Goal: Information Seeking & Learning: Learn about a topic

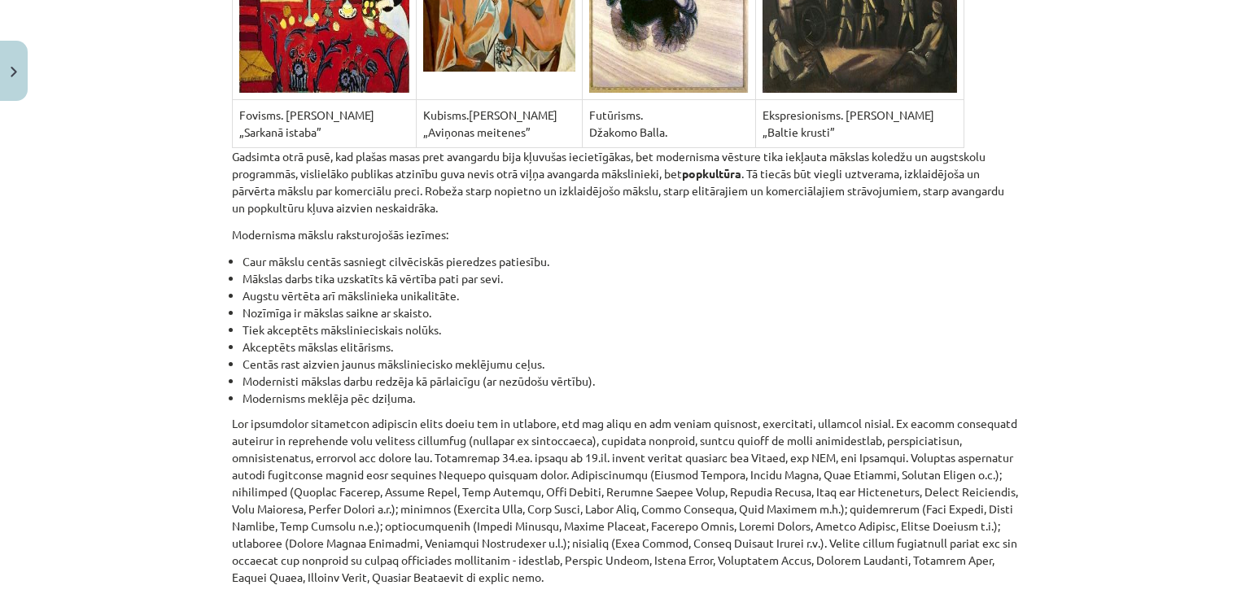
scroll to position [10848, 0]
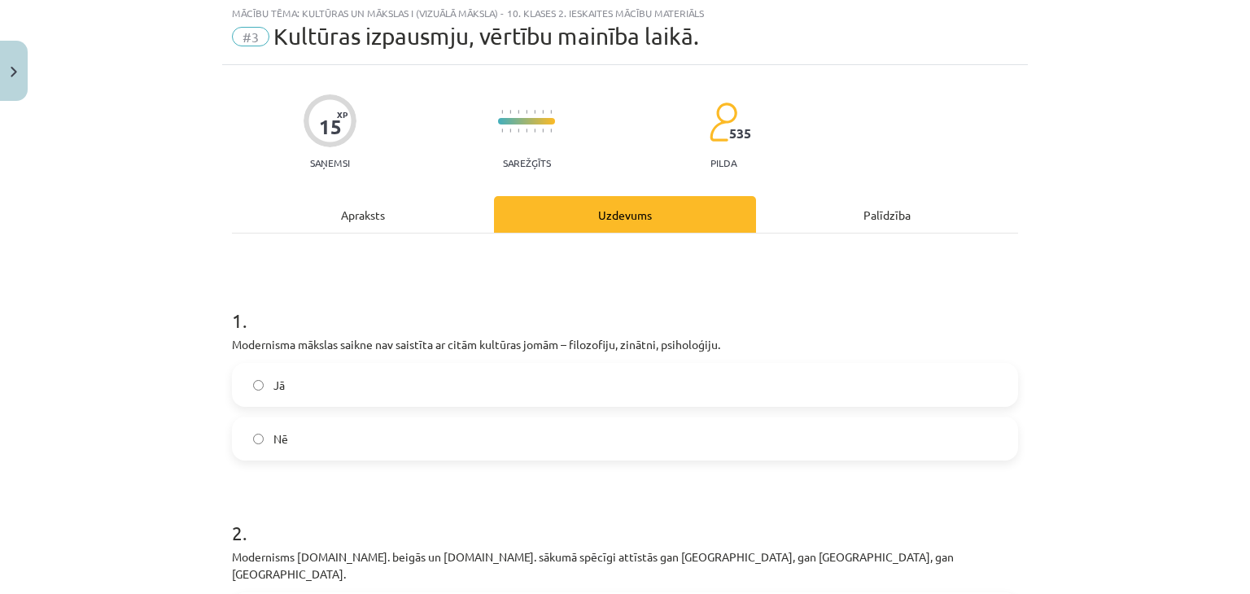
scroll to position [41, 0]
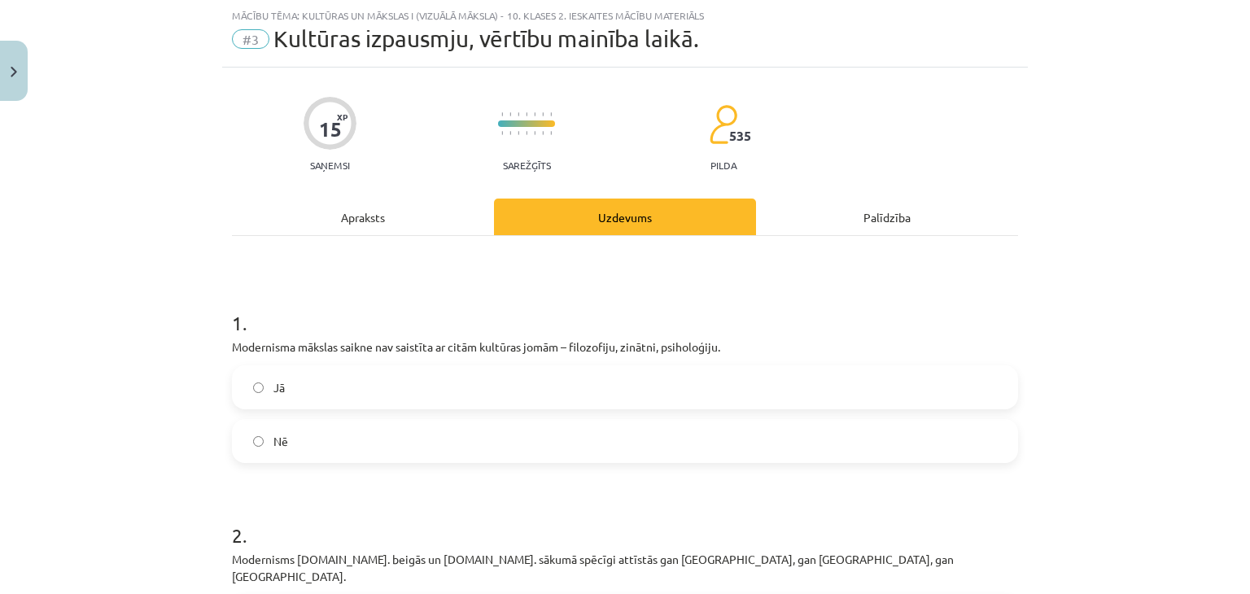
click at [341, 395] on label "Jā" at bounding box center [625, 387] width 783 height 41
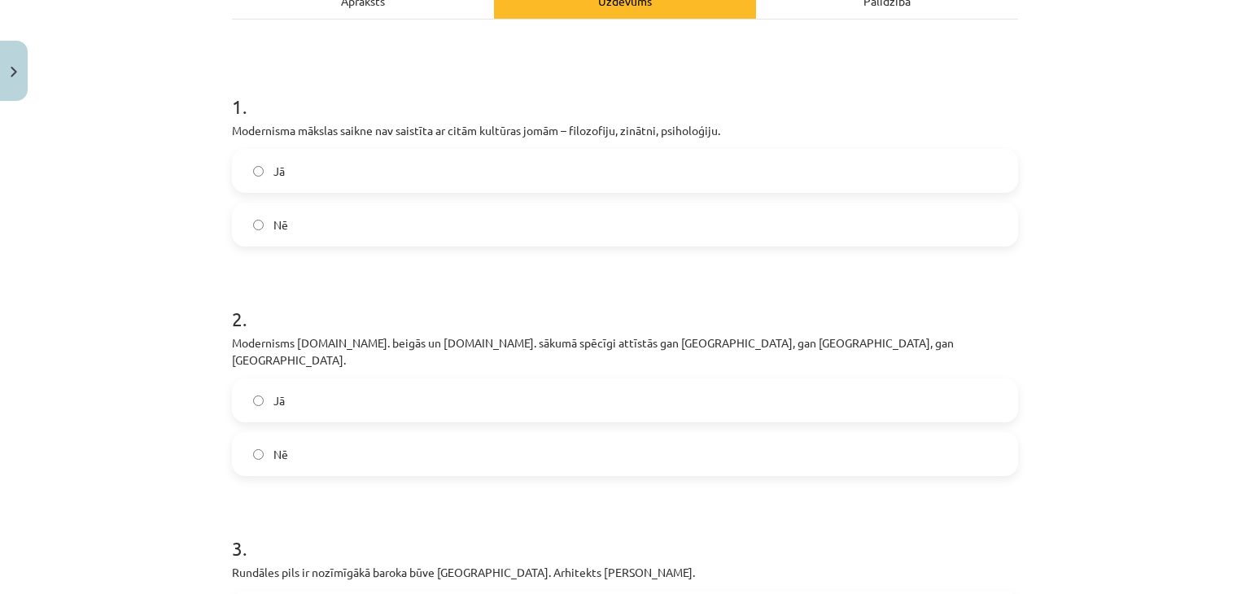
scroll to position [285, 0]
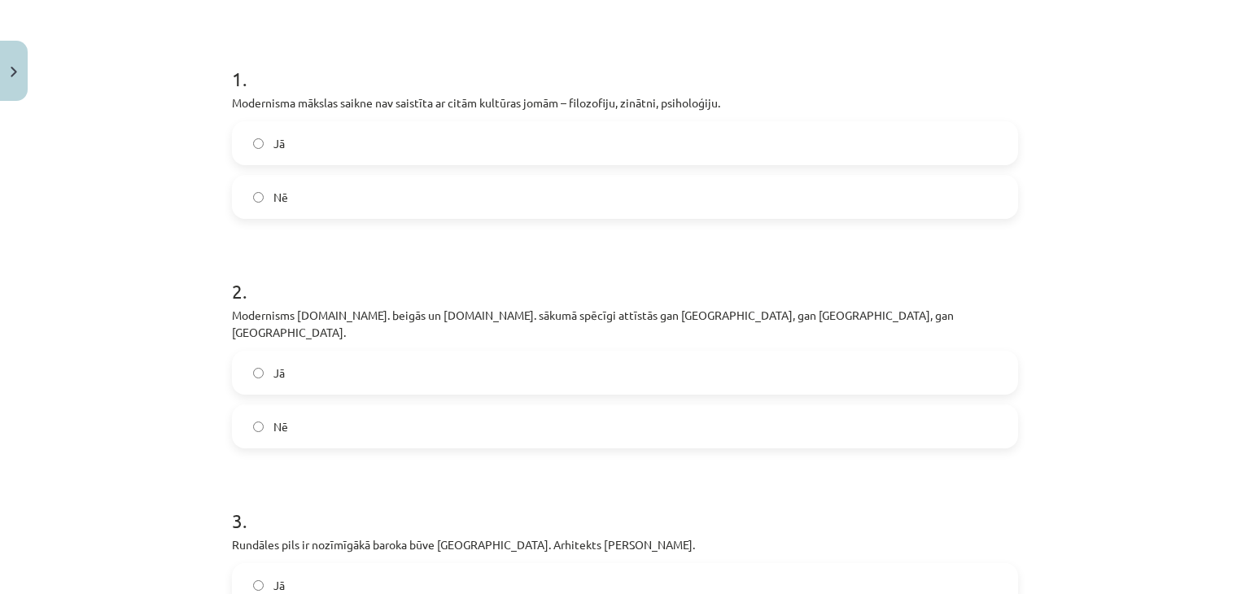
click at [254, 372] on label "Jā" at bounding box center [625, 372] width 783 height 41
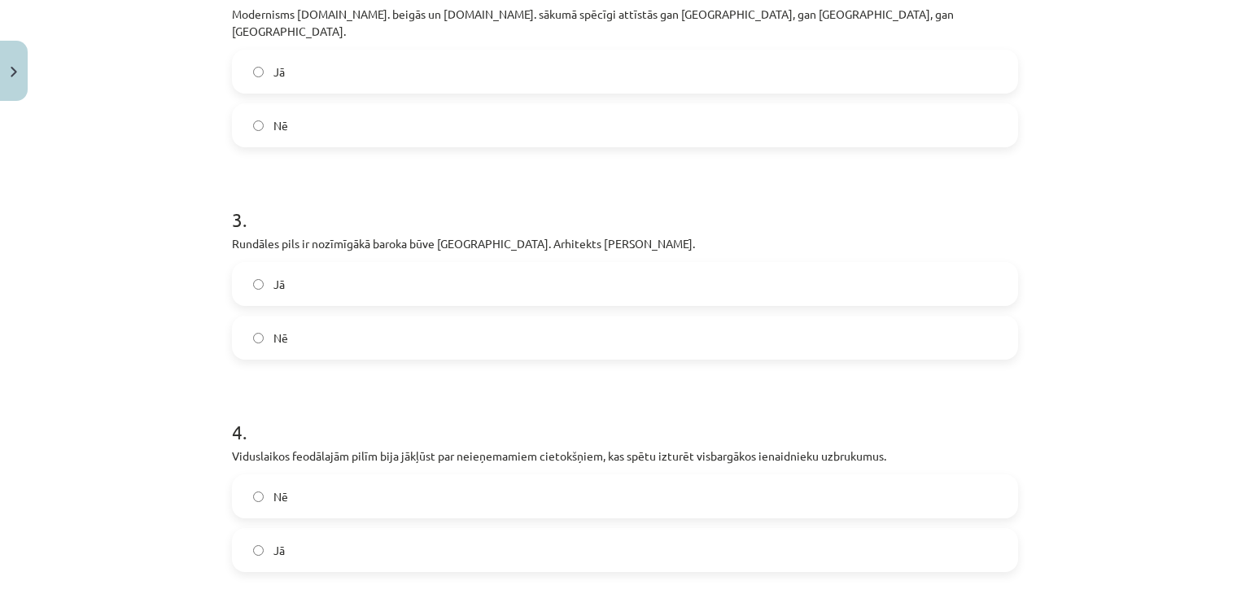
scroll to position [692, 0]
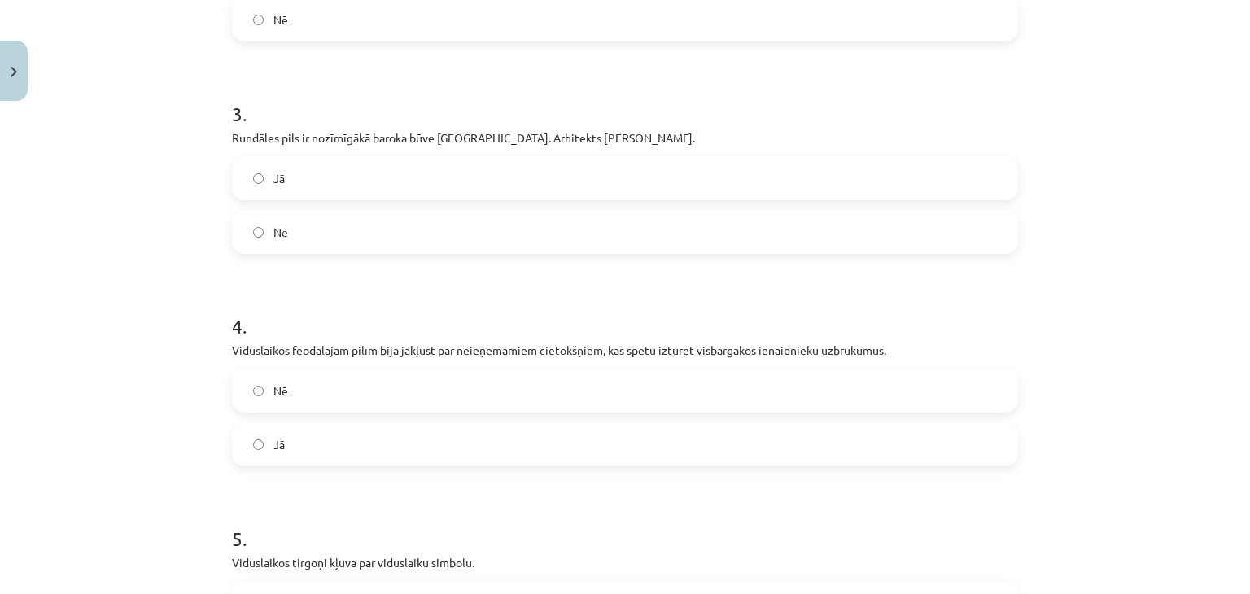
click at [283, 424] on label "Jā" at bounding box center [625, 444] width 783 height 41
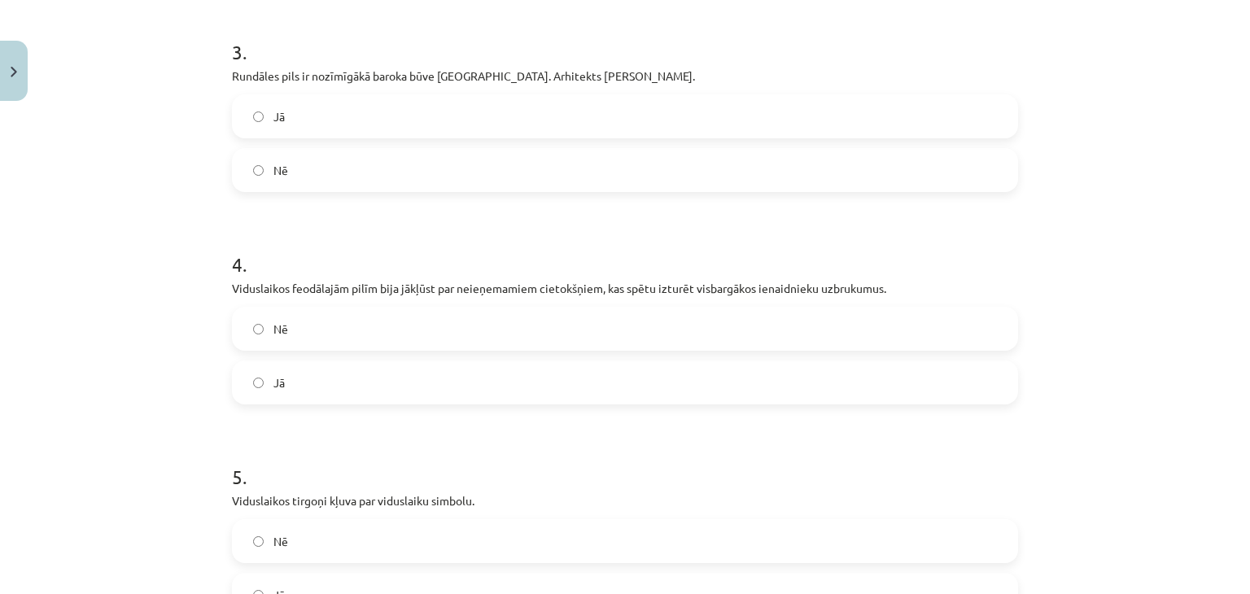
scroll to position [854, 0]
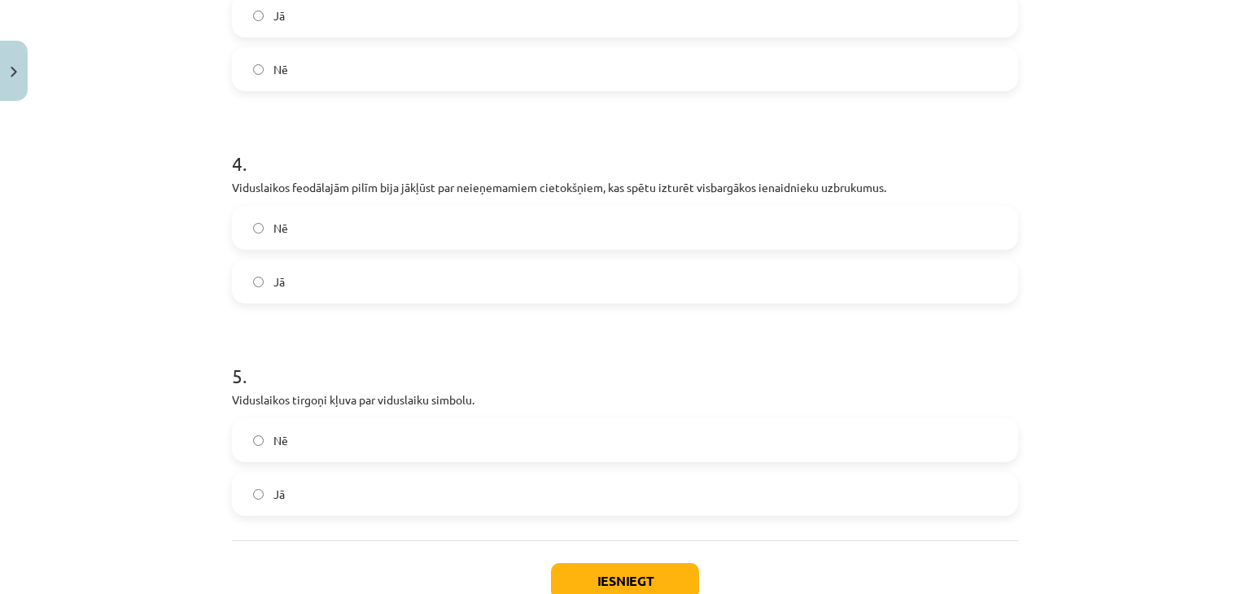
click at [325, 435] on label "Nē" at bounding box center [625, 440] width 783 height 41
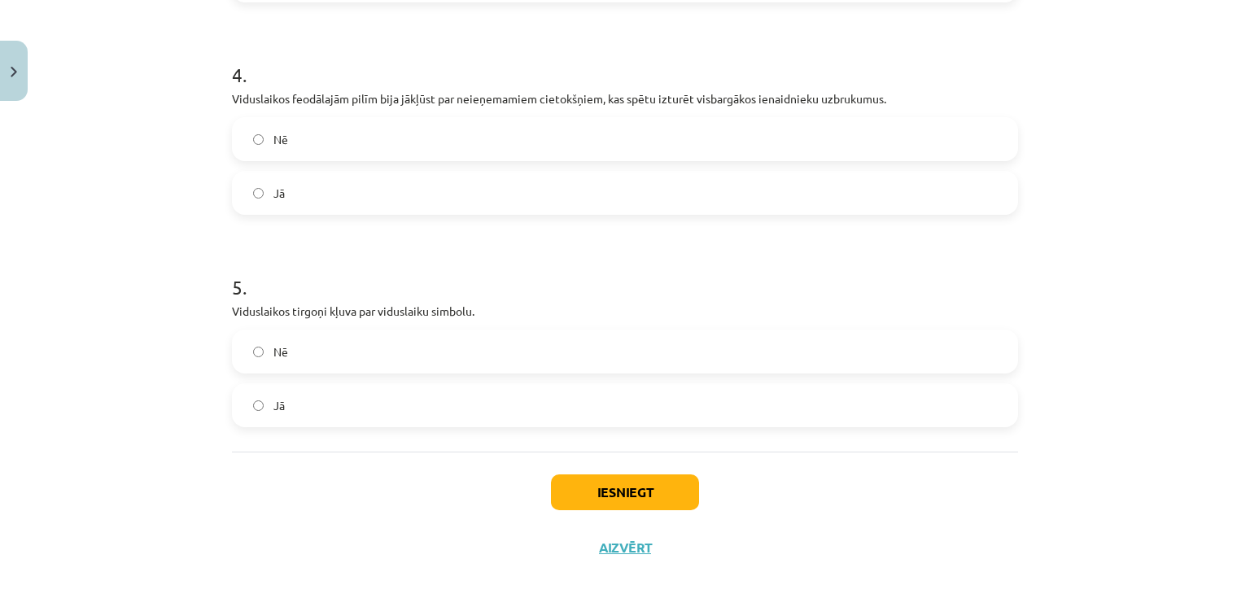
scroll to position [947, 0]
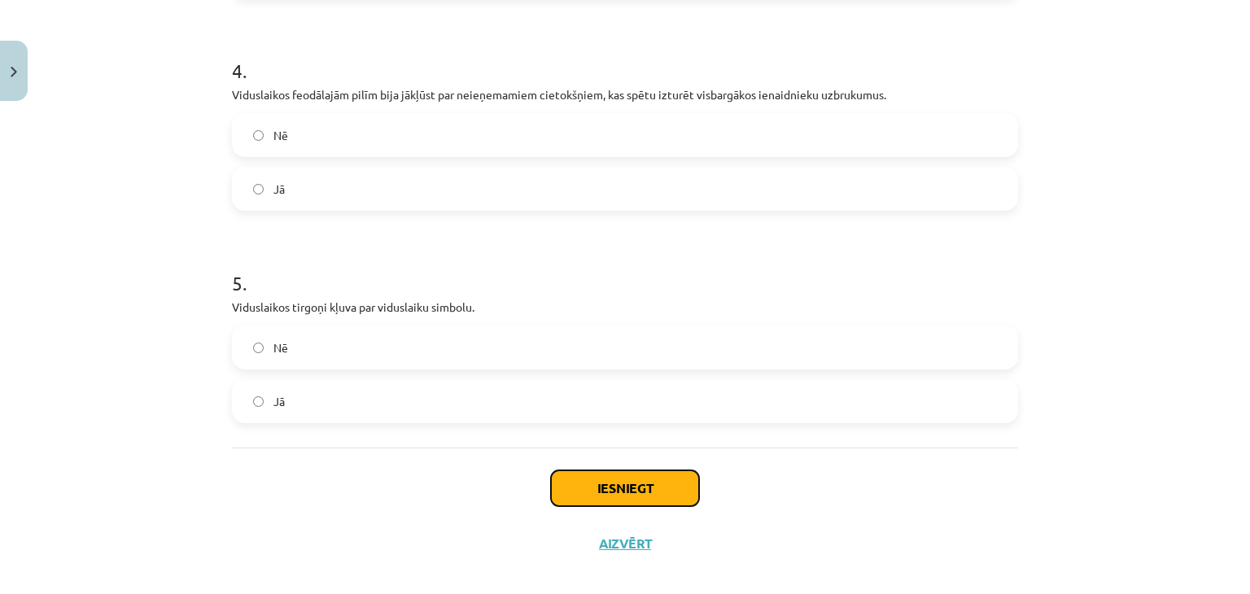
click at [576, 473] on button "Iesniegt" at bounding box center [625, 488] width 148 height 36
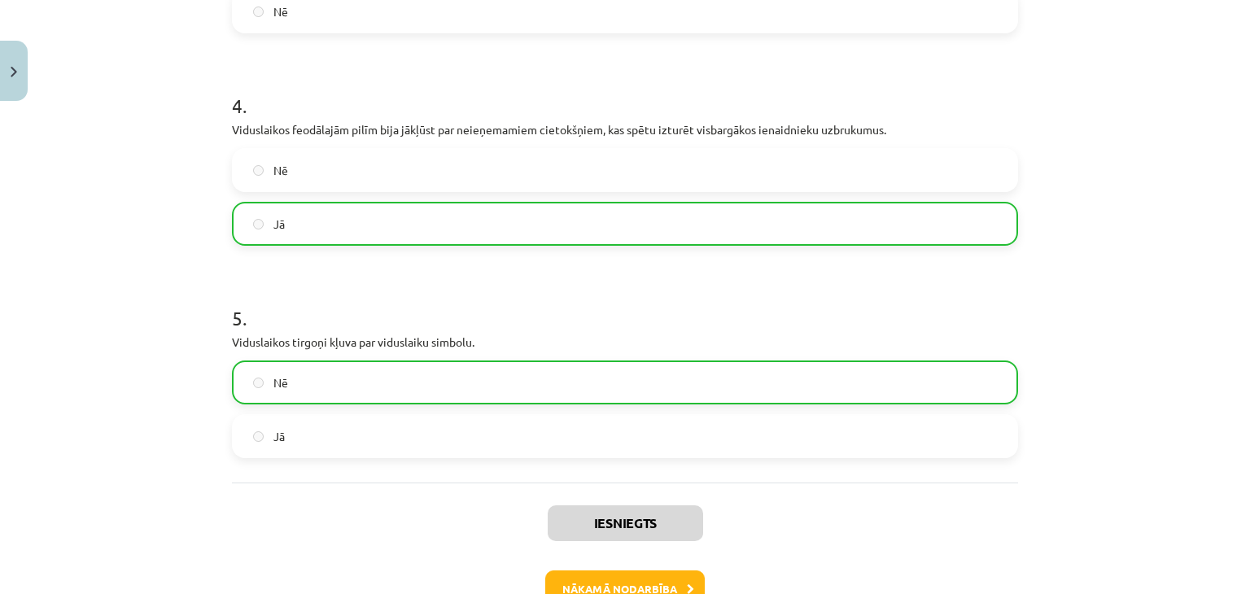
scroll to position [999, 0]
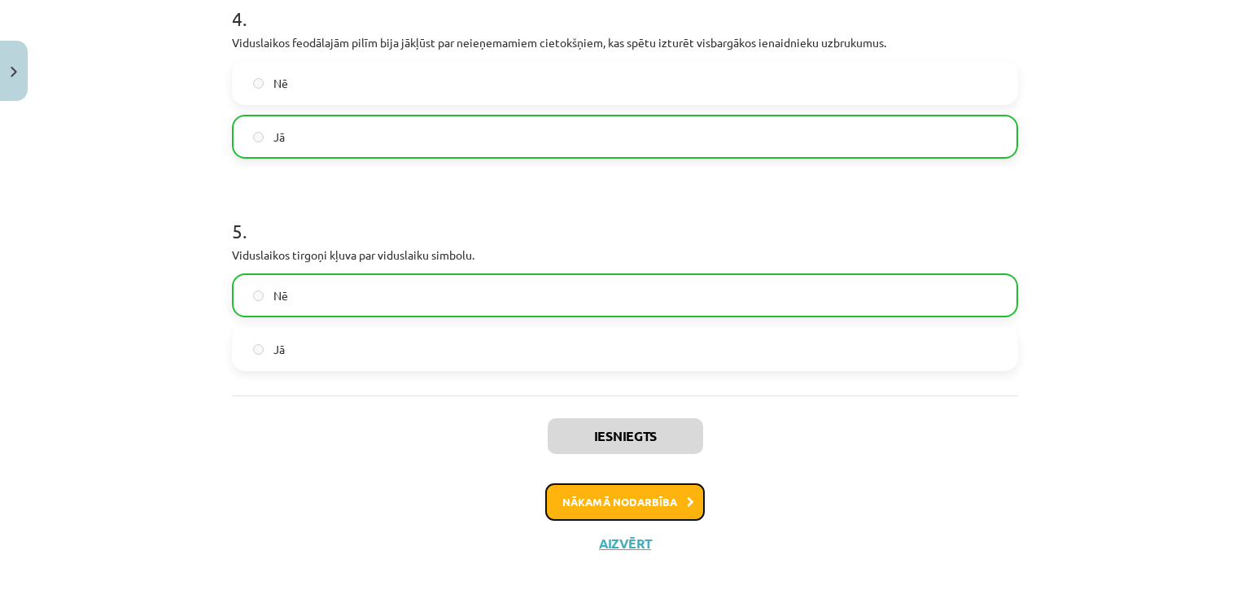
click at [647, 483] on button "Nākamā nodarbība" at bounding box center [624, 501] width 159 height 37
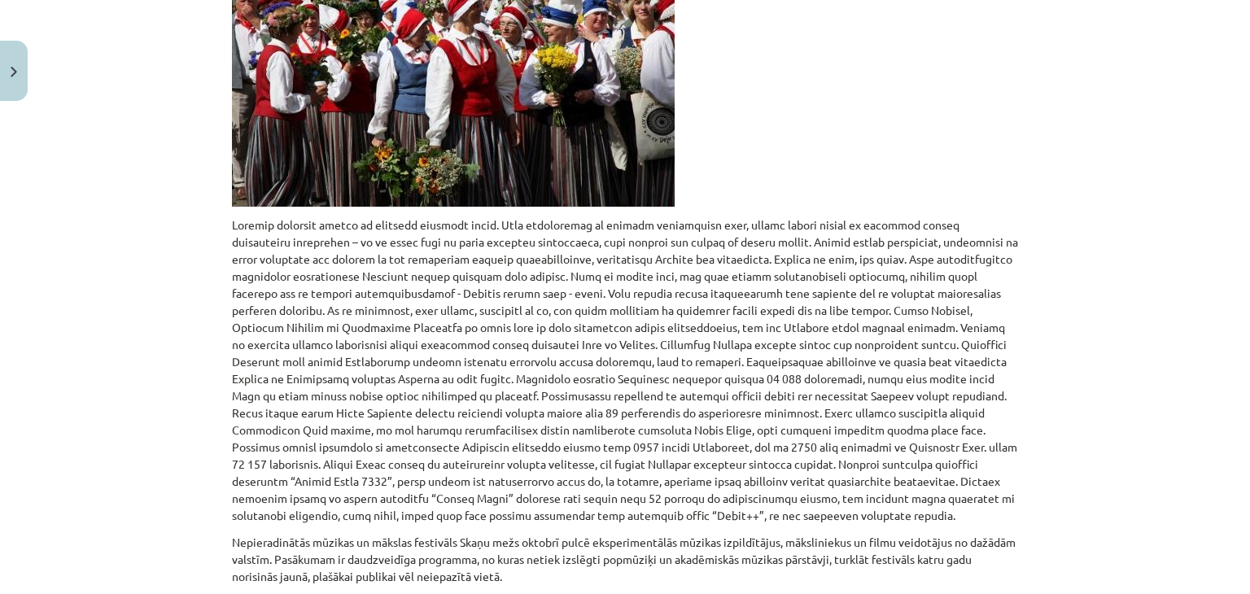
scroll to position [726, 0]
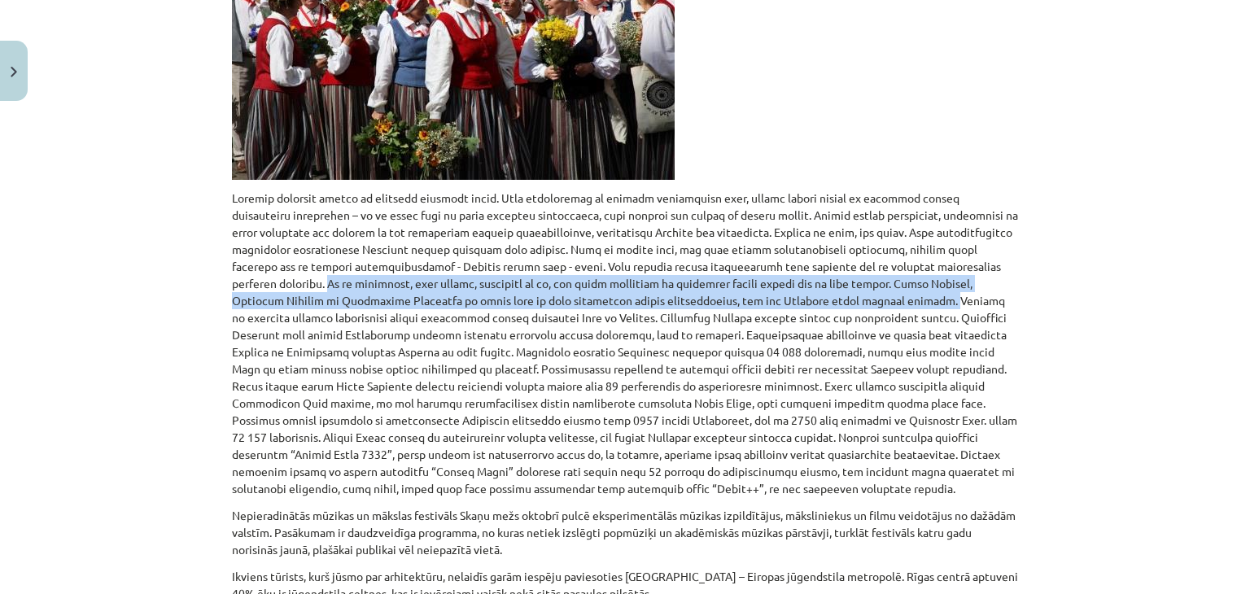
drag, startPoint x: 754, startPoint y: 301, endPoint x: 973, endPoint y: 261, distance: 223.3
click at [973, 261] on p at bounding box center [625, 344] width 786 height 308
copy p "Tā ir mistērija, saka daudzi, raugoties uz to, cik daudz talantīgu un ārvalstīs…"
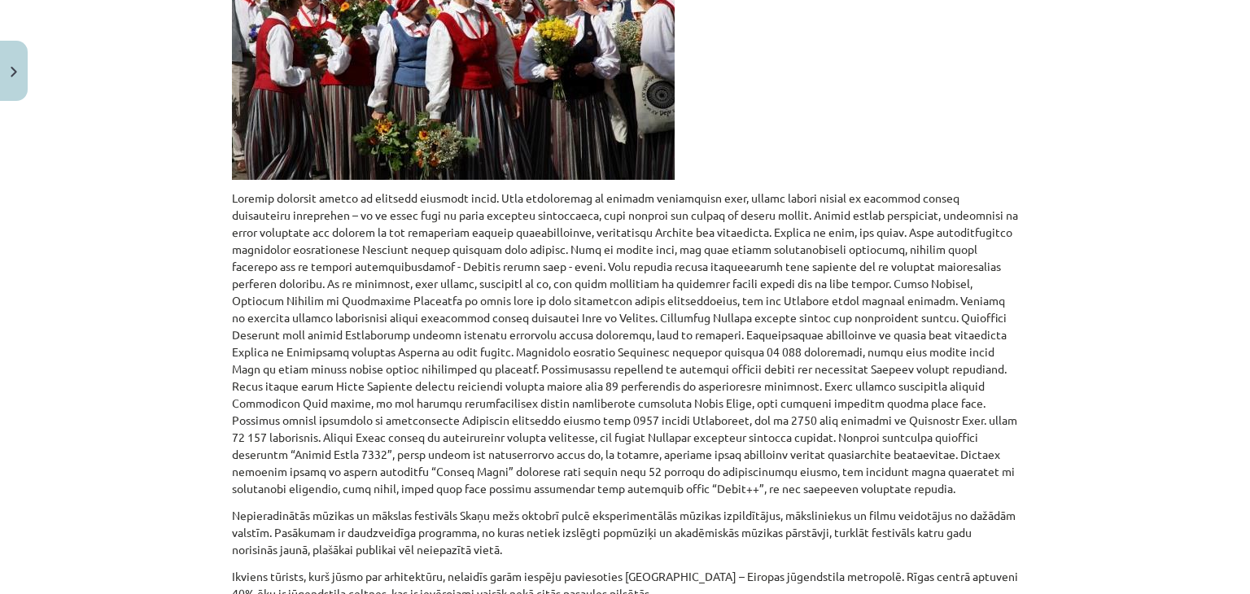
drag, startPoint x: 498, startPoint y: 465, endPoint x: 479, endPoint y: 442, distance: 30.1
click at [498, 465] on p at bounding box center [625, 344] width 786 height 308
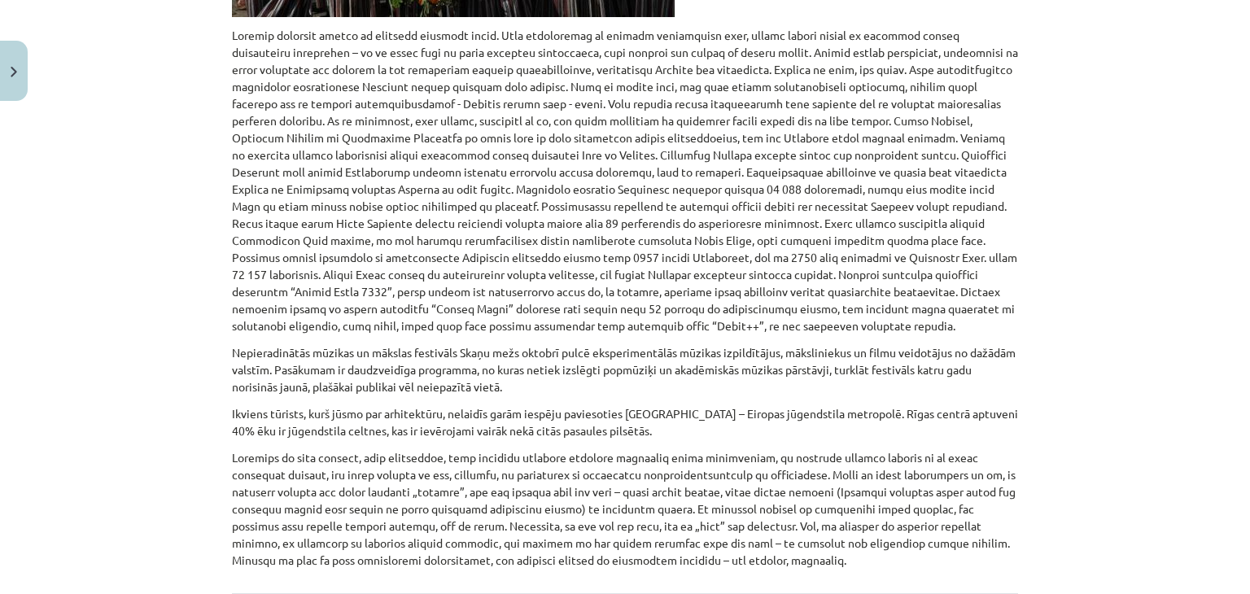
scroll to position [970, 0]
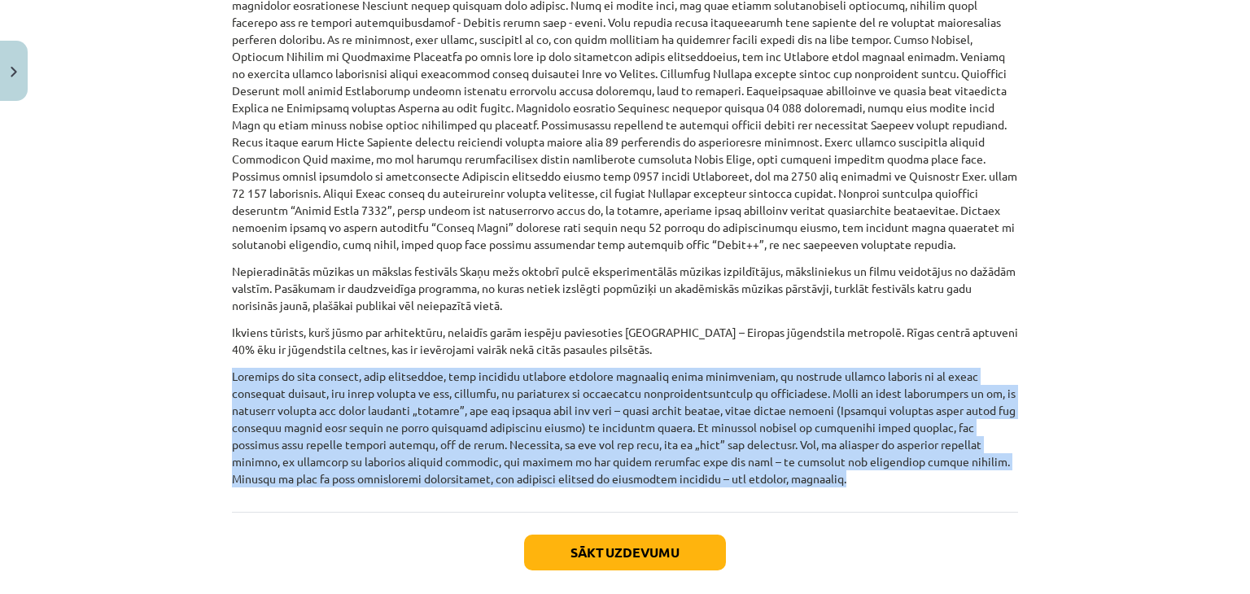
drag, startPoint x: 566, startPoint y: 478, endPoint x: 225, endPoint y: 373, distance: 356.8
click at [232, 373] on p at bounding box center [625, 428] width 786 height 120
copy p "Latvijai ir sava kultūra, sava identitāte, esam unikālas cilvēces kultūras mant…"
click at [596, 550] on button "Sākt uzdevumu" at bounding box center [625, 553] width 202 height 36
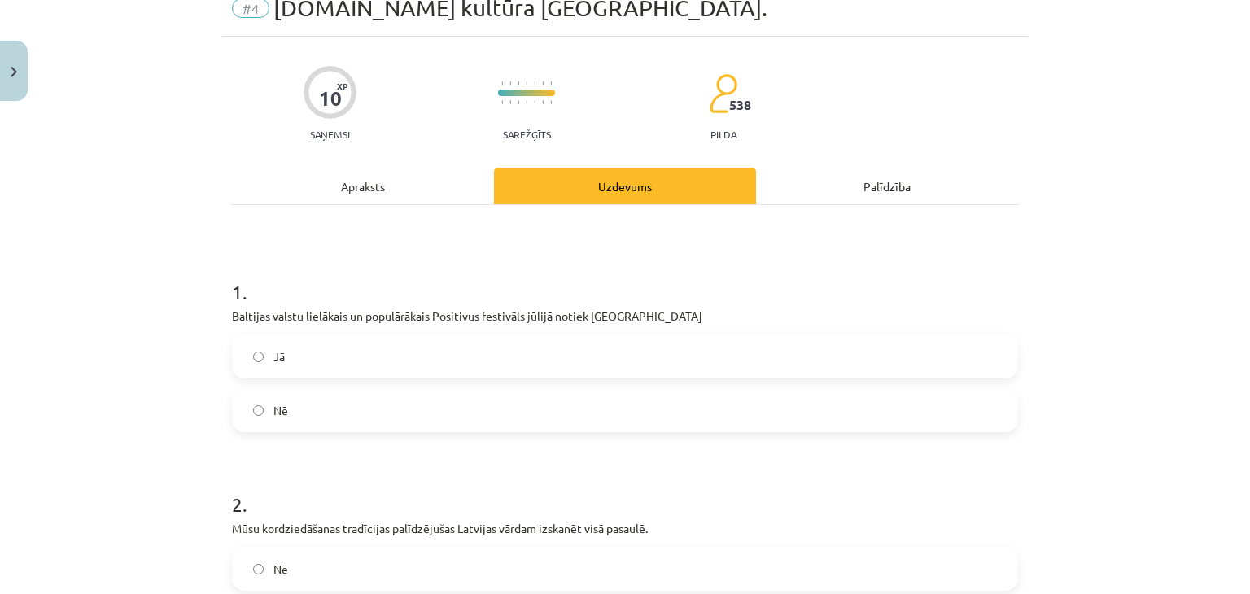
scroll to position [41, 0]
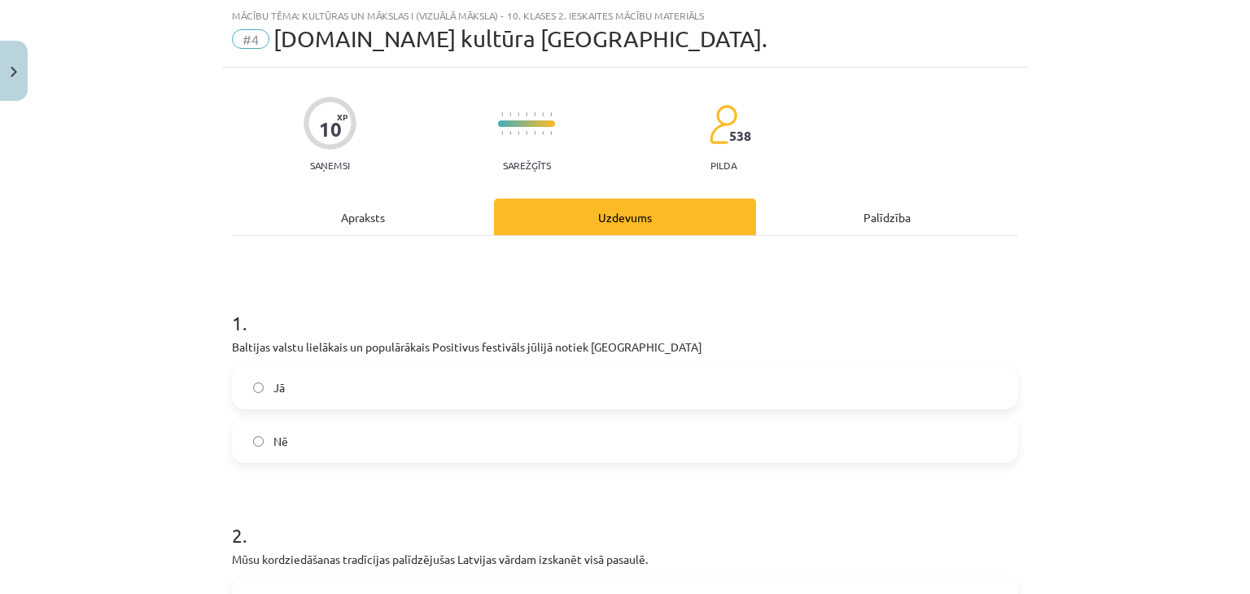
click at [332, 434] on label "Nē" at bounding box center [625, 441] width 783 height 41
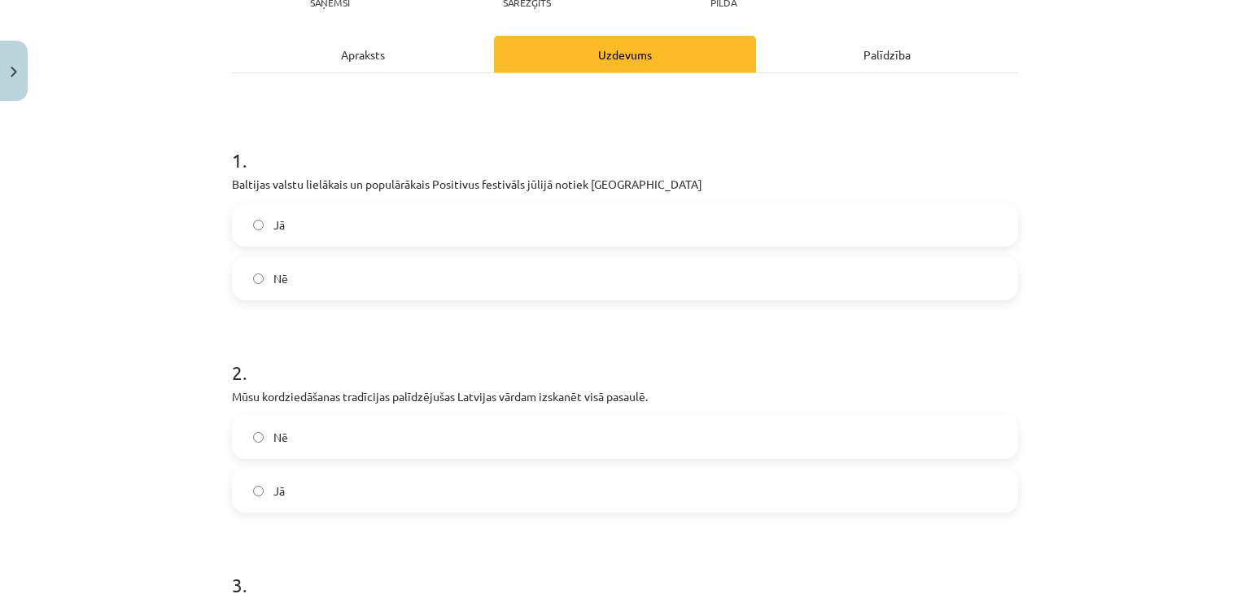
scroll to position [285, 0]
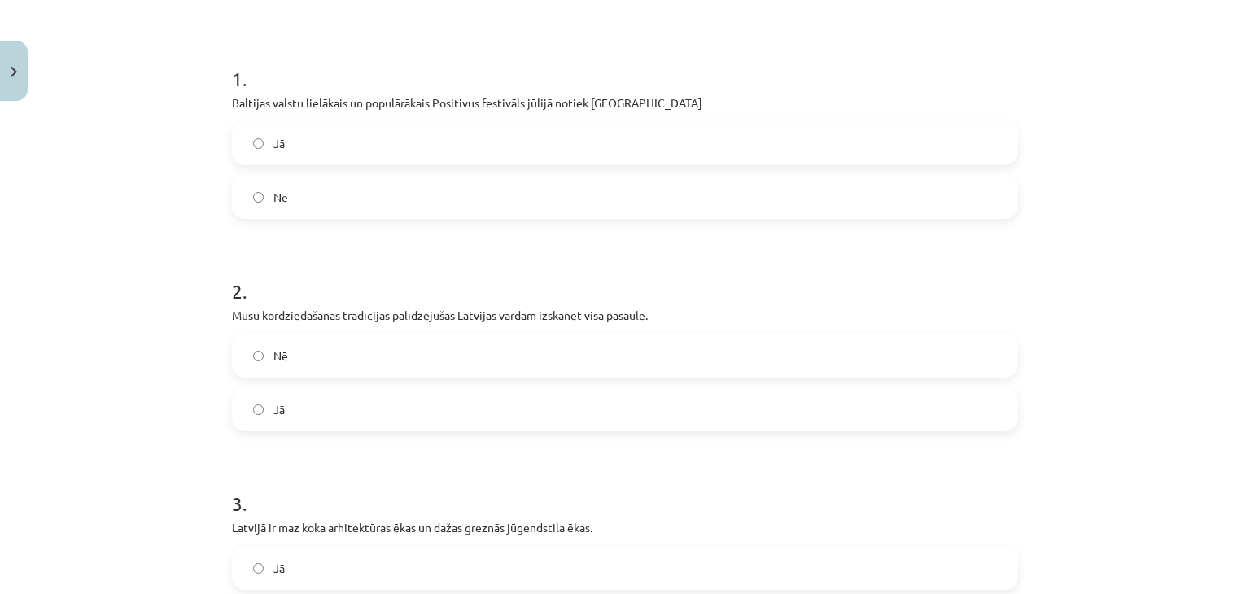
click at [286, 417] on label "Jā" at bounding box center [625, 409] width 783 height 41
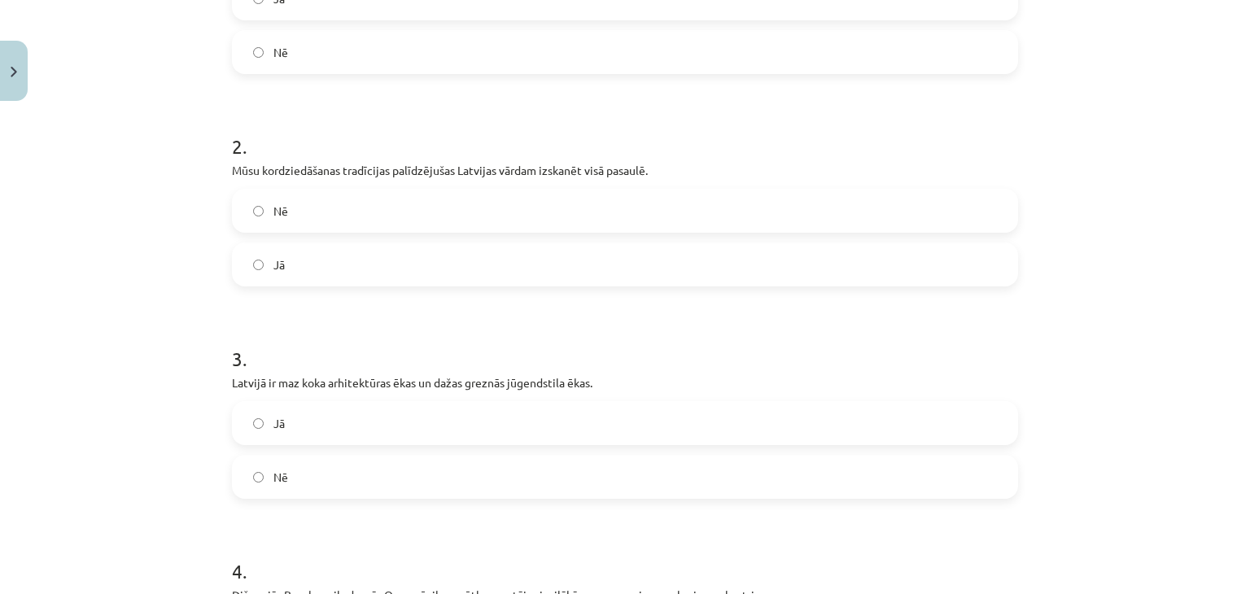
scroll to position [448, 0]
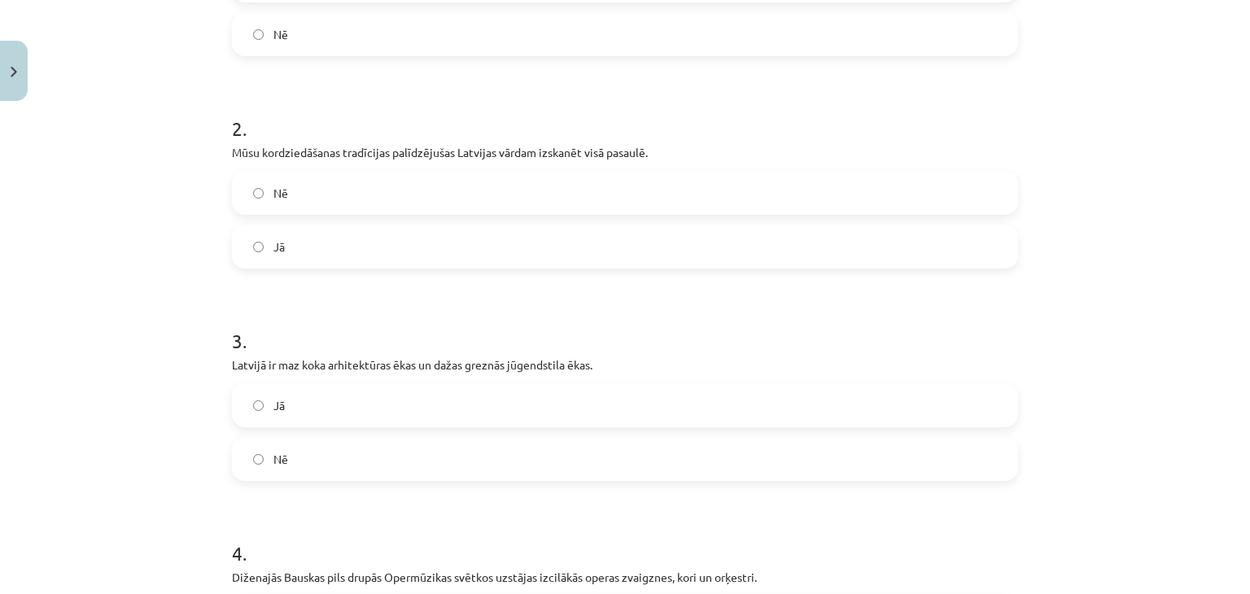
click at [344, 454] on label "Nē" at bounding box center [625, 459] width 783 height 41
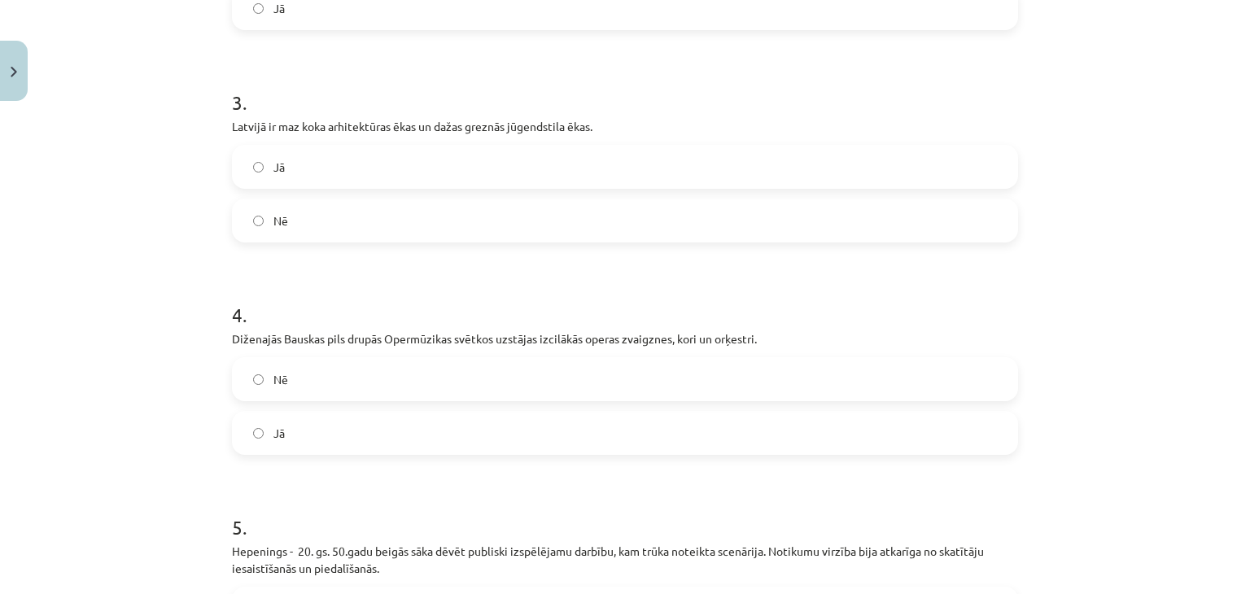
scroll to position [692, 0]
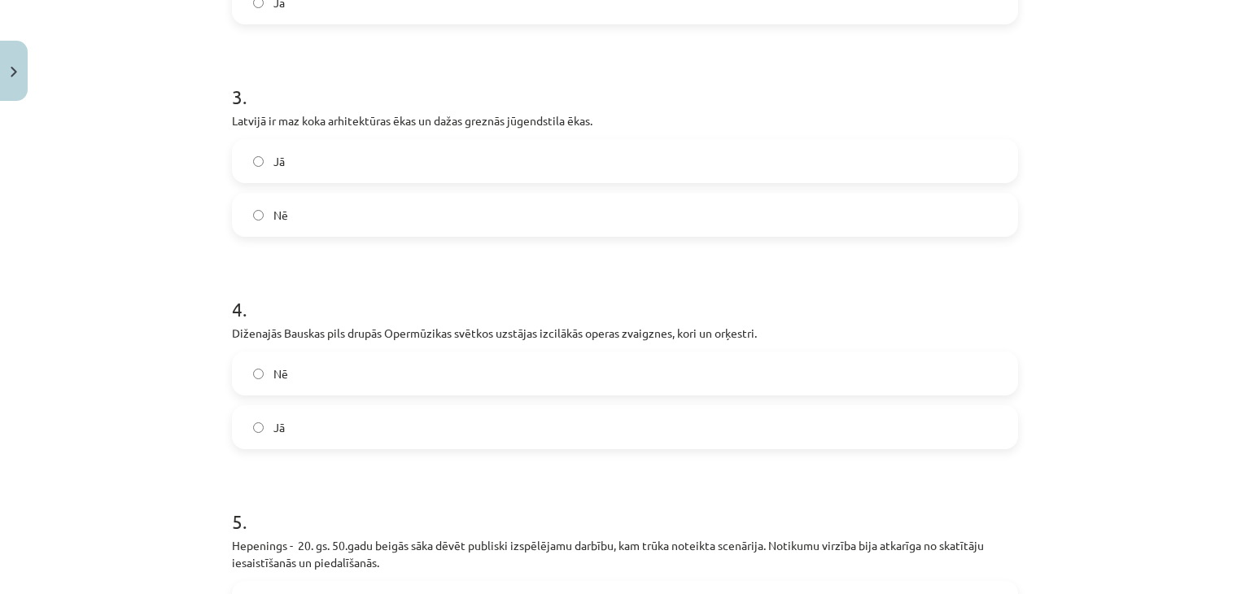
click at [291, 376] on label "Nē" at bounding box center [625, 373] width 783 height 41
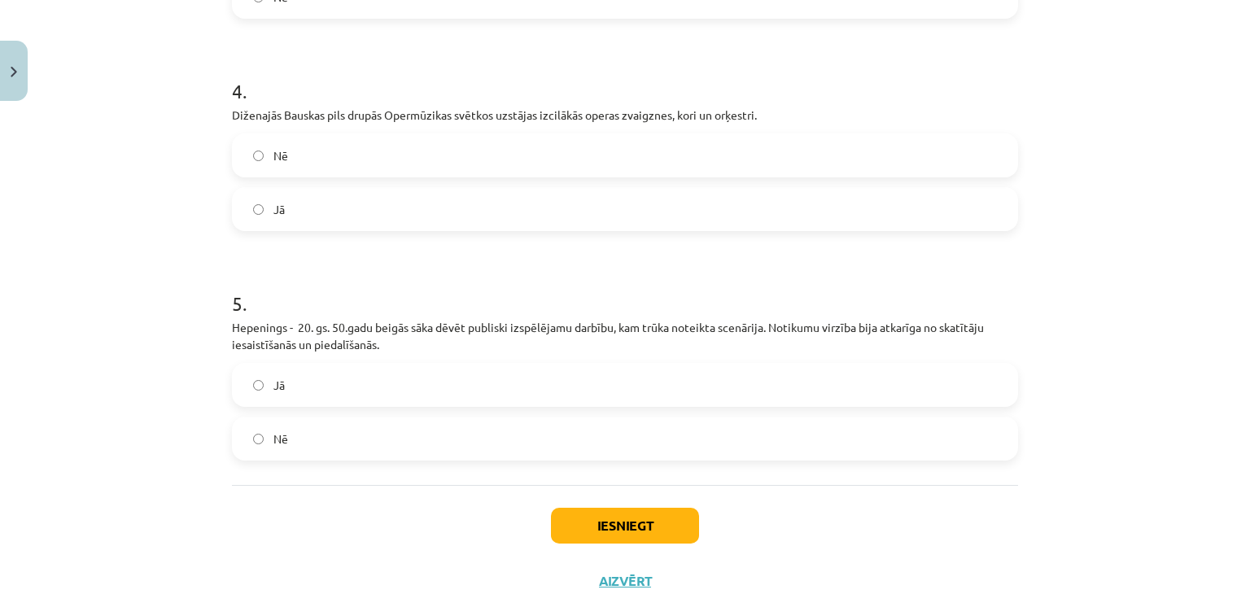
scroll to position [936, 0]
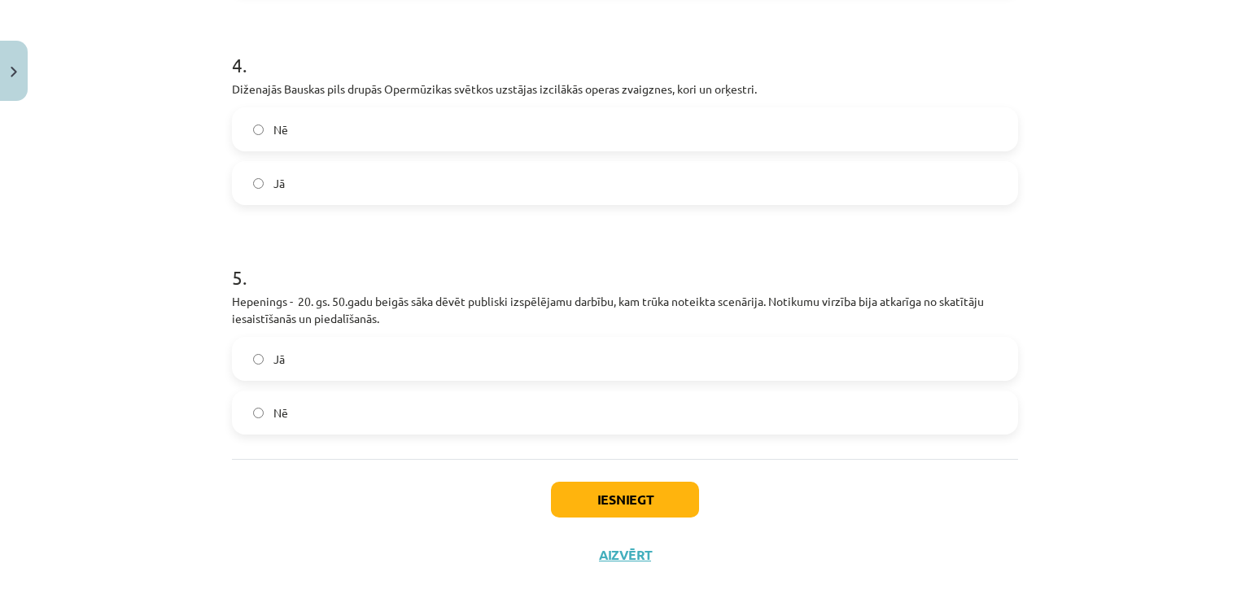
click at [390, 370] on label "Jā" at bounding box center [625, 359] width 783 height 41
click at [605, 498] on button "Iesniegt" at bounding box center [625, 500] width 148 height 36
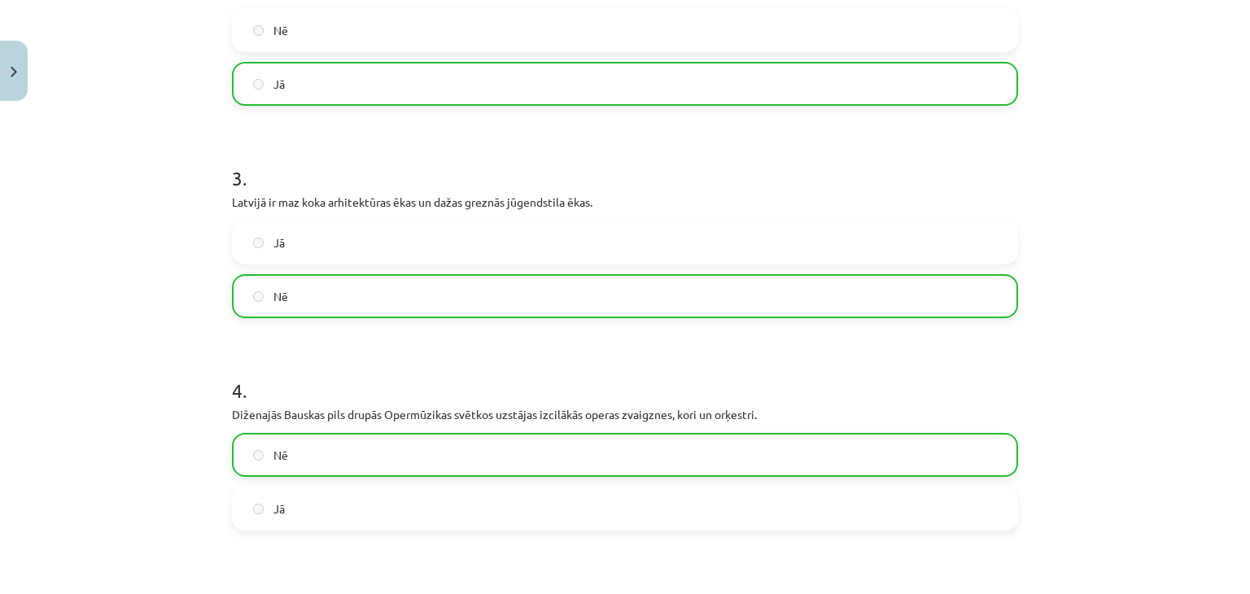
scroll to position [1016, 0]
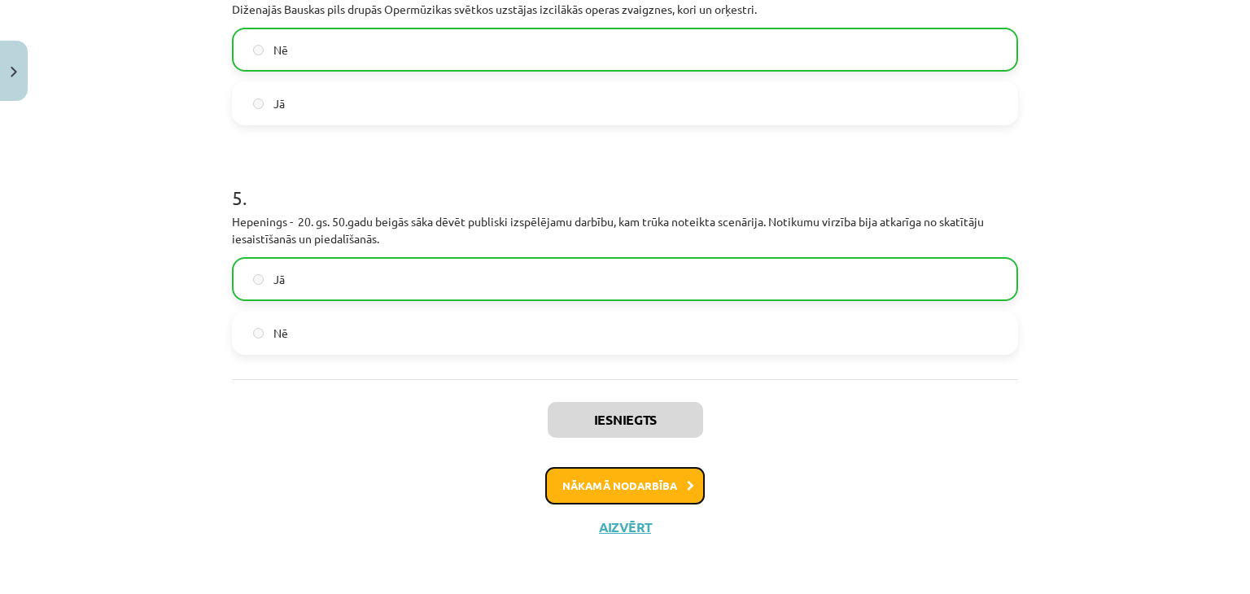
click at [586, 480] on button "Nākamā nodarbība" at bounding box center [624, 485] width 159 height 37
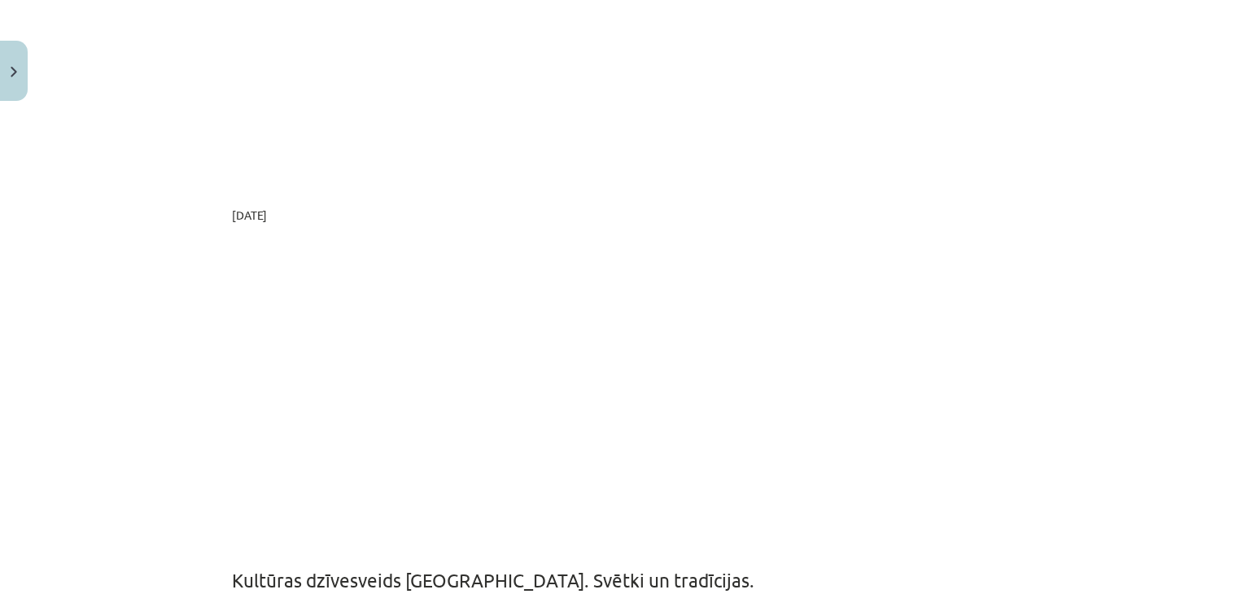
scroll to position [891, 0]
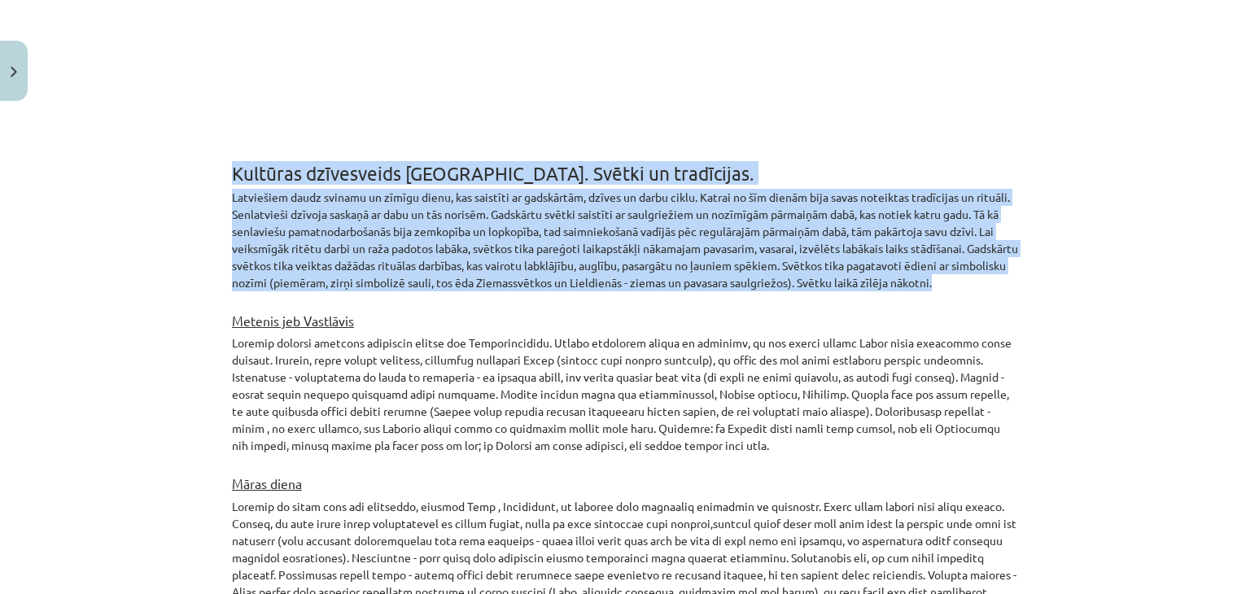
drag, startPoint x: 1021, startPoint y: 277, endPoint x: 215, endPoint y: 167, distance: 813.9
copy div "Kultūras dzīvesveids Latvijā. Svētki un tradīcijas. Latviešiem daudz svinamu un…"
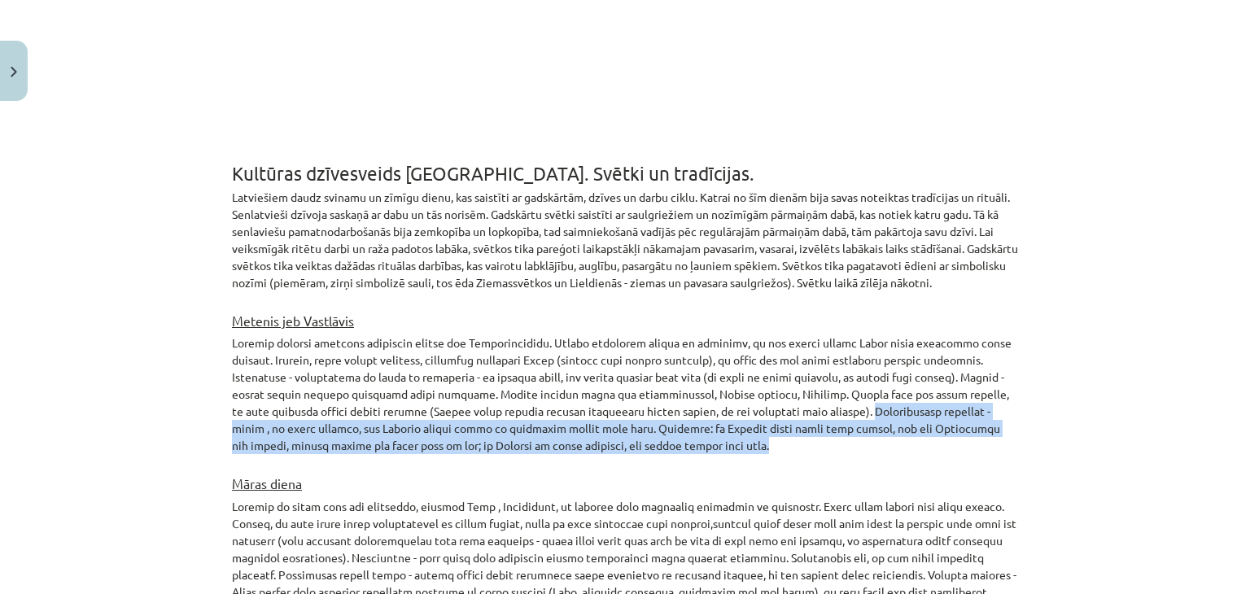
drag, startPoint x: 863, startPoint y: 406, endPoint x: 850, endPoint y: 450, distance: 45.6
click at [850, 450] on p at bounding box center [625, 394] width 786 height 120
copy p "Laikapstākļu vērošana - tāpat , kā citos svētkos, arī Meteņos vēroja laiku un p…"
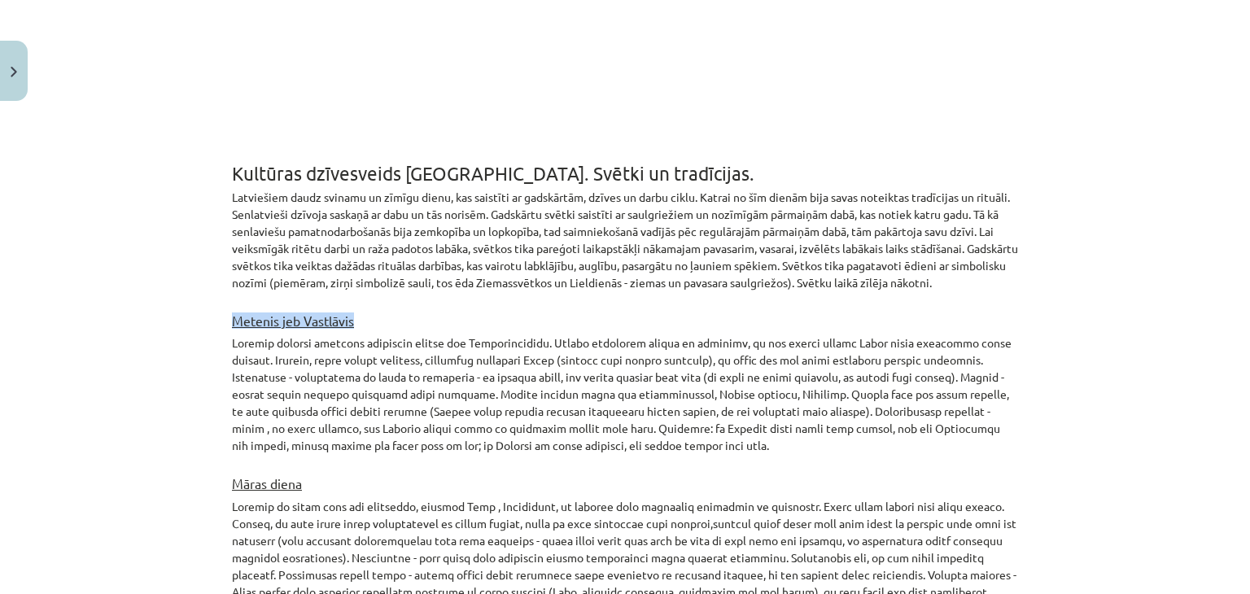
drag, startPoint x: 373, startPoint y: 326, endPoint x: 221, endPoint y: 317, distance: 151.7
copy u "Metenis jeb Vastlāvis"
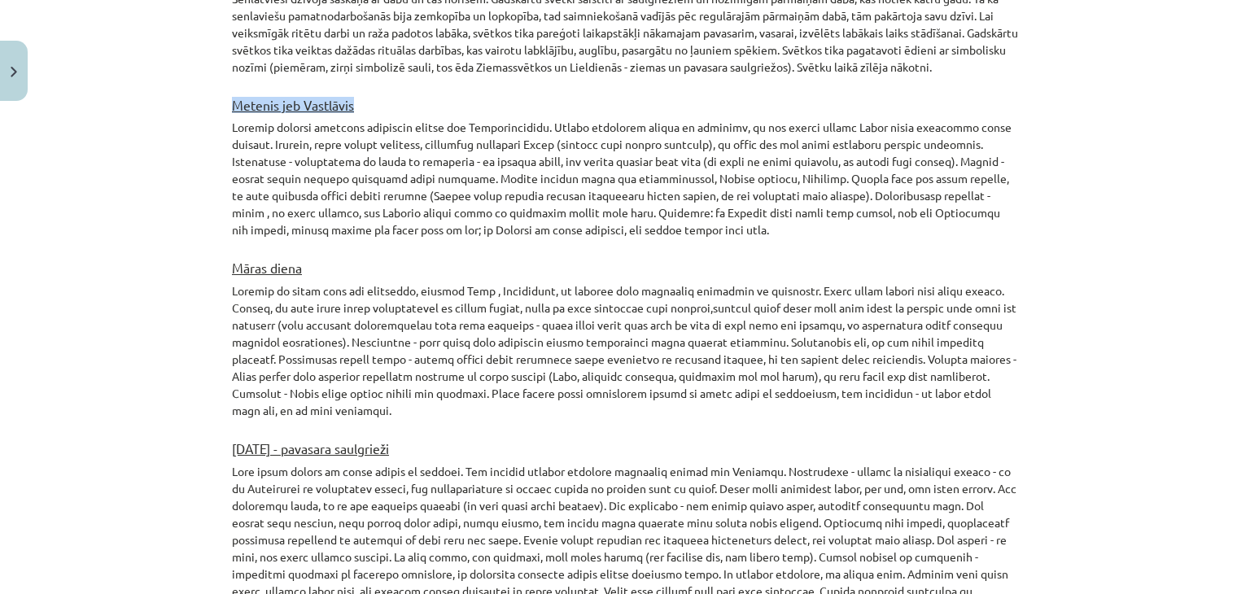
scroll to position [1135, 0]
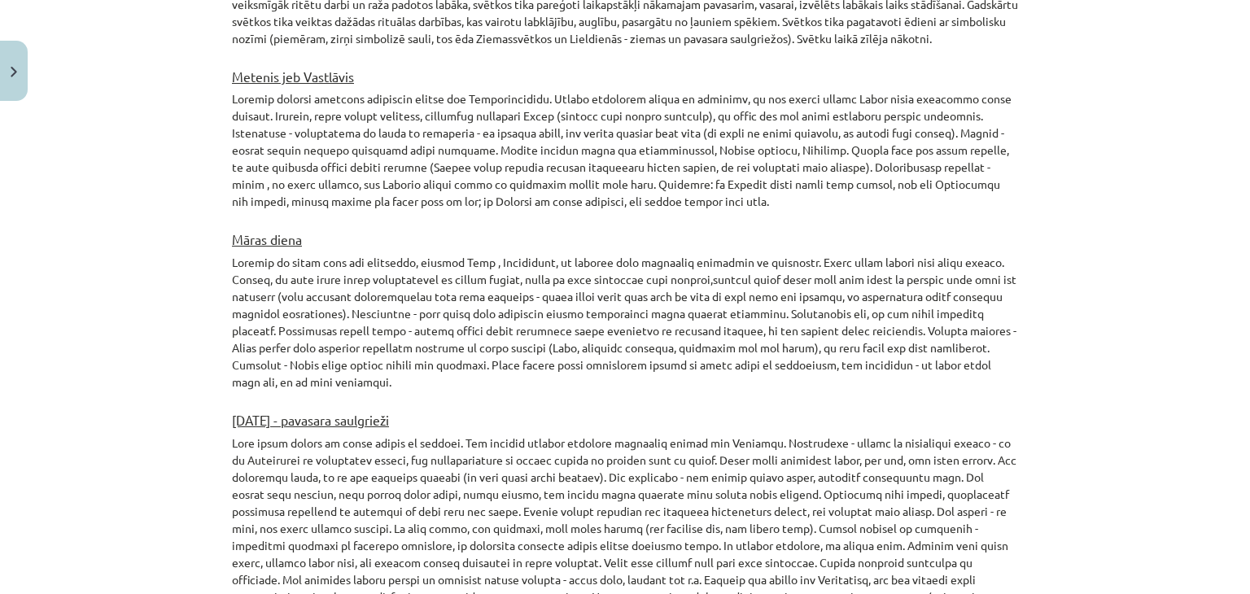
click at [345, 229] on h3 "Māras diena" at bounding box center [625, 234] width 786 height 29
drag, startPoint x: 320, startPoint y: 234, endPoint x: 221, endPoint y: 235, distance: 98.5
click at [222, 235] on div "10 XP Saņemsi Sarežģīts 538 pilda Apraksts Uzdevums Palīdzība Noskaties video: …" at bounding box center [625, 594] width 806 height 3243
copy u "Māras diena"
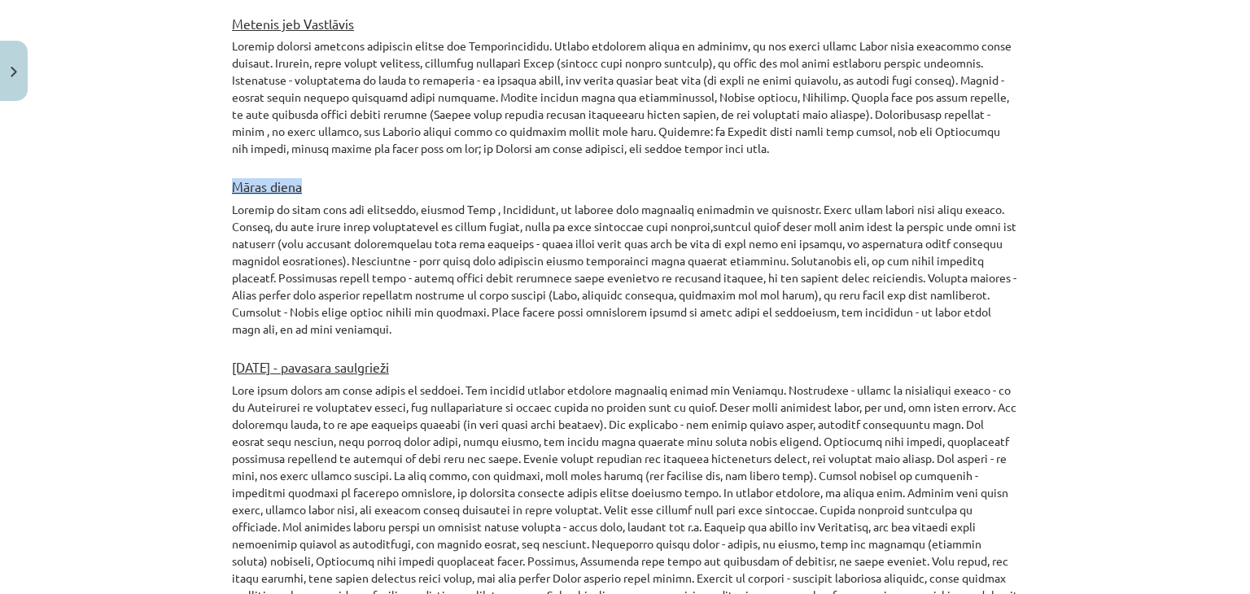
scroll to position [1217, 0]
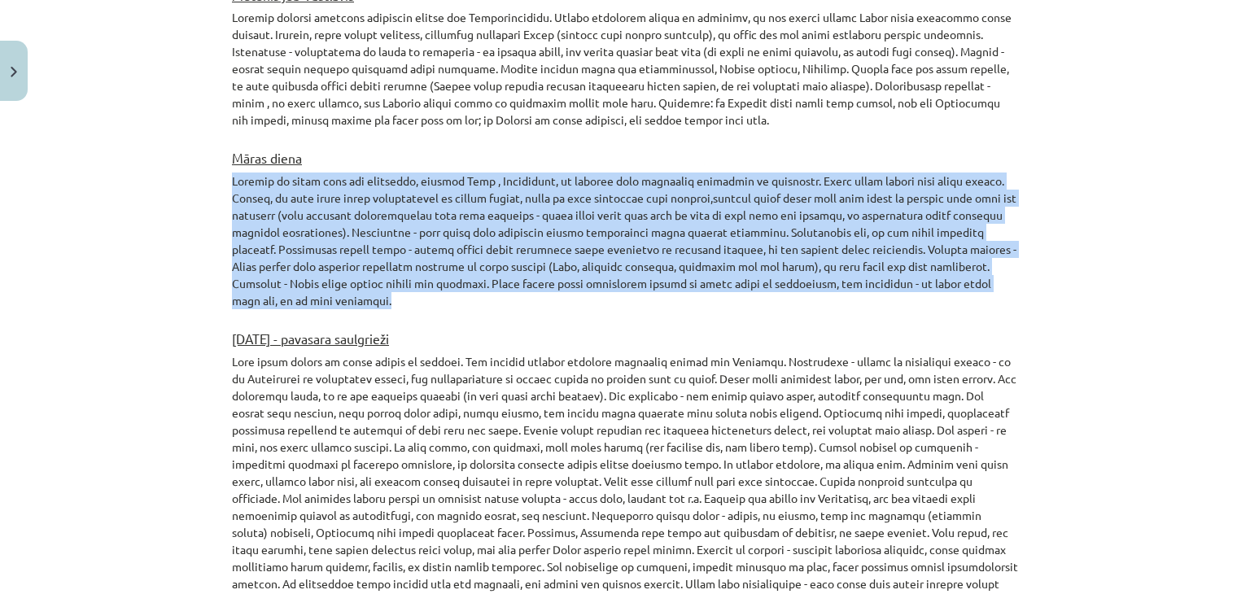
drag, startPoint x: 398, startPoint y: 297, endPoint x: 212, endPoint y: 186, distance: 216.7
click at [212, 186] on div "Mācību tēma: Kultūras un mākslas i (vizuālā māksla) - 10. klases 2. ieskaites m…" at bounding box center [625, 297] width 1250 height 594
copy p "Latgalē šo dienu dēvē par blauščiņu, kāpostu Māru , Kāpostnīcu, jo lielākā daļa…"
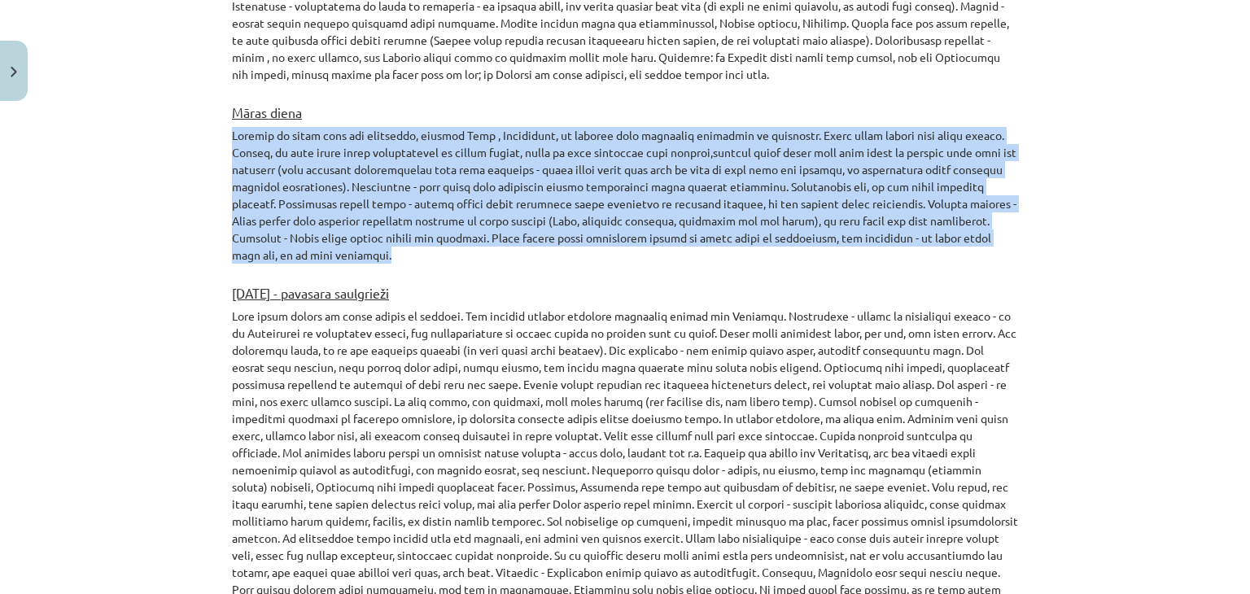
scroll to position [1298, 0]
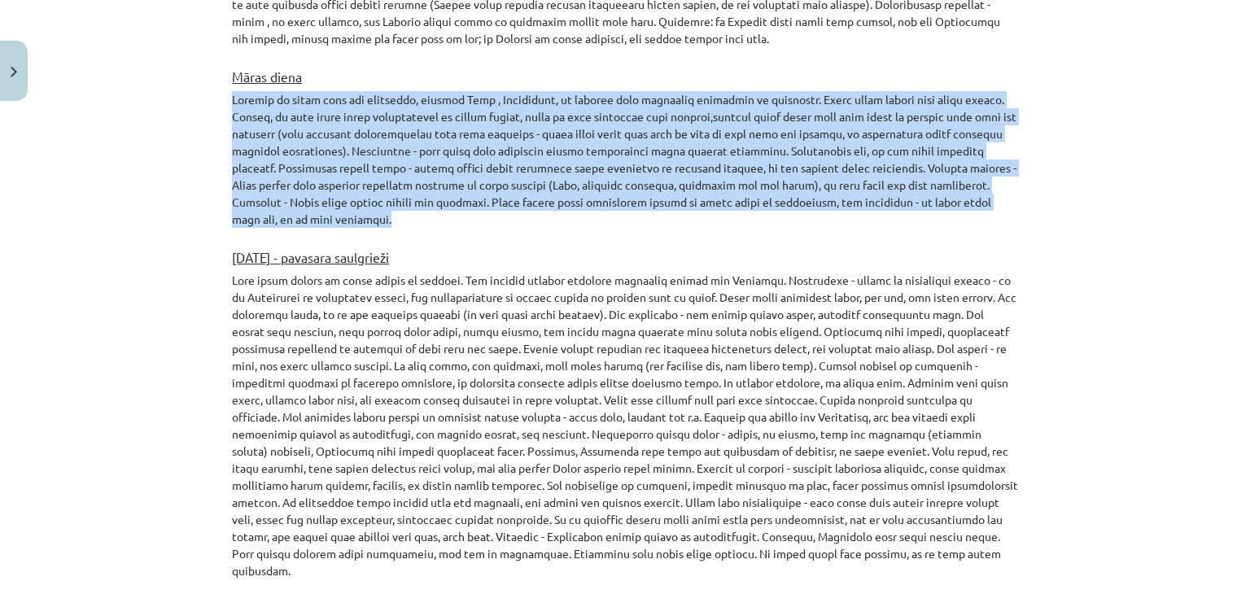
drag, startPoint x: 477, startPoint y: 248, endPoint x: 216, endPoint y: 245, distance: 260.4
click at [222, 245] on div "10 XP Saņemsi Sarežģīts 538 pilda Apraksts Uzdevums Palīdzība Noskaties video: …" at bounding box center [625, 431] width 806 height 3243
copy u "Lieldienas - pavasara saulgrieži"
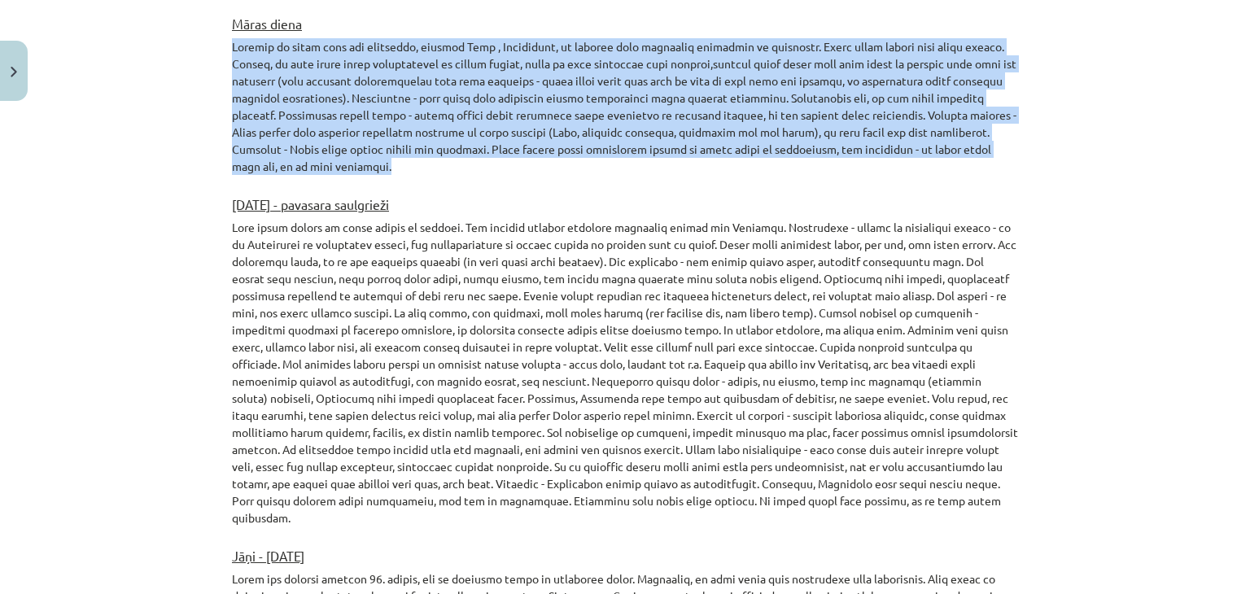
scroll to position [1379, 0]
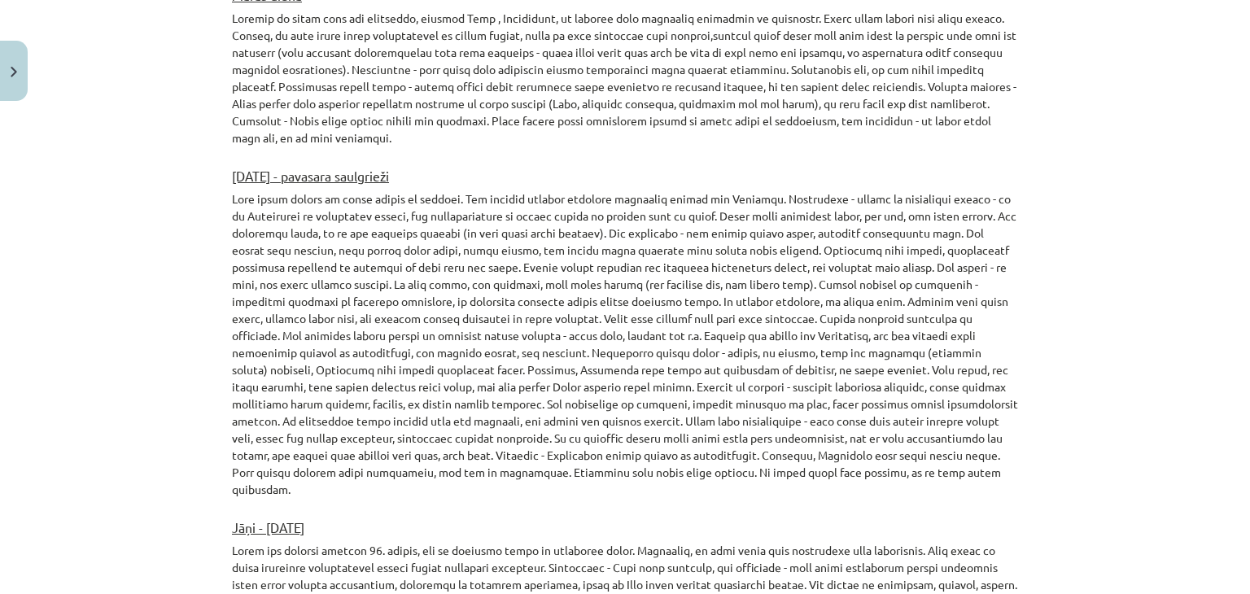
click at [300, 247] on p at bounding box center [625, 344] width 786 height 308
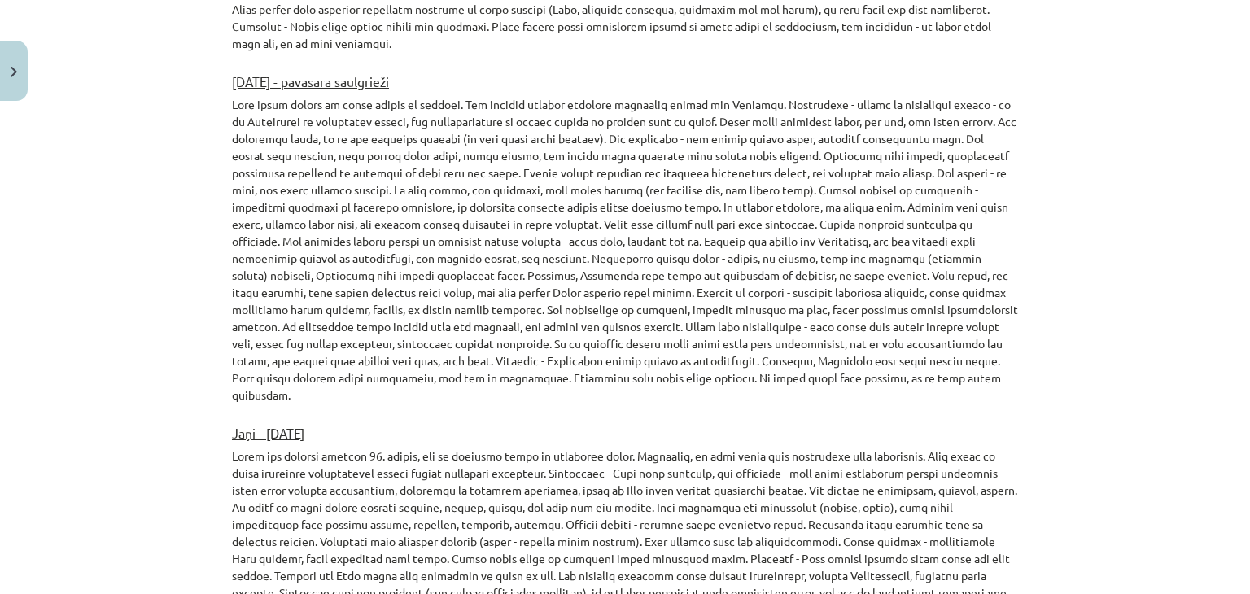
scroll to position [1542, 0]
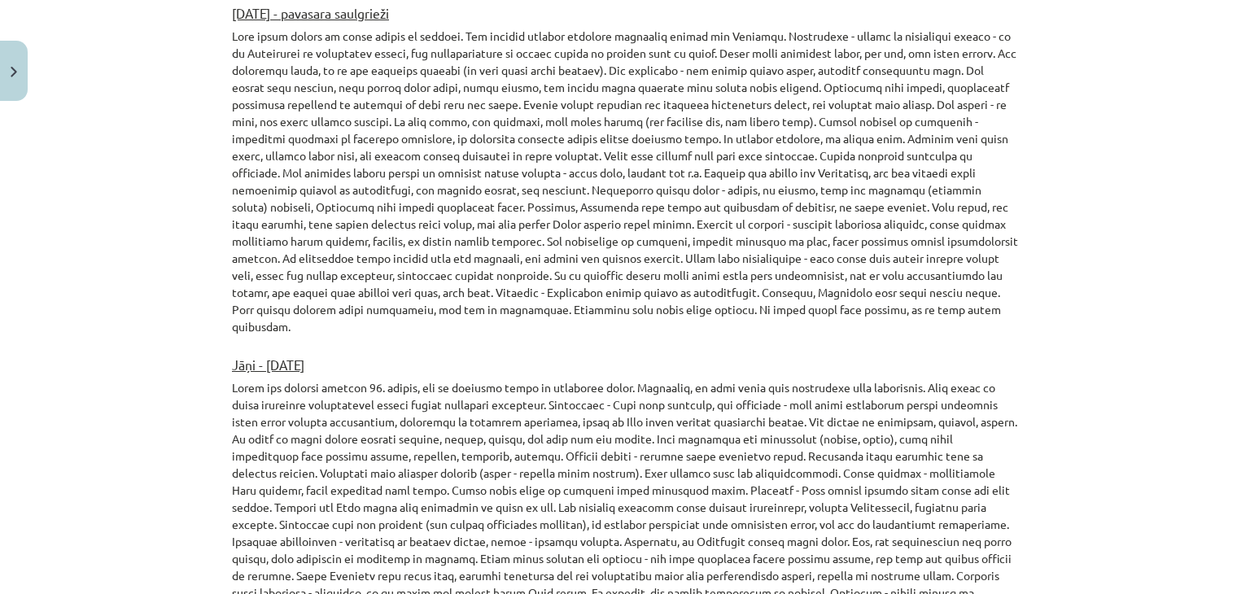
drag, startPoint x: 769, startPoint y: 318, endPoint x: 223, endPoint y: 183, distance: 562.5
click at [190, 164] on div "Mācību tēma: Kultūras un mākslas i (vizuālā māksla) - 10. klases 2. ieskaites m…" at bounding box center [625, 297] width 1250 height 594
click at [829, 318] on div "Noskaties video: Jāņi Lieldienas Kultūras dzīvesveids Latvijā. Svētki un tradīc…" at bounding box center [625, 205] width 786 height 2912
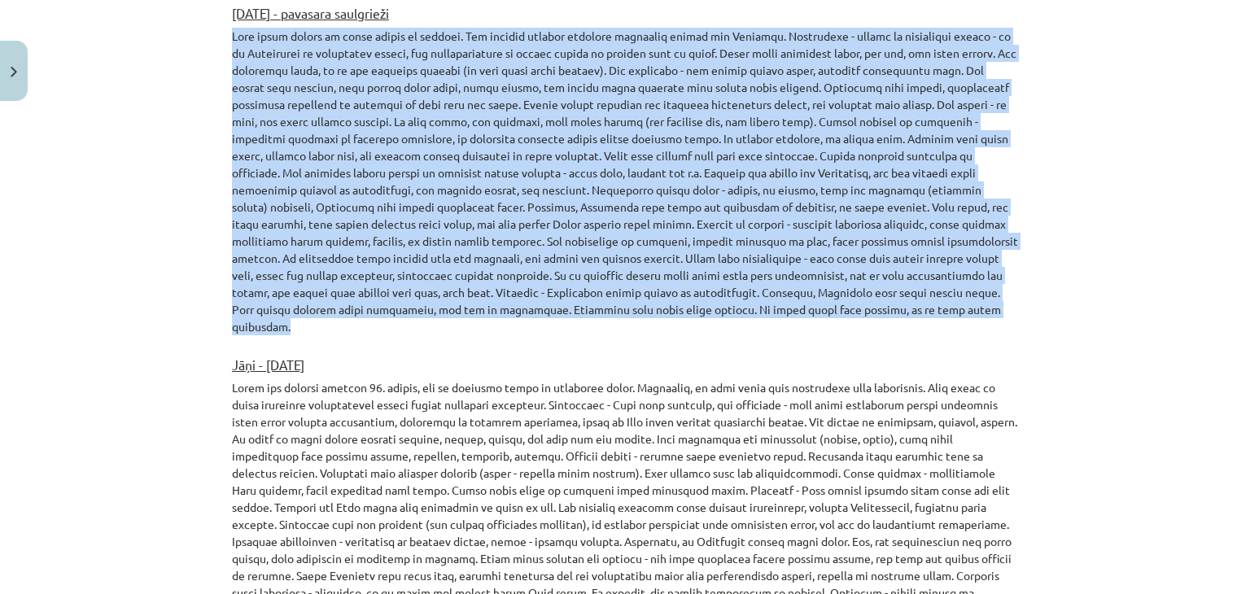
drag, startPoint x: 801, startPoint y: 310, endPoint x: 192, endPoint y: 42, distance: 665.3
click at [192, 42] on div "Mācību tēma: Kultūras un mākslas i (vizuālā māksla) - 10. klases 2. ieskaites m…" at bounding box center [625, 297] width 1250 height 594
copy p "Šajā dienā dienas un nakts garums ir vienāds. Šos svētkus svinēja devītajā piec…"
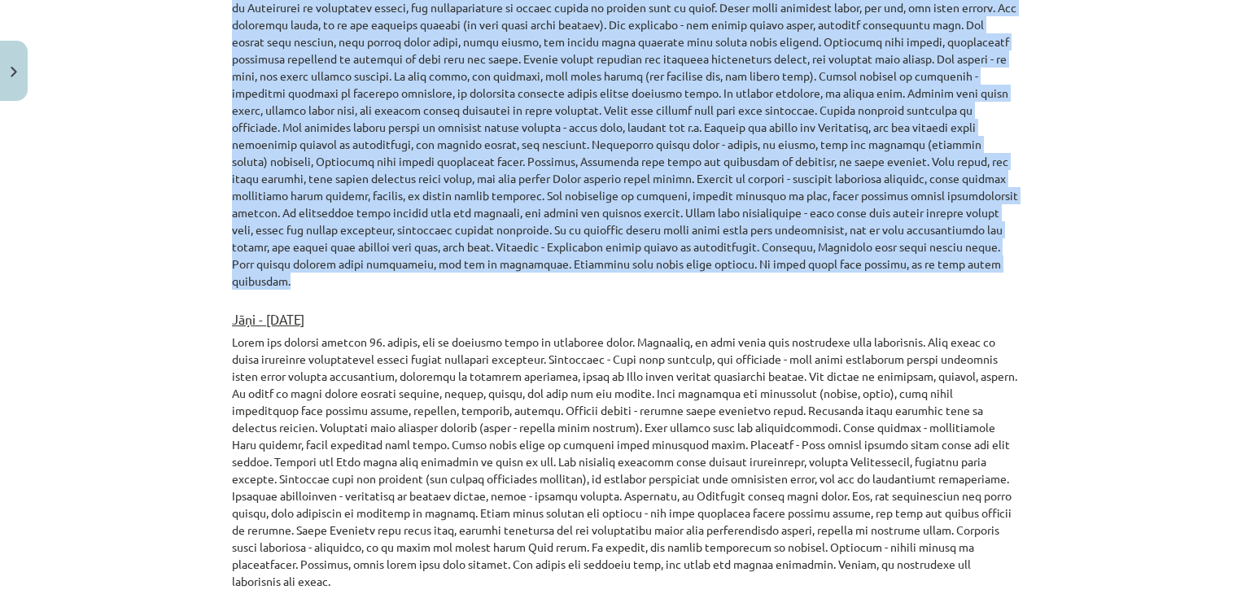
scroll to position [1623, 0]
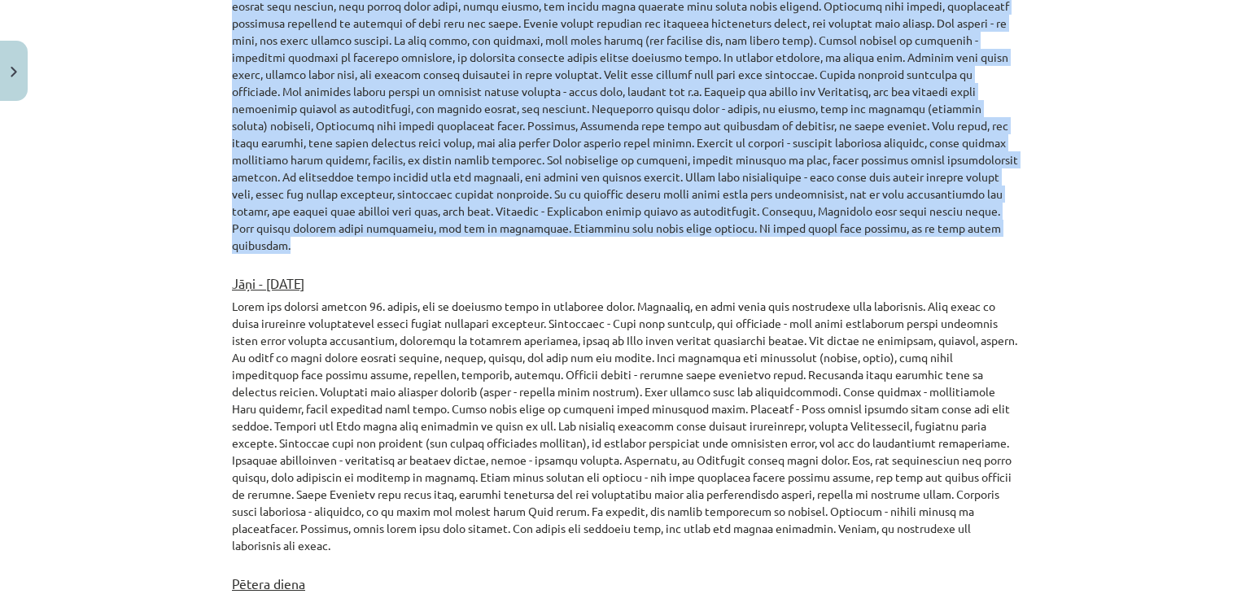
drag, startPoint x: 387, startPoint y: 271, endPoint x: 204, endPoint y: 261, distance: 183.4
click at [204, 261] on div "Mācību tēma: Kultūras un mākslas i (vizuālā māksla) - 10. klases 2. ieskaites m…" at bounding box center [625, 297] width 1250 height 594
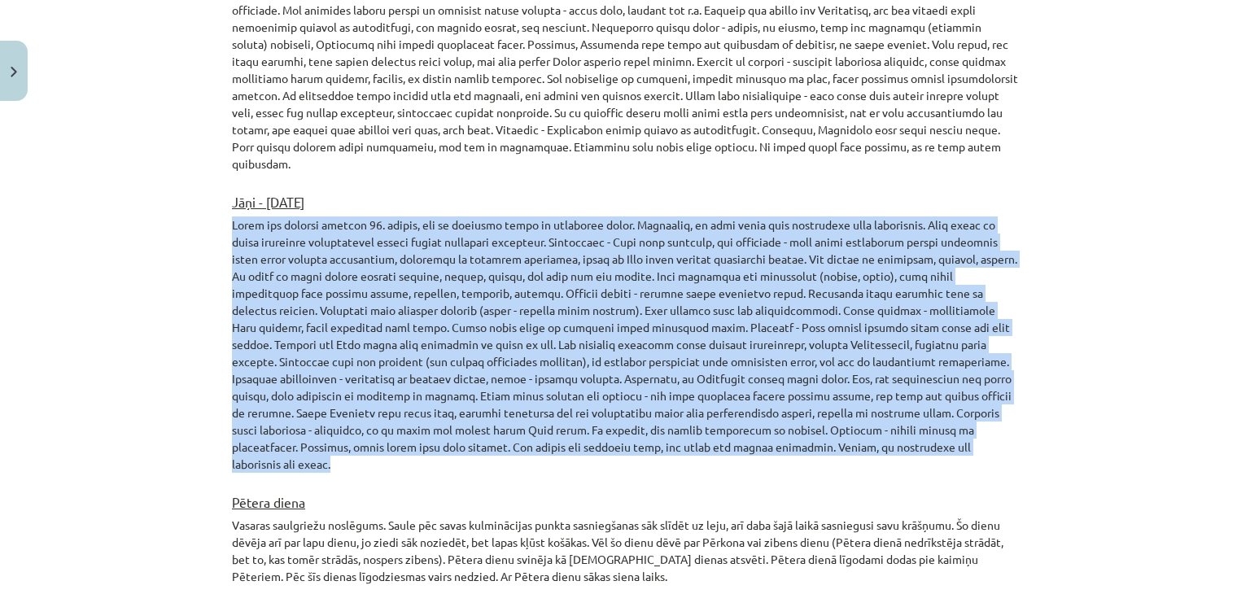
drag, startPoint x: 816, startPoint y: 428, endPoint x: 132, endPoint y: 204, distance: 720.0
click at [132, 204] on div "Mācību tēma: Kultūras un mākslas i (vizuālā māksla) - 10. klases 2. ieskaites m…" at bounding box center [625, 297] width 1250 height 594
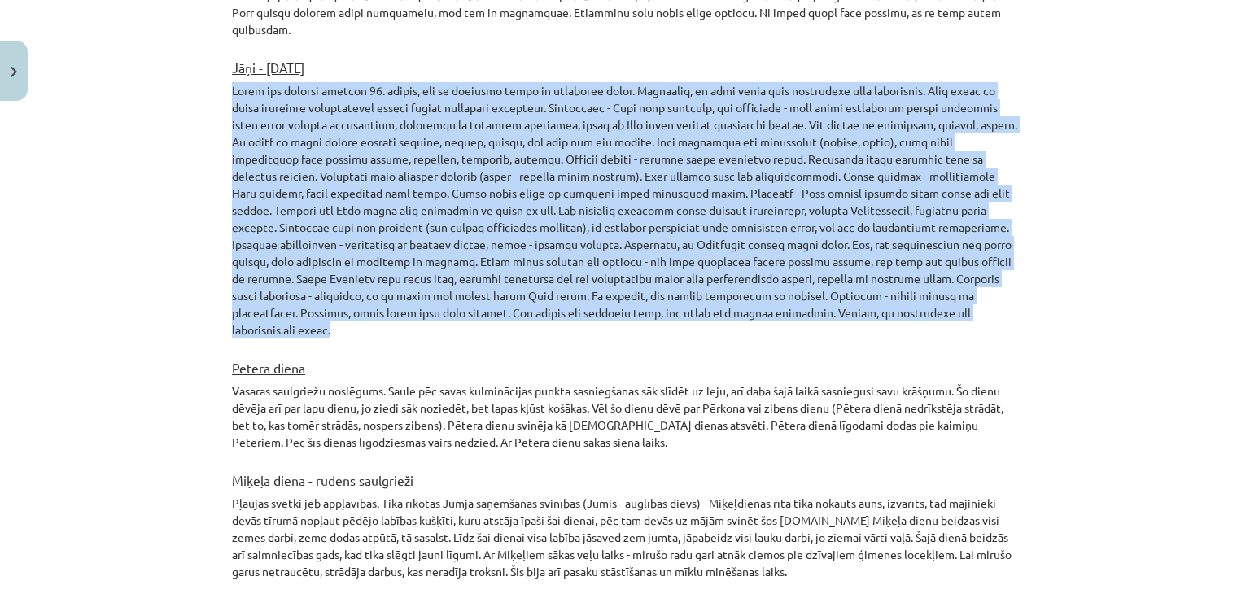
scroll to position [1868, 0]
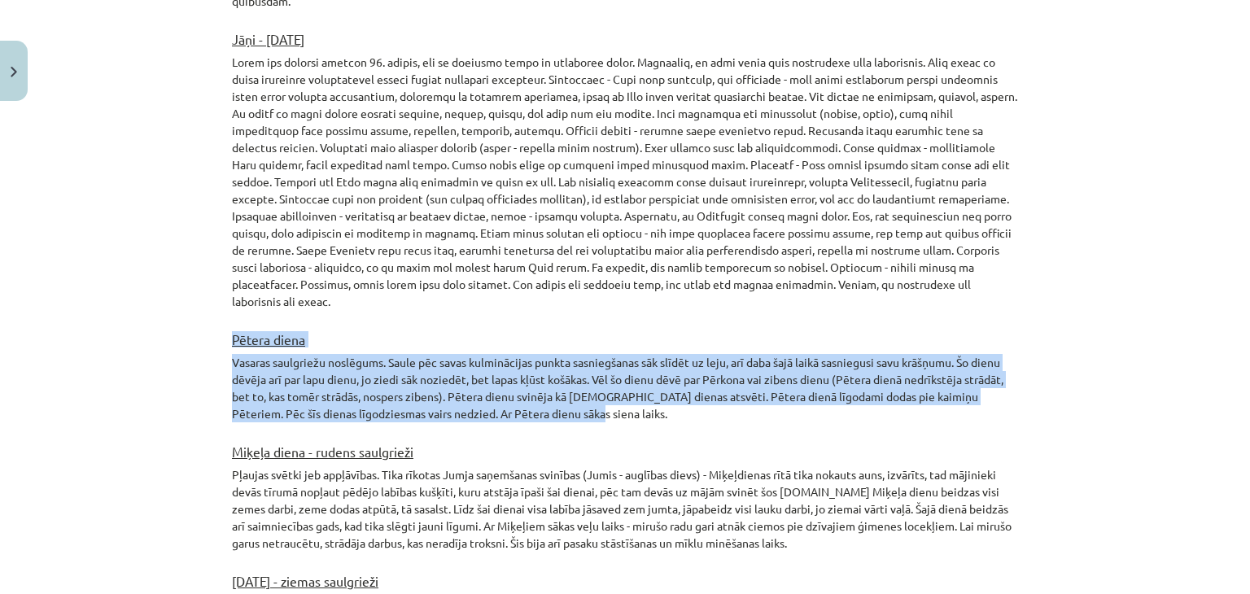
drag, startPoint x: 569, startPoint y: 382, endPoint x: 210, endPoint y: 307, distance: 366.6
click at [210, 307] on div "Mācību tēma: Kultūras un mākslas i (vizuālā māksla) - 10. klases 2. ieskaites m…" at bounding box center [625, 297] width 1250 height 594
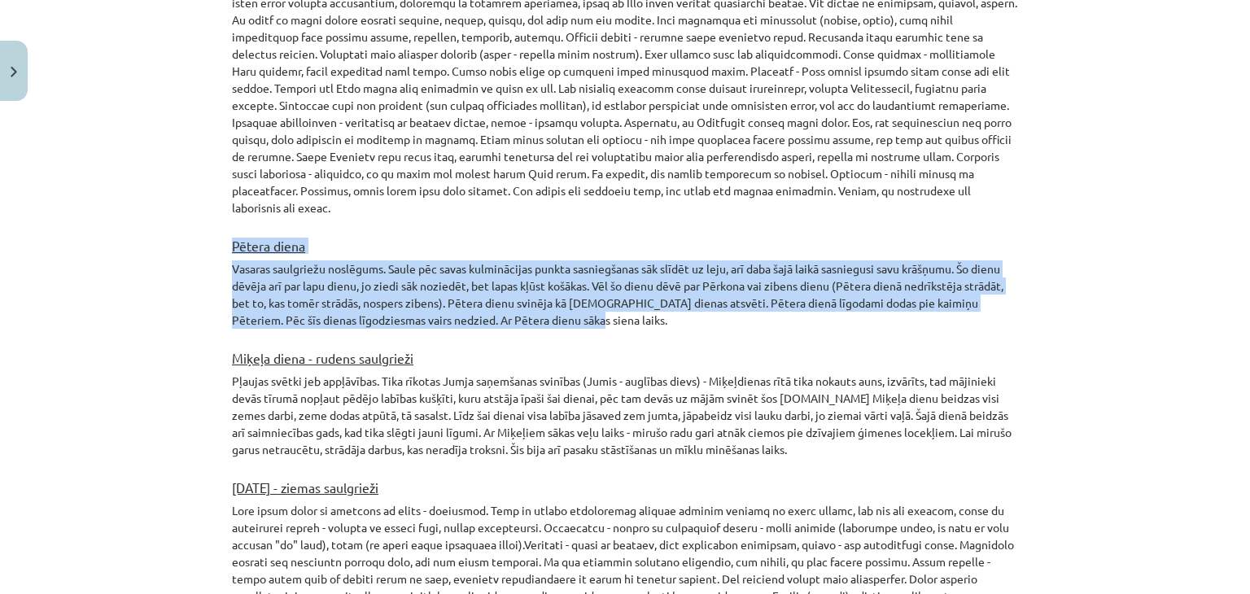
scroll to position [2030, 0]
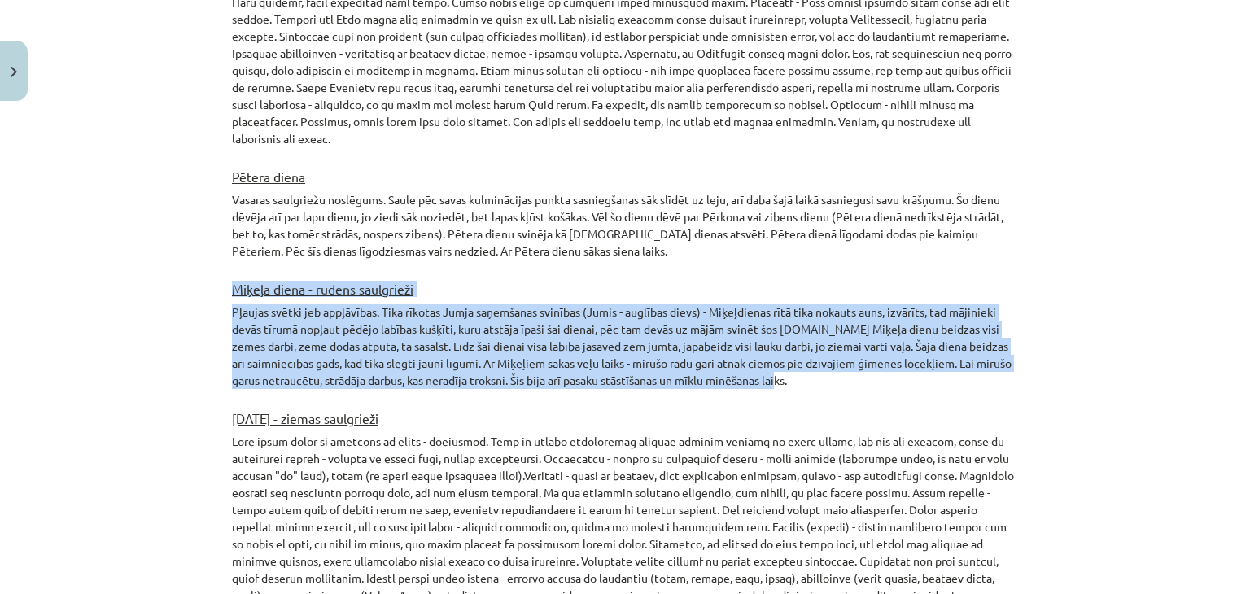
drag, startPoint x: 832, startPoint y: 352, endPoint x: 205, endPoint y: 251, distance: 635.5
click at [205, 251] on div "Mācību tēma: Kultūras un mākslas i (vizuālā māksla) - 10. klases 2. ieskaites m…" at bounding box center [625, 297] width 1250 height 594
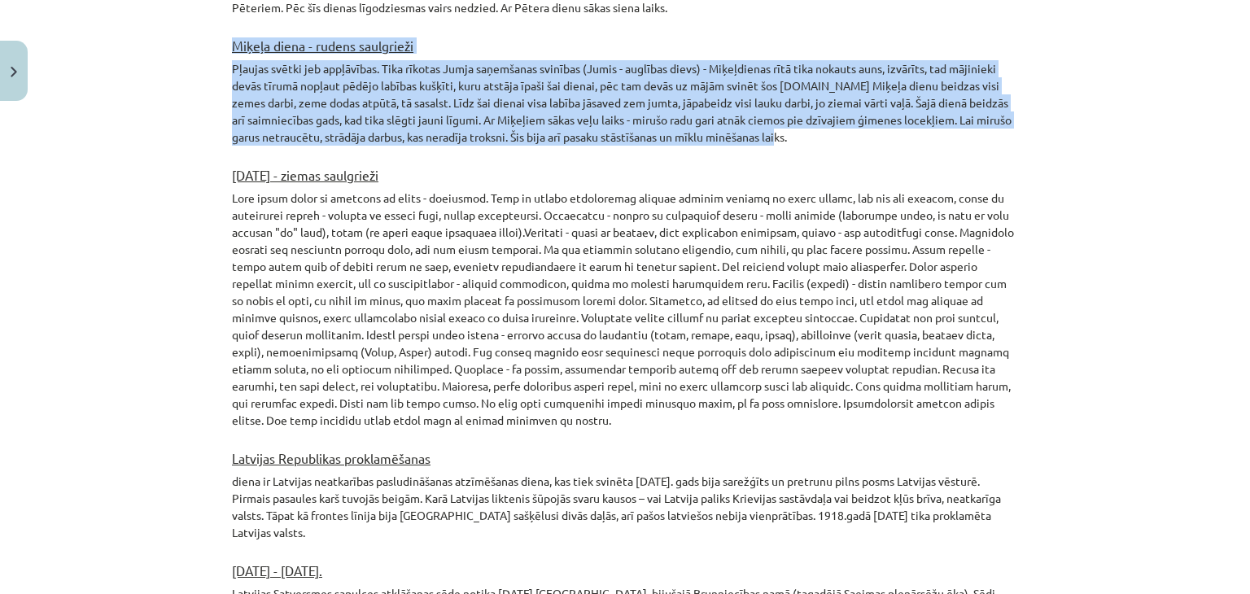
scroll to position [2274, 0]
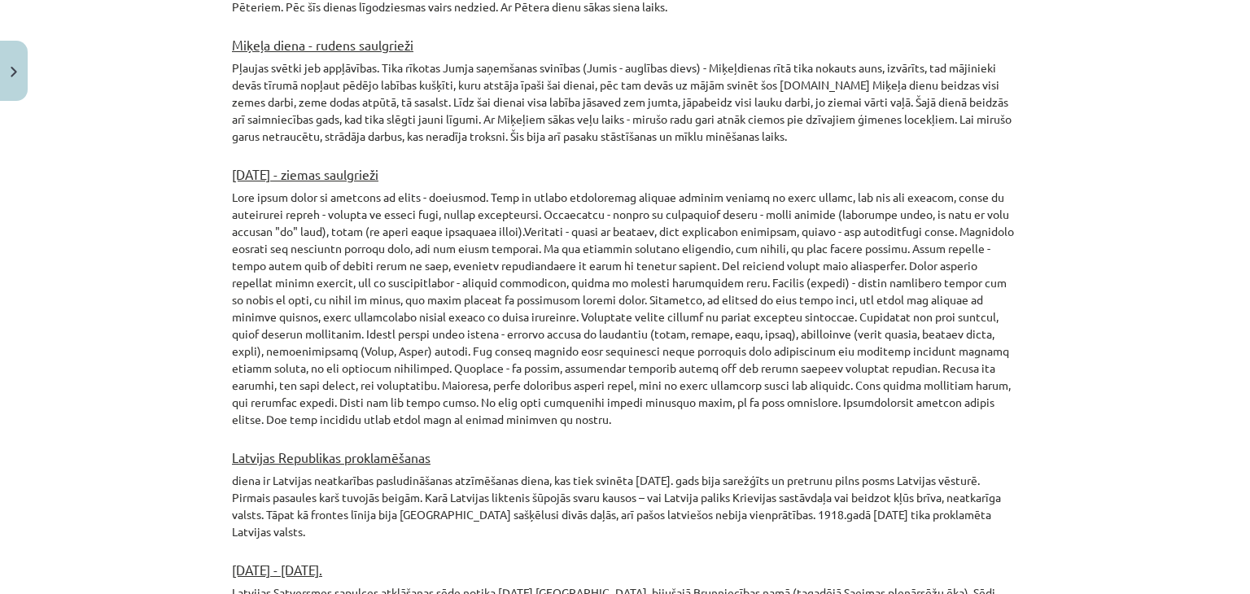
click at [424, 356] on p at bounding box center [625, 308] width 786 height 239
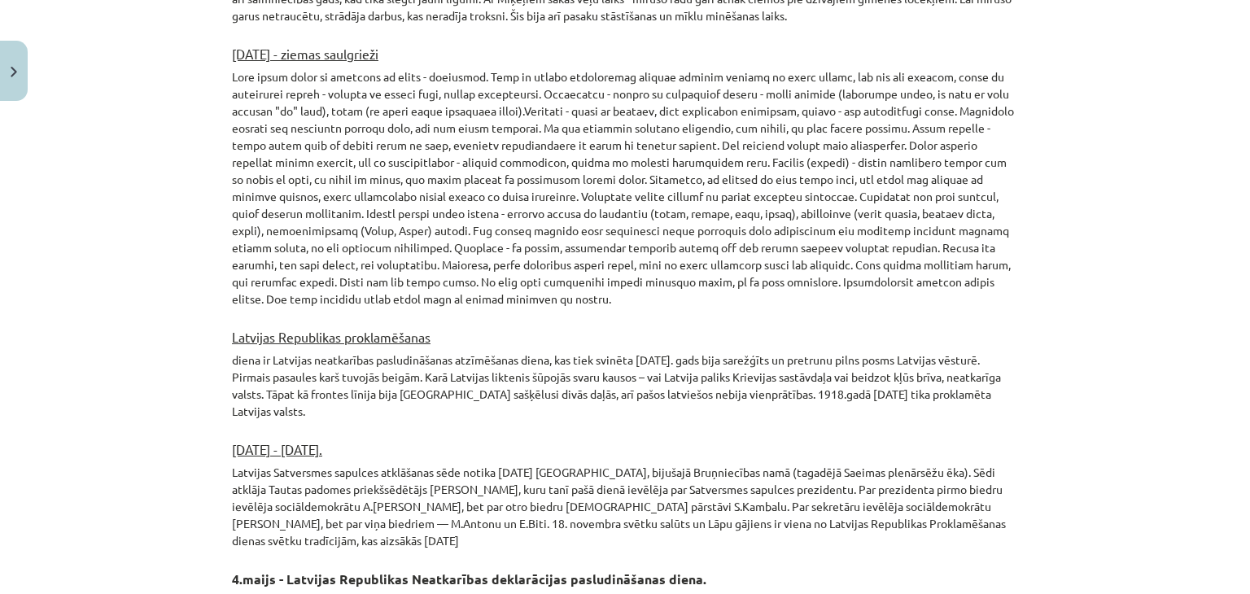
scroll to position [2519, 0]
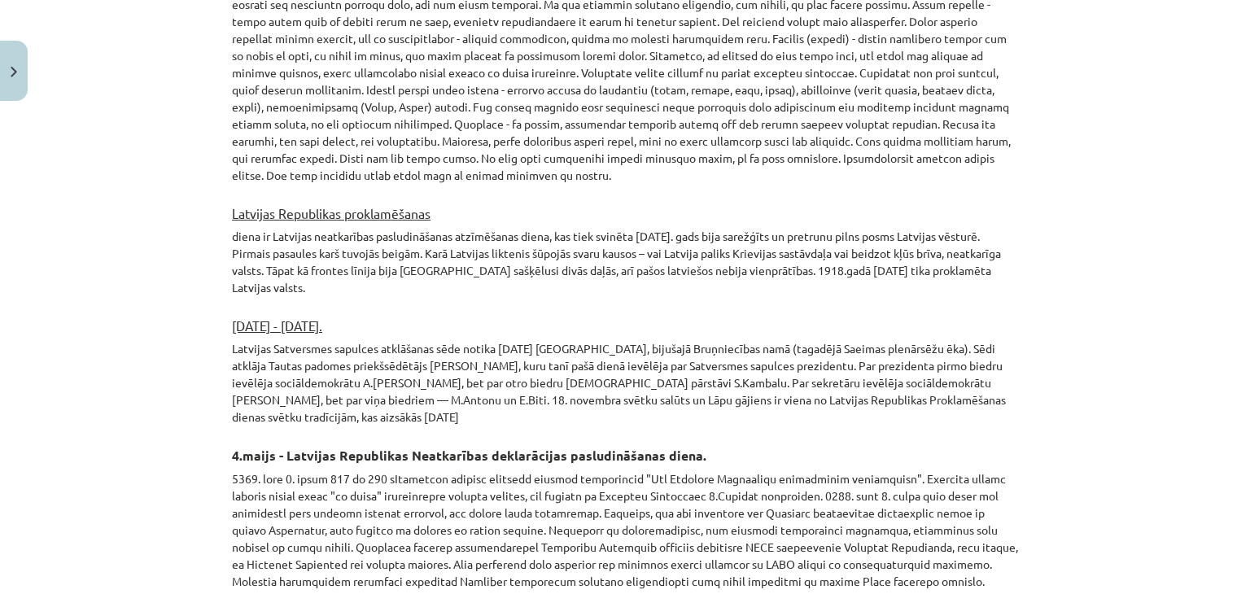
drag, startPoint x: 408, startPoint y: 258, endPoint x: 222, endPoint y: 176, distance: 202.9
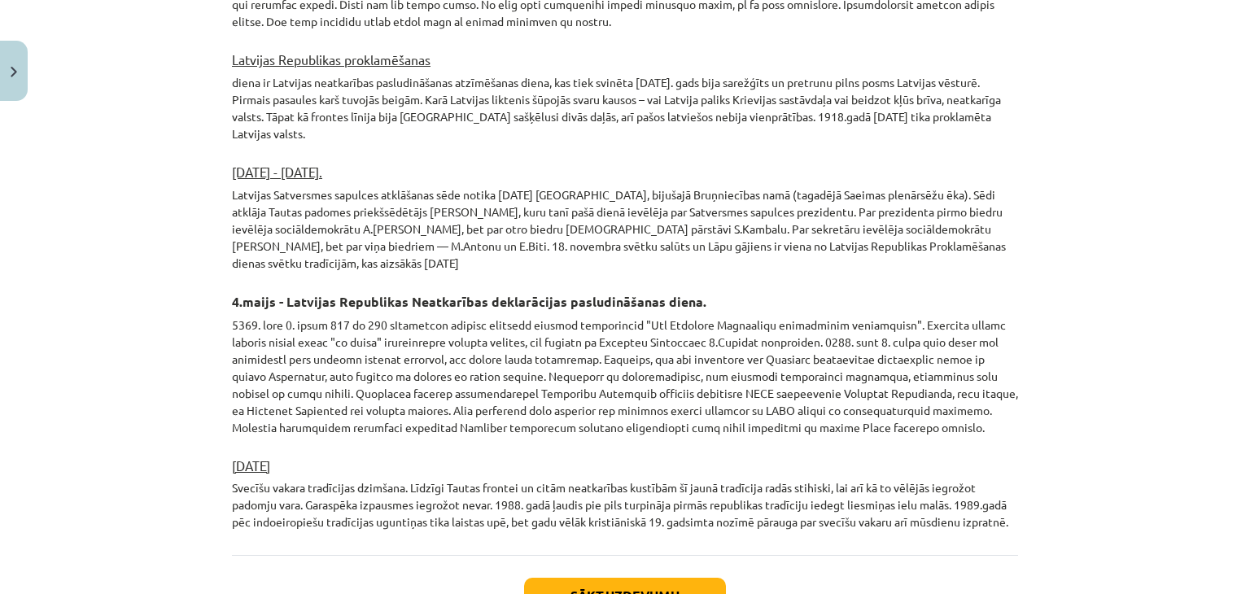
scroll to position [2681, 0]
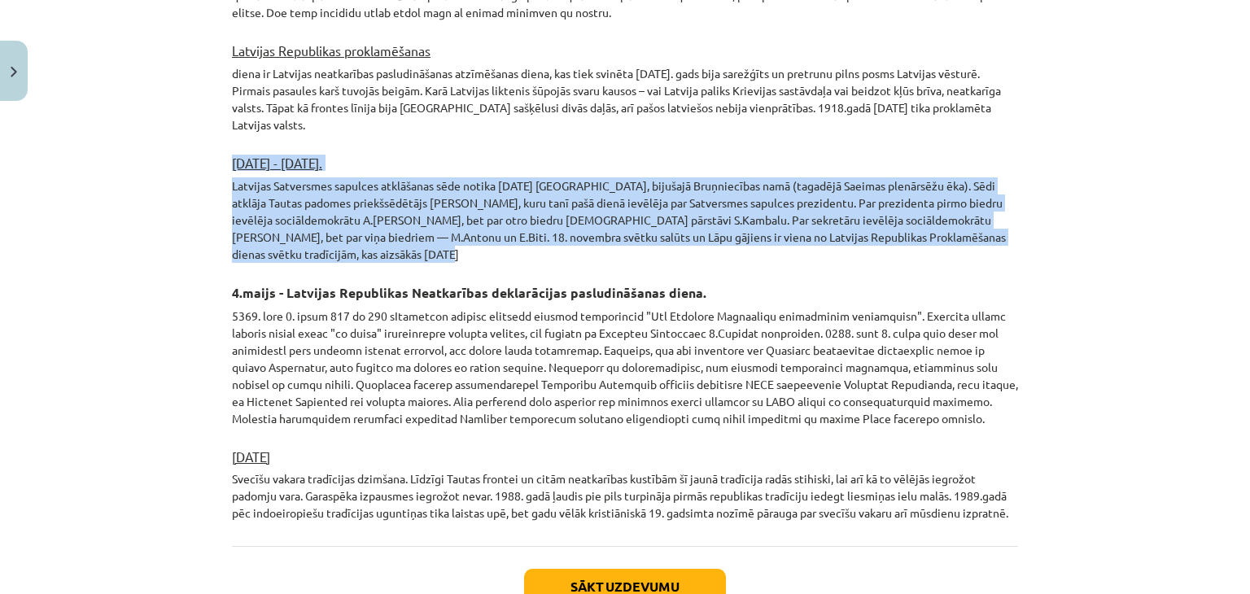
drag, startPoint x: 376, startPoint y: 216, endPoint x: 203, endPoint y: 118, distance: 199.3
click at [203, 118] on div "Mācību tēma: Kultūras un mākslas i (vizuālā māksla) - 10. klases 2. ieskaites m…" at bounding box center [625, 297] width 1250 height 594
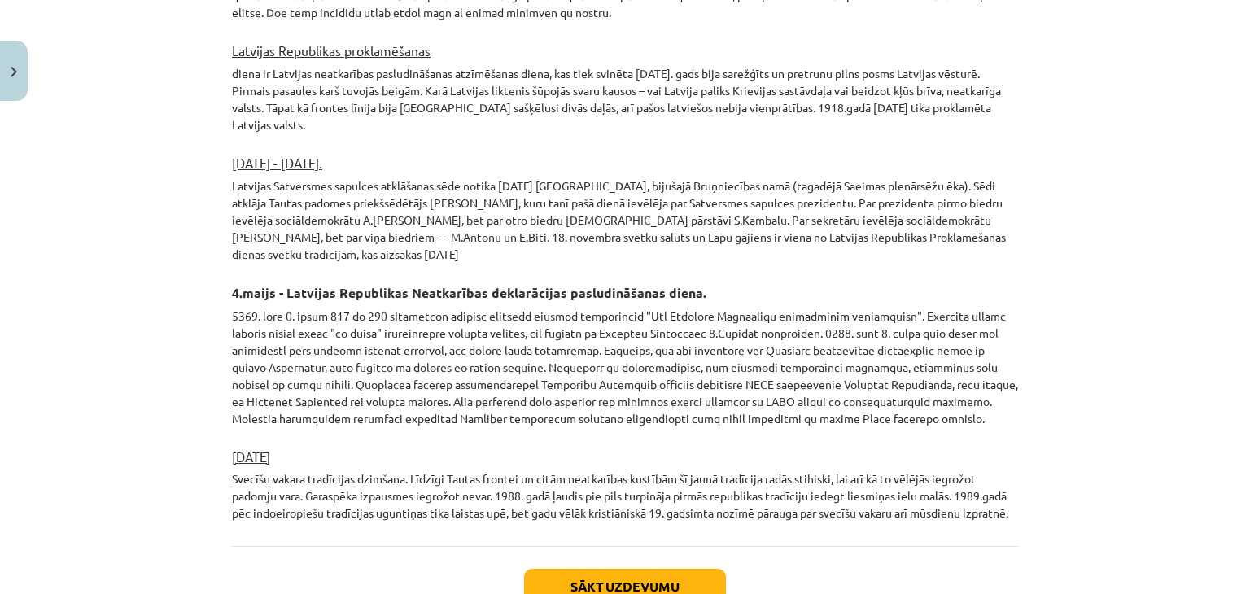
click at [502, 308] on p at bounding box center [625, 368] width 786 height 120
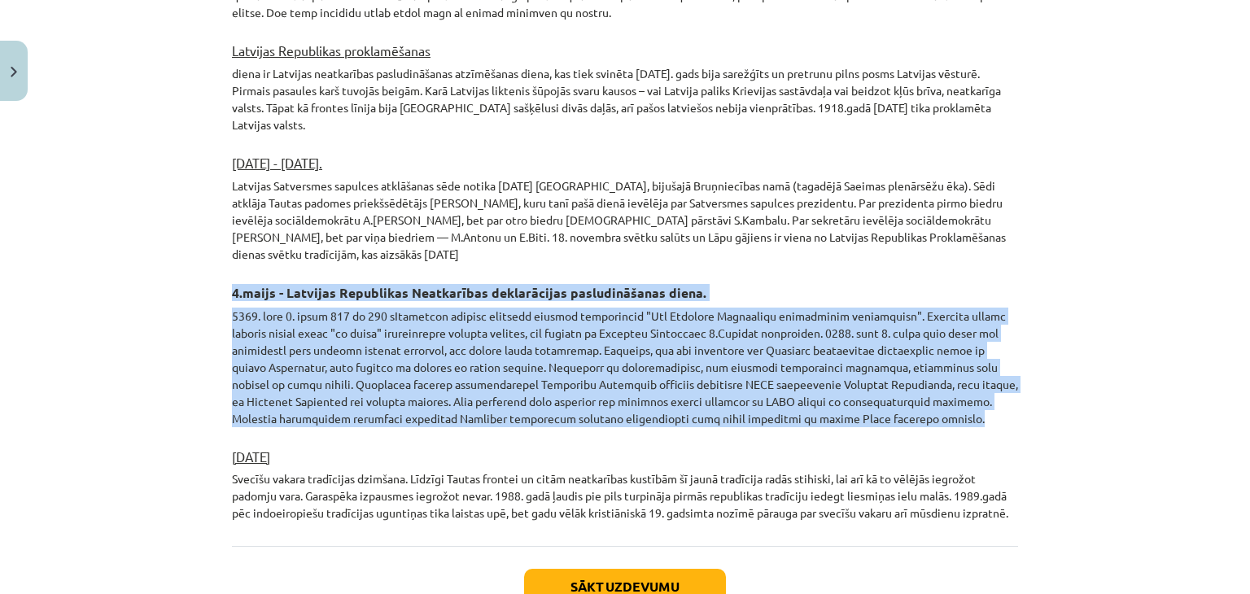
drag, startPoint x: 779, startPoint y: 380, endPoint x: 173, endPoint y: 252, distance: 619.6
click at [173, 252] on div "Mācību tēma: Kultūras un mākslas i (vizuālā māksla) - 10. klases 2. ieskaites m…" at bounding box center [625, 297] width 1250 height 594
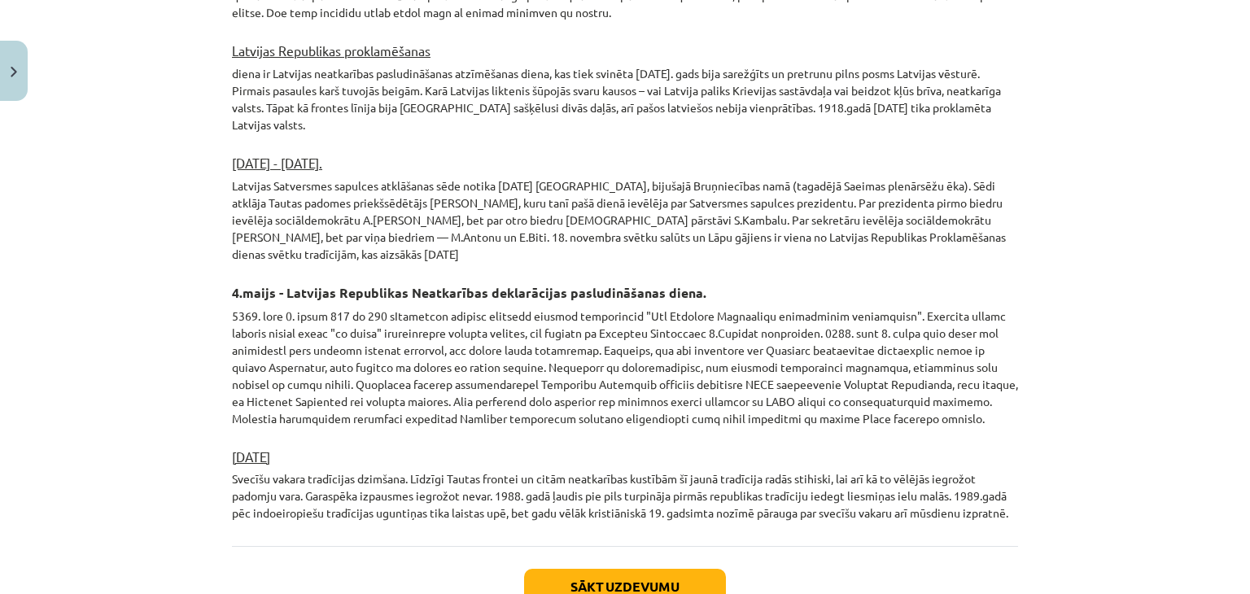
click at [270, 470] on p "Svecīšu vakara tradīcijas dzimšana. Līdzīgi Tautas frontei un citām neatkarības…" at bounding box center [625, 495] width 786 height 51
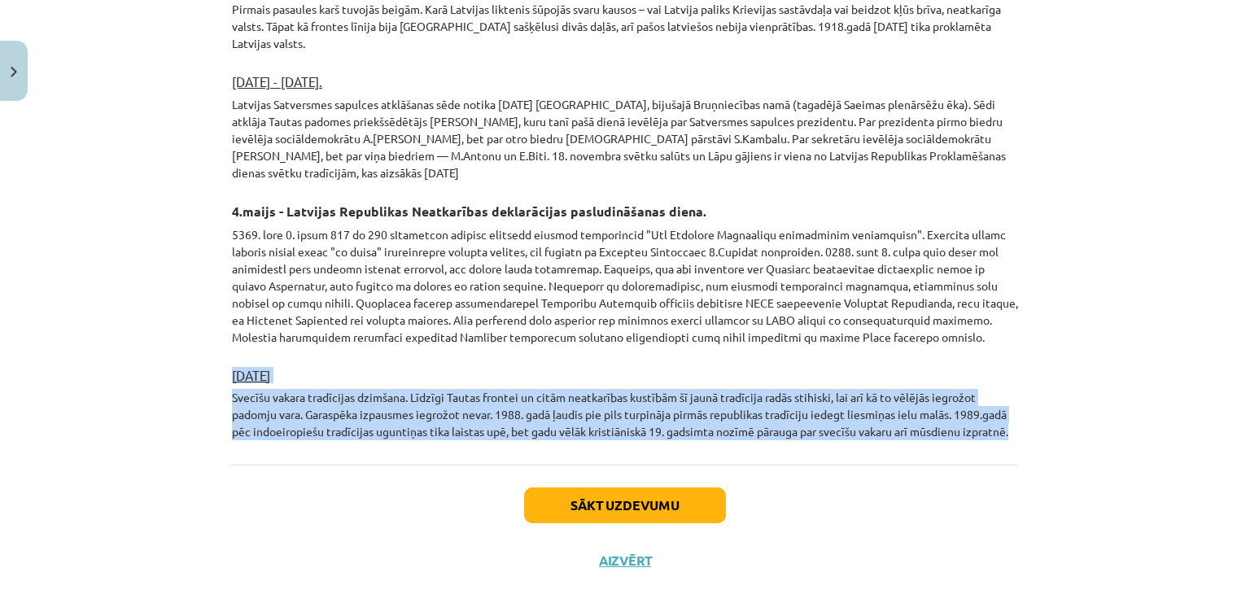
drag, startPoint x: 1018, startPoint y: 398, endPoint x: 132, endPoint y: 339, distance: 888.1
click at [132, 339] on div "Mācību tēma: Kultūras un mākslas i (vizuālā māksla) - 10. klases 2. ieskaites m…" at bounding box center [625, 297] width 1250 height 594
click at [543, 487] on button "Sākt uzdevumu" at bounding box center [625, 505] width 202 height 36
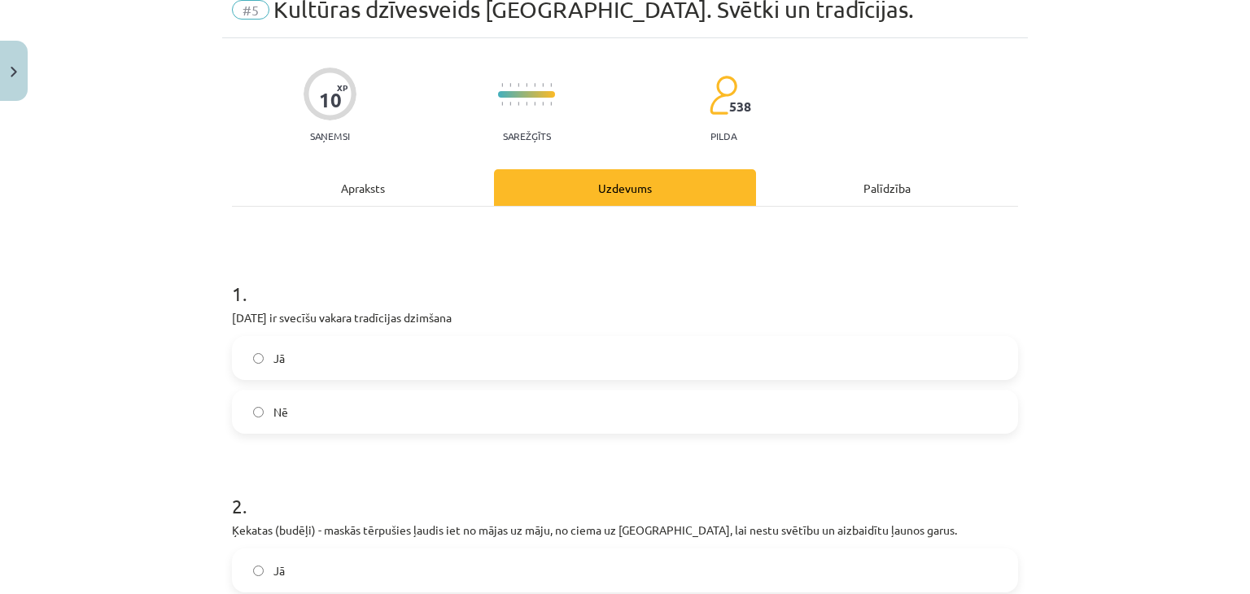
scroll to position [41, 0]
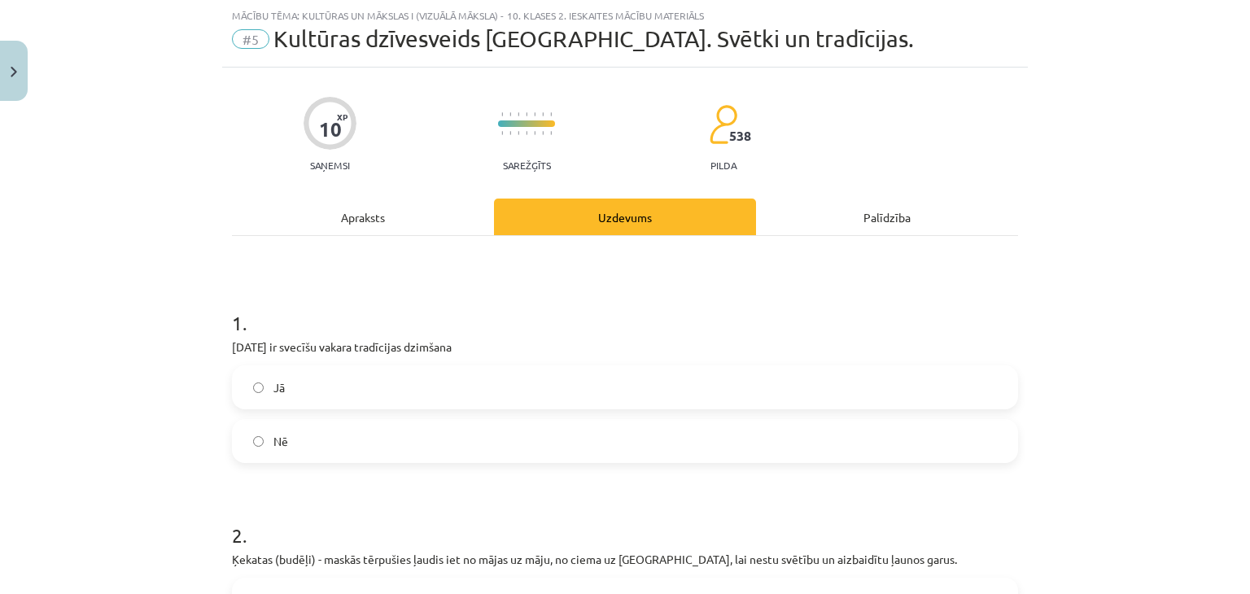
click at [367, 388] on label "Jā" at bounding box center [625, 387] width 783 height 41
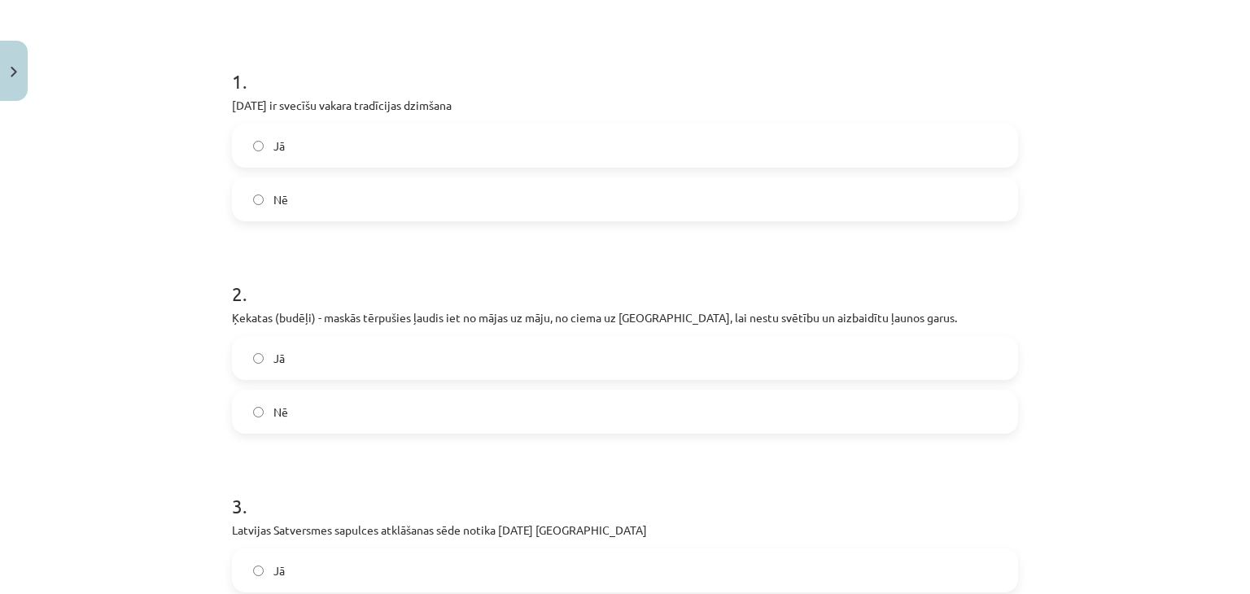
scroll to position [285, 0]
click at [540, 352] on label "Jā" at bounding box center [625, 355] width 783 height 41
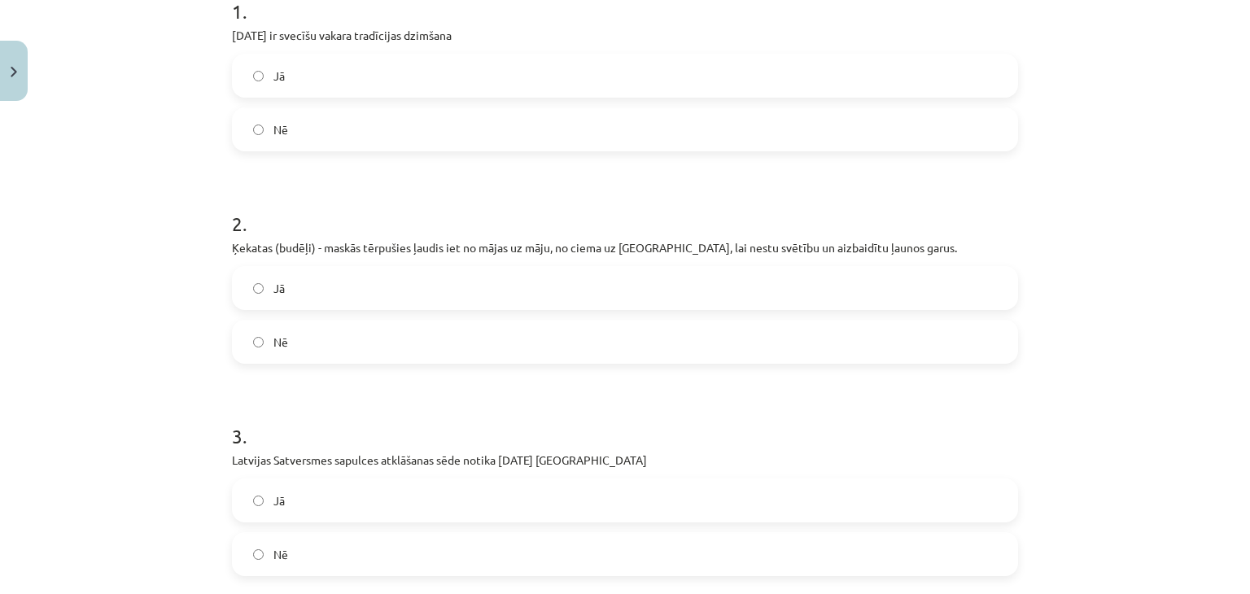
scroll to position [448, 0]
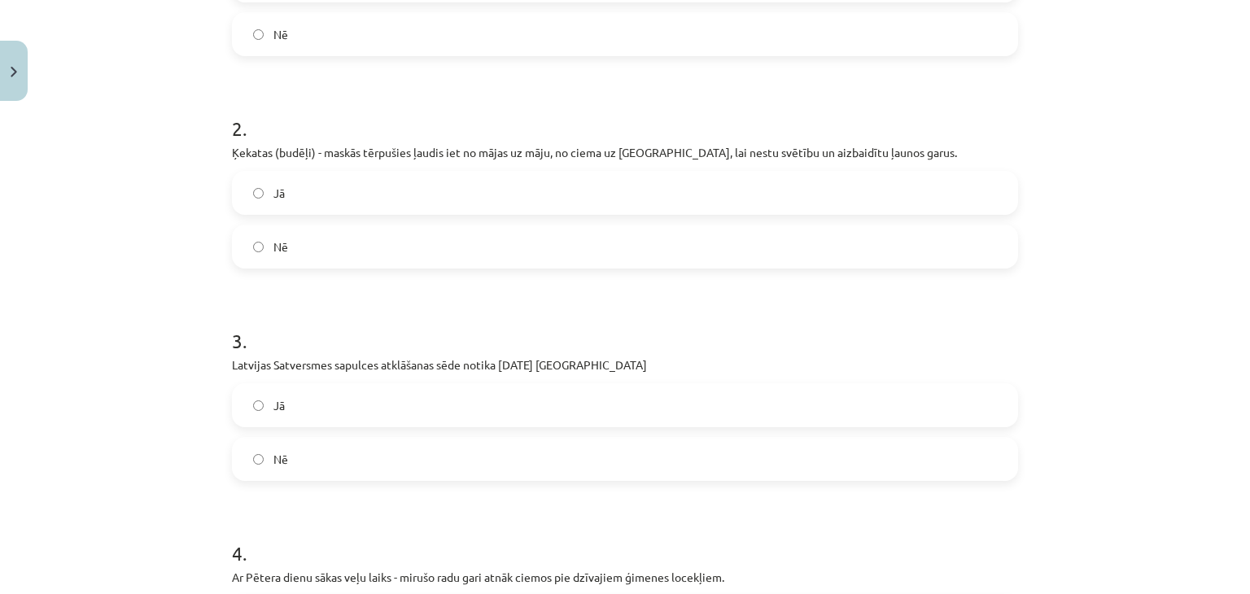
click at [275, 451] on span "Nē" at bounding box center [280, 459] width 15 height 17
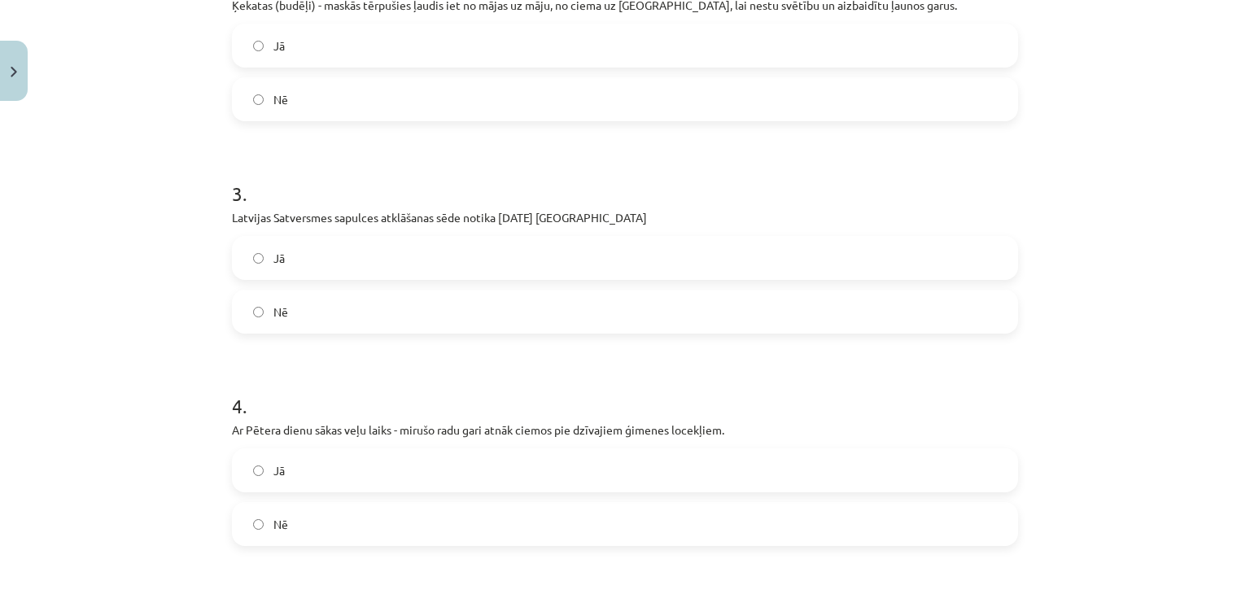
scroll to position [773, 0]
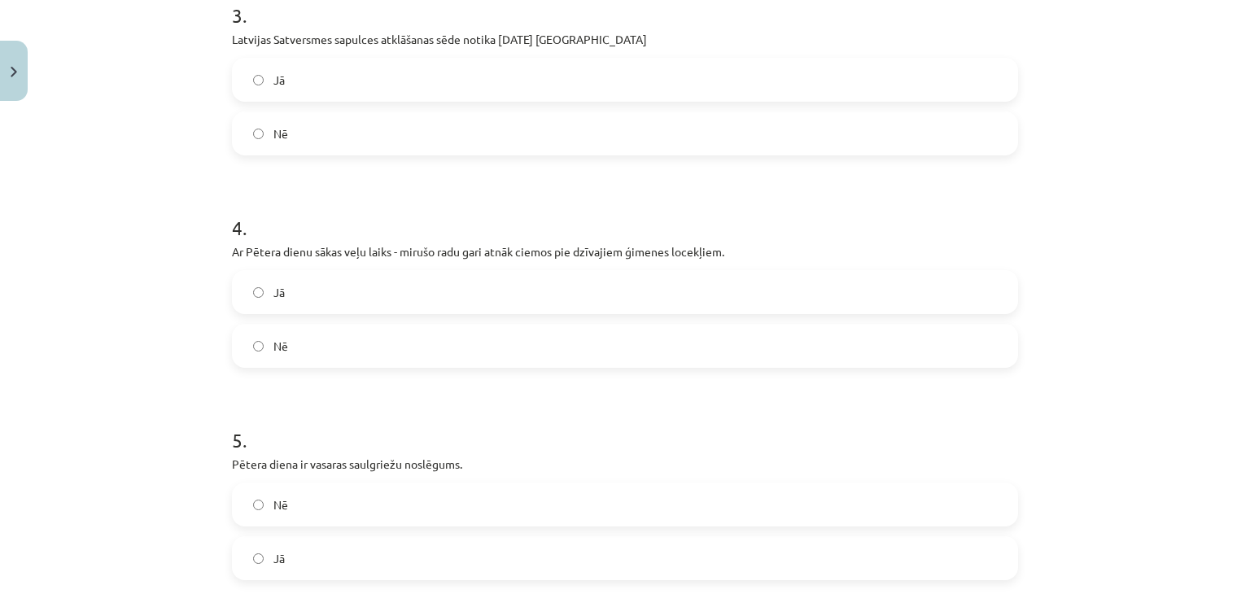
click at [366, 333] on label "Nē" at bounding box center [625, 346] width 783 height 41
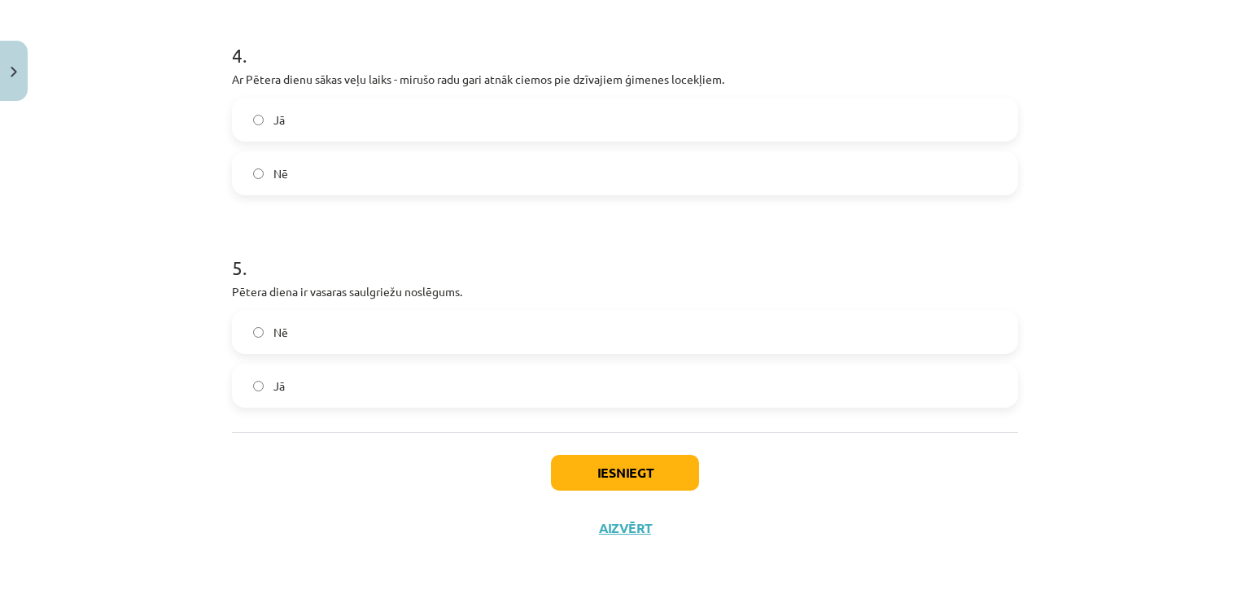
scroll to position [947, 0]
click at [352, 337] on label "Nē" at bounding box center [625, 330] width 783 height 41
drag, startPoint x: 344, startPoint y: 369, endPoint x: 356, endPoint y: 378, distance: 15.6
click at [344, 369] on label "Jā" at bounding box center [625, 384] width 783 height 41
click at [646, 480] on button "Iesniegt" at bounding box center [625, 471] width 148 height 36
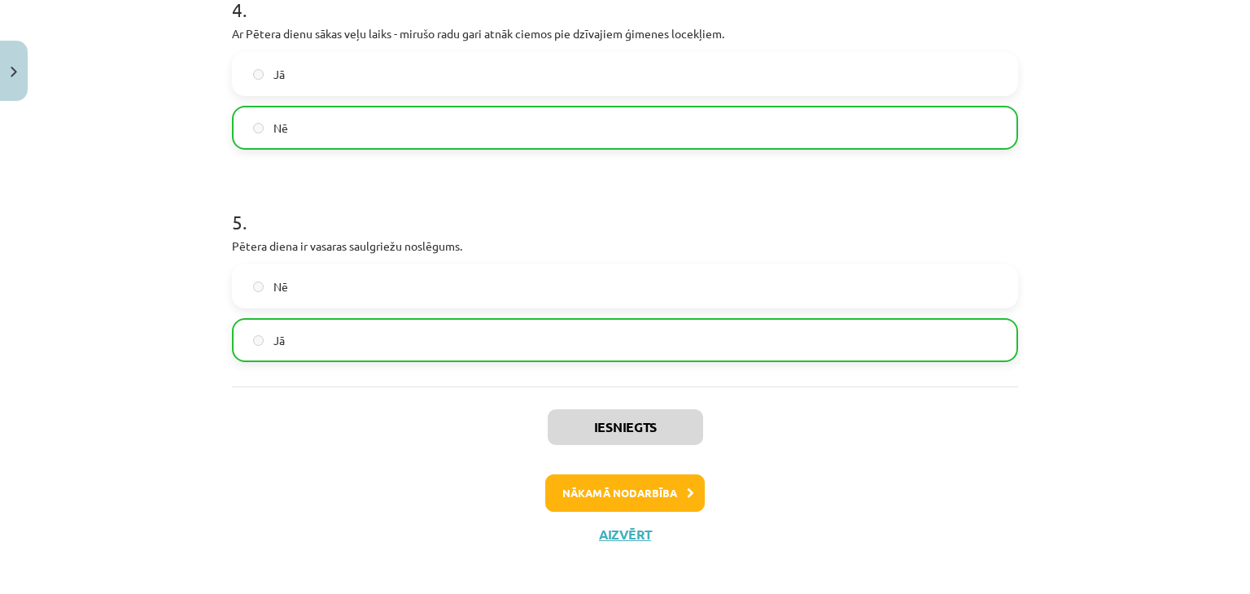
scroll to position [999, 0]
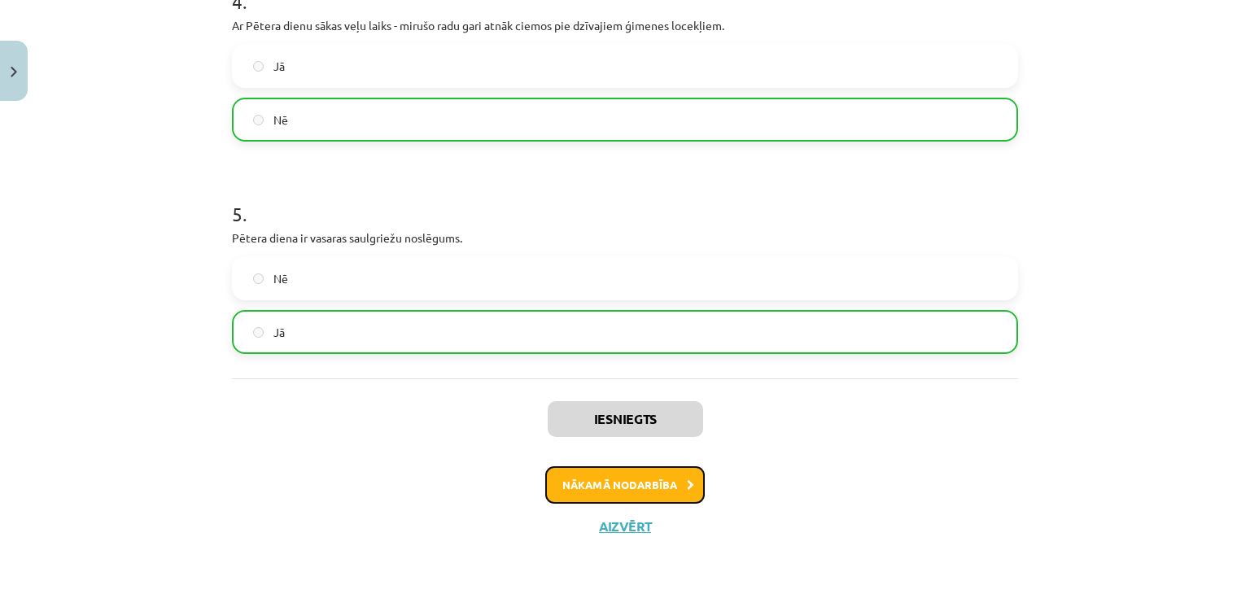
click at [589, 482] on button "Nākamā nodarbība" at bounding box center [624, 484] width 159 height 37
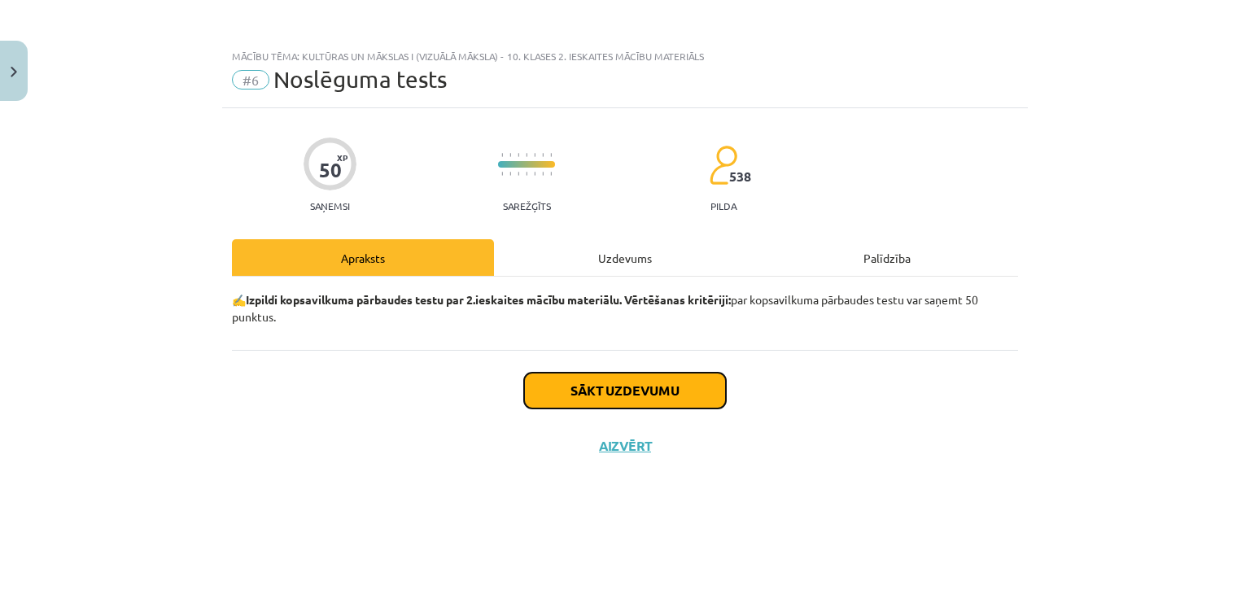
click at [701, 388] on button "Sākt uzdevumu" at bounding box center [625, 391] width 202 height 36
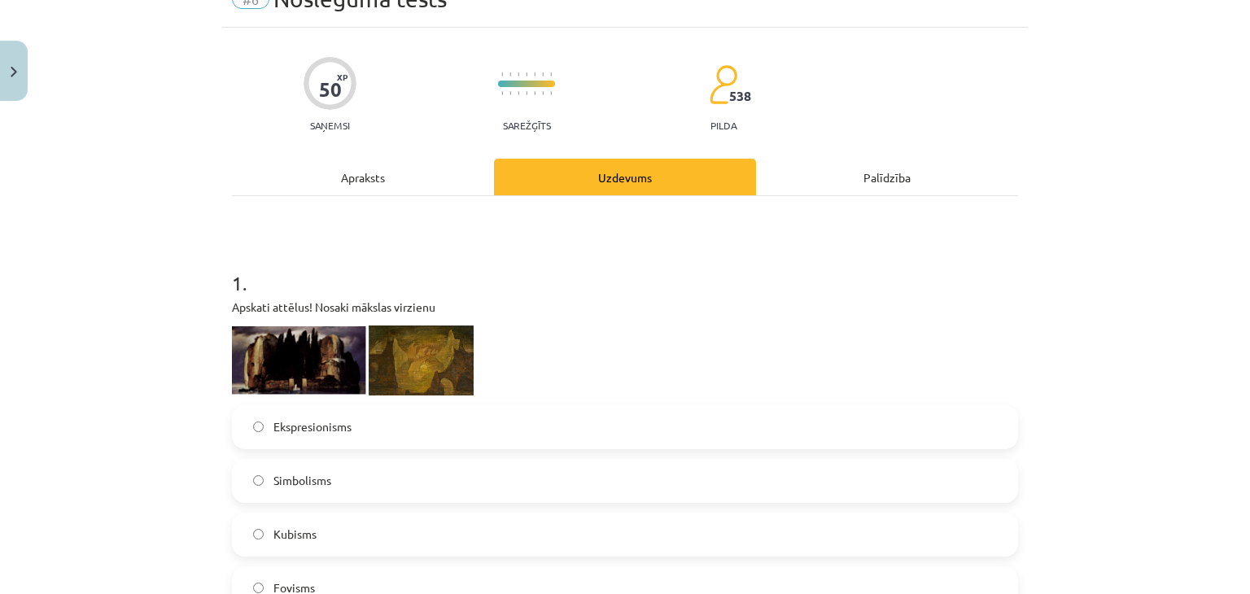
scroll to position [81, 0]
click at [299, 360] on img at bounding box center [299, 360] width 134 height 68
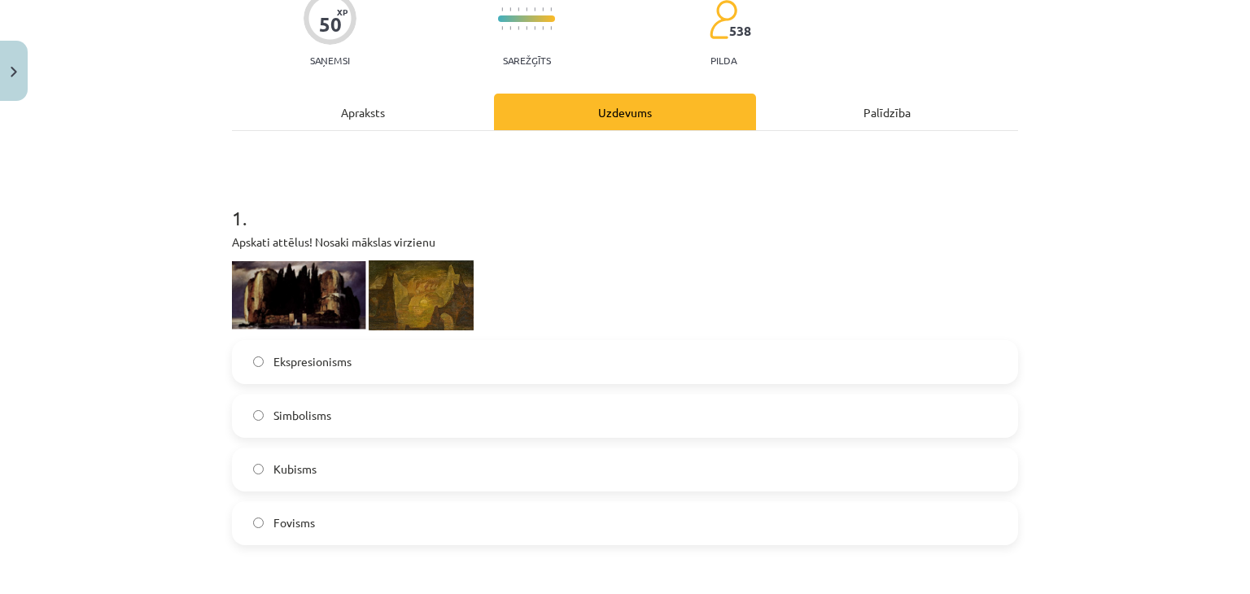
scroll to position [244, 0]
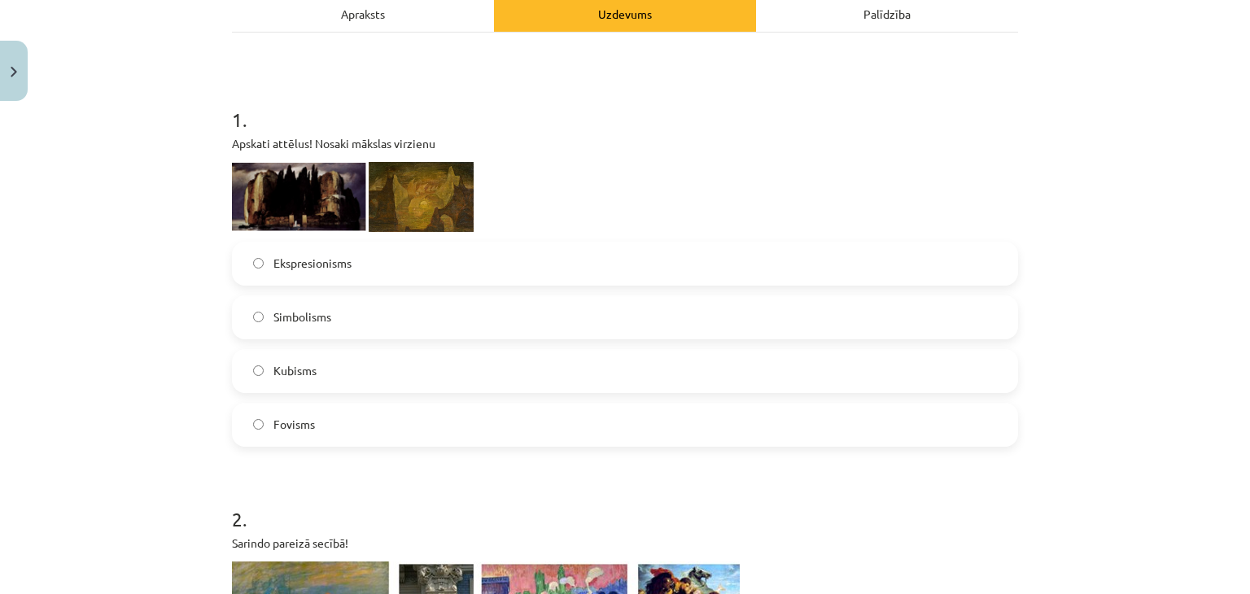
click at [382, 279] on label "Ekspresionisms" at bounding box center [625, 263] width 783 height 41
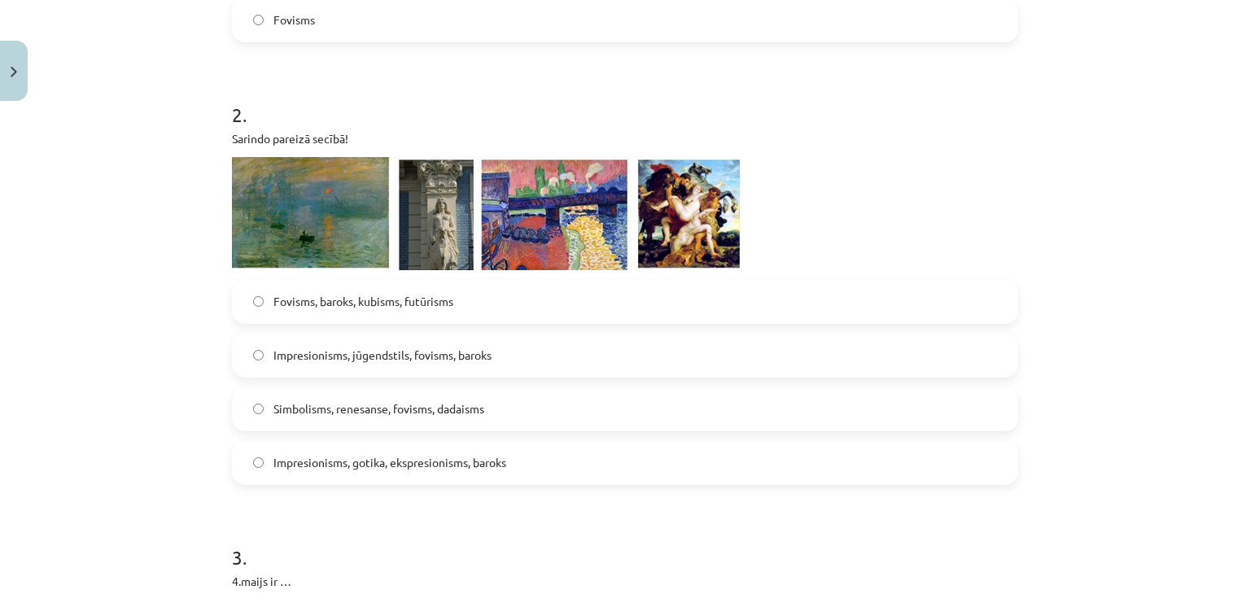
scroll to position [651, 0]
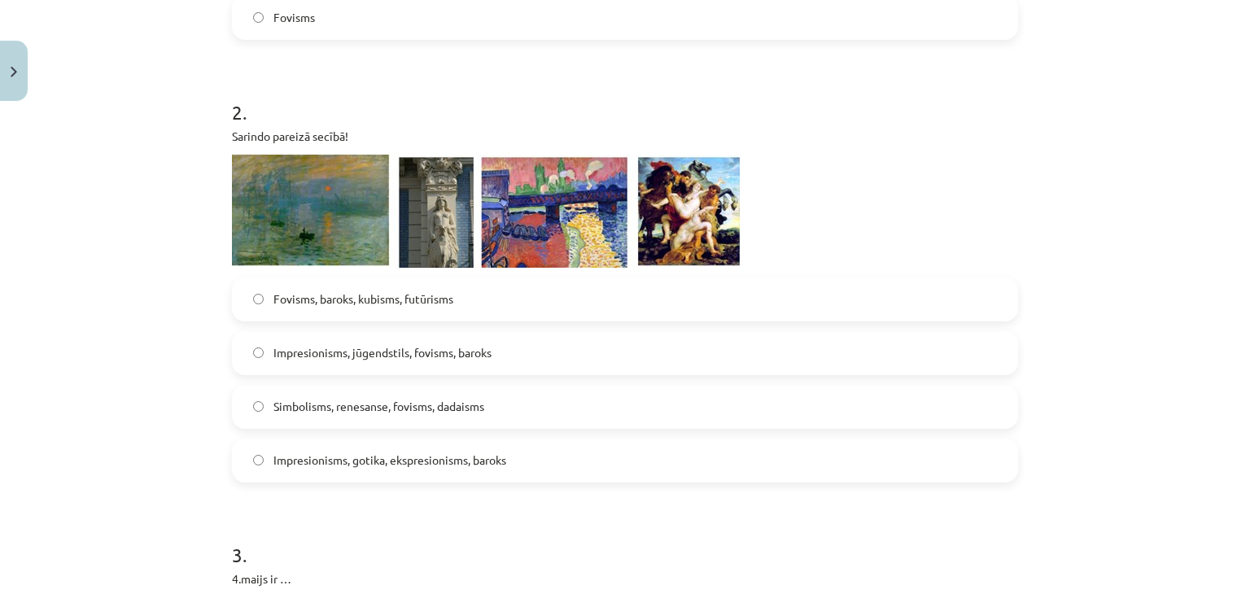
click at [397, 348] on span "Impresionisms, jūgendstils, fovisms, baroks" at bounding box center [382, 352] width 218 height 17
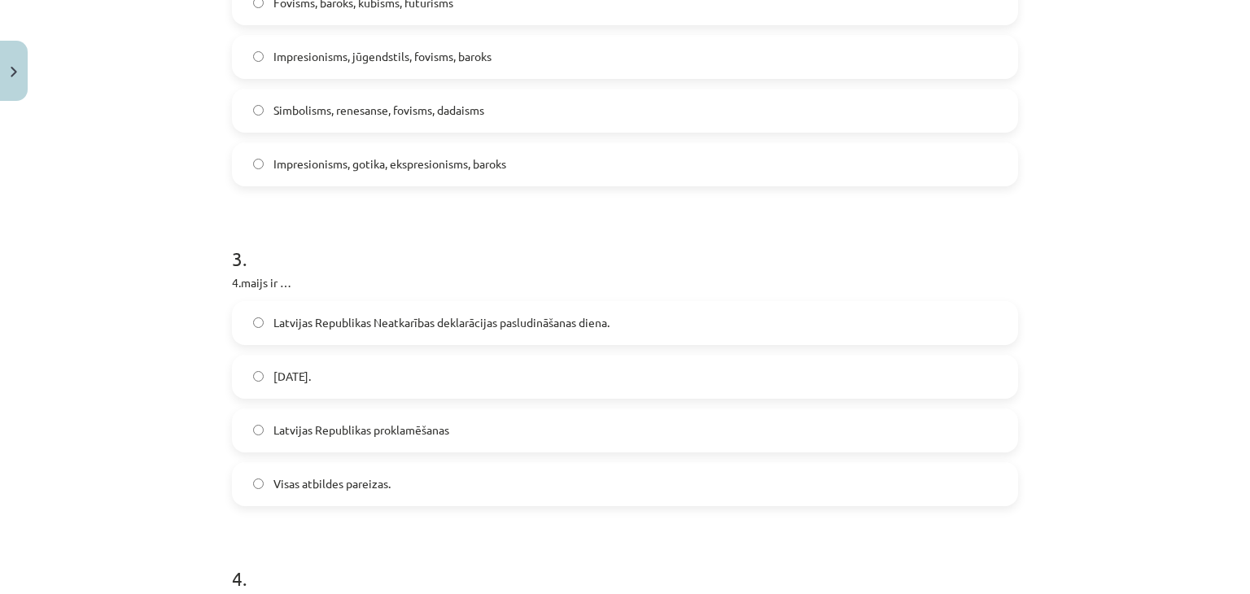
scroll to position [977, 0]
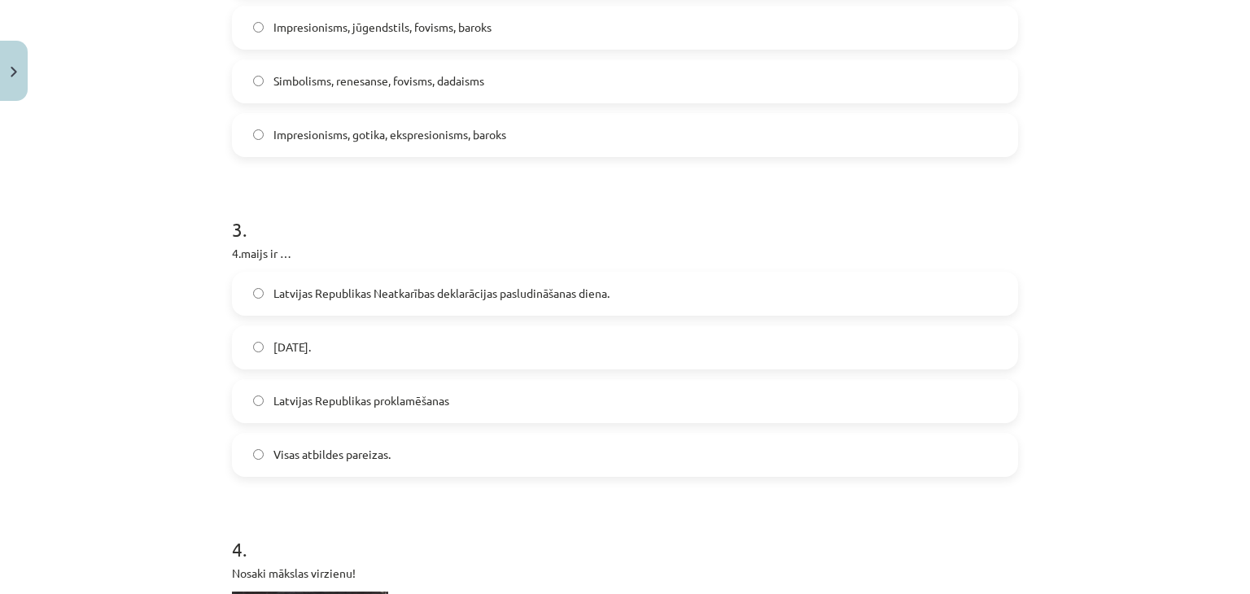
click at [421, 293] on span "Latvijas Republikas Neatkarības deklarācijas pasludināšanas diena." at bounding box center [441, 293] width 336 height 17
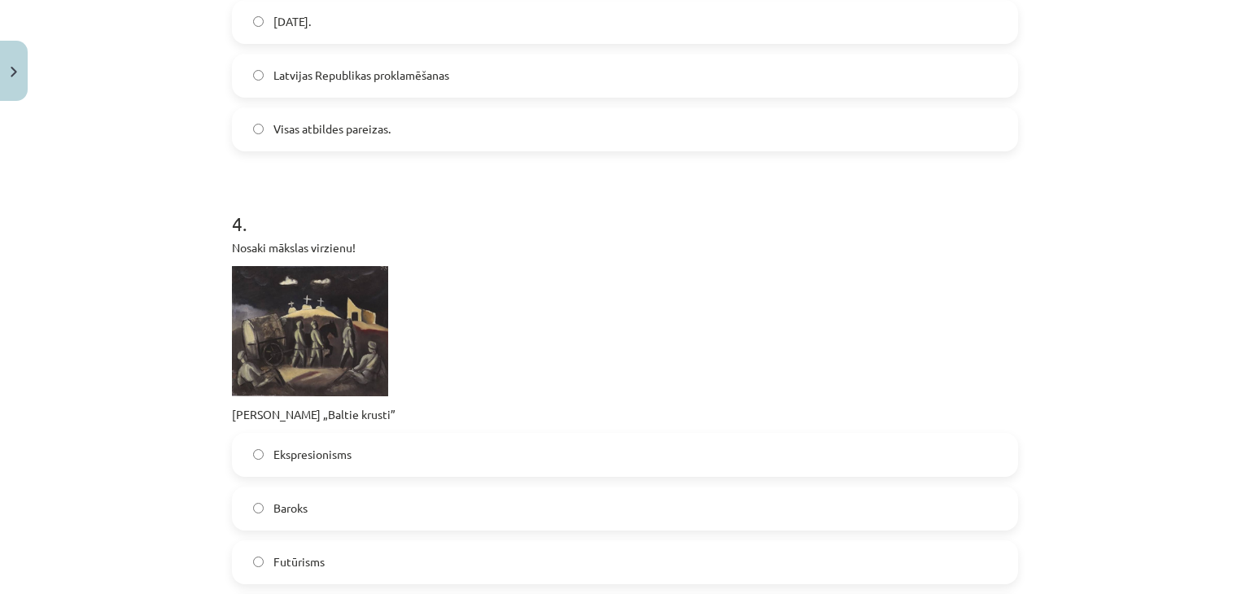
scroll to position [1383, 0]
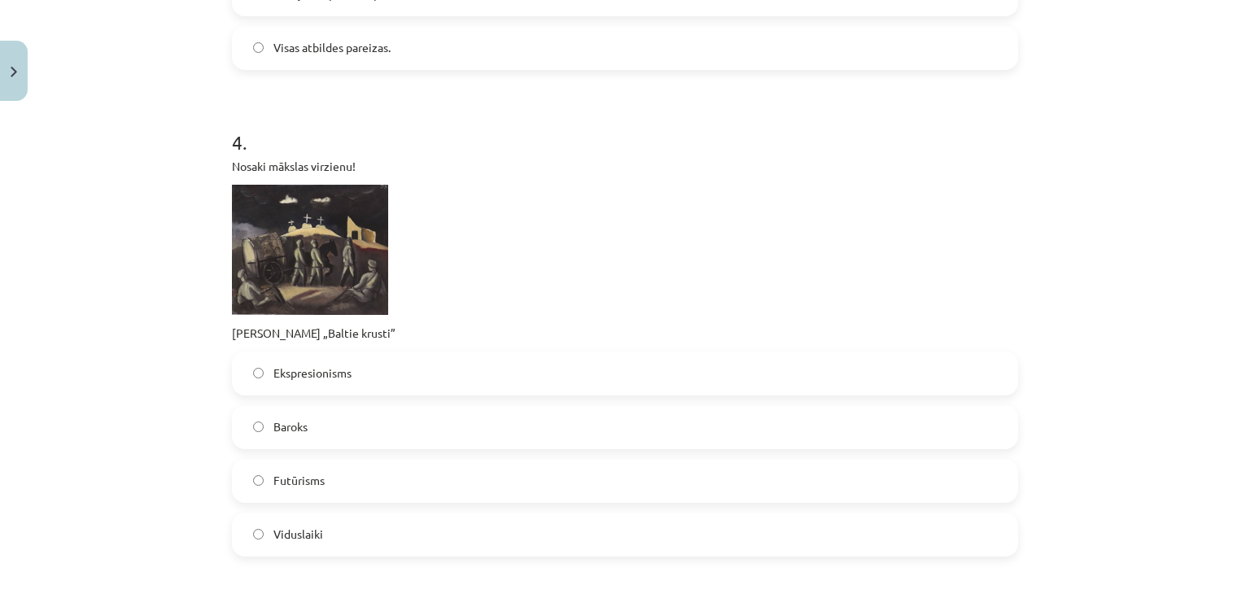
click at [322, 517] on label "Viduslaiki" at bounding box center [625, 534] width 783 height 41
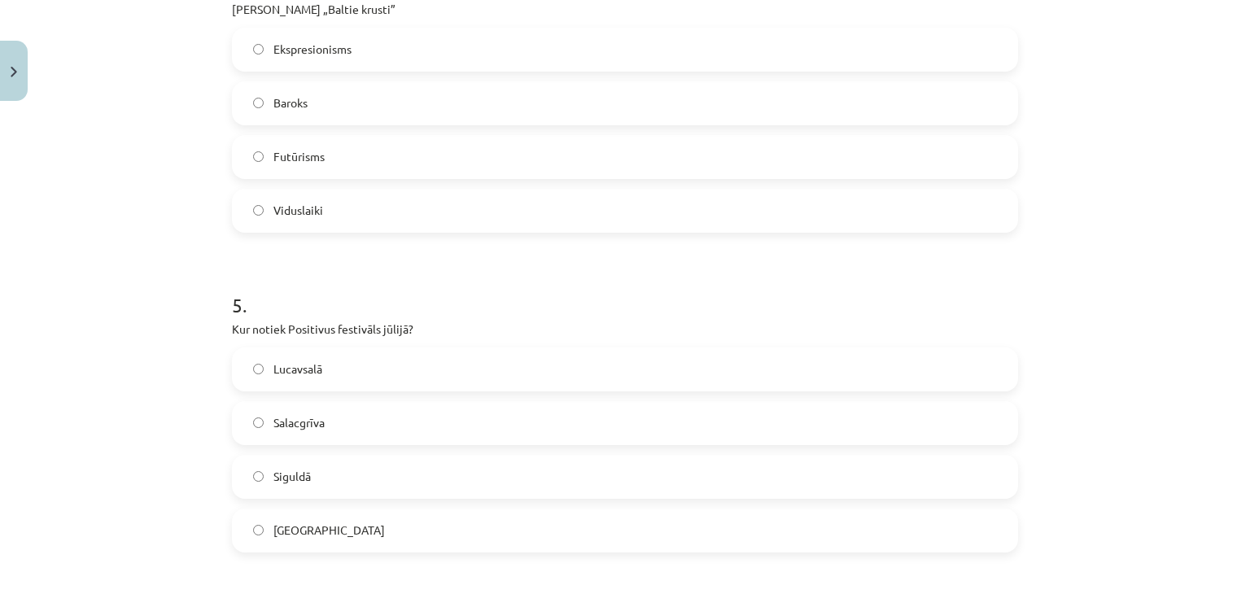
scroll to position [1790, 0]
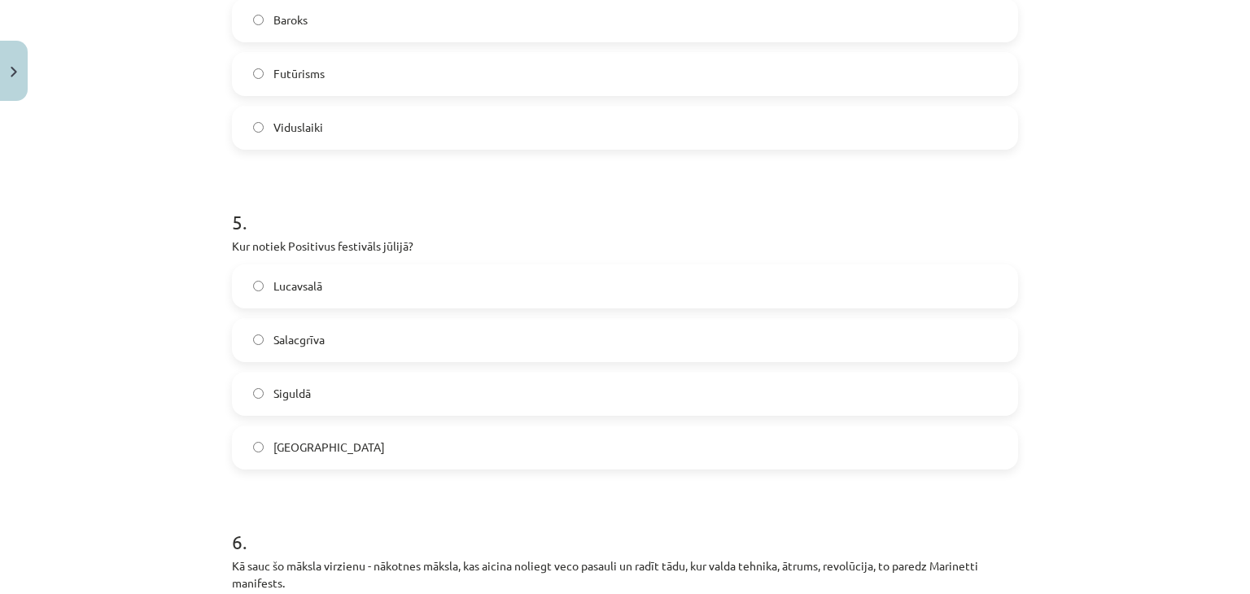
click at [351, 285] on label "Lucavsalā" at bounding box center [625, 286] width 783 height 41
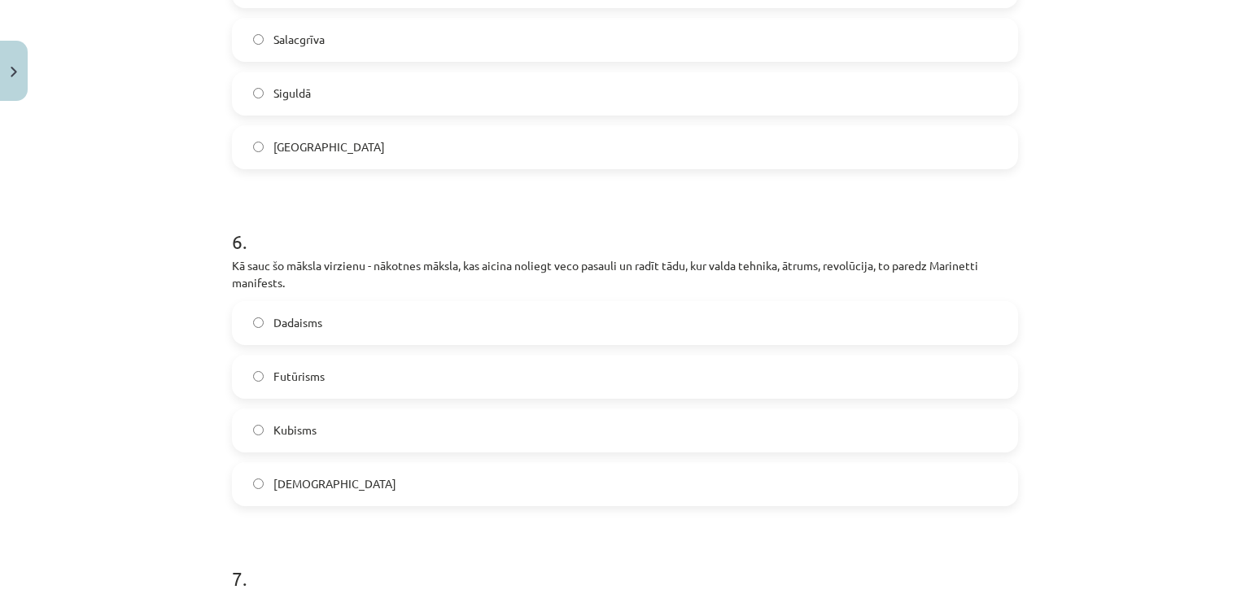
scroll to position [2116, 0]
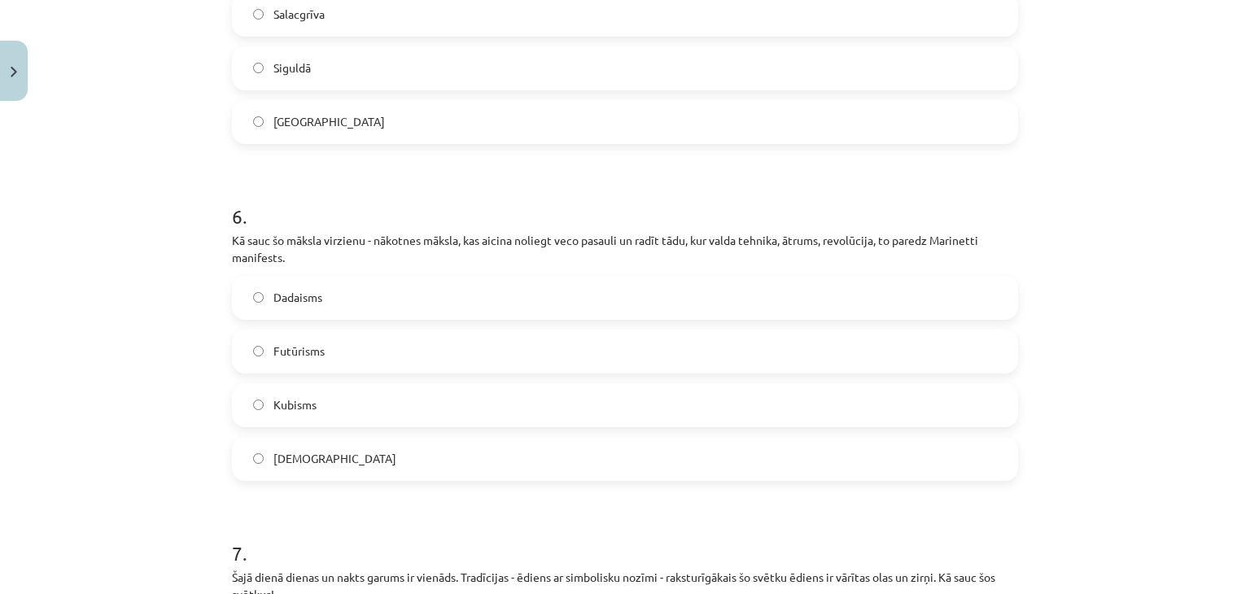
click at [348, 459] on label "Sirreālisms" at bounding box center [625, 459] width 783 height 41
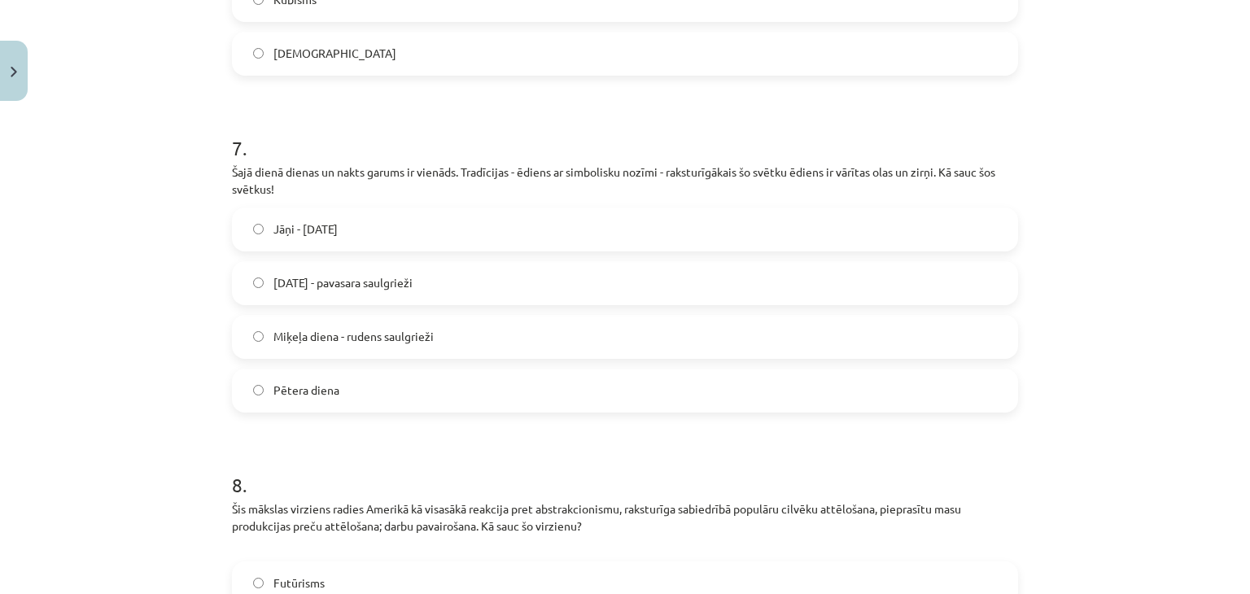
scroll to position [2523, 0]
click at [443, 273] on label "Lieldienas - pavasara saulgrieži" at bounding box center [625, 281] width 783 height 41
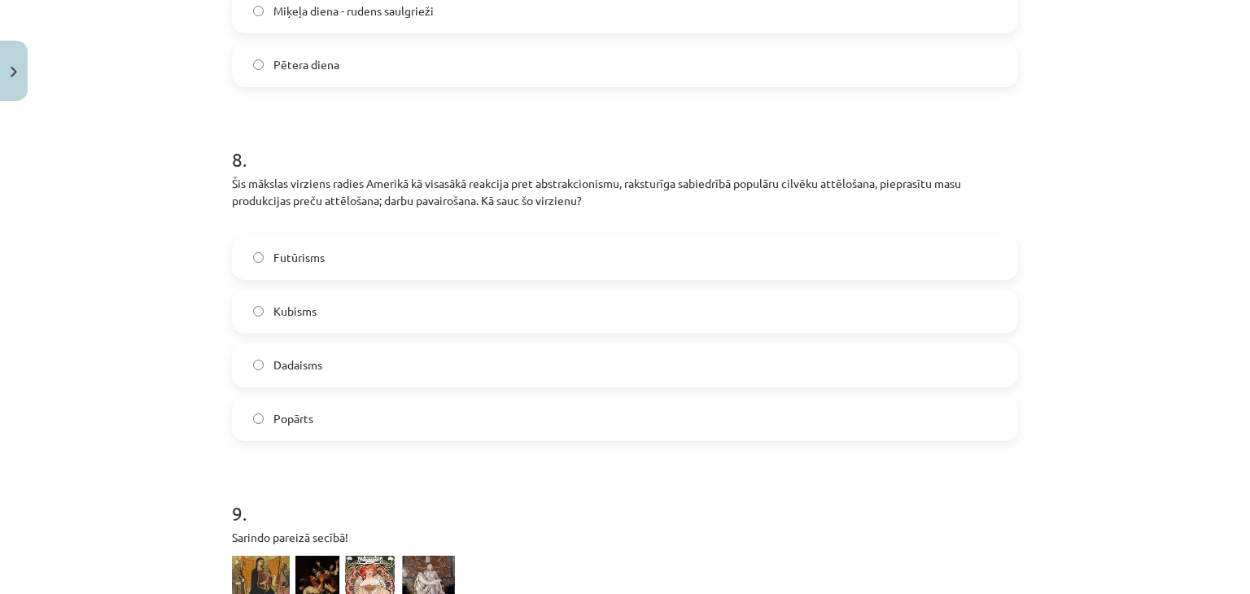
scroll to position [2848, 0]
click at [340, 413] on label "Popārts" at bounding box center [625, 417] width 783 height 41
click at [318, 310] on label "Kubisms" at bounding box center [625, 310] width 783 height 41
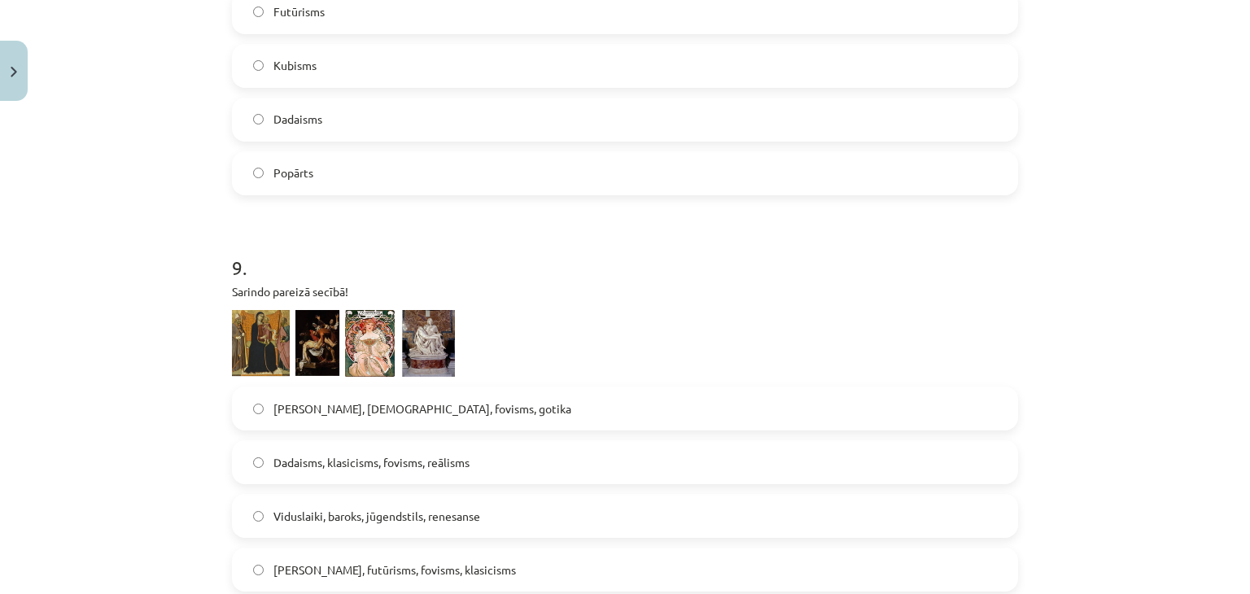
scroll to position [3174, 0]
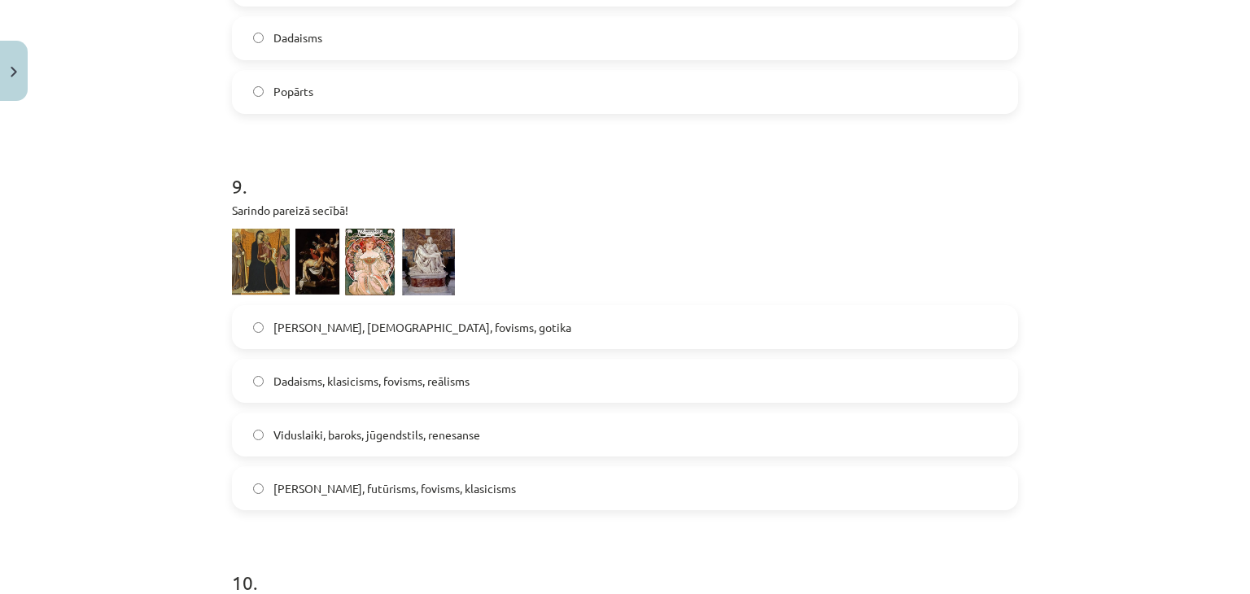
click at [317, 251] on img at bounding box center [343, 263] width 223 height 68
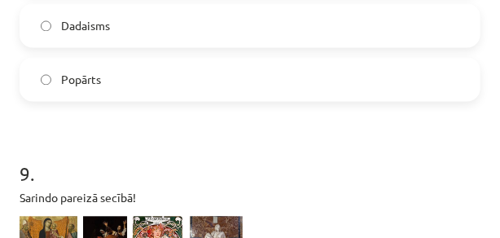
scroll to position [1396, 0]
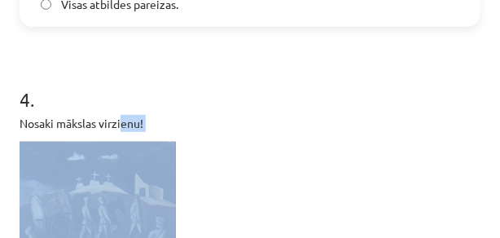
drag, startPoint x: 123, startPoint y: 120, endPoint x: 138, endPoint y: 131, distance: 18.6
click at [127, 134] on div "Nosaki mākslas virzienu! Jāzeps Grosvalds „Baltie krusti”" at bounding box center [250, 207] width 461 height 184
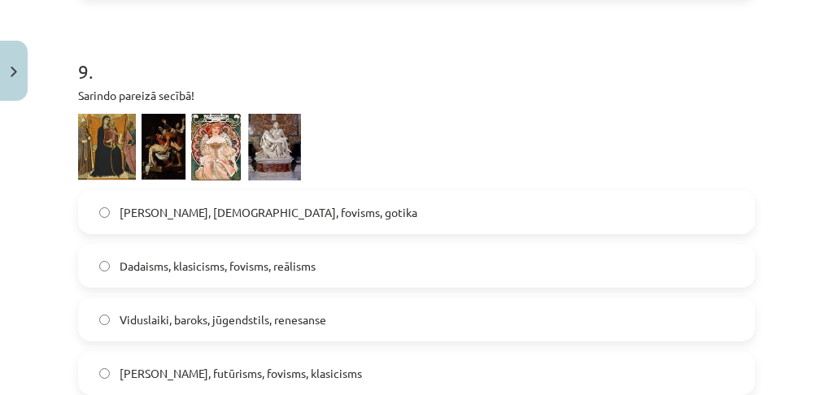
scroll to position [3305, 0]
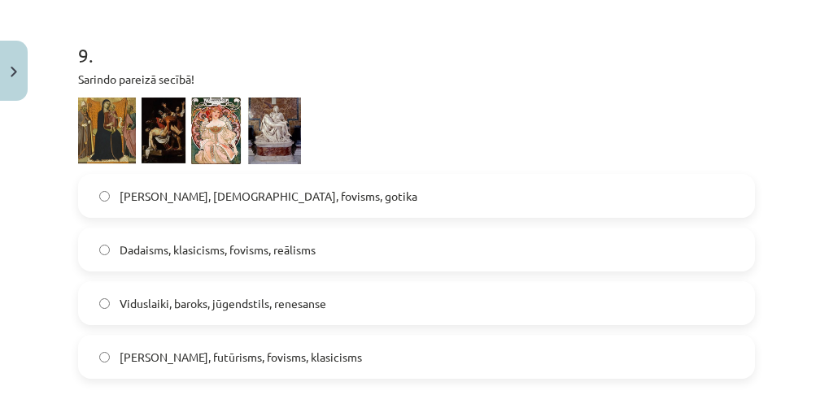
click at [148, 197] on span "Fovisms, sirreālisms, fovisms, gotika" at bounding box center [269, 196] width 298 height 17
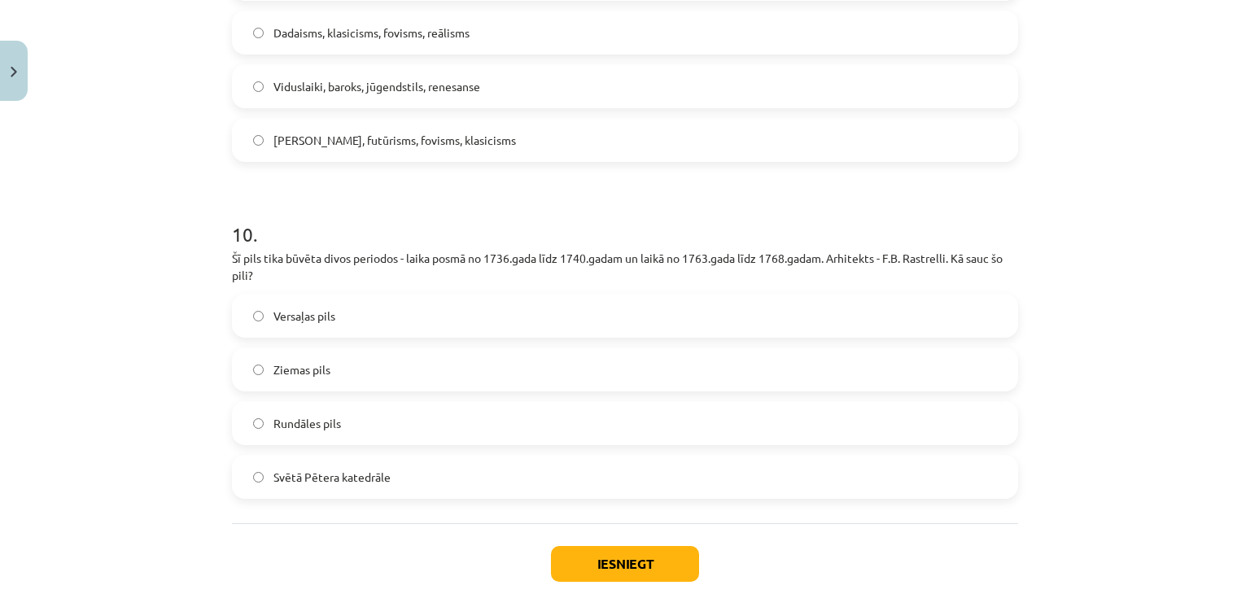
scroll to position [3522, 0]
click at [320, 428] on span "Rundāles pils" at bounding box center [307, 423] width 68 height 17
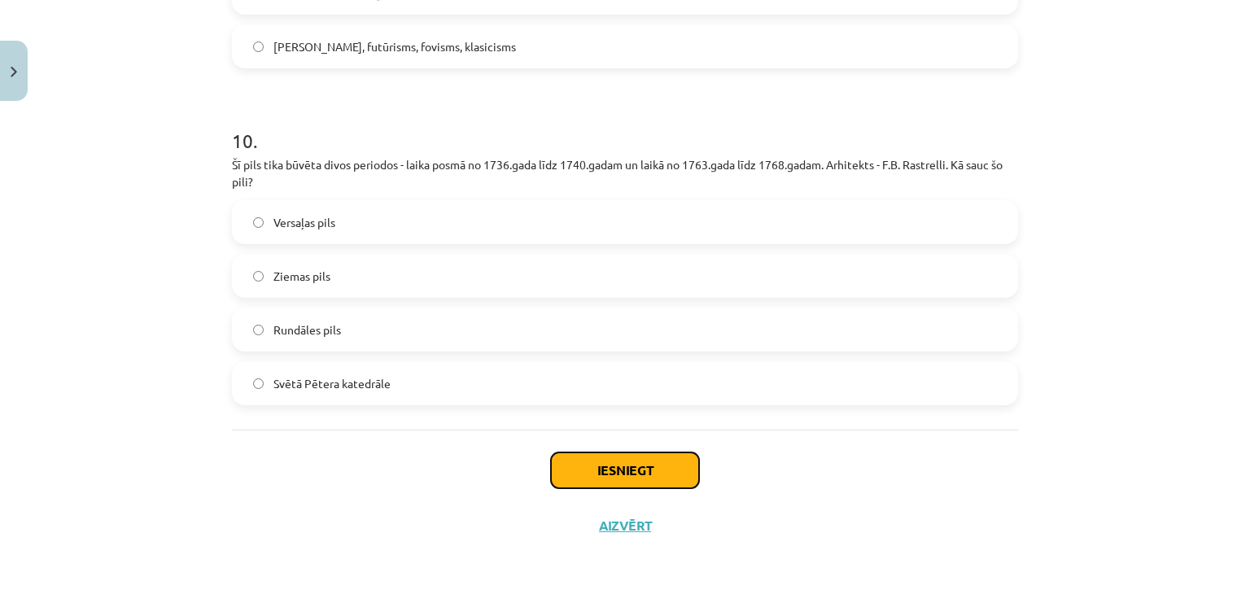
click at [650, 464] on button "Iesniegt" at bounding box center [625, 470] width 148 height 36
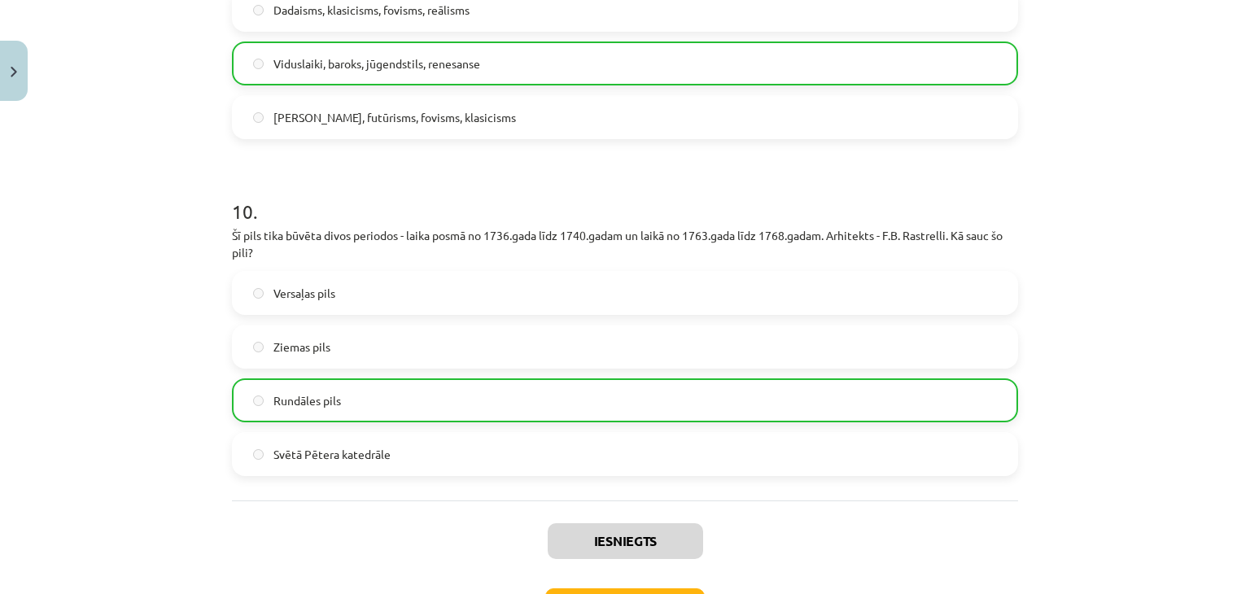
scroll to position [3667, 0]
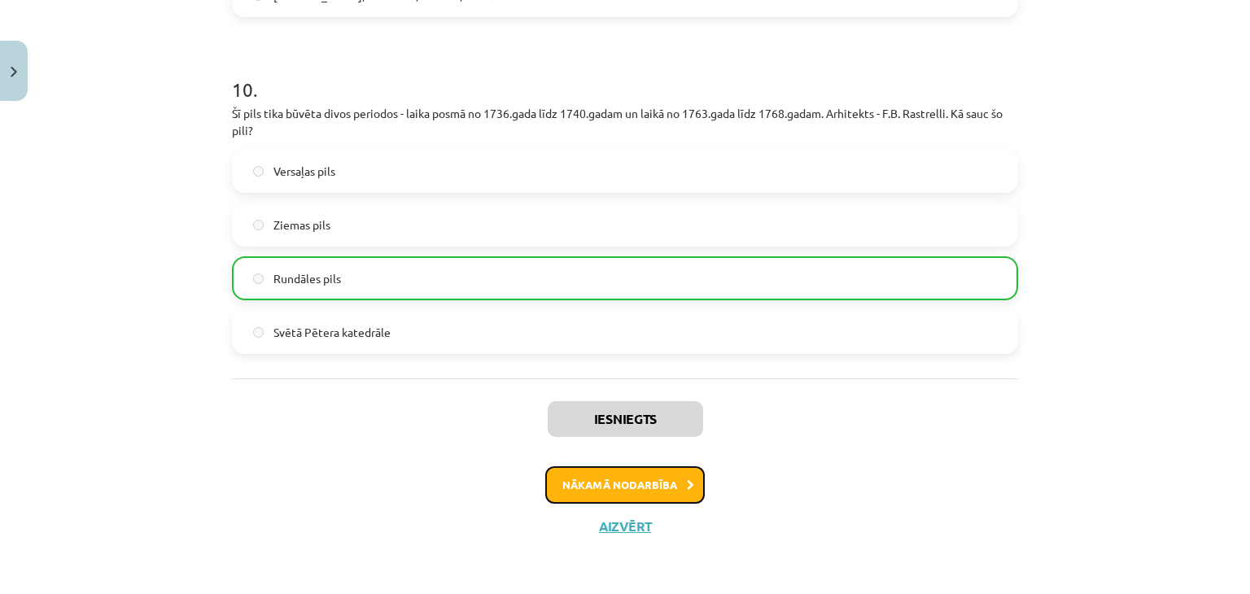
click at [627, 489] on button "Nākamā nodarbība" at bounding box center [624, 484] width 159 height 37
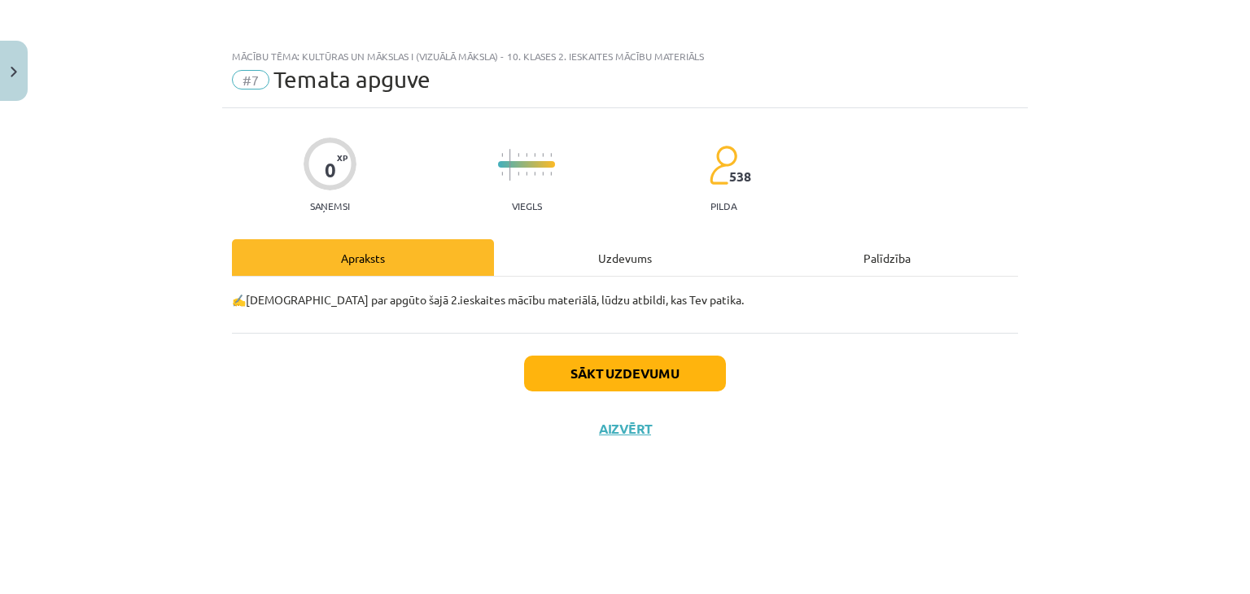
click at [593, 255] on div "Uzdevums" at bounding box center [625, 257] width 262 height 37
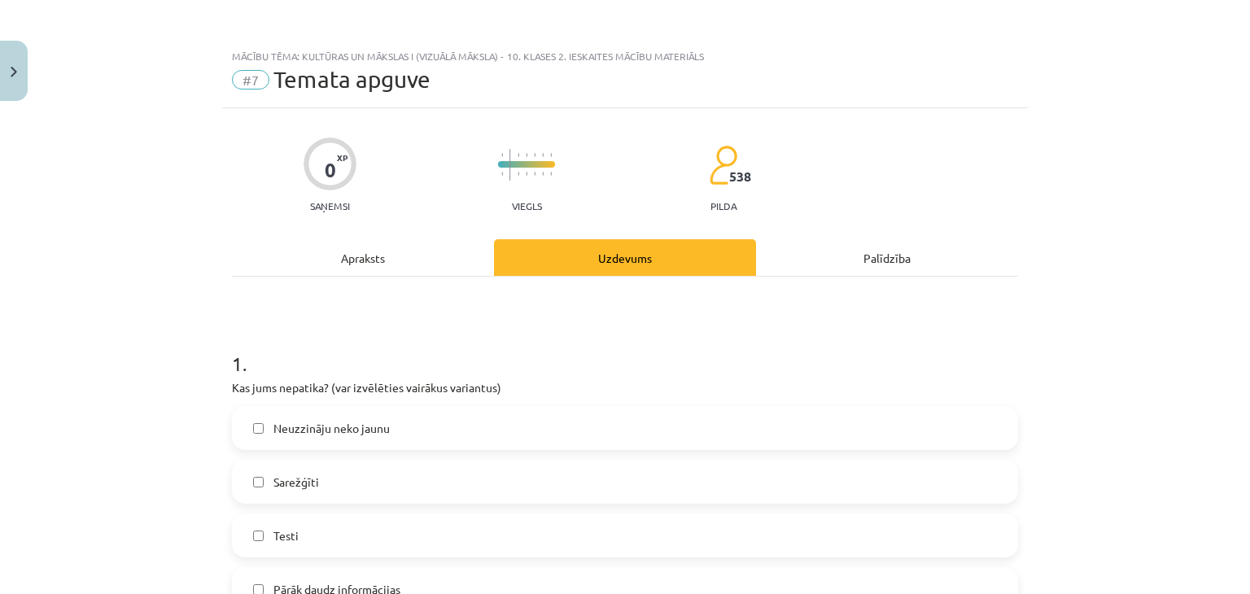
click at [385, 259] on div "Apraksts" at bounding box center [363, 257] width 262 height 37
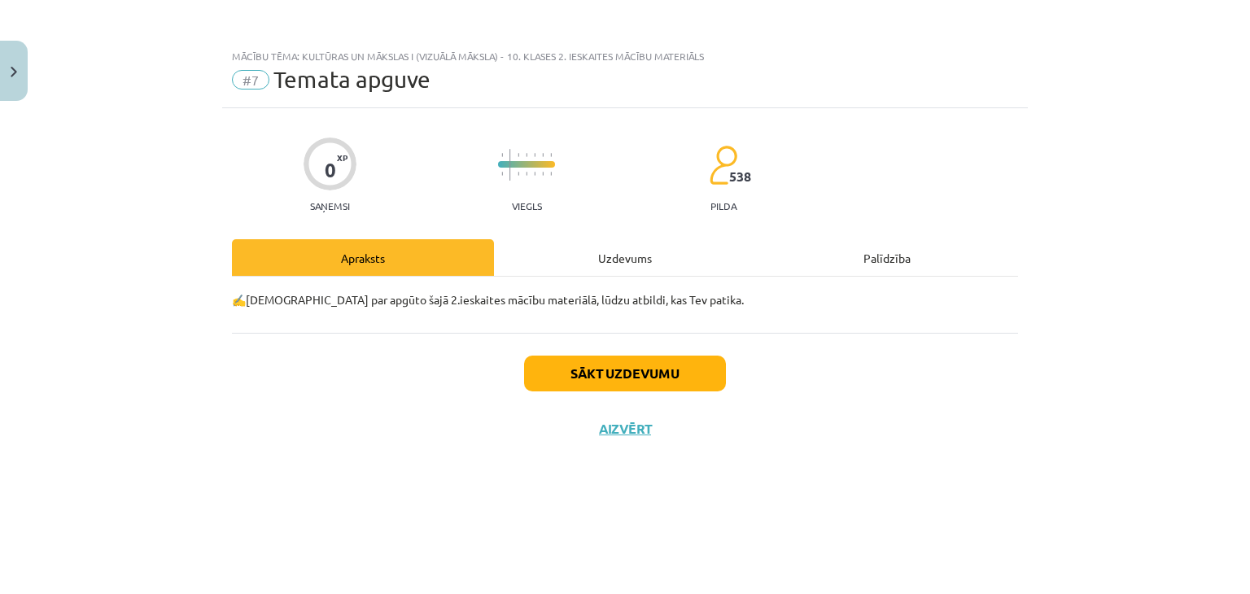
click at [612, 246] on div "Uzdevums" at bounding box center [625, 257] width 262 height 37
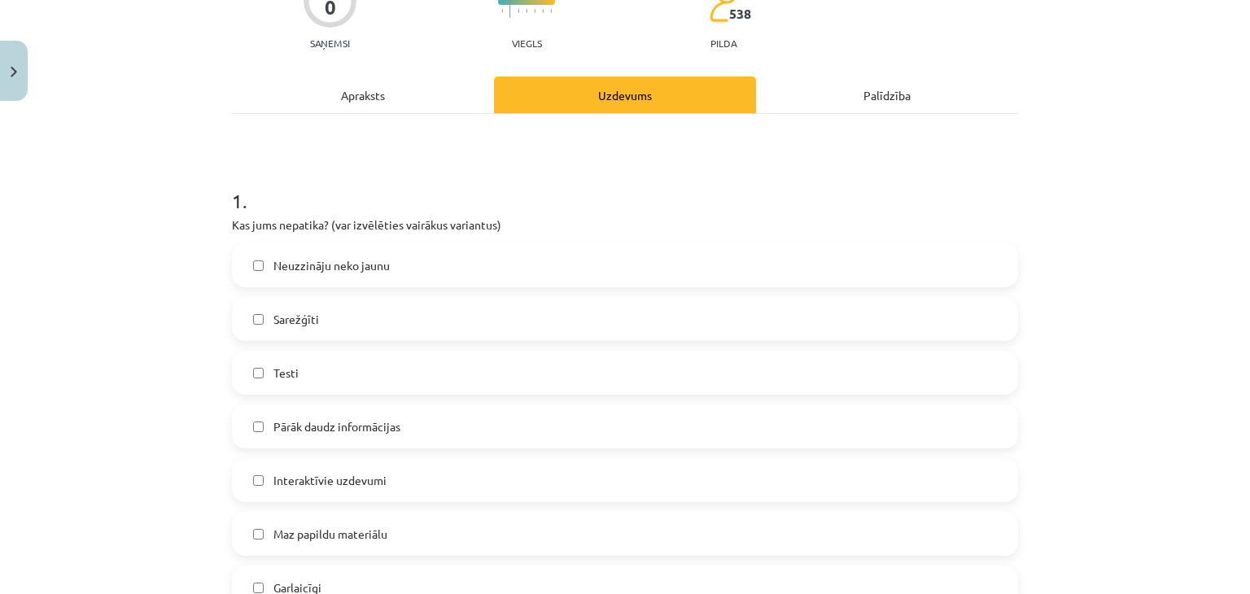
scroll to position [244, 0]
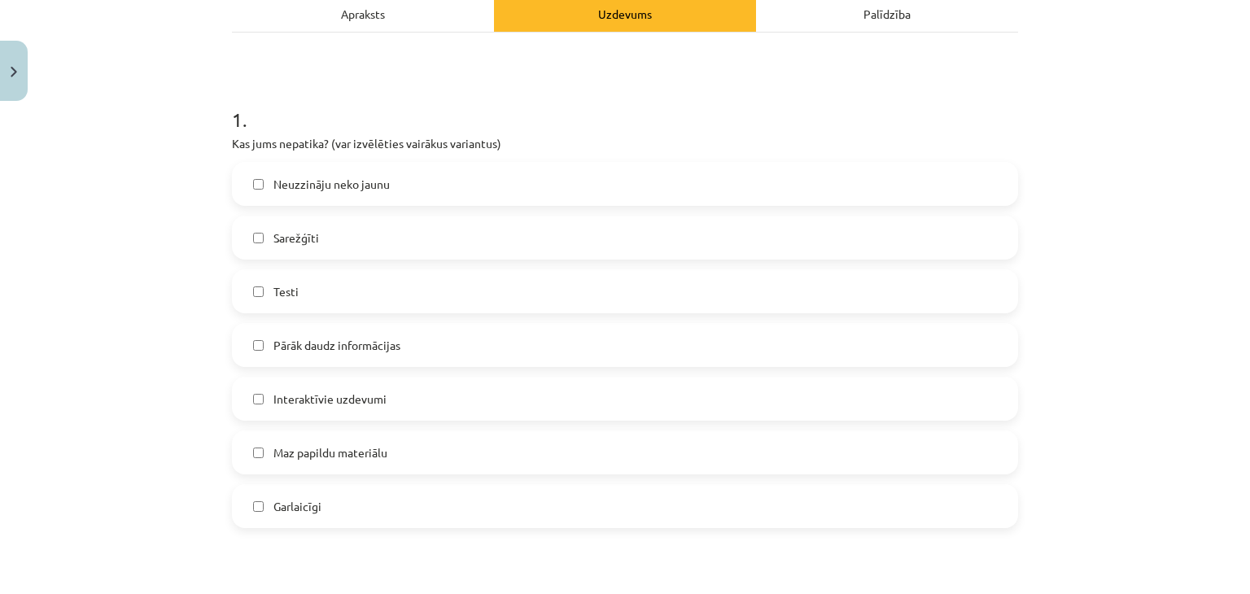
click at [387, 393] on label "Interaktīvie uzdevumi" at bounding box center [625, 398] width 783 height 41
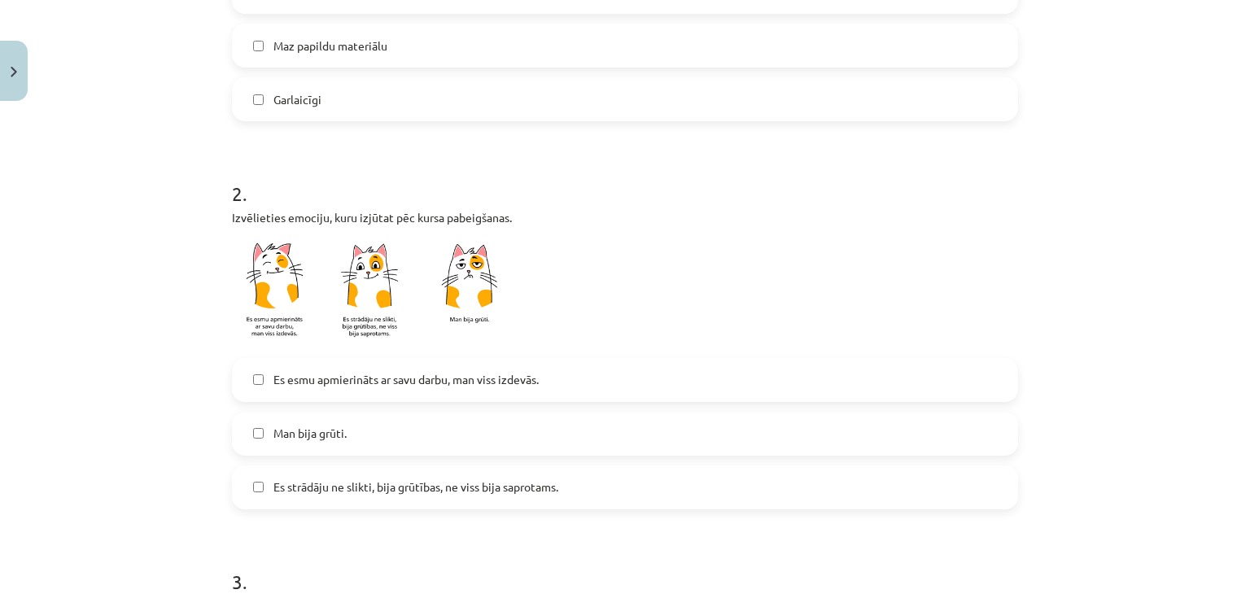
scroll to position [732, 0]
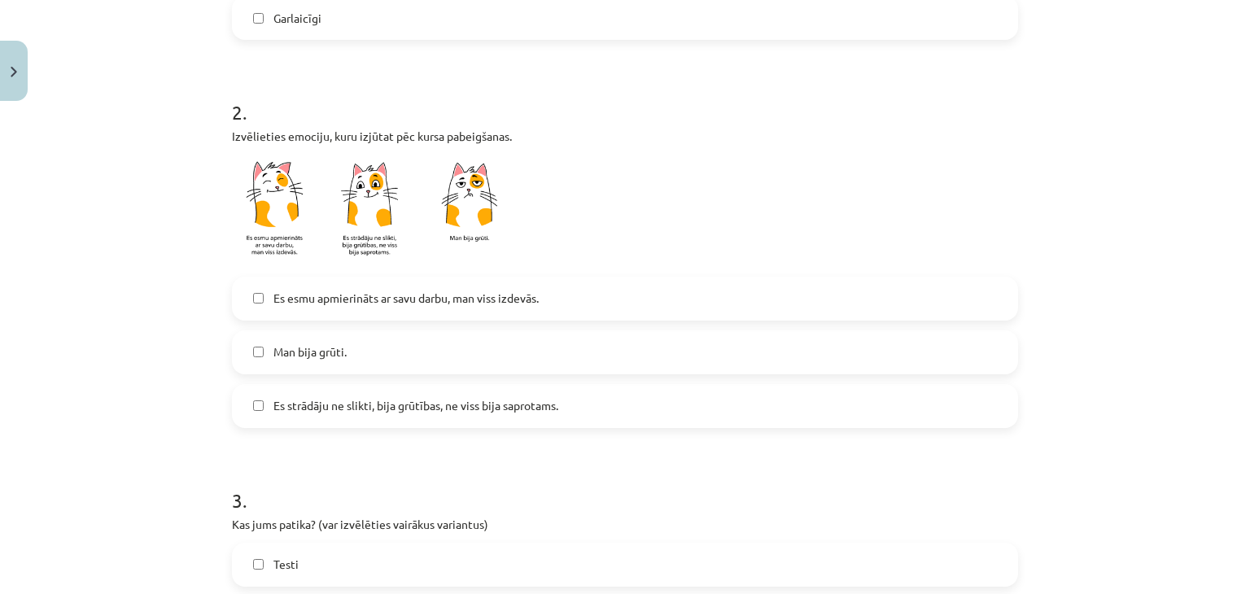
click at [416, 295] on span "Es esmu apmierināts ar savu darbu, man viss izdevās." at bounding box center [405, 298] width 265 height 17
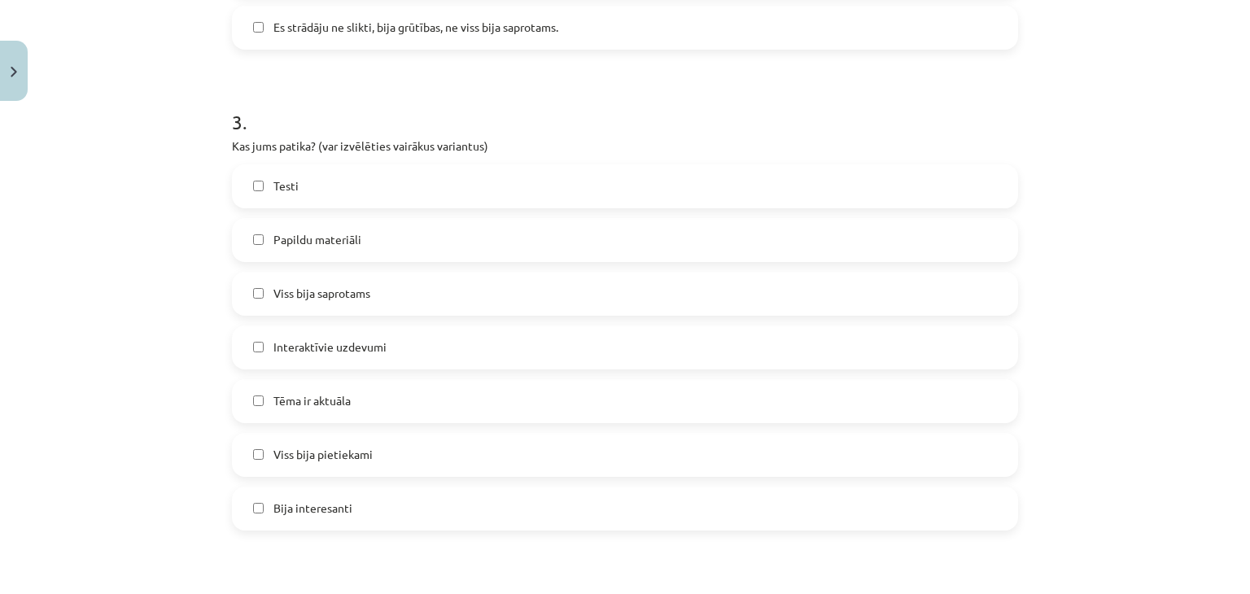
scroll to position [1139, 0]
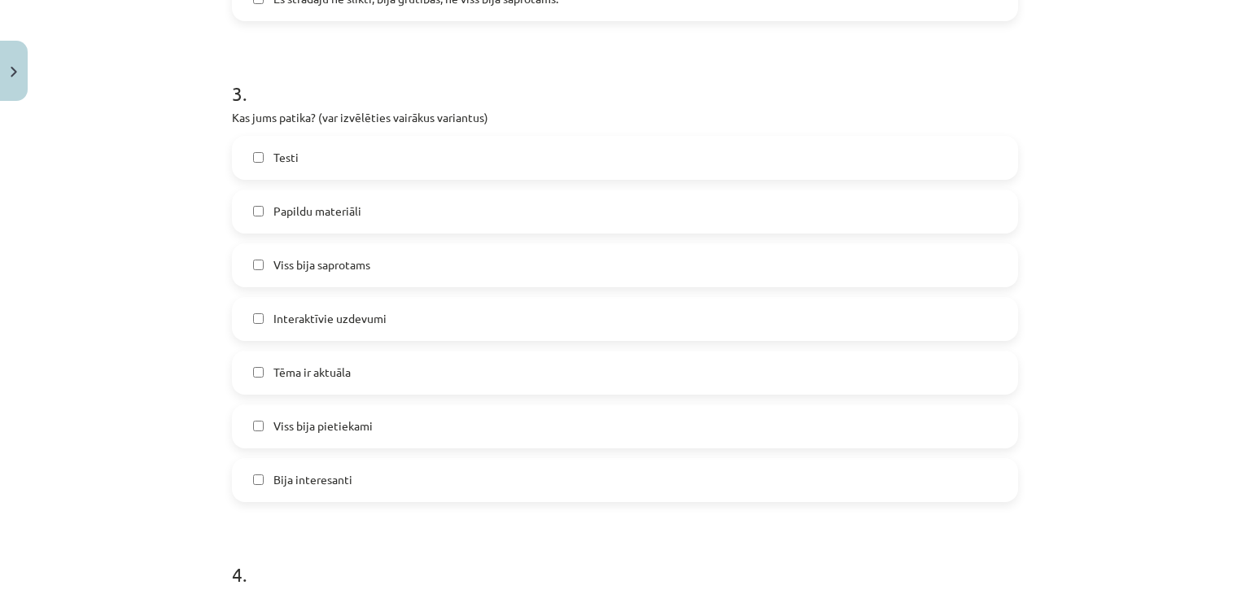
click at [288, 320] on span "Interaktīvie uzdevumi" at bounding box center [329, 318] width 113 height 17
click at [280, 474] on span "Bija interesanti" at bounding box center [312, 479] width 79 height 17
click at [295, 211] on span "Papildu materiāli" at bounding box center [317, 211] width 88 height 17
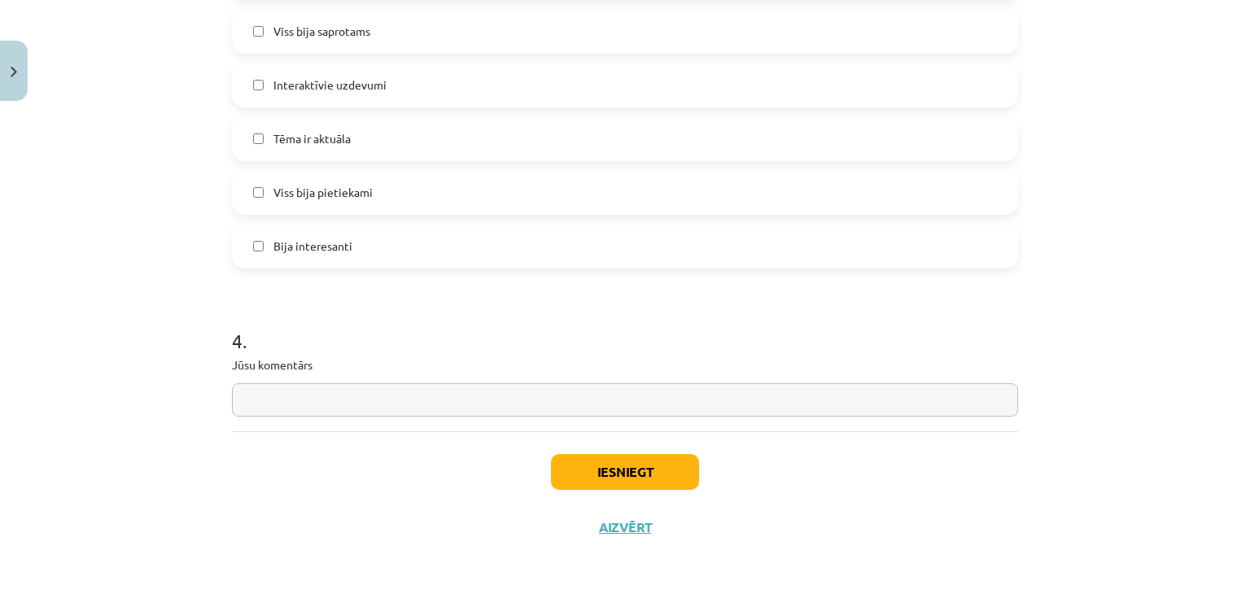
scroll to position [1374, 0]
click at [586, 469] on button "Iesniegt" at bounding box center [625, 471] width 148 height 36
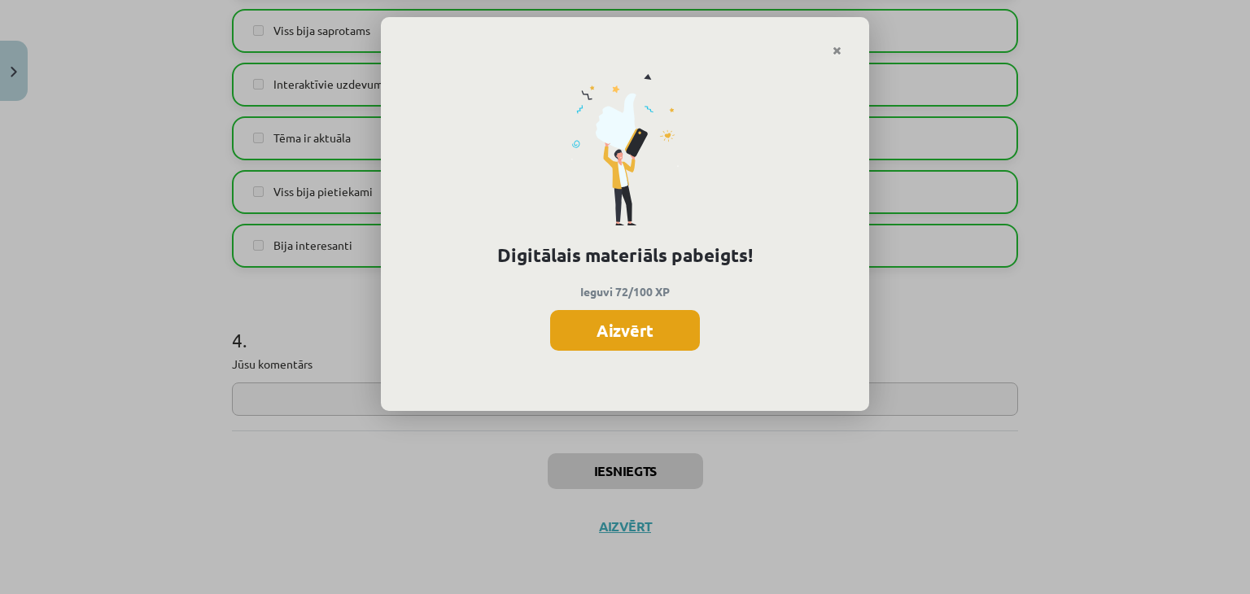
click at [629, 325] on button "Aizvērt" at bounding box center [625, 330] width 150 height 41
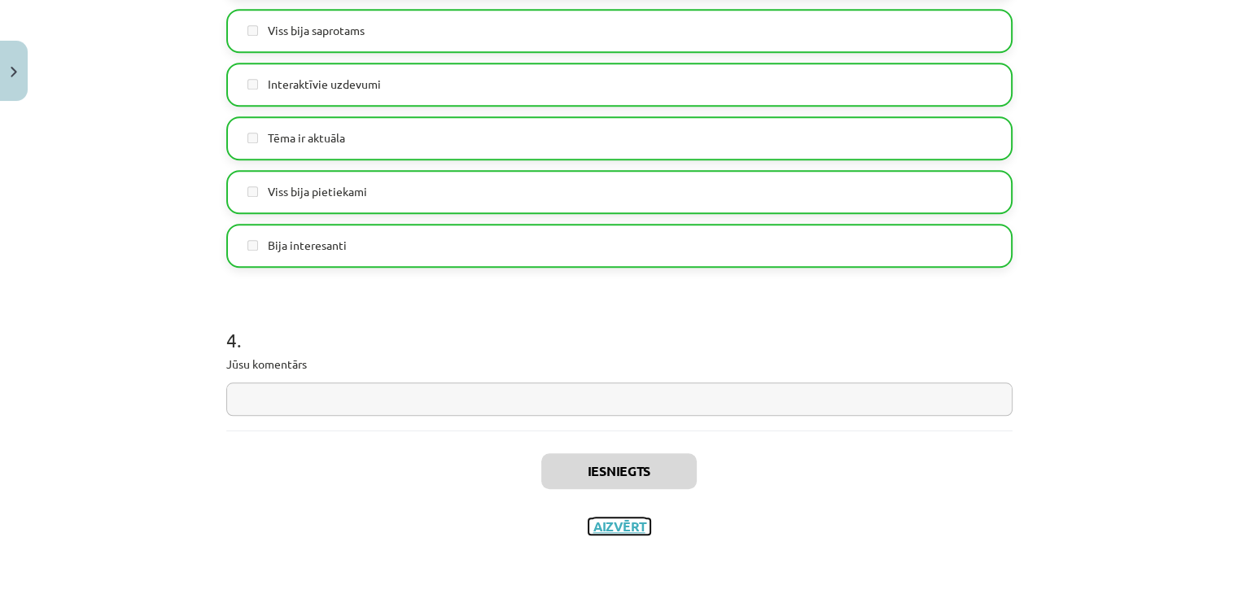
click at [621, 531] on button "Aizvērt" at bounding box center [619, 526] width 62 height 16
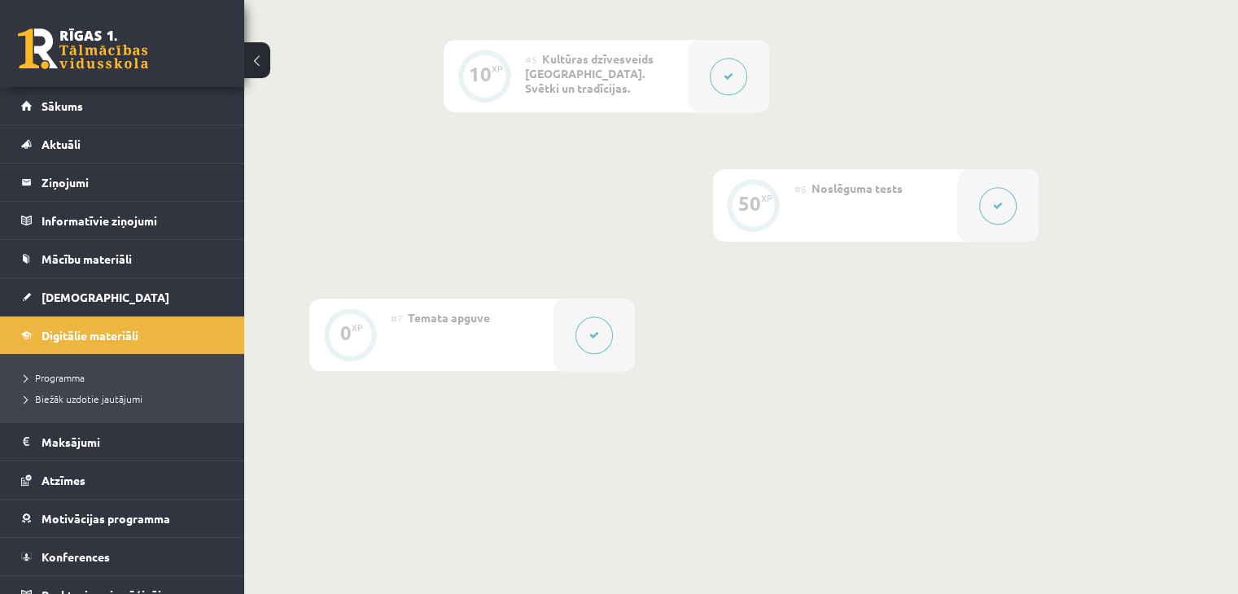
scroll to position [1114, 0]
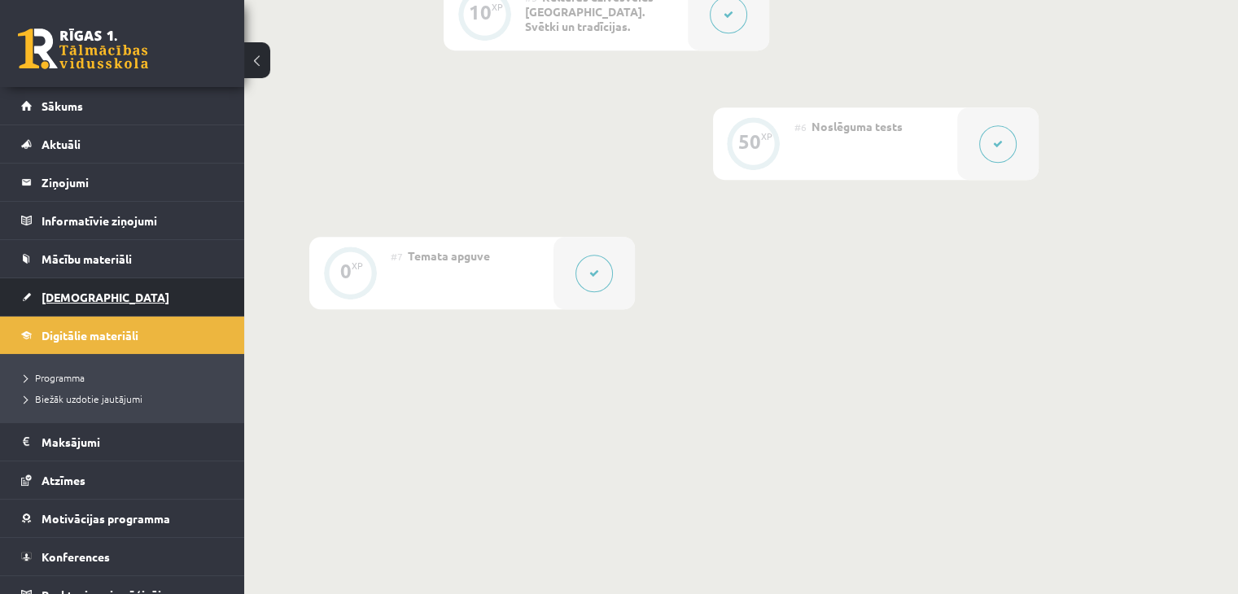
click at [53, 291] on span "[DEMOGRAPHIC_DATA]" at bounding box center [106, 297] width 128 height 15
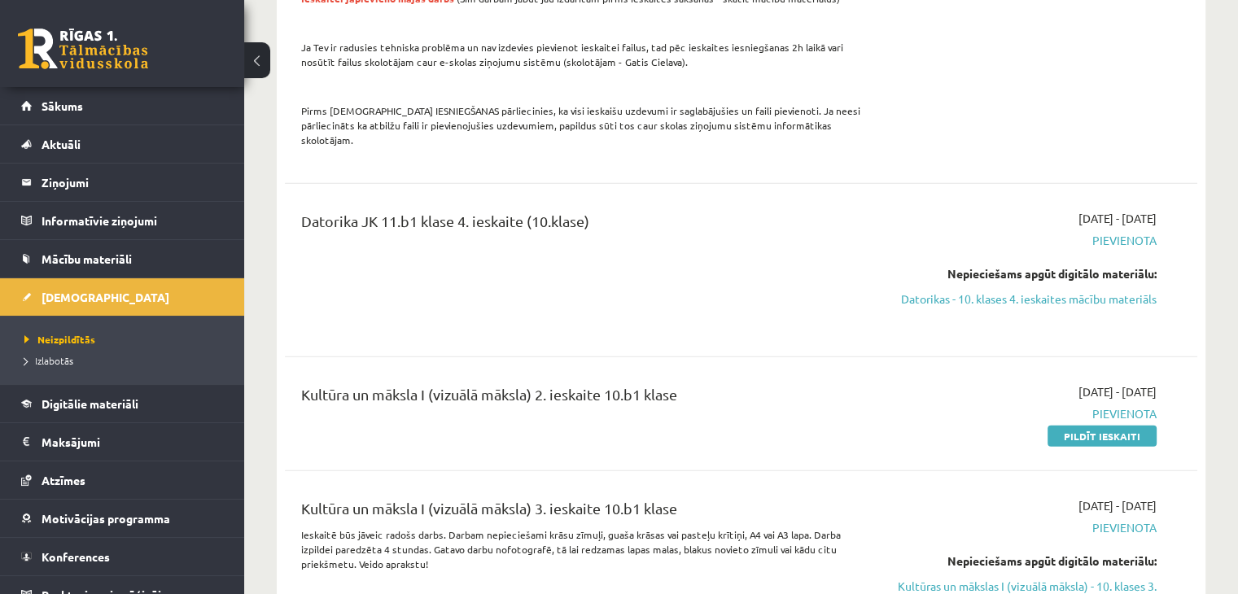
scroll to position [3825, 0]
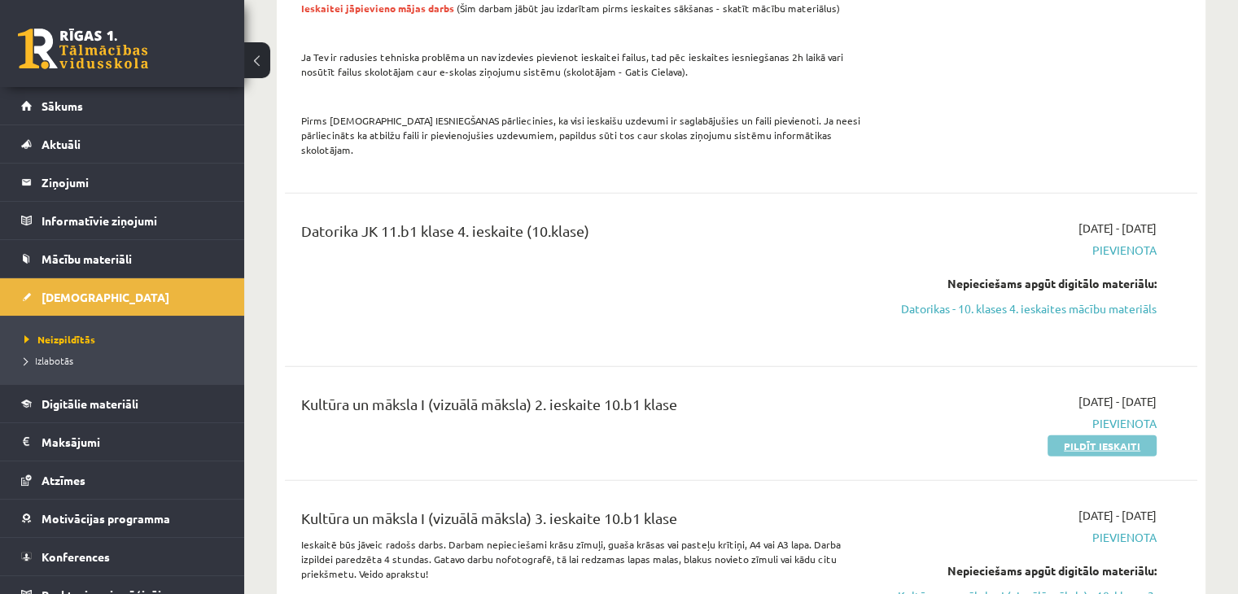
click at [1088, 435] on link "Pildīt ieskaiti" at bounding box center [1101, 445] width 109 height 21
click at [1130, 435] on link "Pildīt ieskaiti" at bounding box center [1101, 445] width 109 height 21
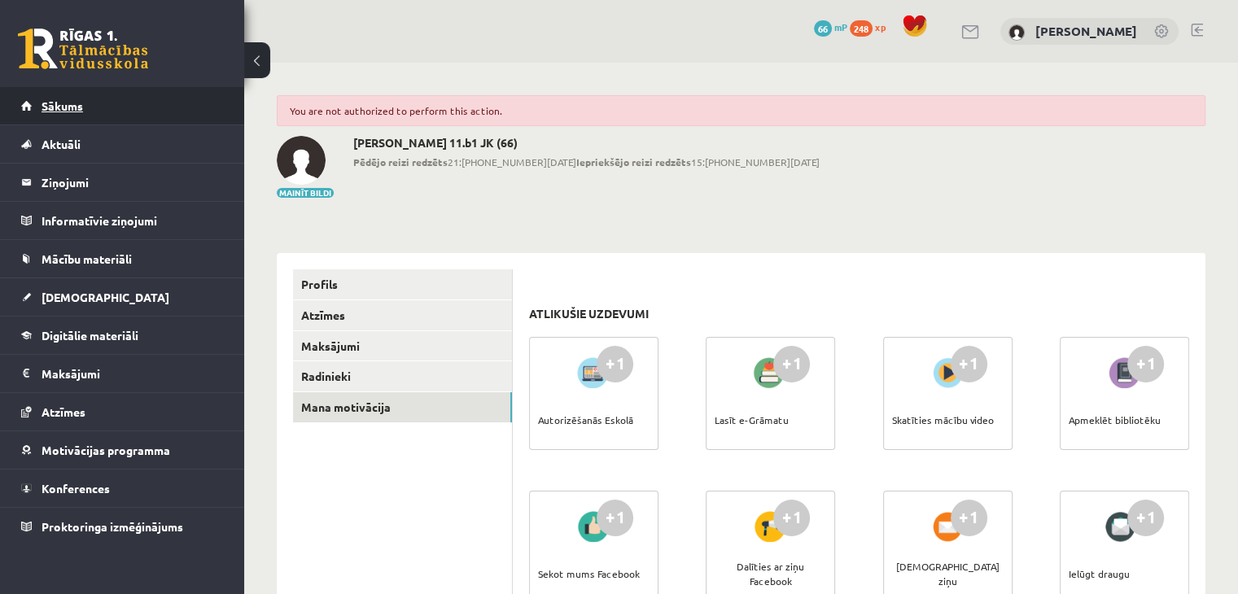
click at [72, 103] on span "Sākums" at bounding box center [63, 105] width 42 height 15
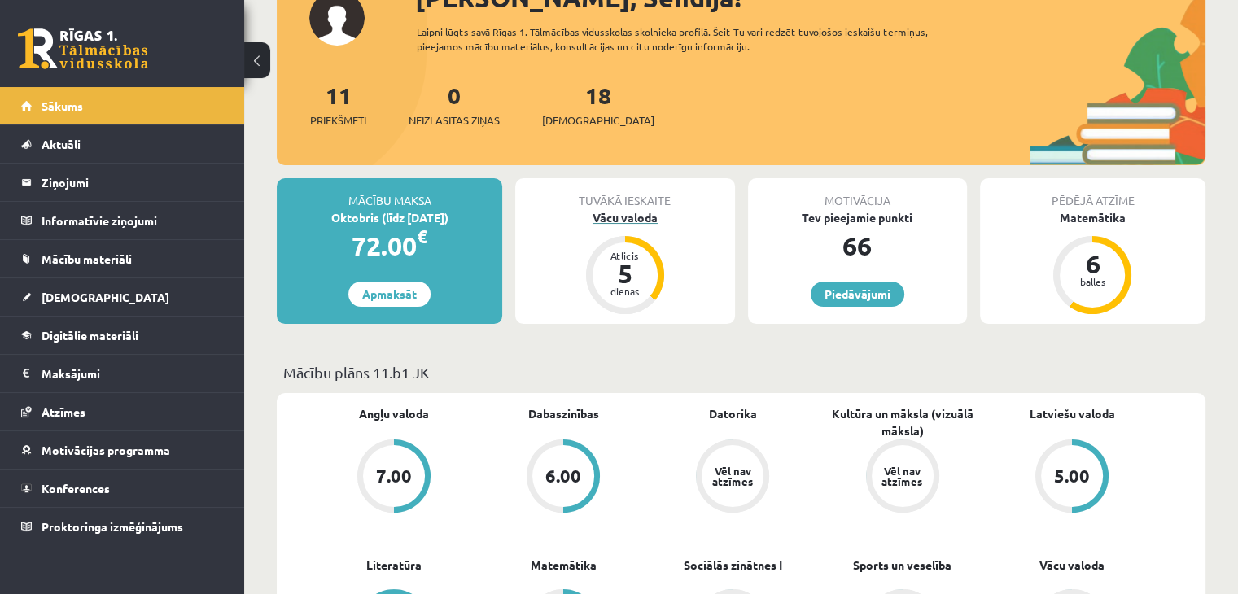
scroll to position [163, 0]
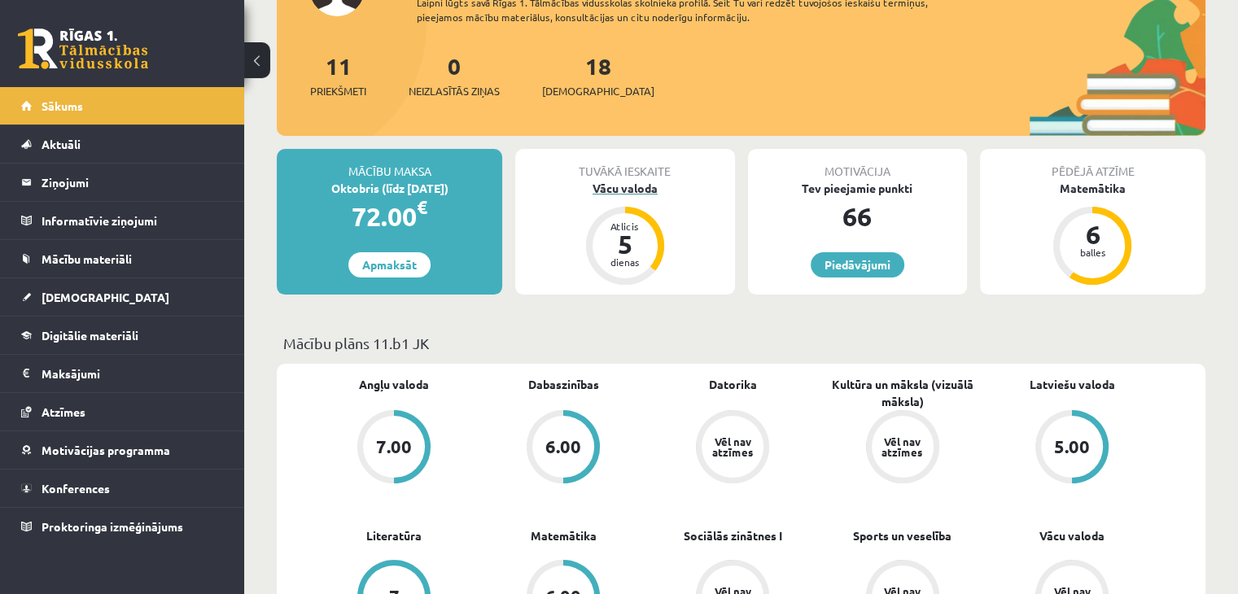
click at [631, 190] on div "Vācu valoda" at bounding box center [624, 188] width 219 height 17
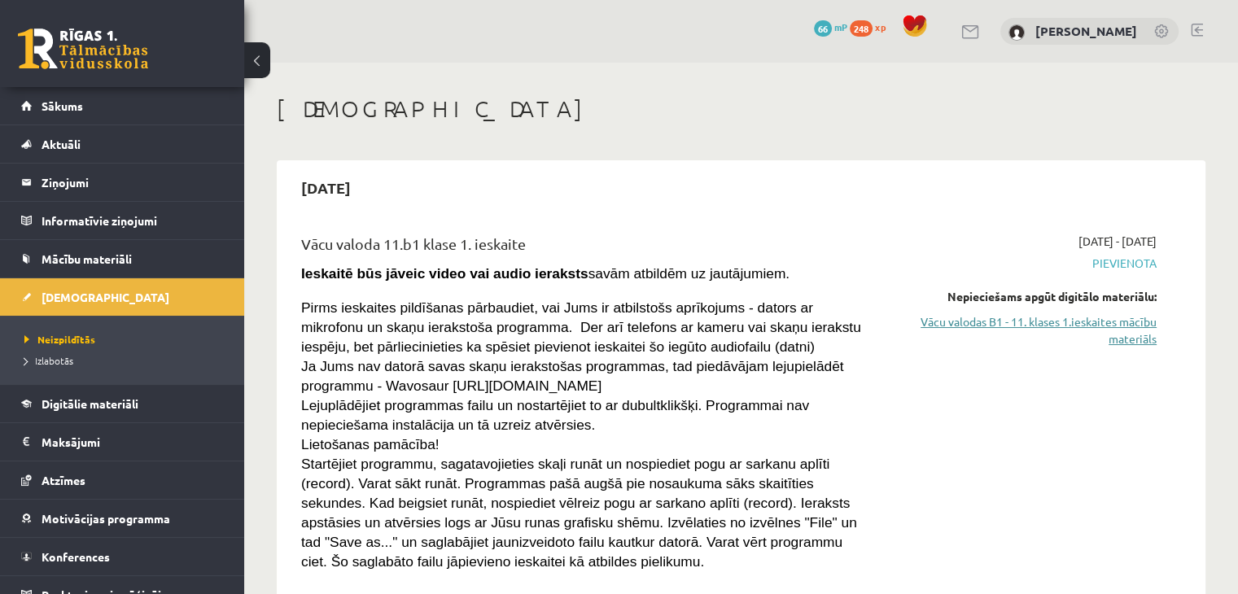
click at [1055, 325] on link "Vācu valodas B1 - 11. klases 1.ieskaites mācību materiāls" at bounding box center [1022, 330] width 269 height 34
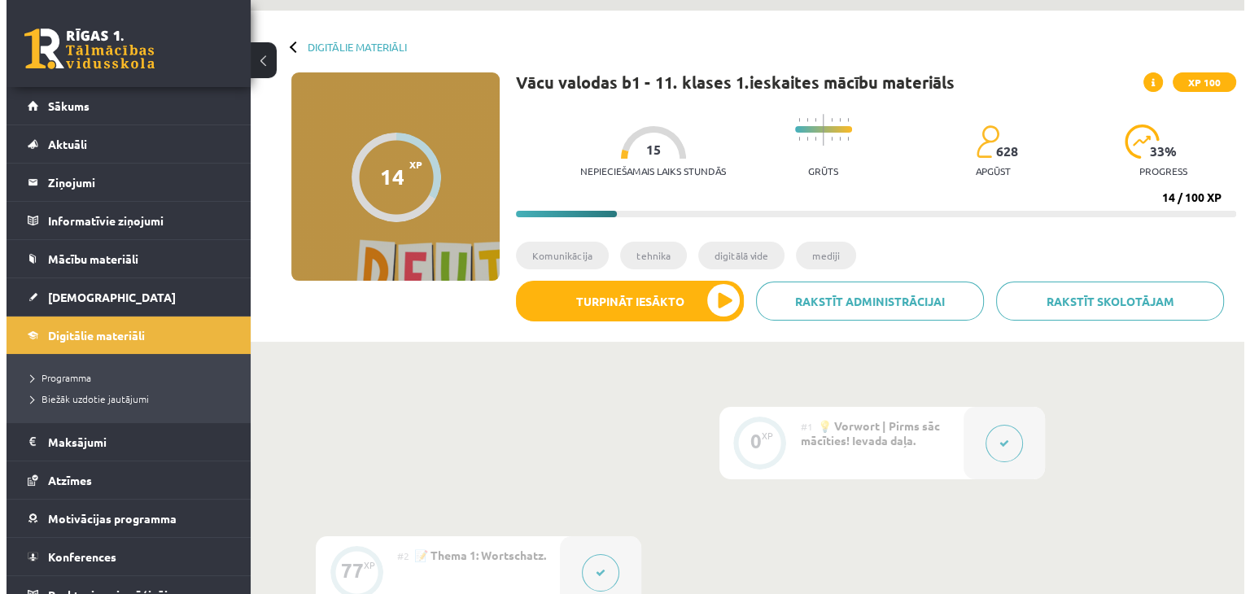
scroll to position [81, 0]
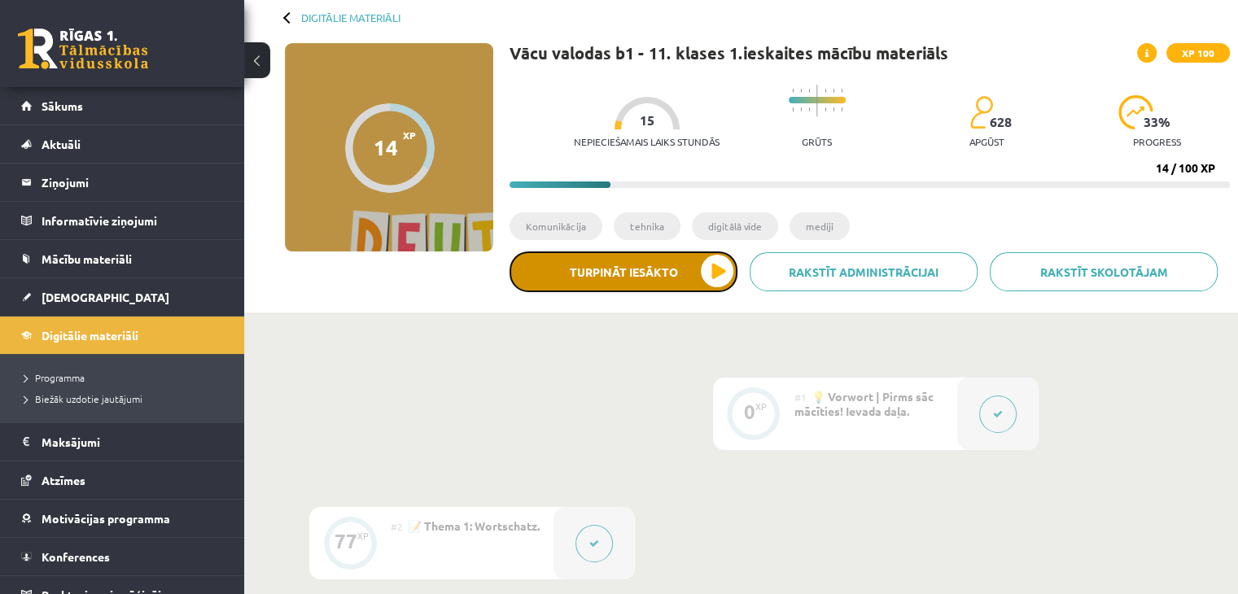
click at [640, 271] on button "Turpināt iesākto" at bounding box center [623, 271] width 228 height 41
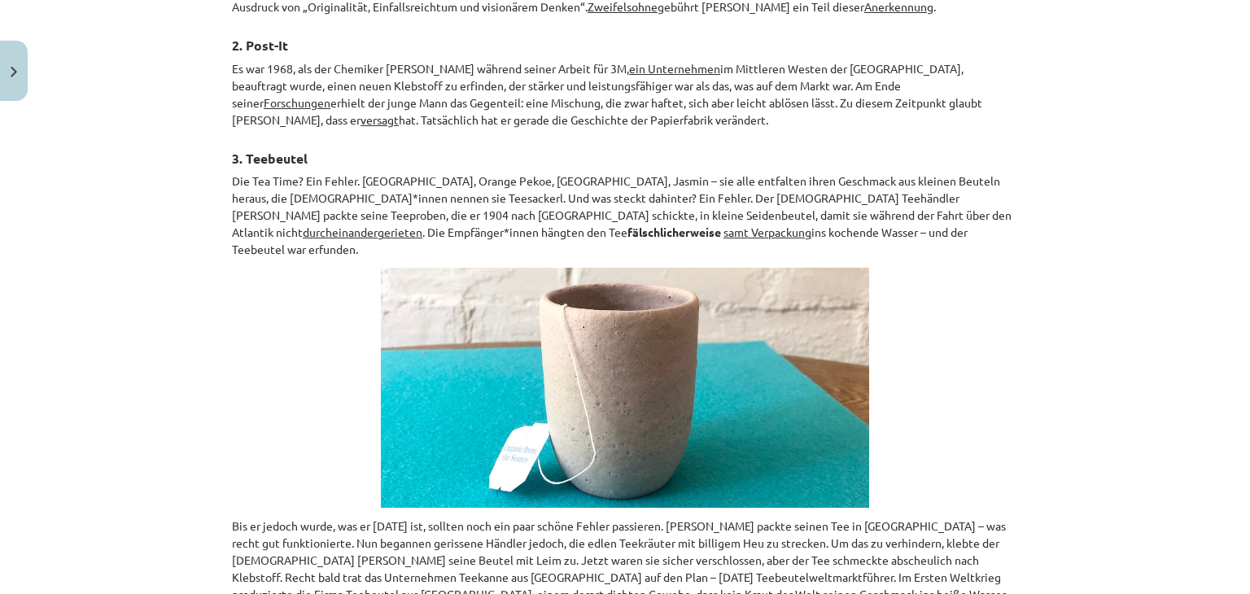
scroll to position [594, 0]
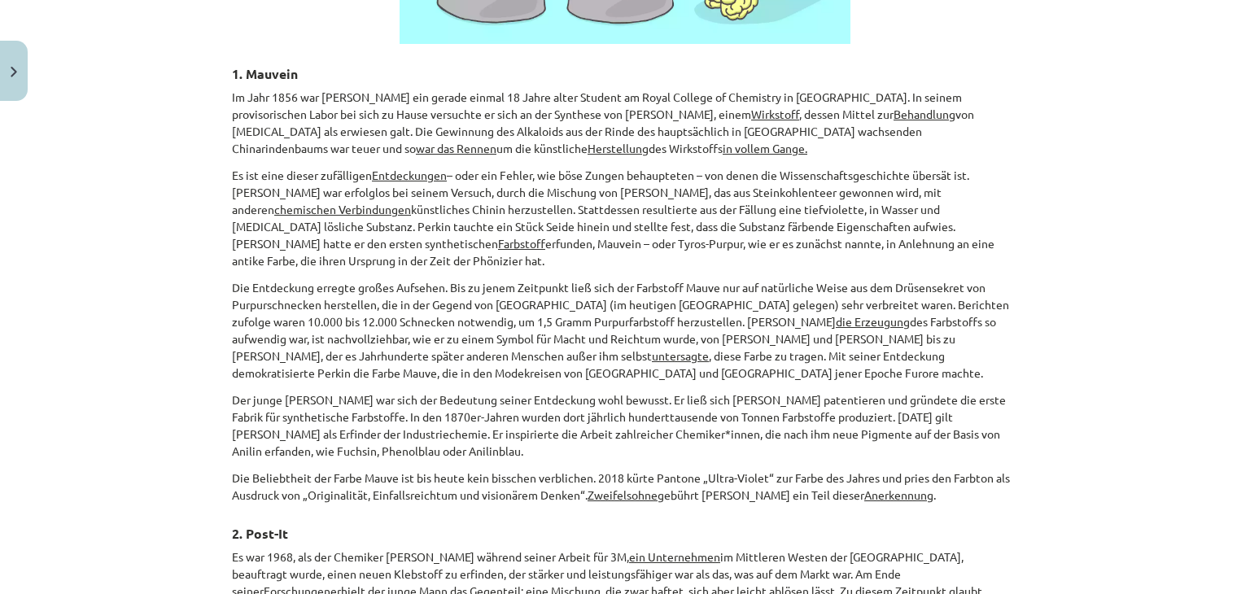
drag, startPoint x: 1030, startPoint y: 486, endPoint x: 208, endPoint y: 54, distance: 928.6
click at [208, 54] on div "Mācību tēma: Vācu valodas b1 - 11. klases 1.ieskaites mācību materiāls #3 📖 The…" at bounding box center [625, 297] width 1250 height 594
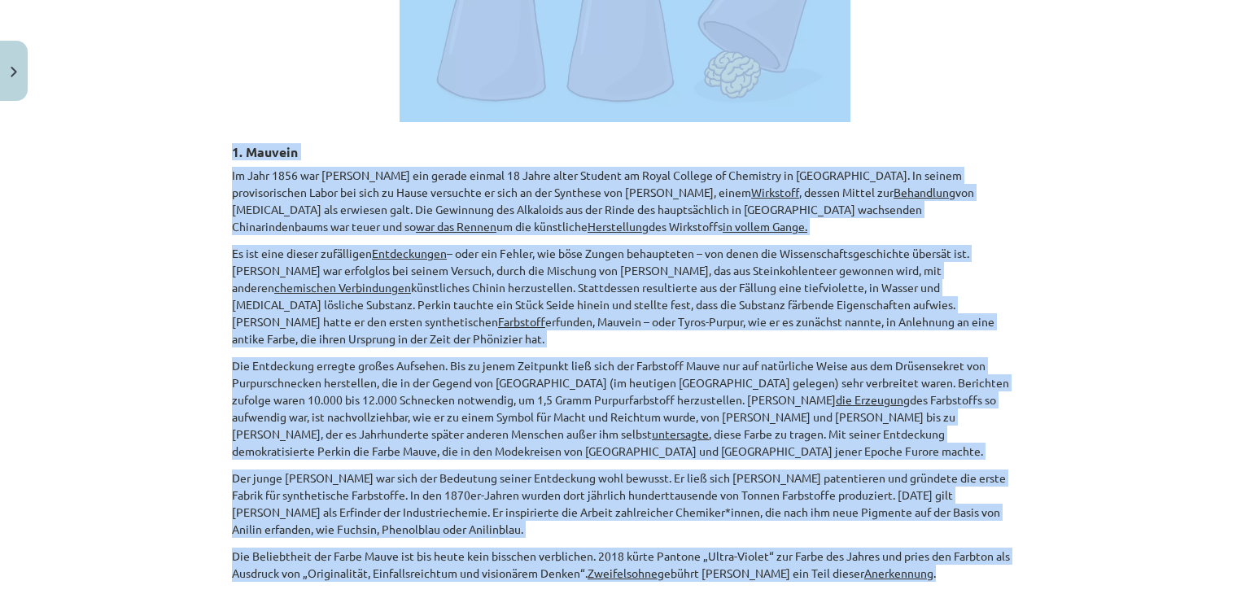
scroll to position [508, 0]
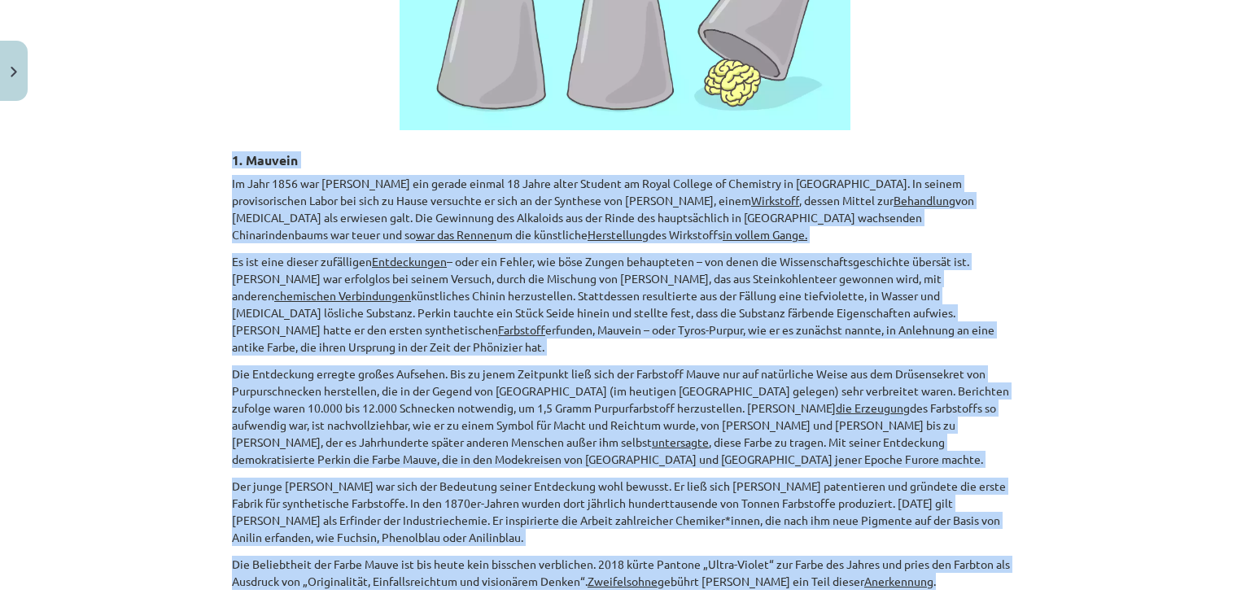
drag, startPoint x: 971, startPoint y: 474, endPoint x: 198, endPoint y: 146, distance: 839.8
click at [198, 146] on div "Mācību tēma: Vācu valodas b1 - 11. klases 1.ieskaites mācību materiāls #3 📖 The…" at bounding box center [625, 297] width 1250 height 594
copy div "1. Mauvein Im Jahr 1856 war William Henry Perkin ein gerade einmal 18 Jahre alt…"
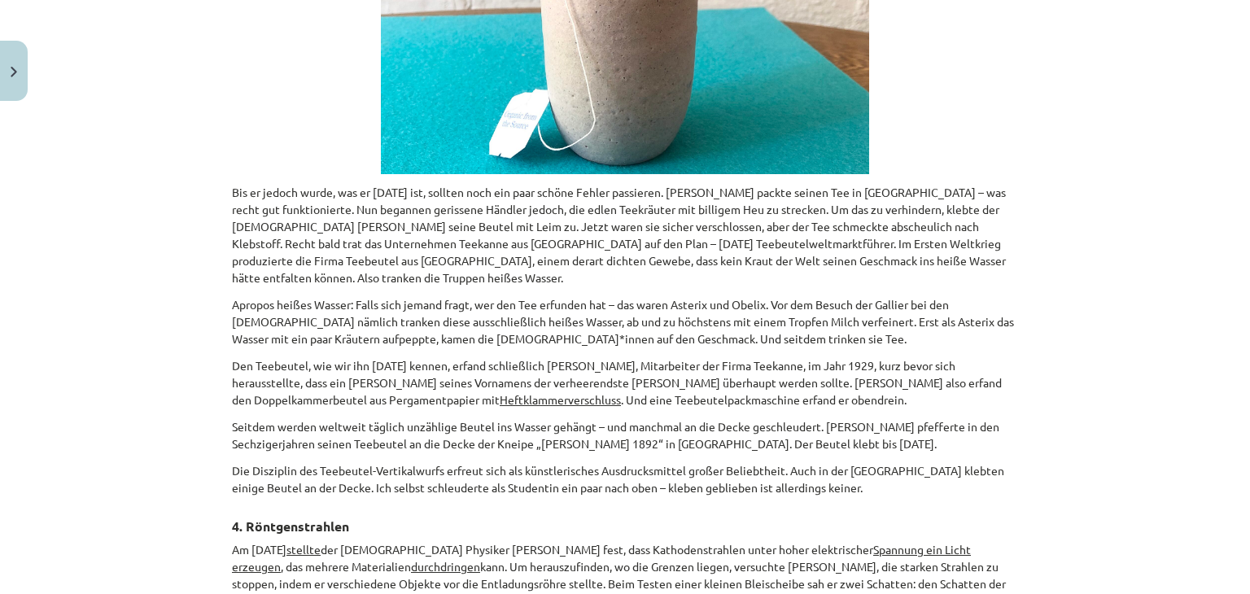
scroll to position [1484, 0]
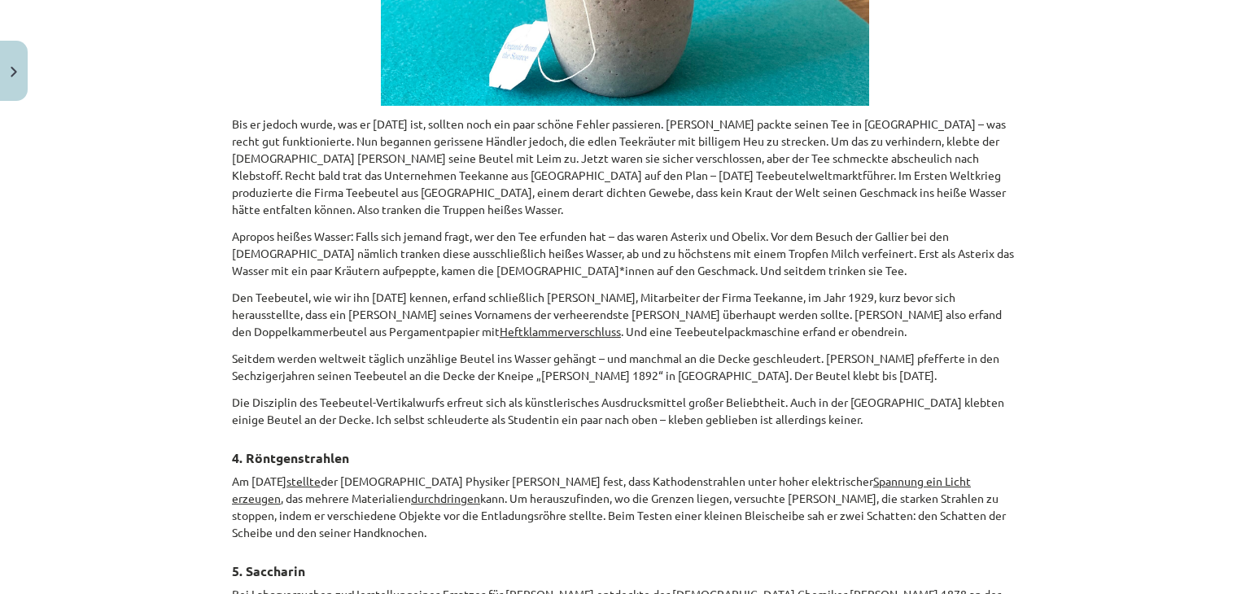
click at [928, 394] on p "Die Disziplin des Teebeutel-Vertikalwurfs erfreut sich als künstlerisches Ausdr…" at bounding box center [625, 411] width 786 height 34
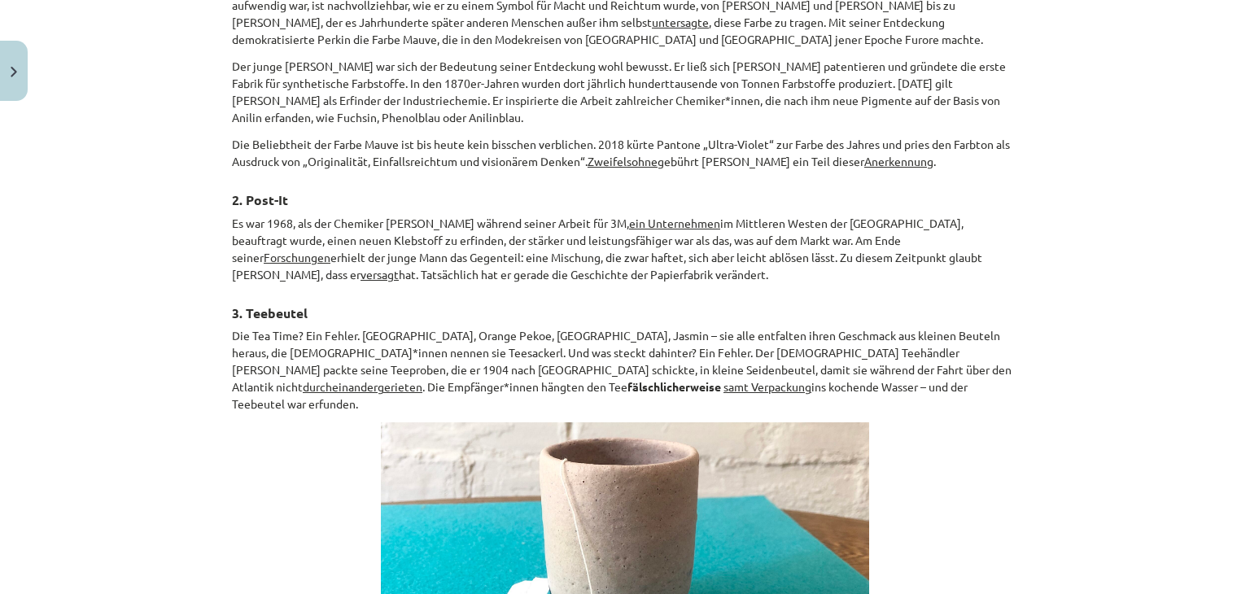
scroll to position [915, 0]
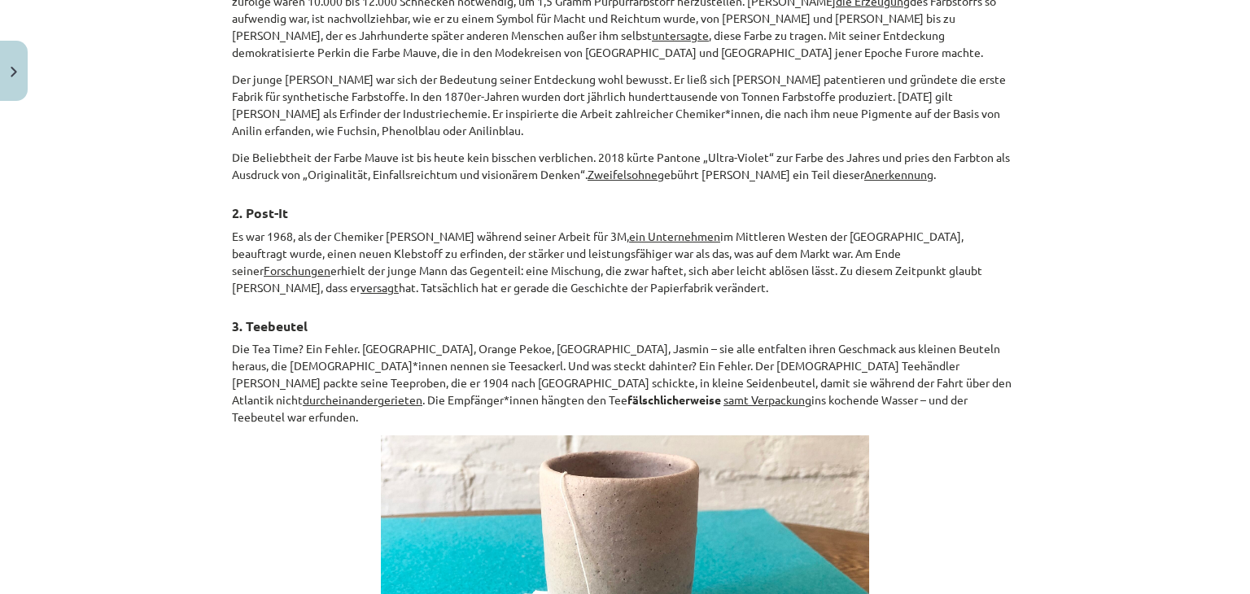
drag, startPoint x: 923, startPoint y: 131, endPoint x: 205, endPoint y: 183, distance: 719.6
click at [205, 183] on div "Mācību tēma: Vācu valodas b1 - 11. klases 1.ieskaites mācību materiāls #3 📖 The…" at bounding box center [625, 297] width 1250 height 594
copy div "2. Post-It Es war 1968, als der Chemiker Spencer Silver während seiner Arbeit f…"
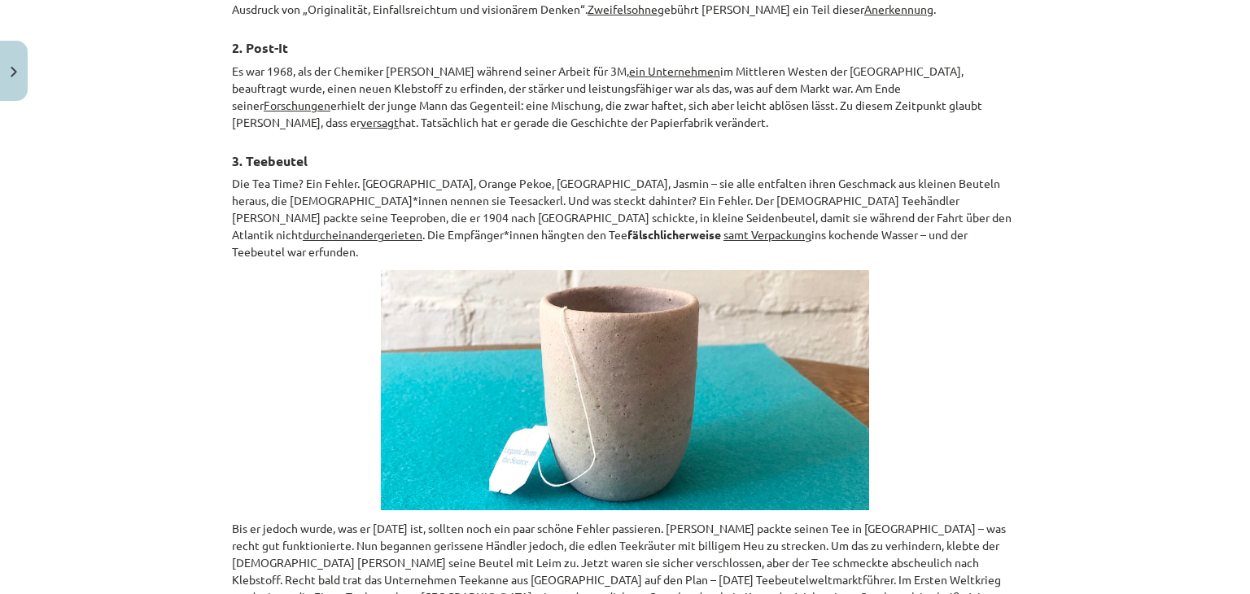
scroll to position [1322, 0]
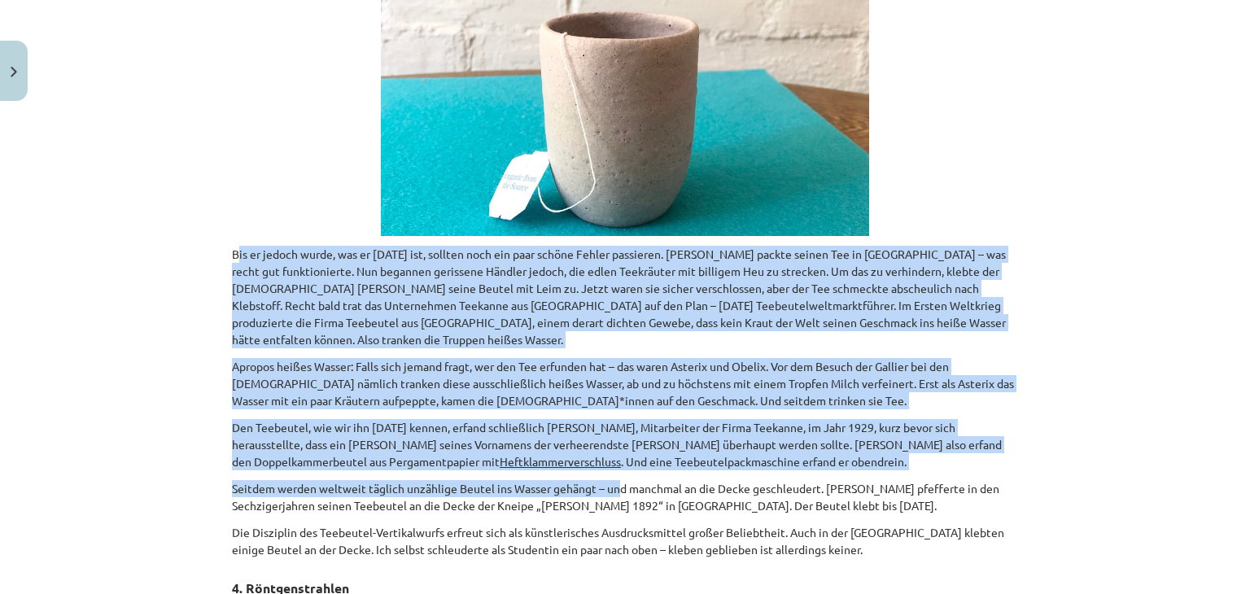
drag, startPoint x: 229, startPoint y: 248, endPoint x: 487, endPoint y: 360, distance: 281.3
click at [611, 406] on div "📖 Lies den Text! Markiere die Aussagen – entweder richtig oder falsch ! Überset…" at bounding box center [625, 249] width 786 height 2625
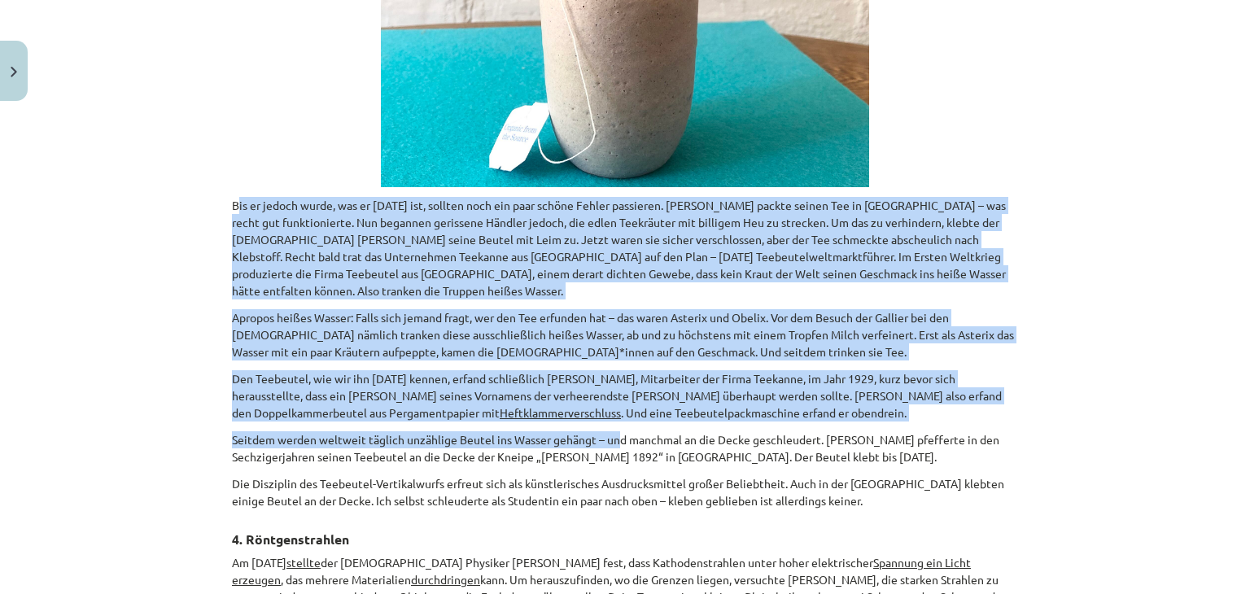
drag, startPoint x: 923, startPoint y: 461, endPoint x: 111, endPoint y: 154, distance: 868.4
click at [111, 154] on div "Mācību tēma: Vācu valodas b1 - 11. klases 1.ieskaites mācību materiāls #3 📖 The…" at bounding box center [625, 297] width 1250 height 594
copy div "Bis er jedoch wurde, was er heute ist, sollten noch ein paar schöne Fehler pass…"
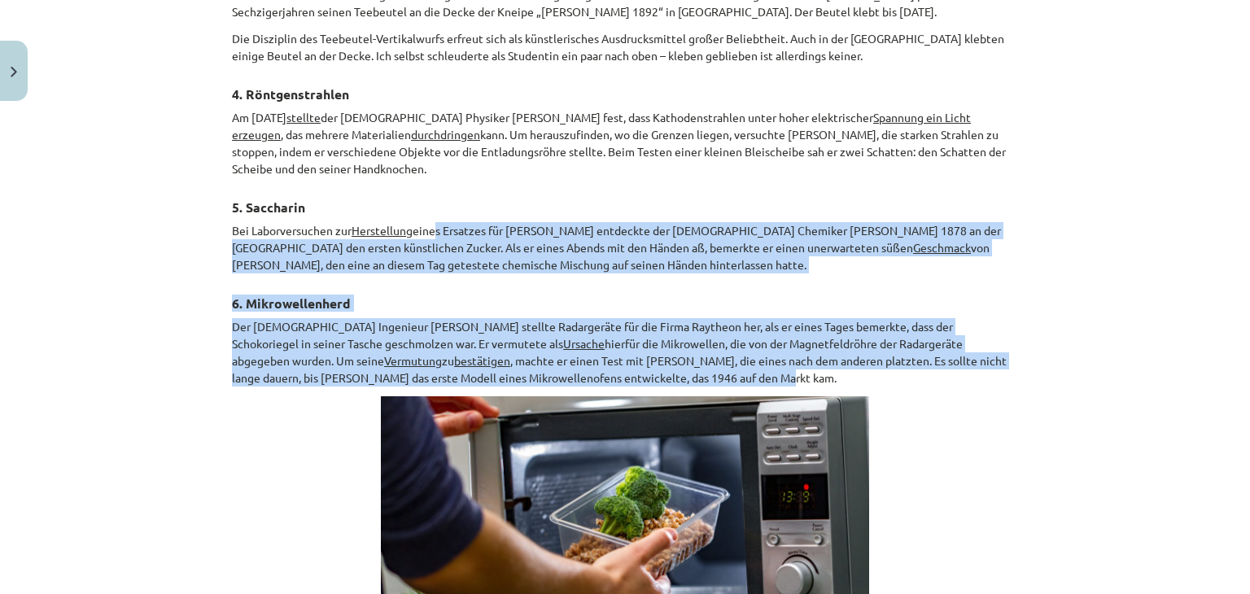
scroll to position [1652, 0]
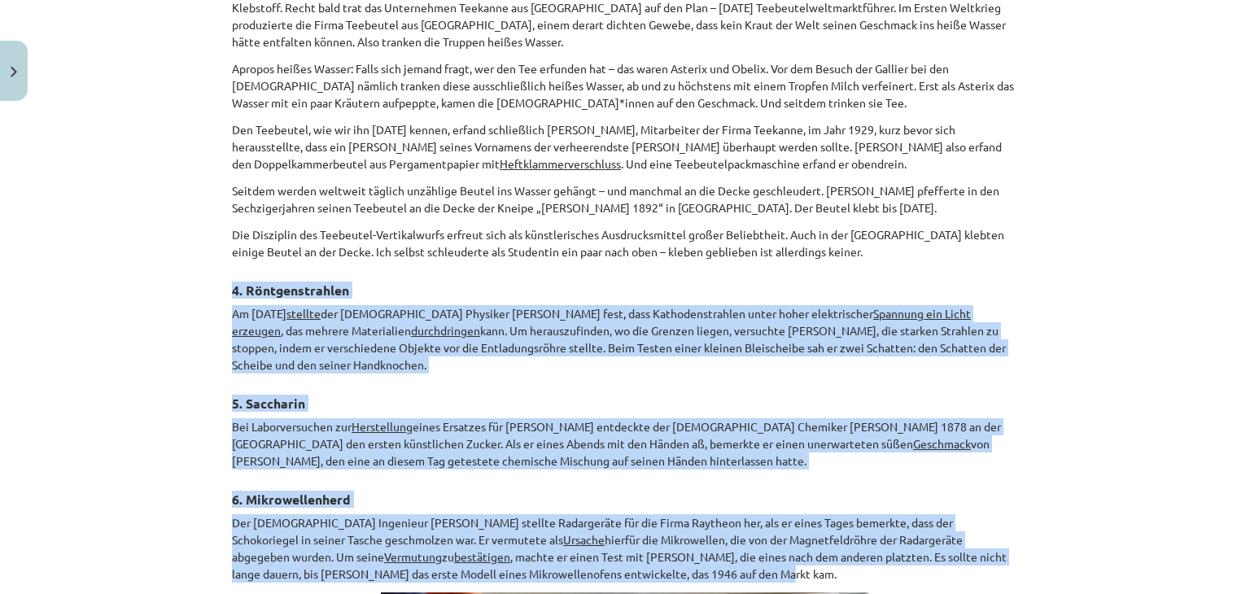
drag, startPoint x: 963, startPoint y: 288, endPoint x: 197, endPoint y: 248, distance: 767.6
click at [197, 248] on div "Mācību tēma: Vācu valodas b1 - 11. klases 1.ieskaites mācību materiāls #3 📖 The…" at bounding box center [625, 297] width 1250 height 594
copy div "4. Röntgenstrahlen Am 8. November 1895 stellte der deutsche Physiker Wilhelm Co…"
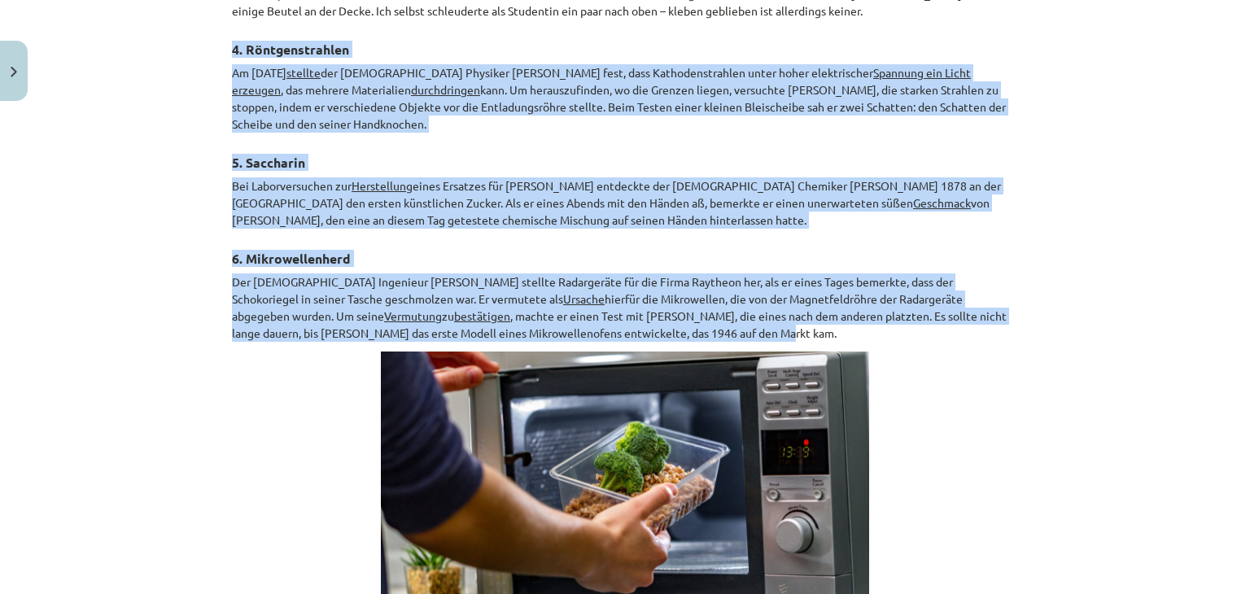
scroll to position [2140, 0]
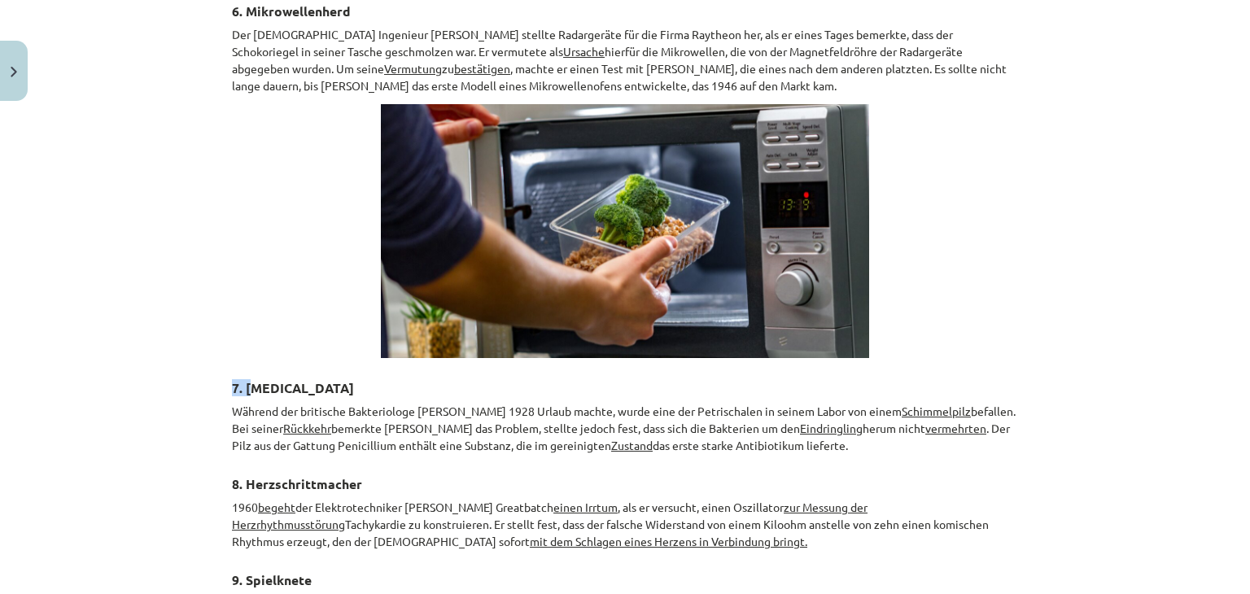
drag, startPoint x: 219, startPoint y: 348, endPoint x: 251, endPoint y: 339, distance: 33.0
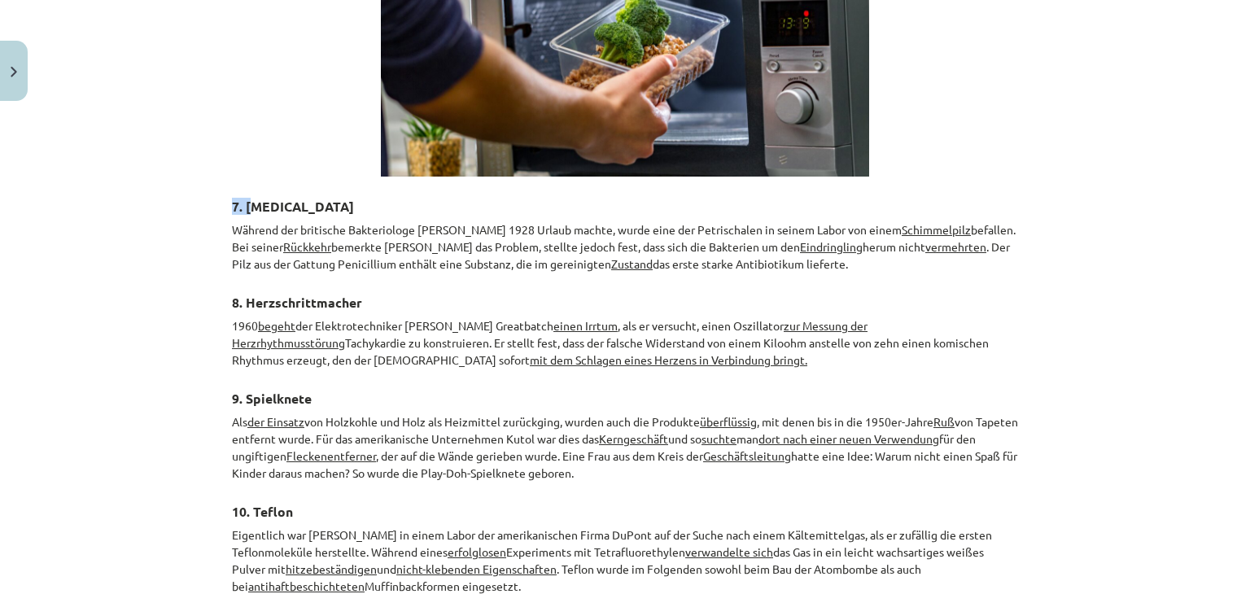
scroll to position [2303, 0]
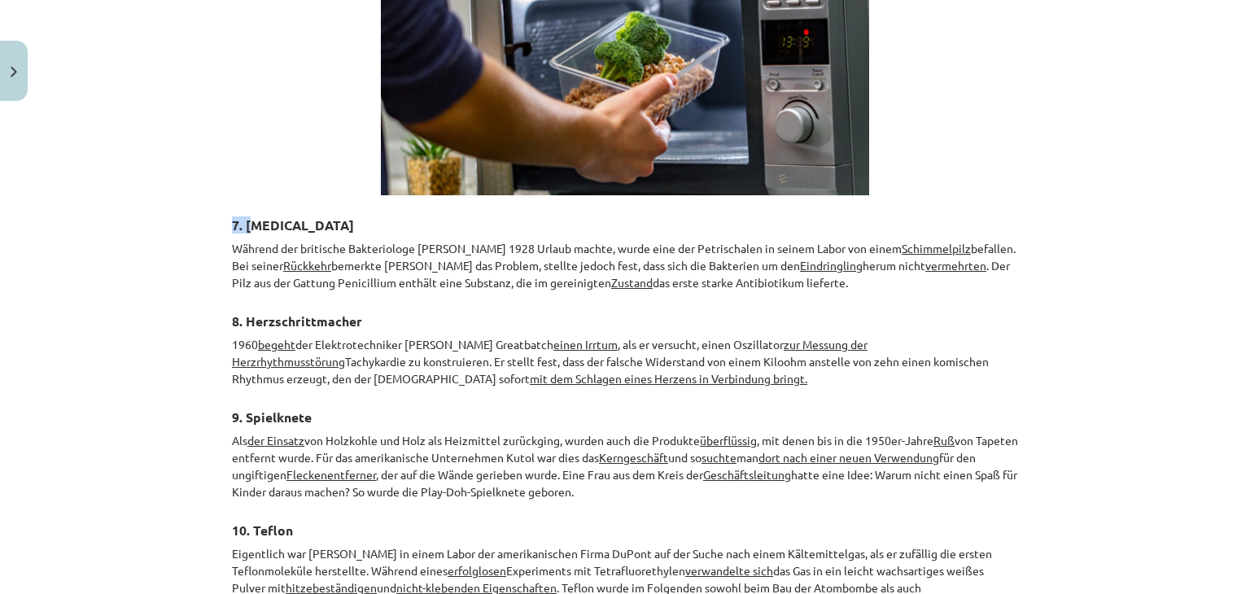
drag, startPoint x: 605, startPoint y: 410, endPoint x: 207, endPoint y: 180, distance: 460.5
click at [207, 180] on div "Mācību tēma: Vācu valodas b1 - 11. klases 1.ieskaites mācību materiāls #3 📖 The…" at bounding box center [625, 297] width 1250 height 594
copy div "7. Penicillin Während der britische Bakteriologe Alexander Fleming 1928 Urlaub …"
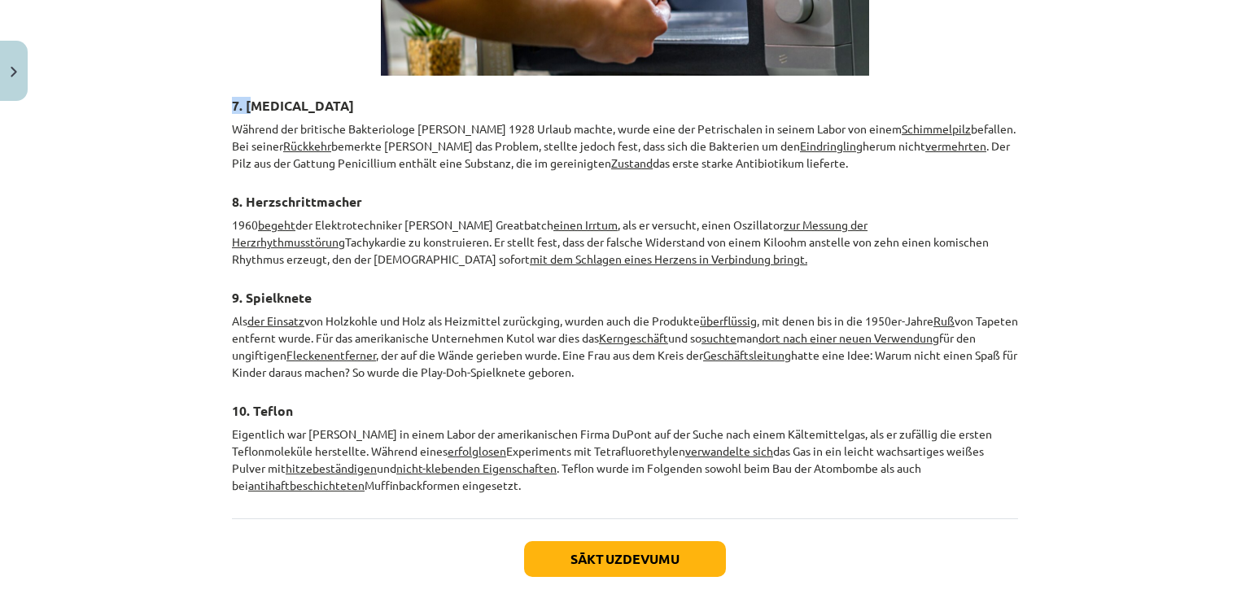
scroll to position [2466, 0]
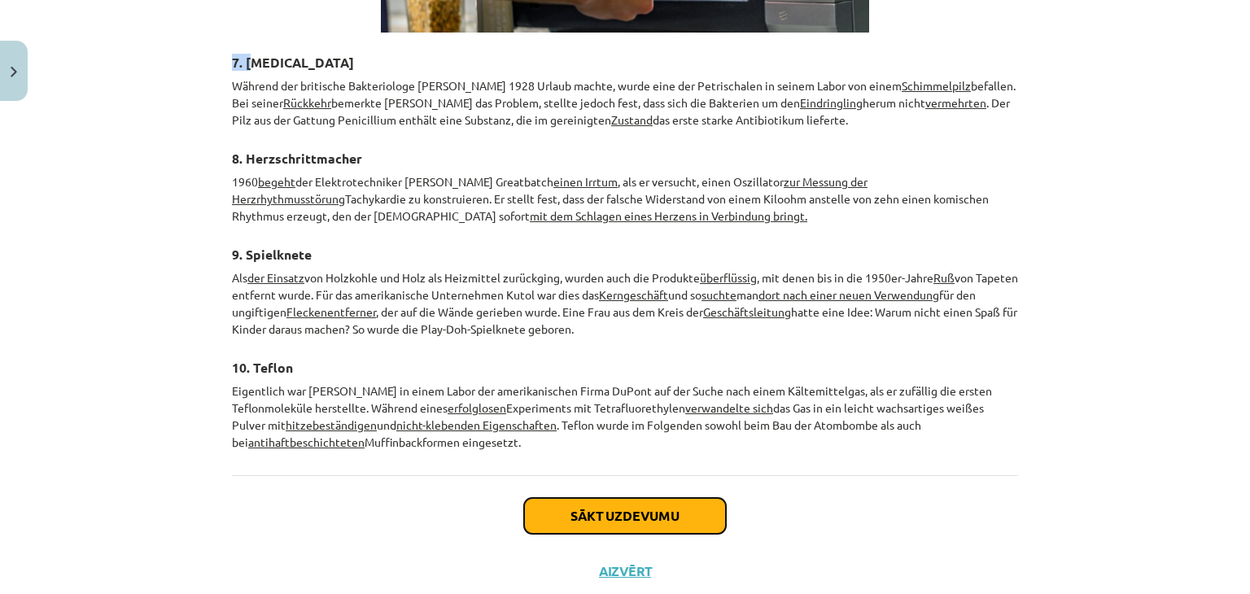
click at [632, 498] on button "Sākt uzdevumu" at bounding box center [625, 516] width 202 height 36
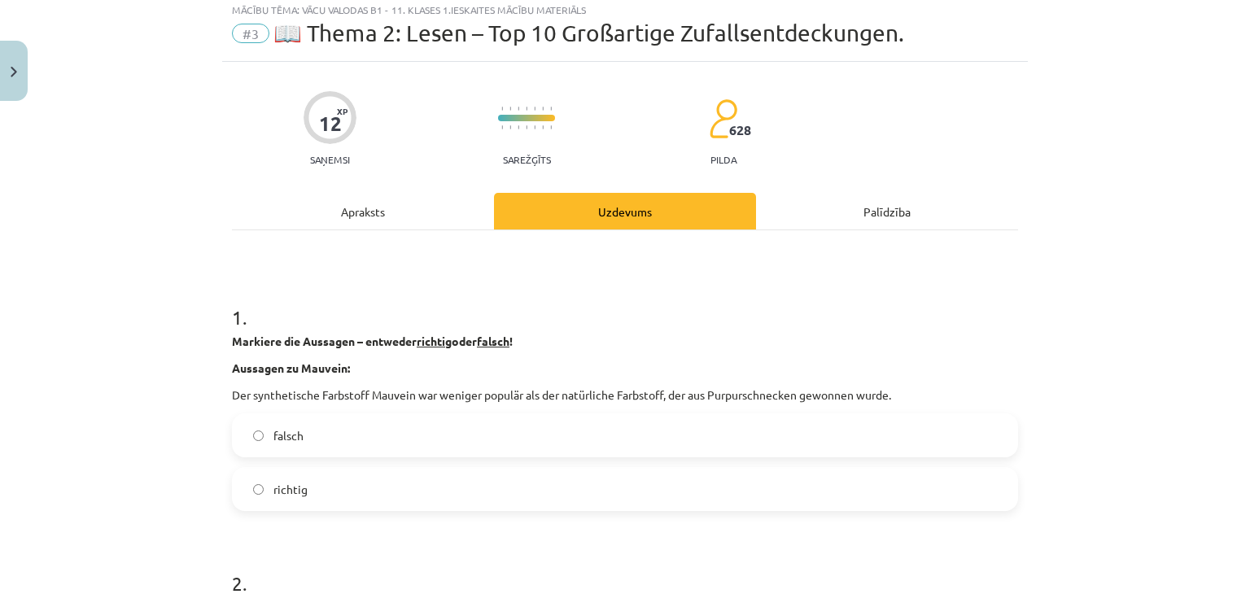
scroll to position [41, 0]
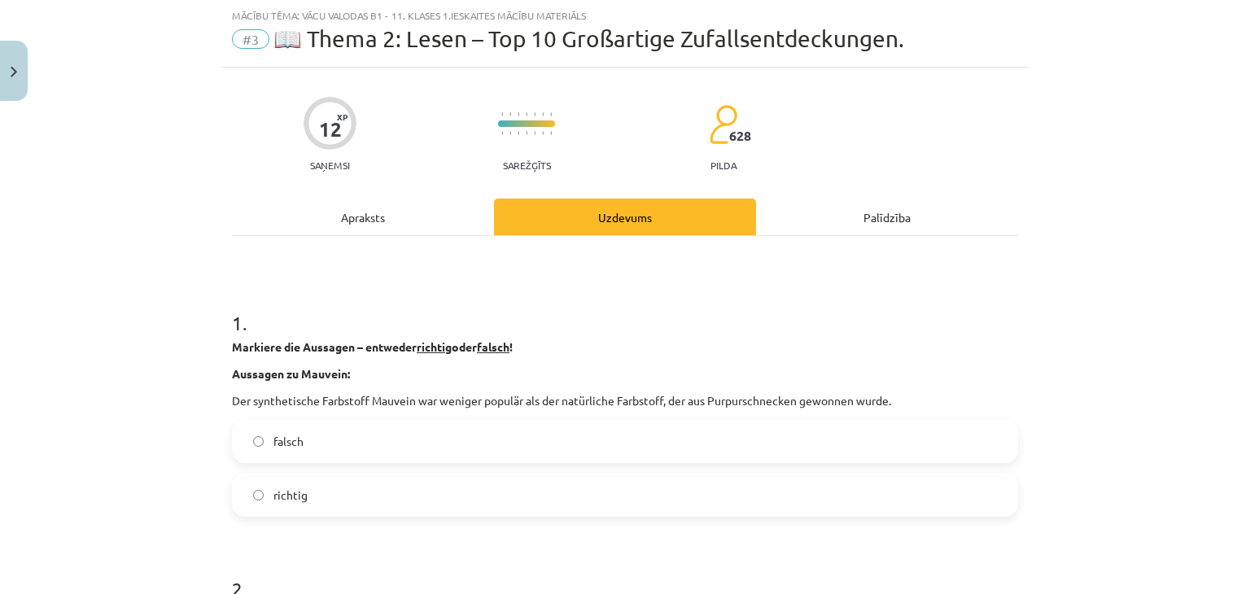
click at [557, 498] on label "richtig" at bounding box center [625, 494] width 783 height 41
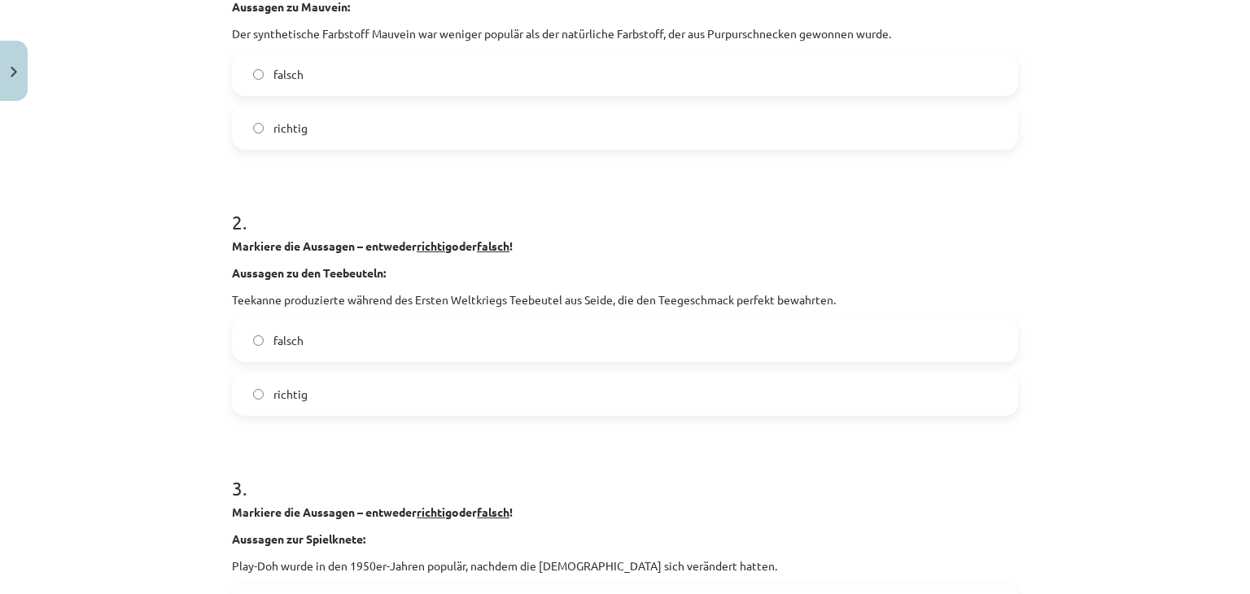
scroll to position [448, 0]
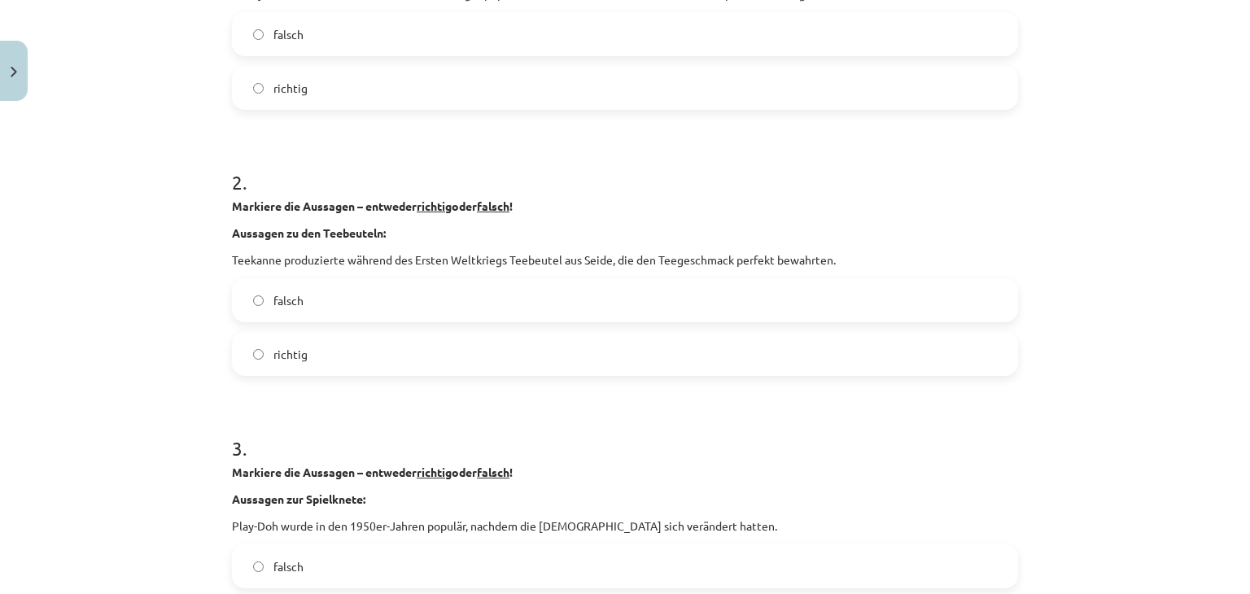
click at [317, 292] on label "falsch" at bounding box center [625, 300] width 783 height 41
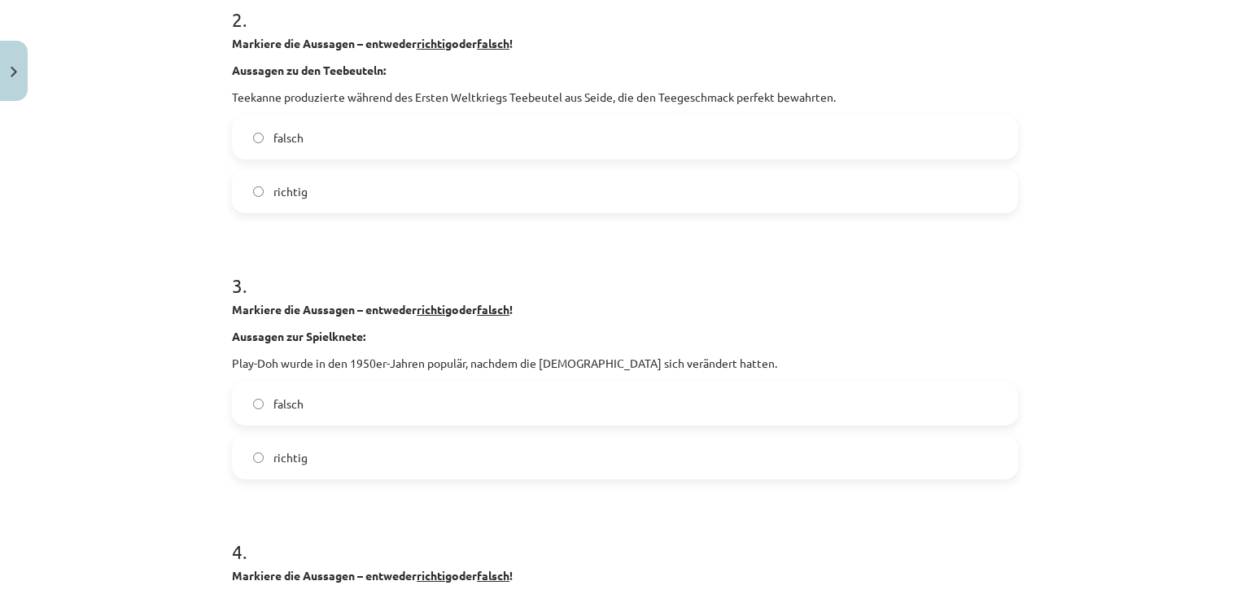
scroll to position [692, 0]
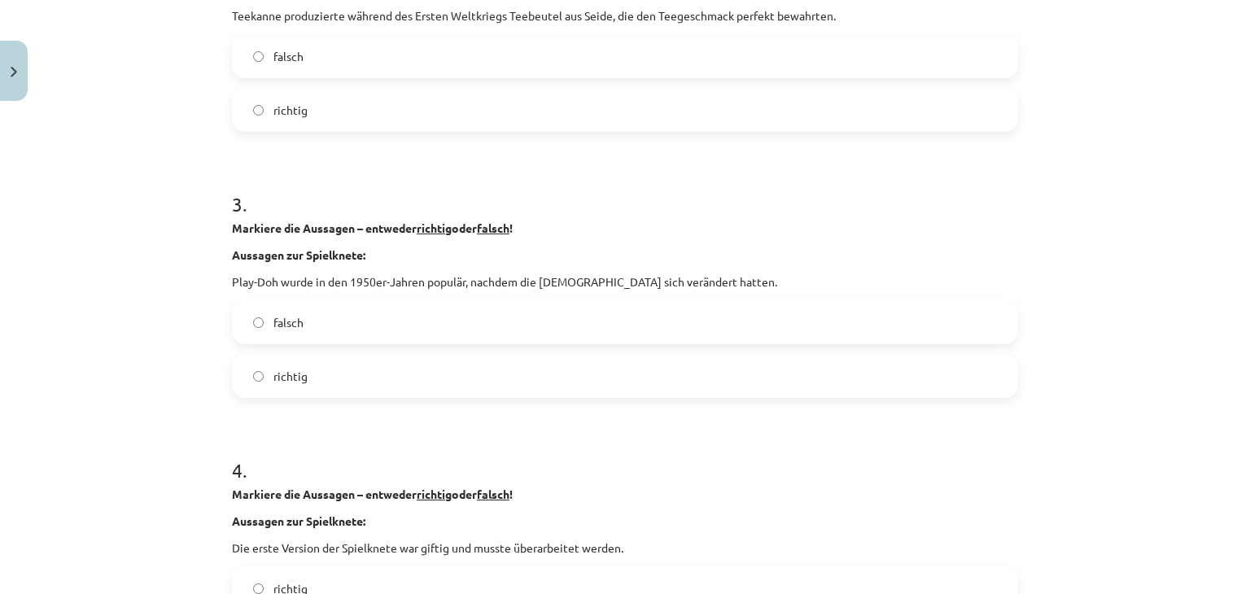
click at [365, 369] on label "richtig" at bounding box center [625, 376] width 783 height 41
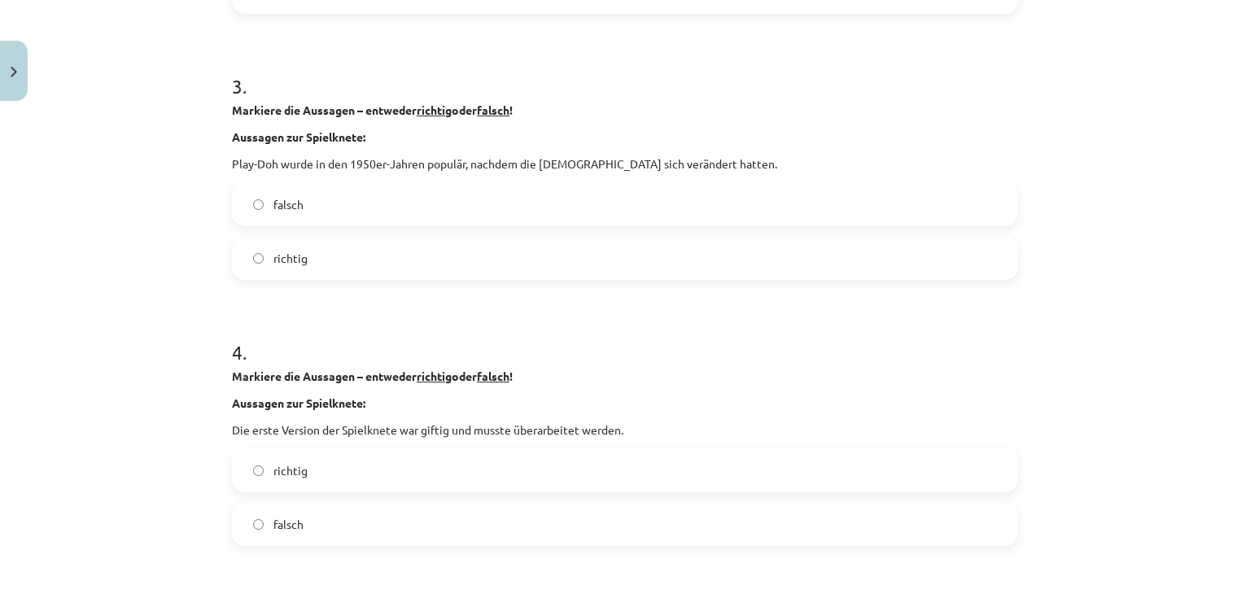
scroll to position [936, 0]
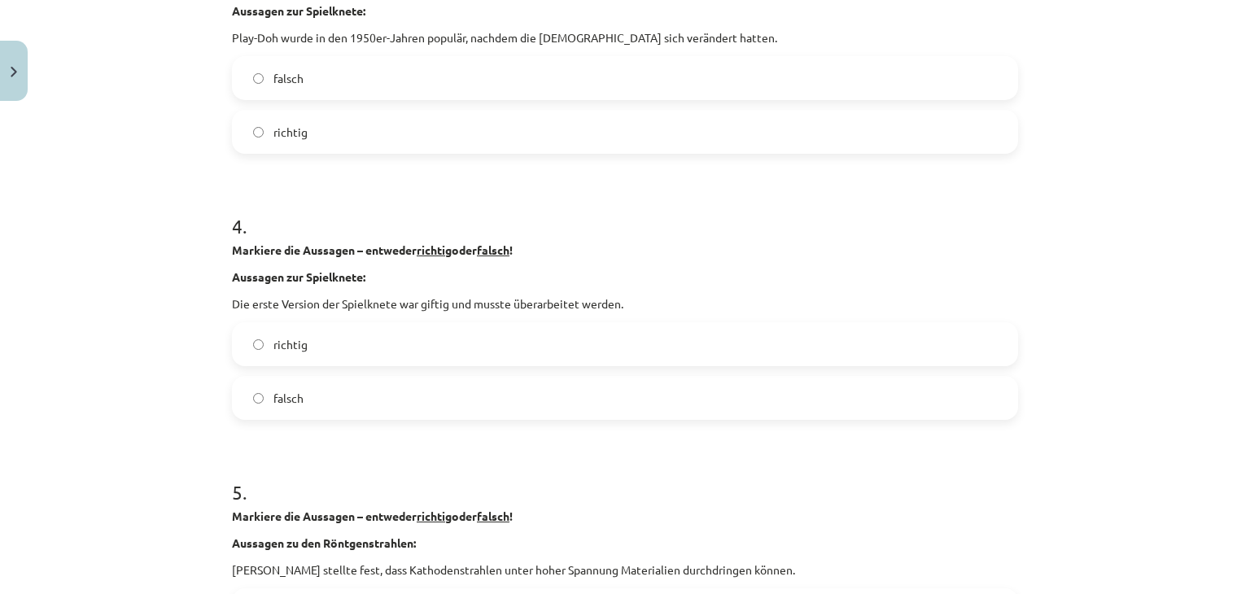
click at [394, 356] on label "richtig" at bounding box center [625, 344] width 783 height 41
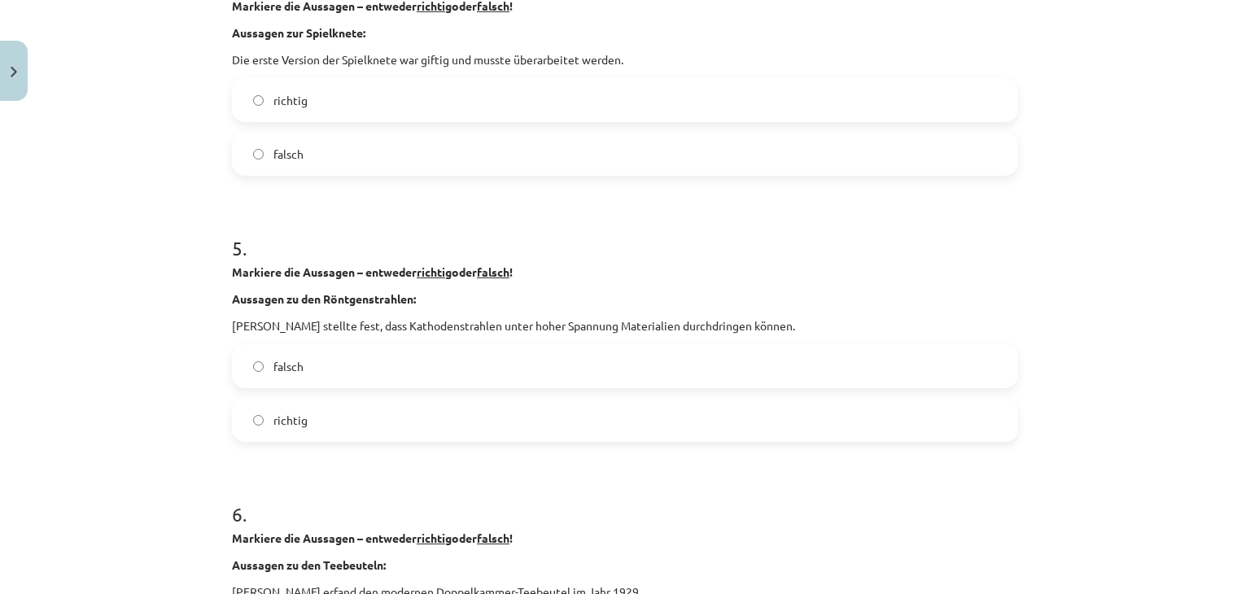
scroll to position [1261, 0]
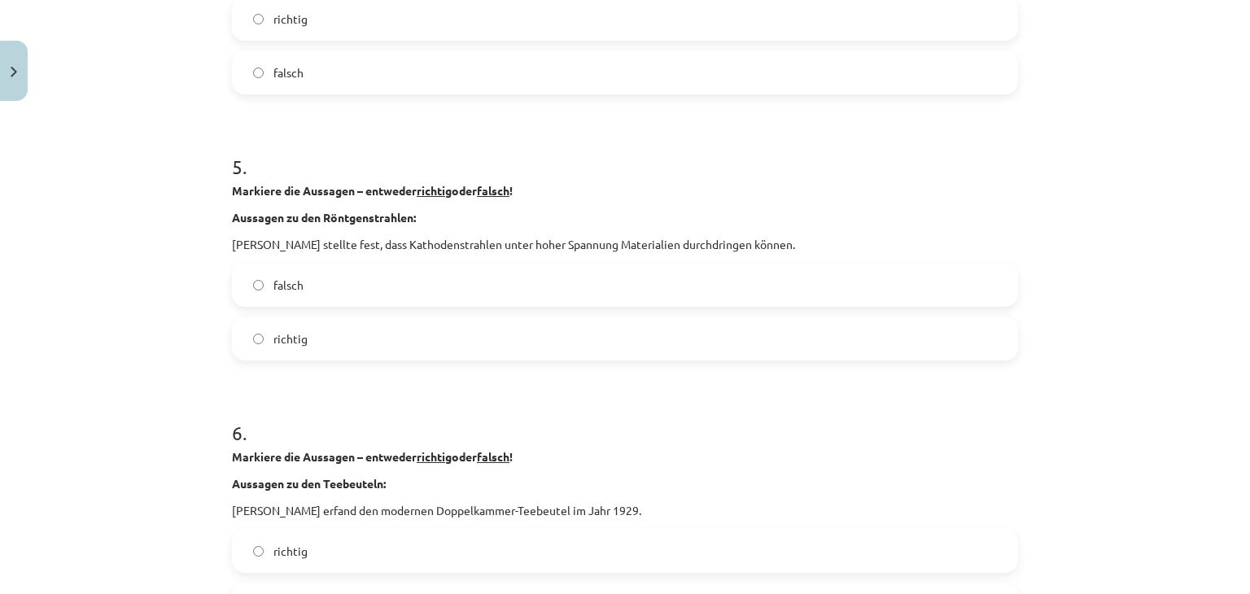
click at [407, 330] on label "richtig" at bounding box center [625, 338] width 783 height 41
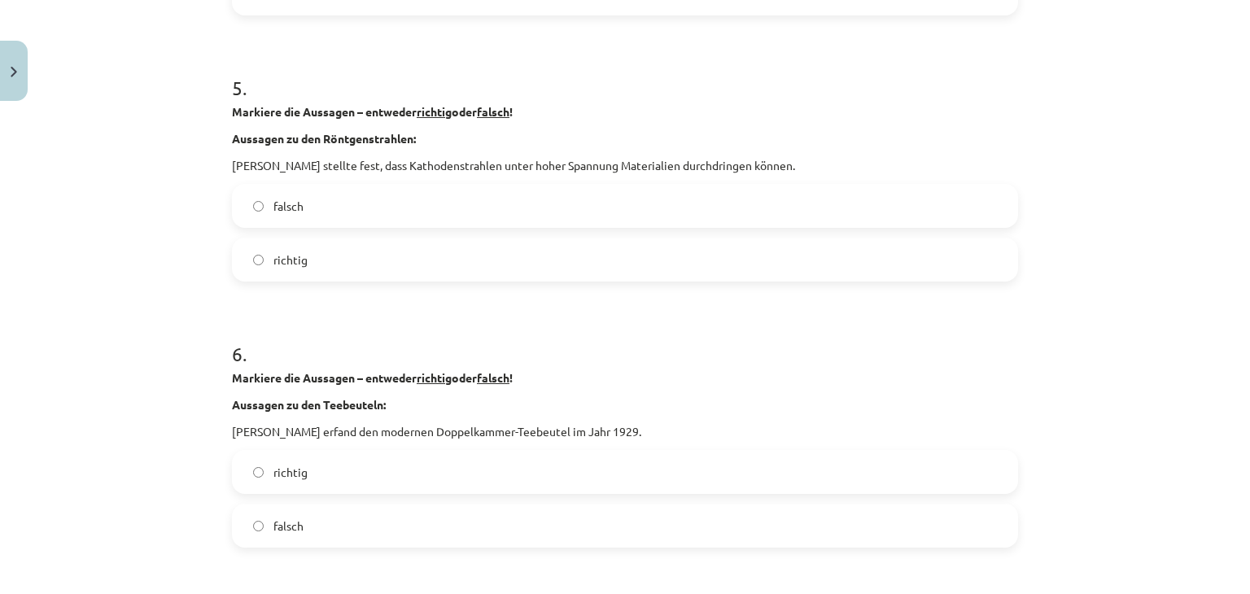
scroll to position [1424, 0]
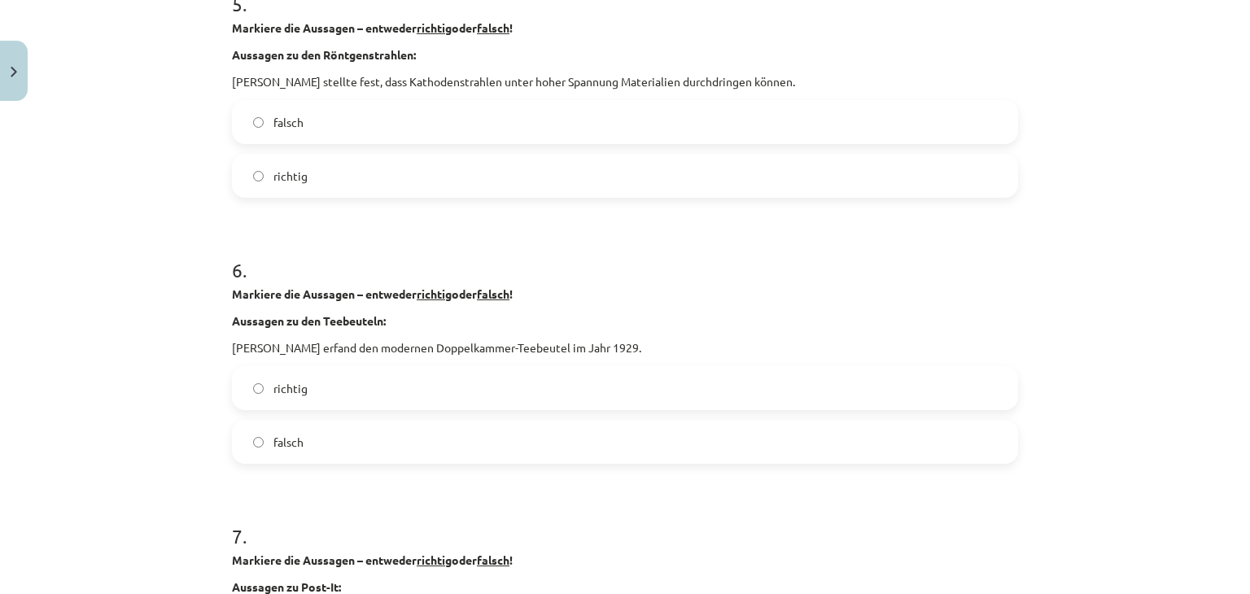
click at [407, 124] on label "falsch" at bounding box center [625, 122] width 783 height 41
click at [332, 434] on label "falsch" at bounding box center [625, 442] width 783 height 41
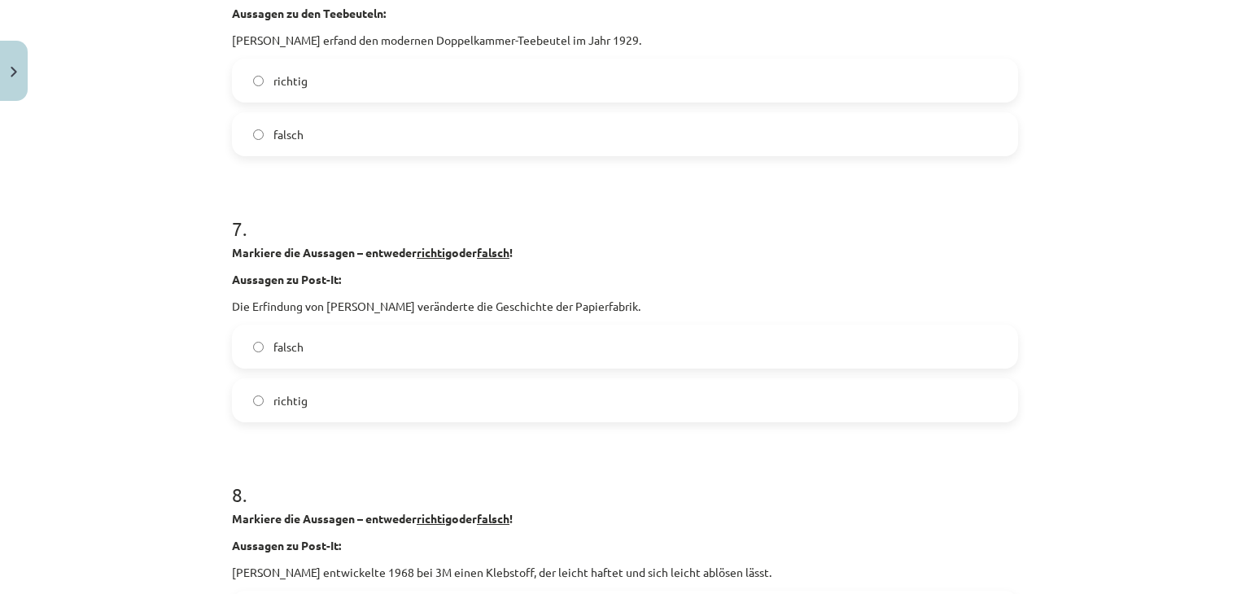
scroll to position [1750, 0]
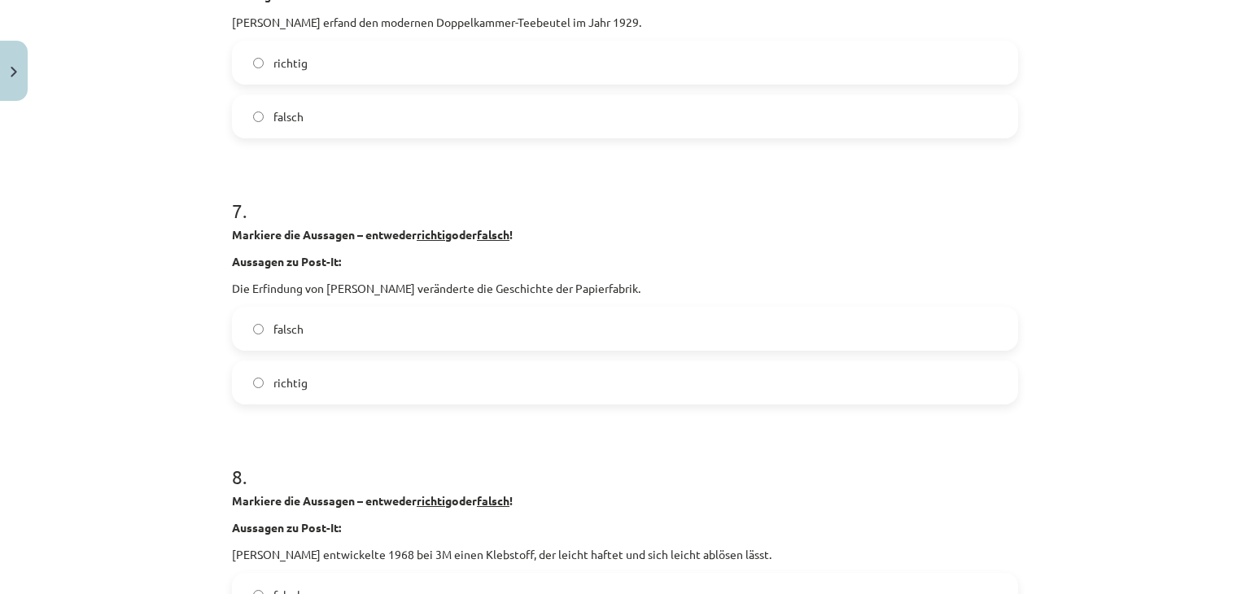
click at [363, 371] on label "richtig" at bounding box center [625, 382] width 783 height 41
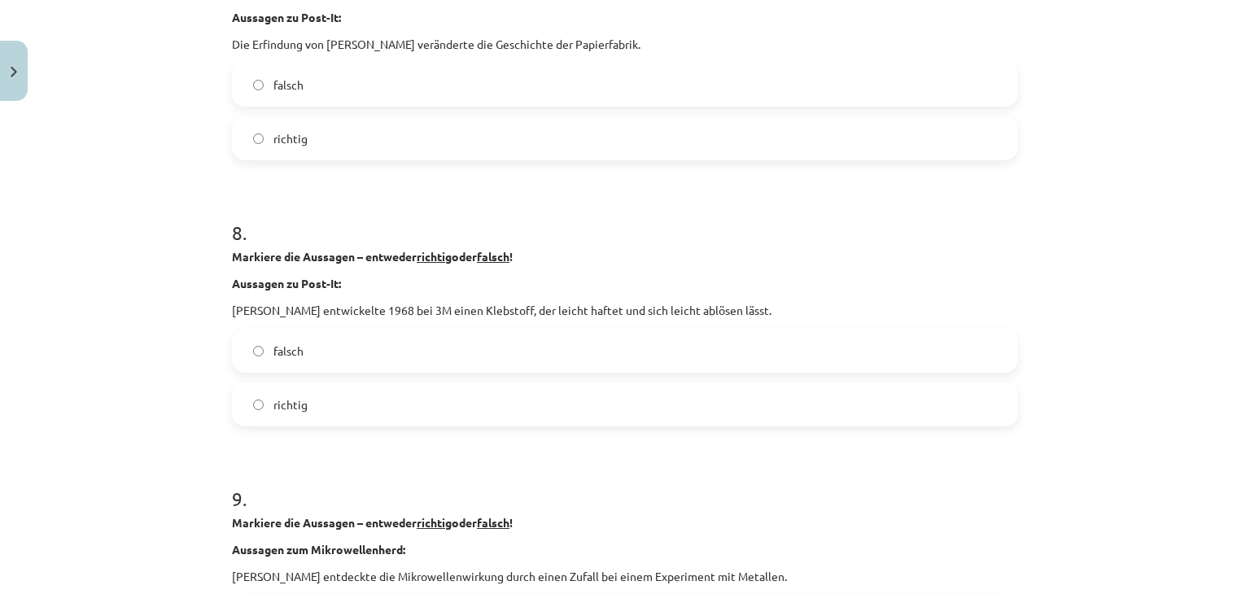
scroll to position [2075, 0]
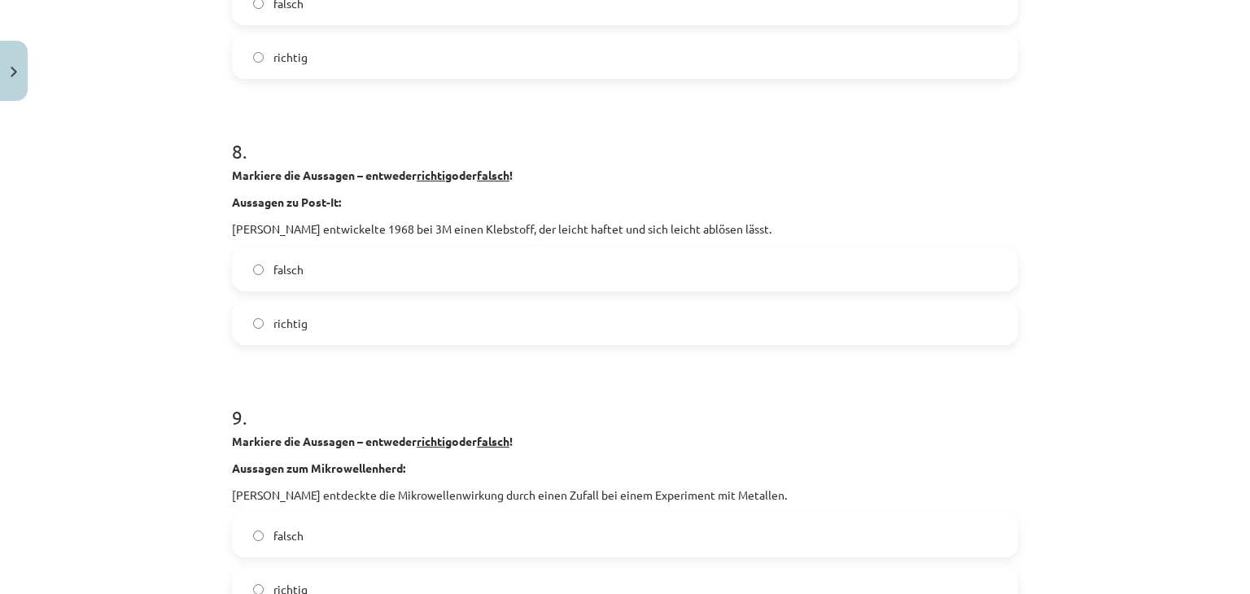
click at [318, 312] on label "richtig" at bounding box center [625, 323] width 783 height 41
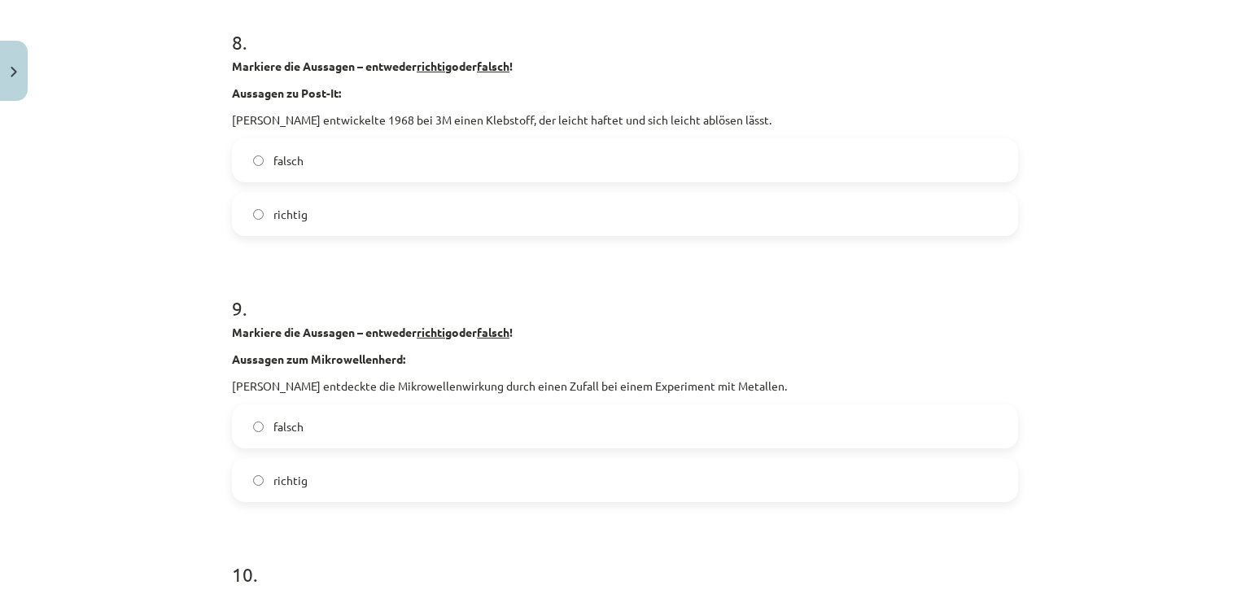
scroll to position [2319, 0]
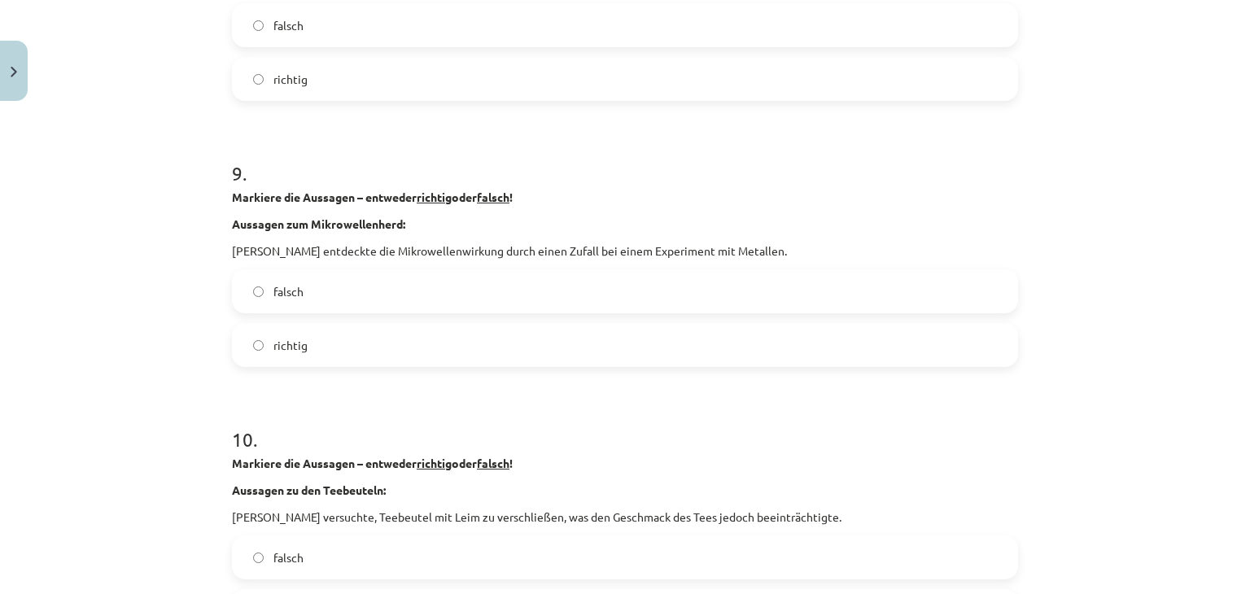
click at [351, 330] on label "richtig" at bounding box center [625, 345] width 783 height 41
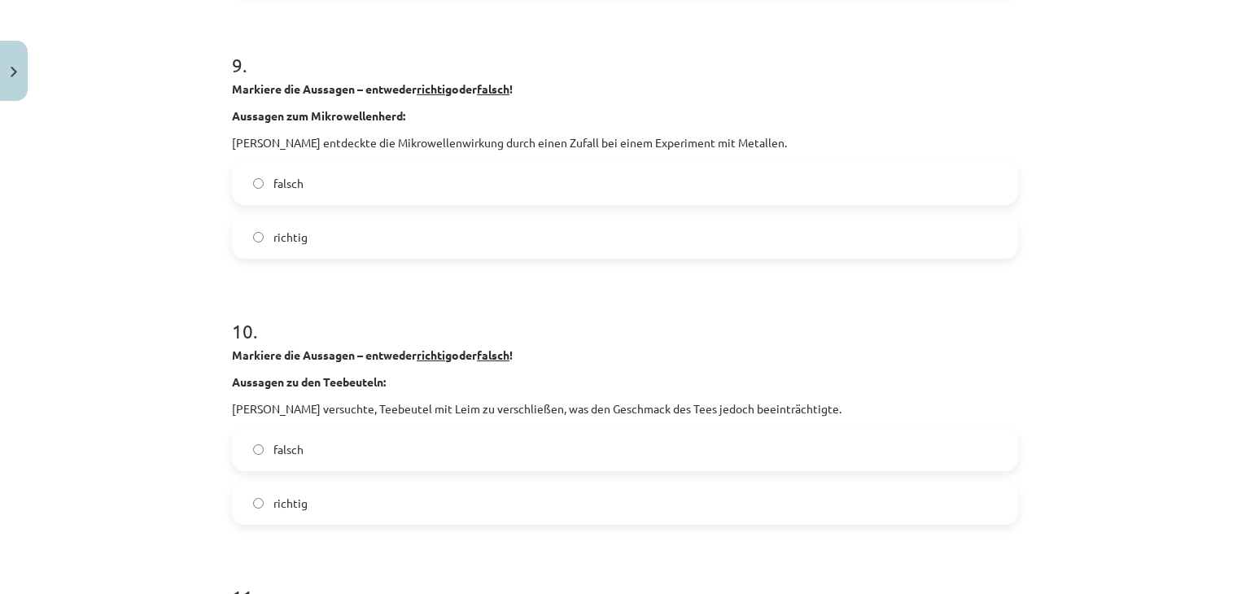
scroll to position [2645, 0]
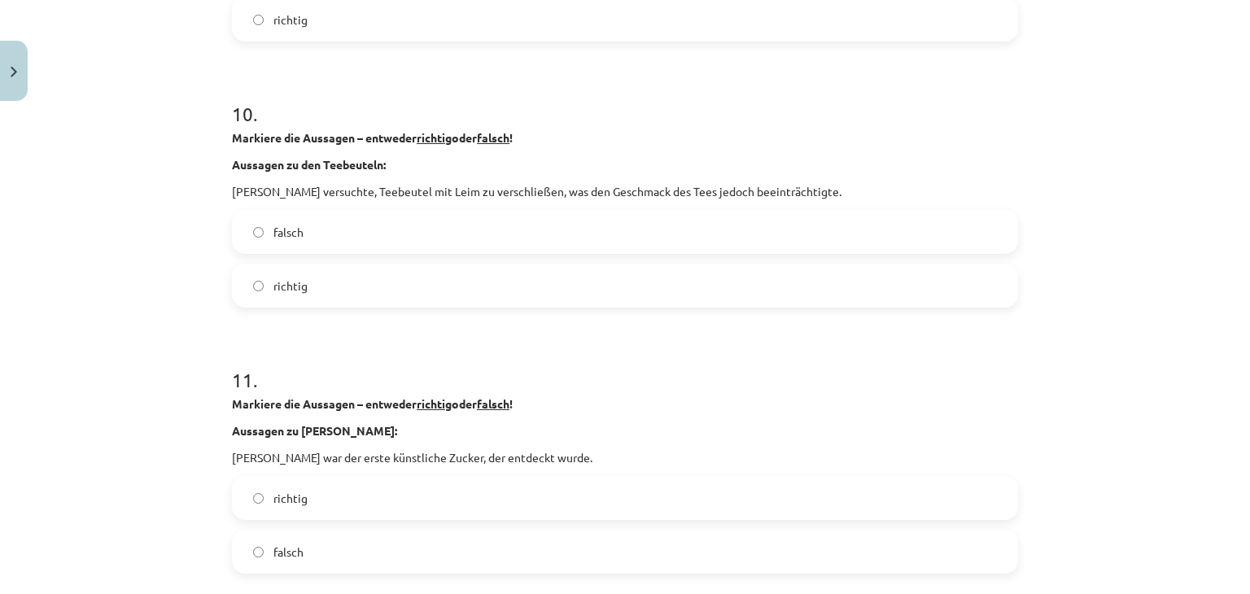
click at [299, 232] on label "falsch" at bounding box center [625, 232] width 783 height 41
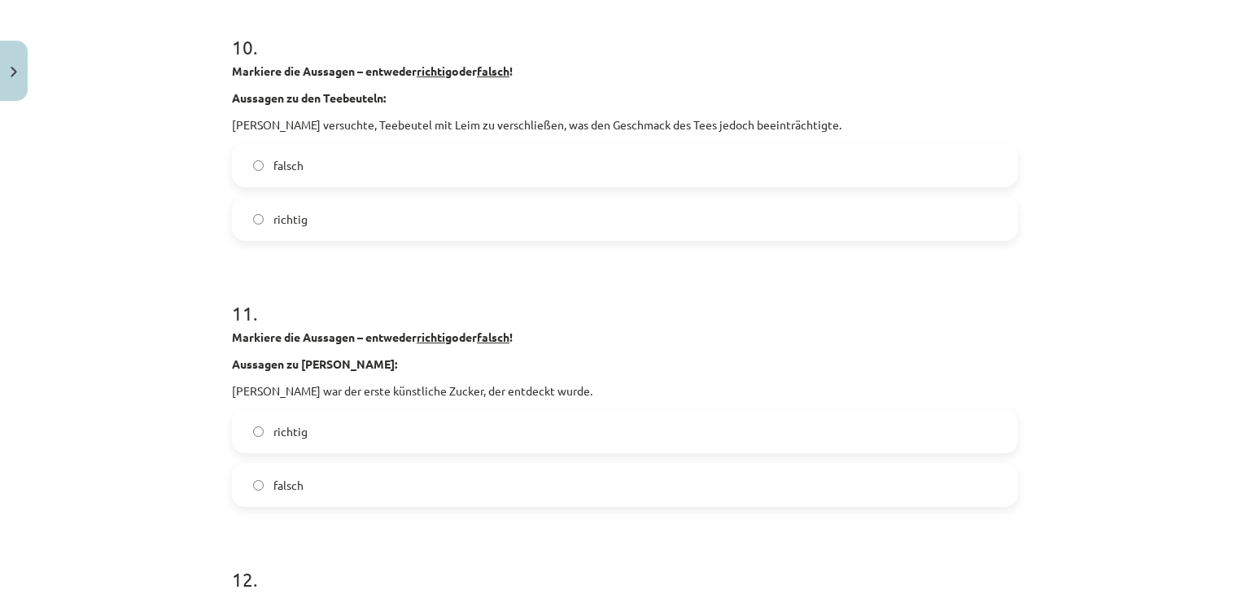
scroll to position [2889, 0]
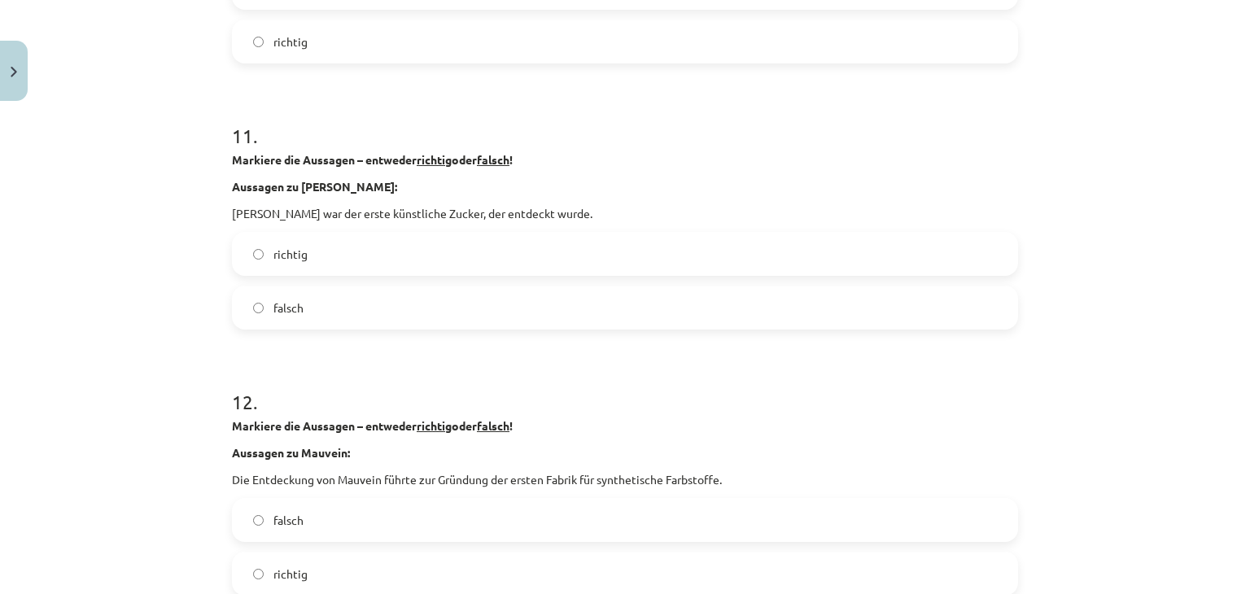
click at [302, 229] on div "11 . Markiere die Aussagen – entweder richtig oder falsch ! Aussagen zu Sacchar…" at bounding box center [625, 213] width 786 height 234
click at [299, 317] on label "falsch" at bounding box center [625, 307] width 783 height 41
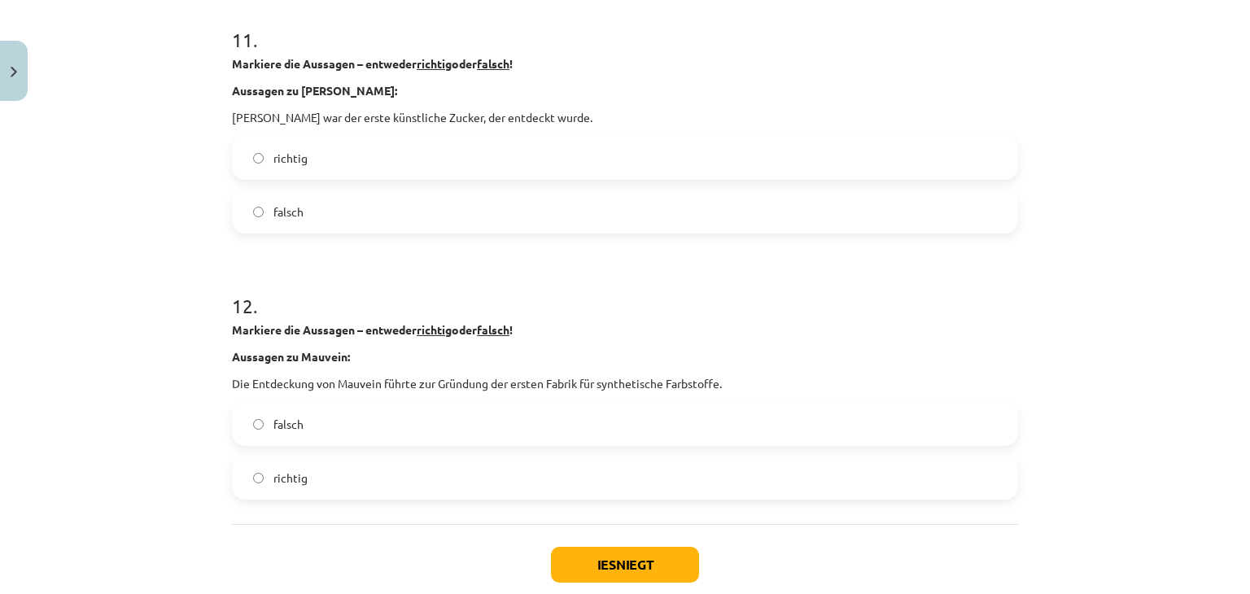
scroll to position [3079, 0]
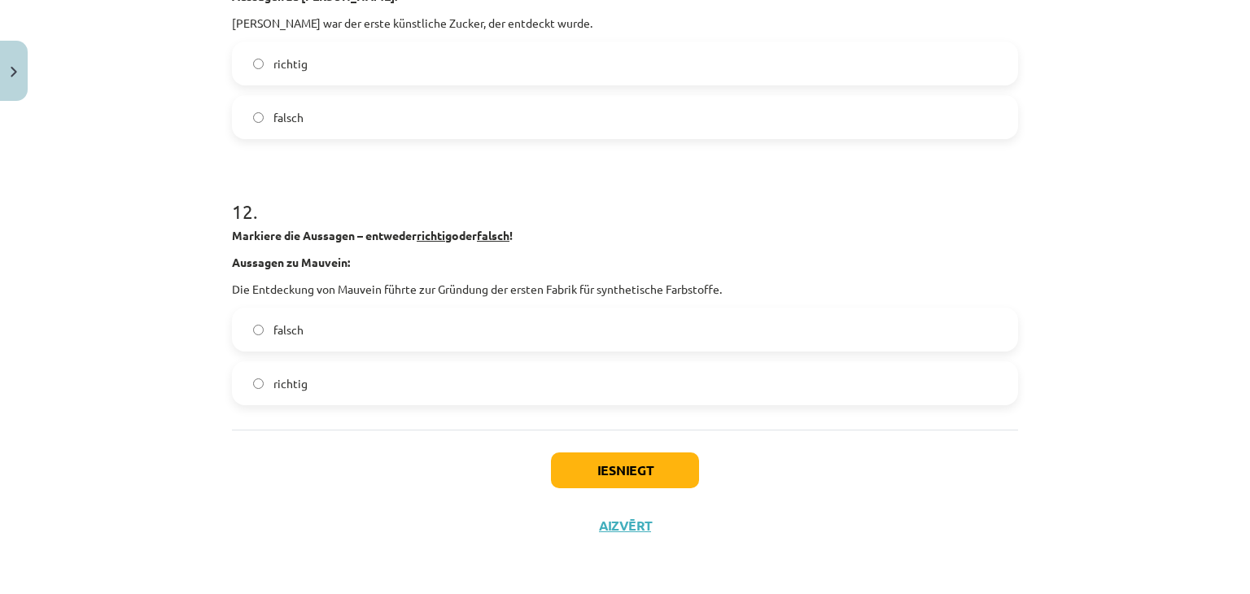
click at [290, 332] on span "falsch" at bounding box center [288, 329] width 30 height 17
click at [561, 388] on label "richtig" at bounding box center [625, 383] width 783 height 41
click at [570, 463] on button "Iesniegt" at bounding box center [625, 470] width 148 height 36
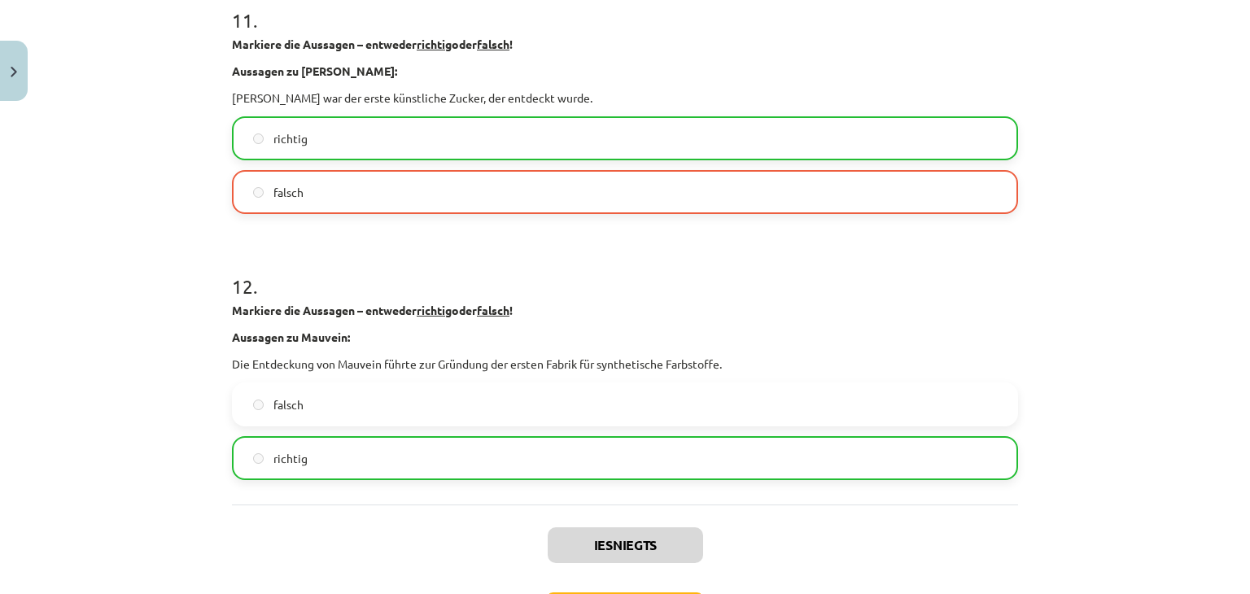
scroll to position [3131, 0]
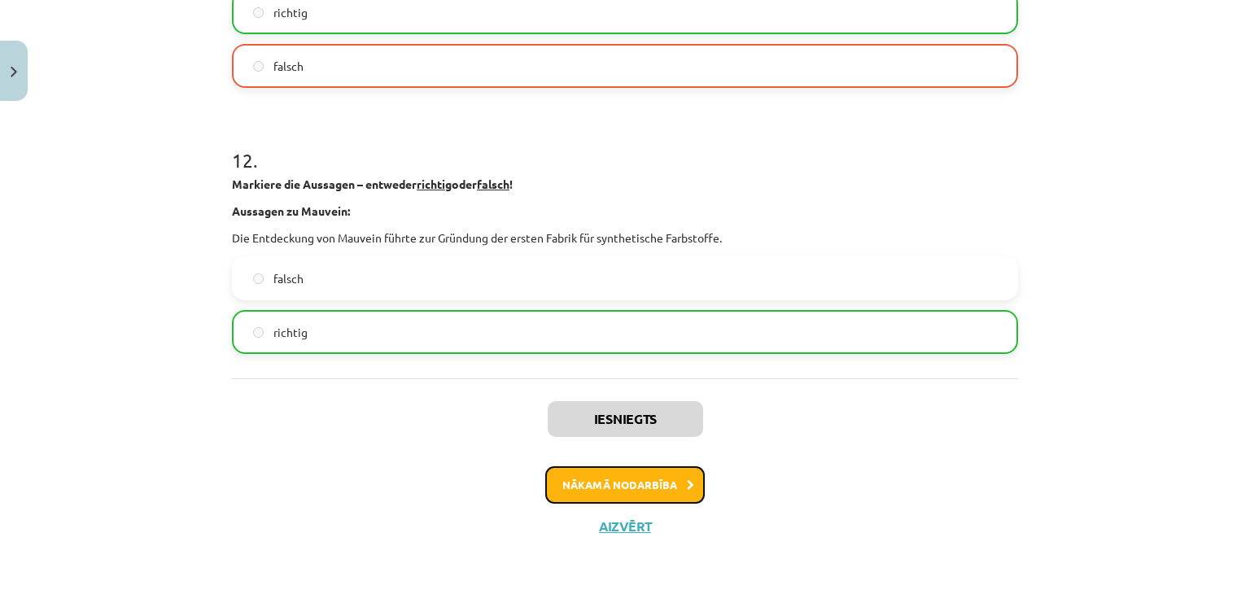
click at [603, 479] on button "Nākamā nodarbība" at bounding box center [624, 484] width 159 height 37
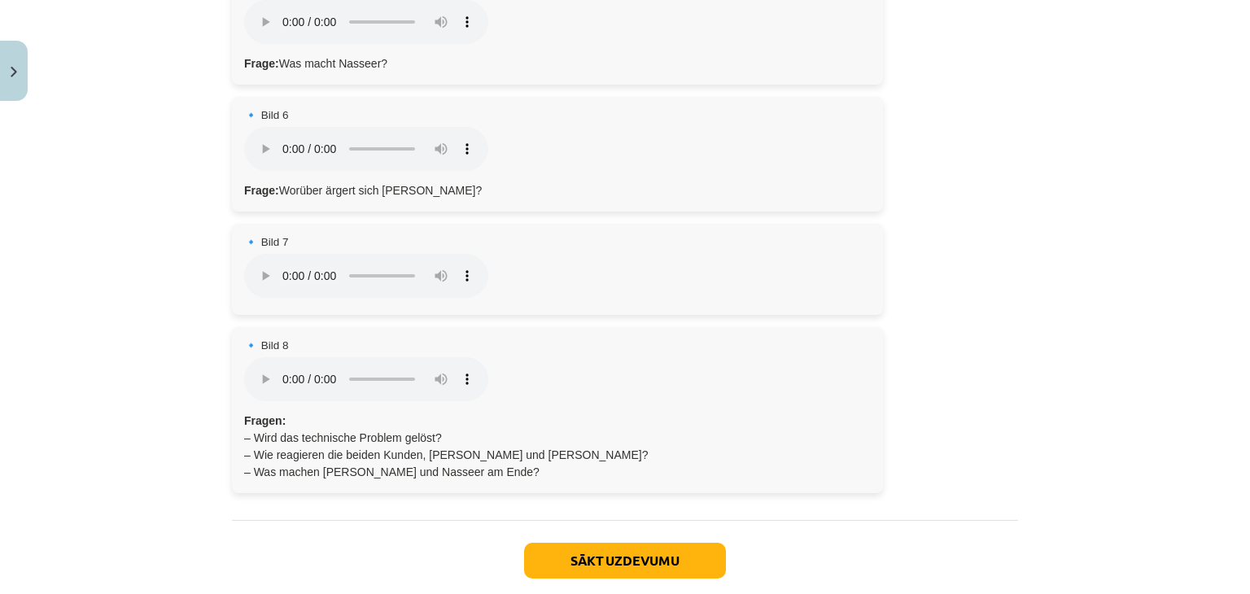
scroll to position [929, 0]
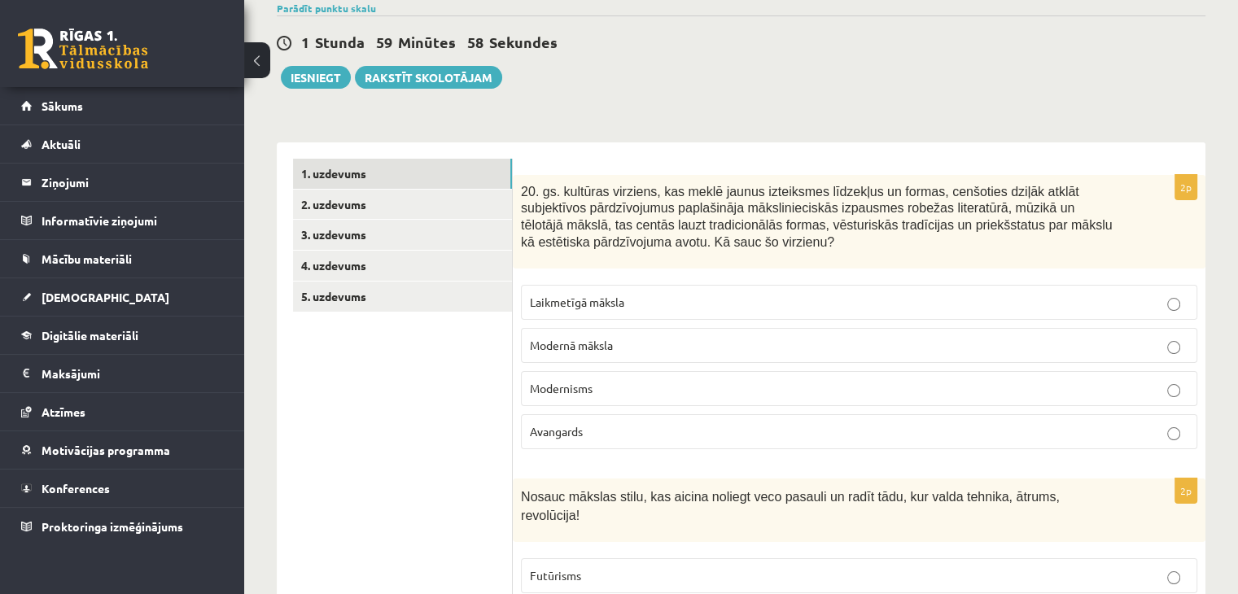
scroll to position [163, 0]
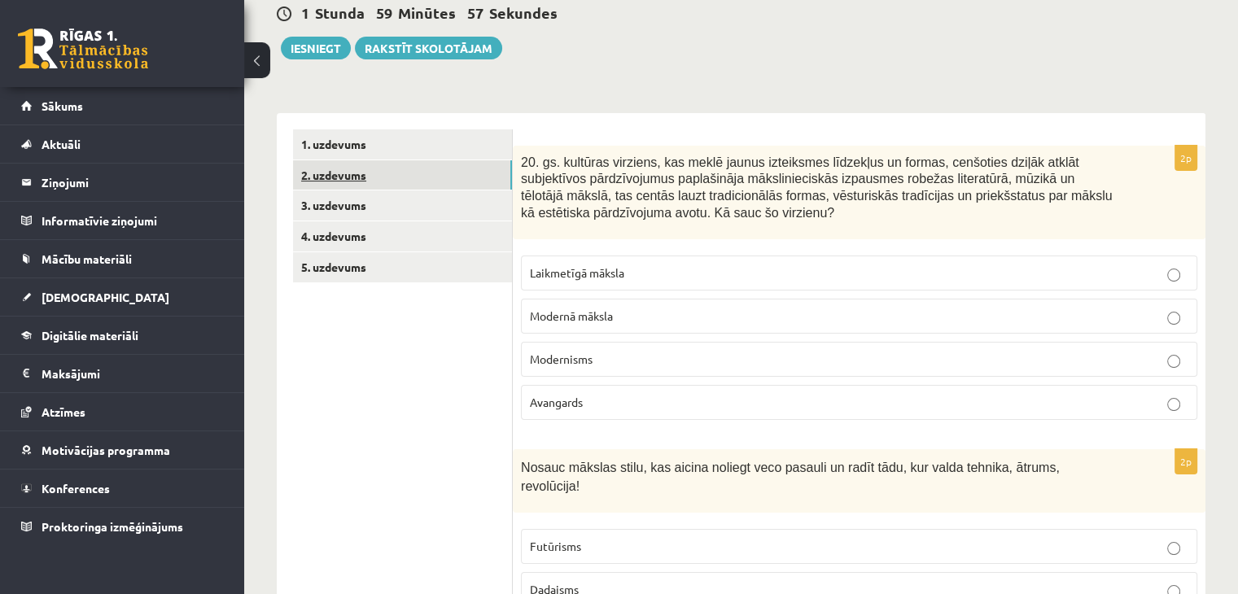
click at [344, 177] on link "2. uzdevums" at bounding box center [402, 175] width 219 height 30
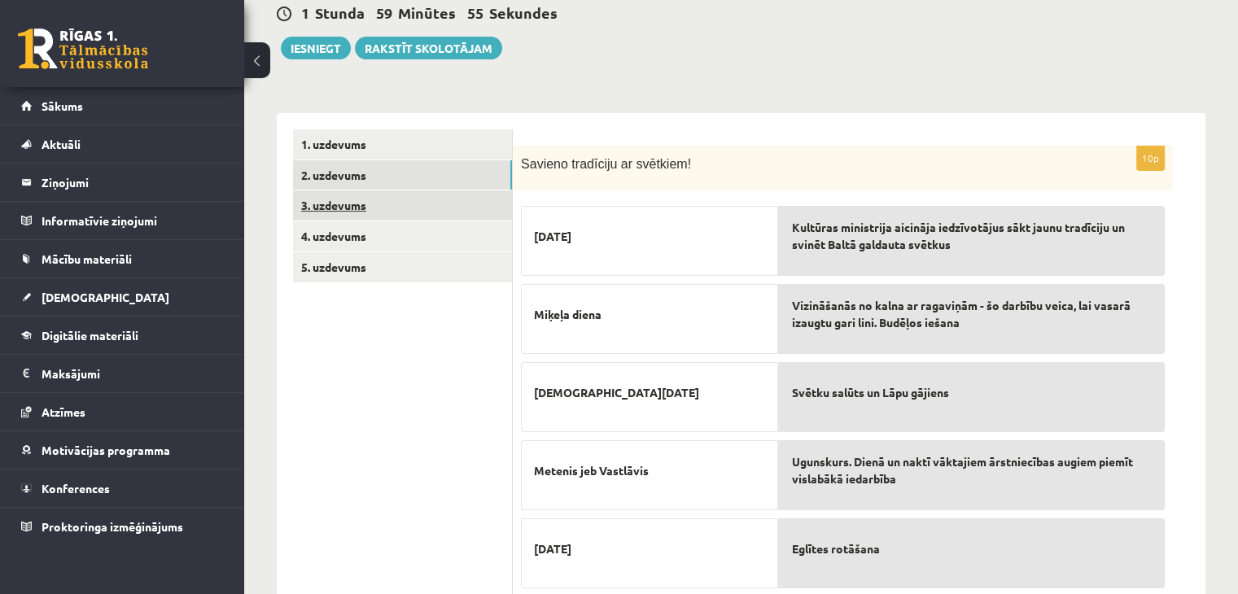
click at [344, 212] on link "3. uzdevums" at bounding box center [402, 205] width 219 height 30
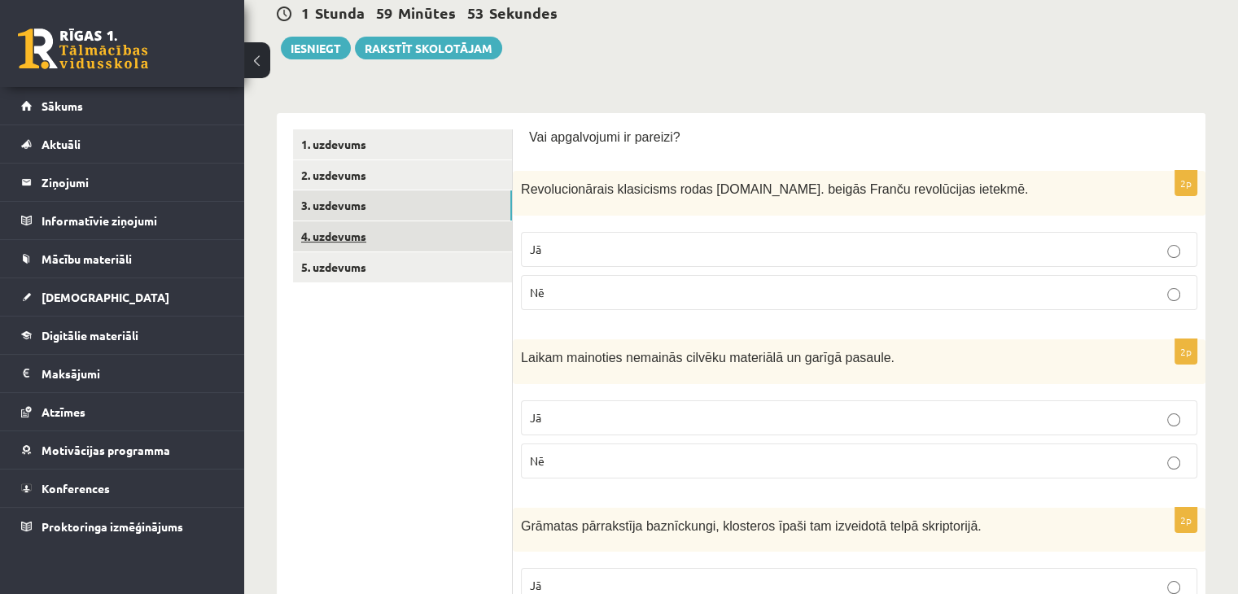
click at [329, 238] on link "4. uzdevums" at bounding box center [402, 236] width 219 height 30
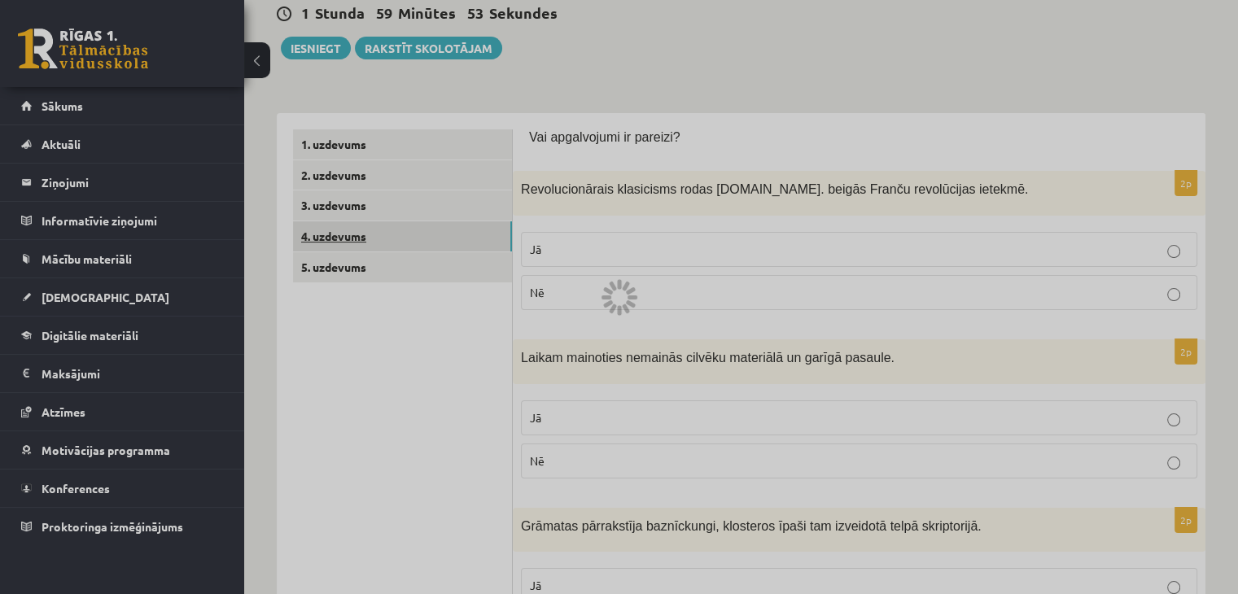
scroll to position [27, 0]
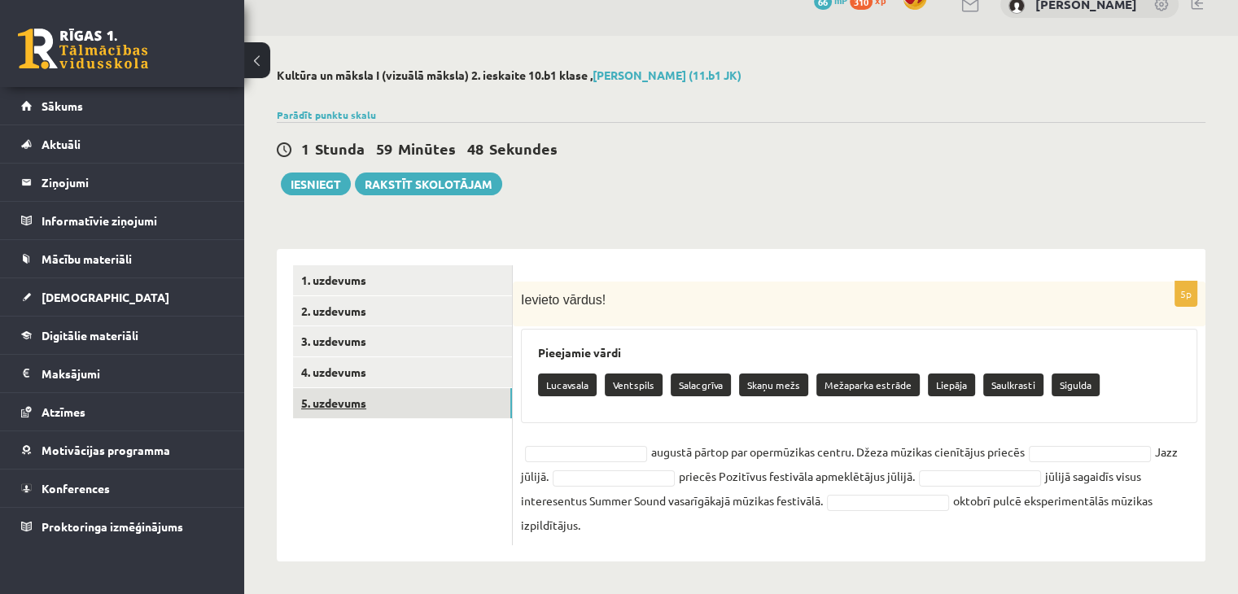
click at [333, 401] on link "5. uzdevums" at bounding box center [402, 403] width 219 height 30
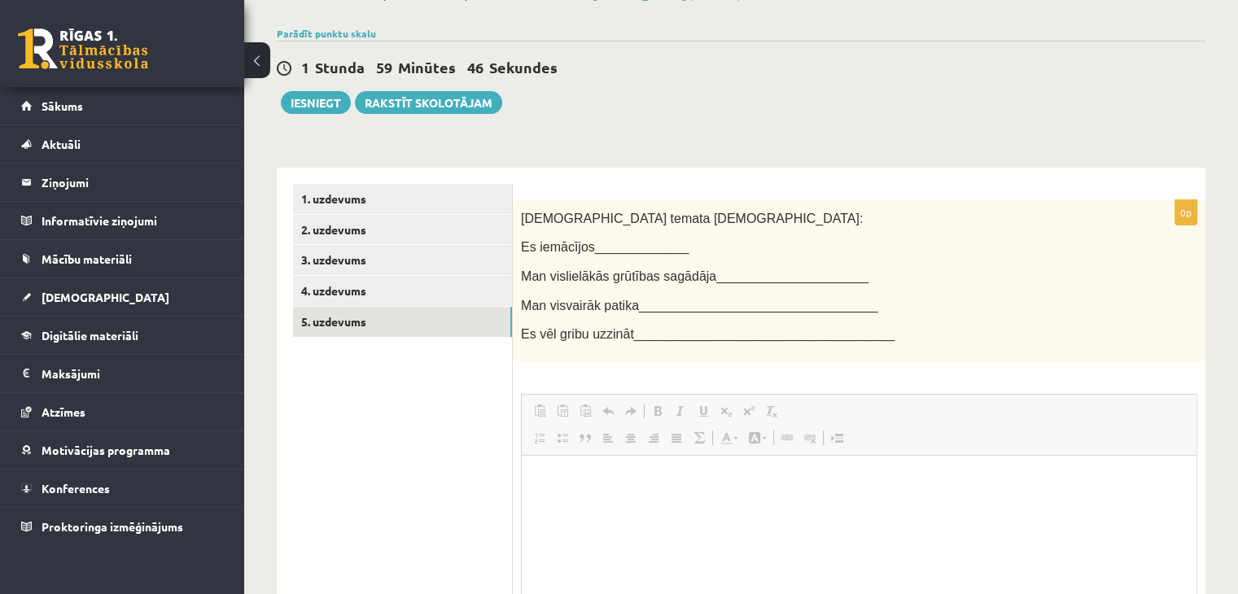
scroll to position [0, 0]
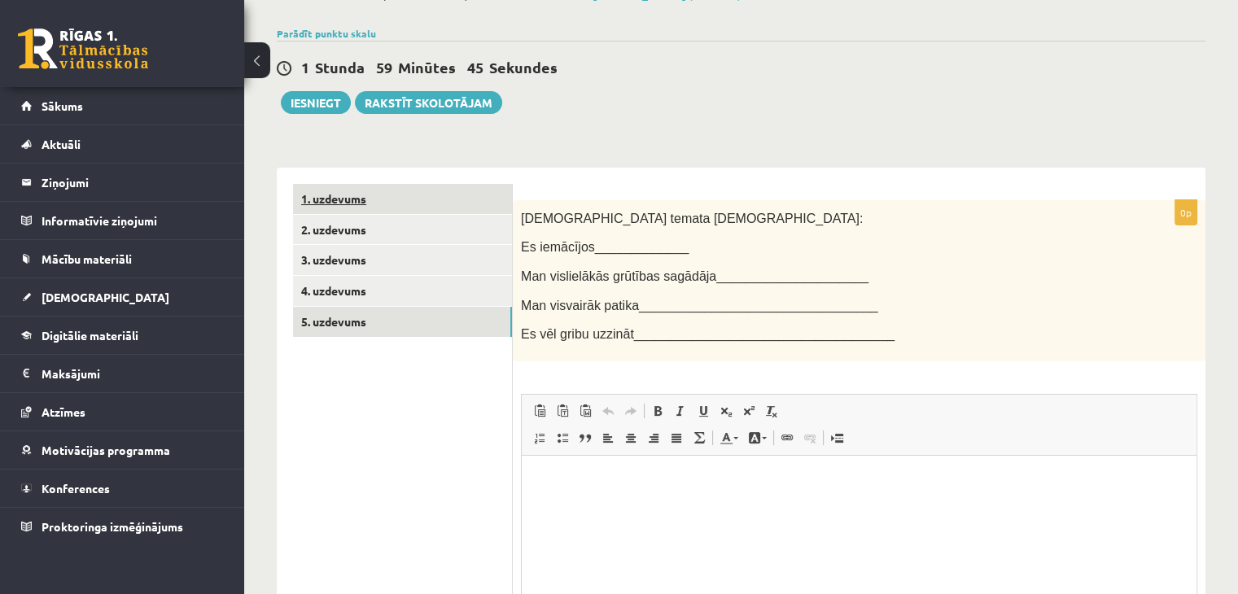
click at [326, 199] on link "1. uzdevums" at bounding box center [402, 199] width 219 height 30
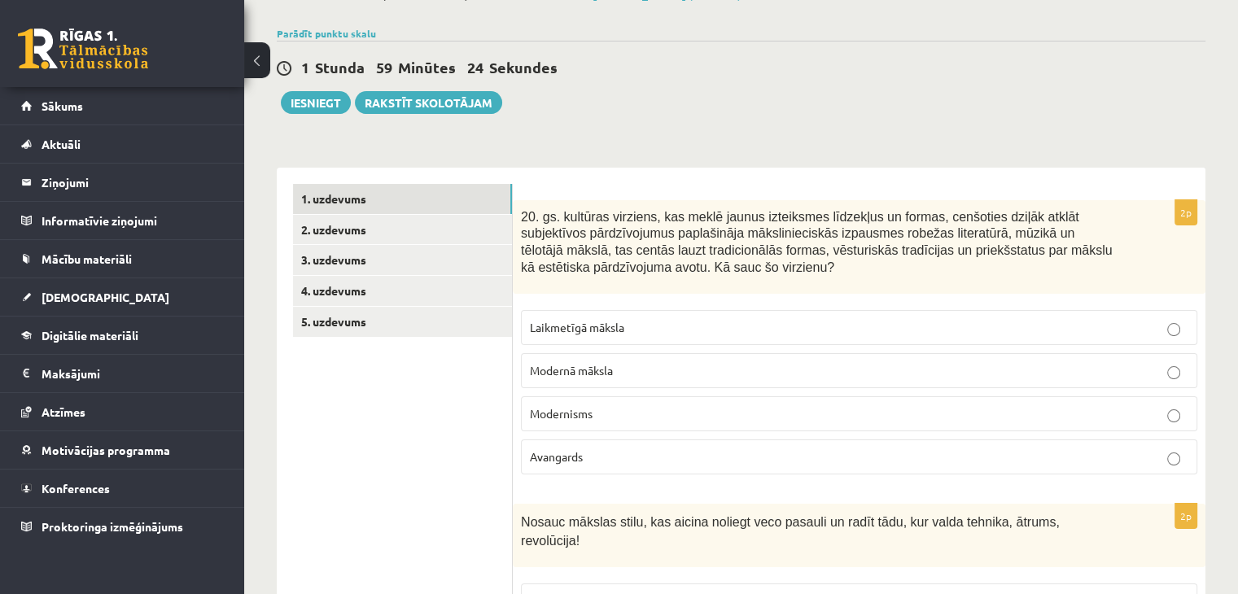
click at [602, 403] on label "Modernisms" at bounding box center [859, 413] width 676 height 35
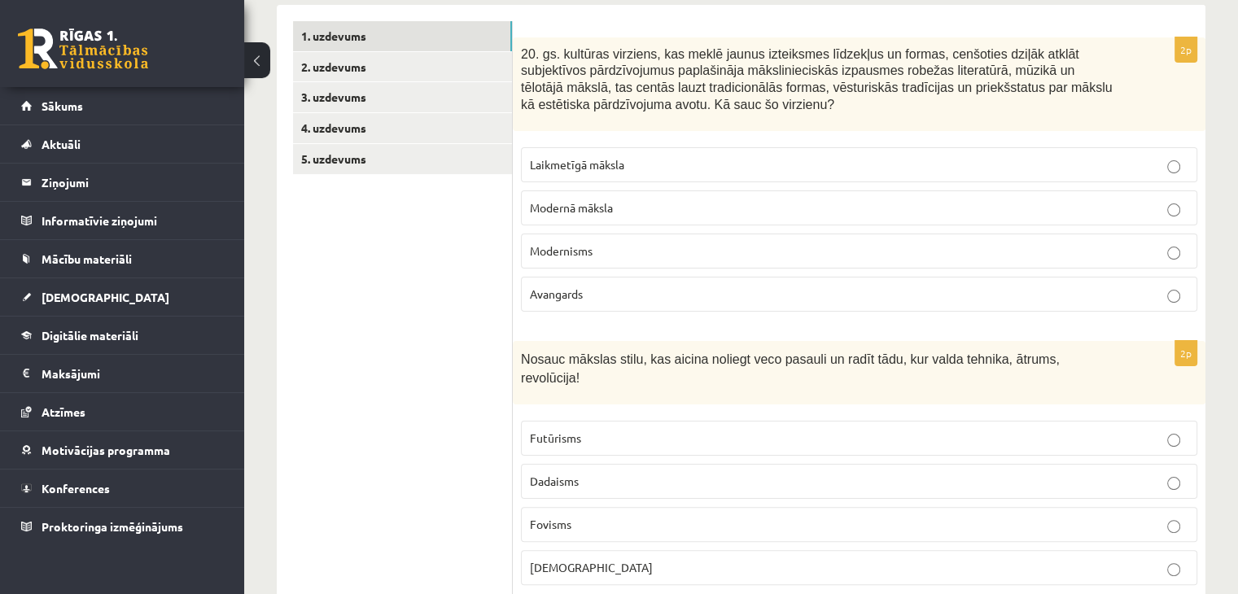
scroll to position [352, 0]
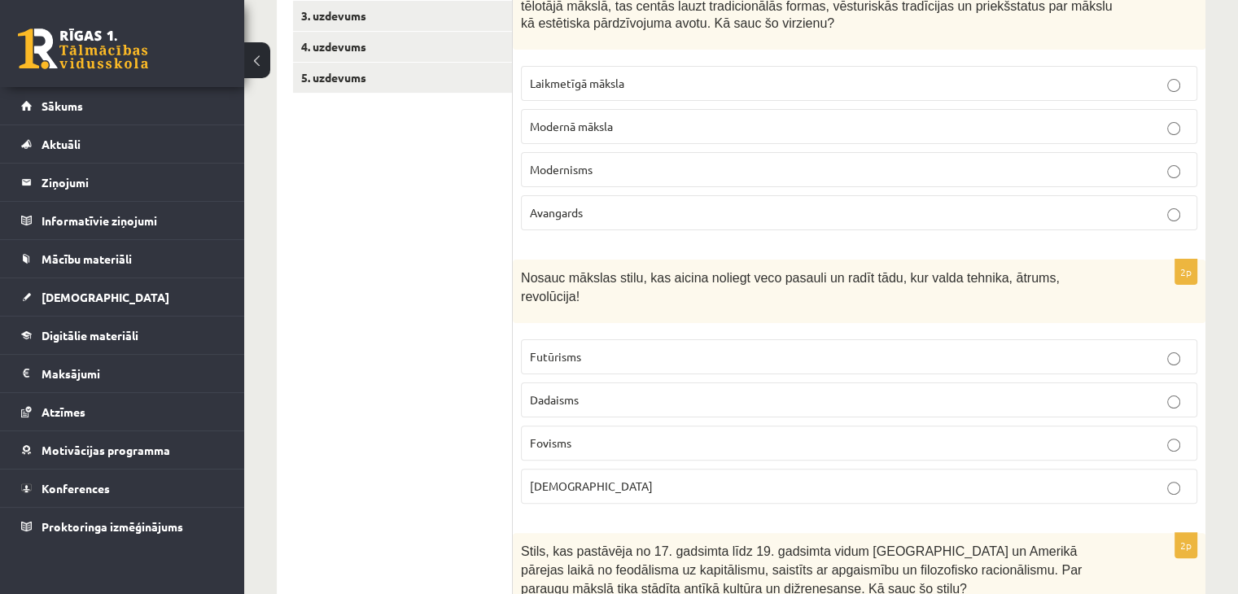
click at [588, 478] on p "Sirreālisms" at bounding box center [859, 486] width 658 height 17
click at [594, 348] on p "Futūrisms" at bounding box center [859, 356] width 658 height 17
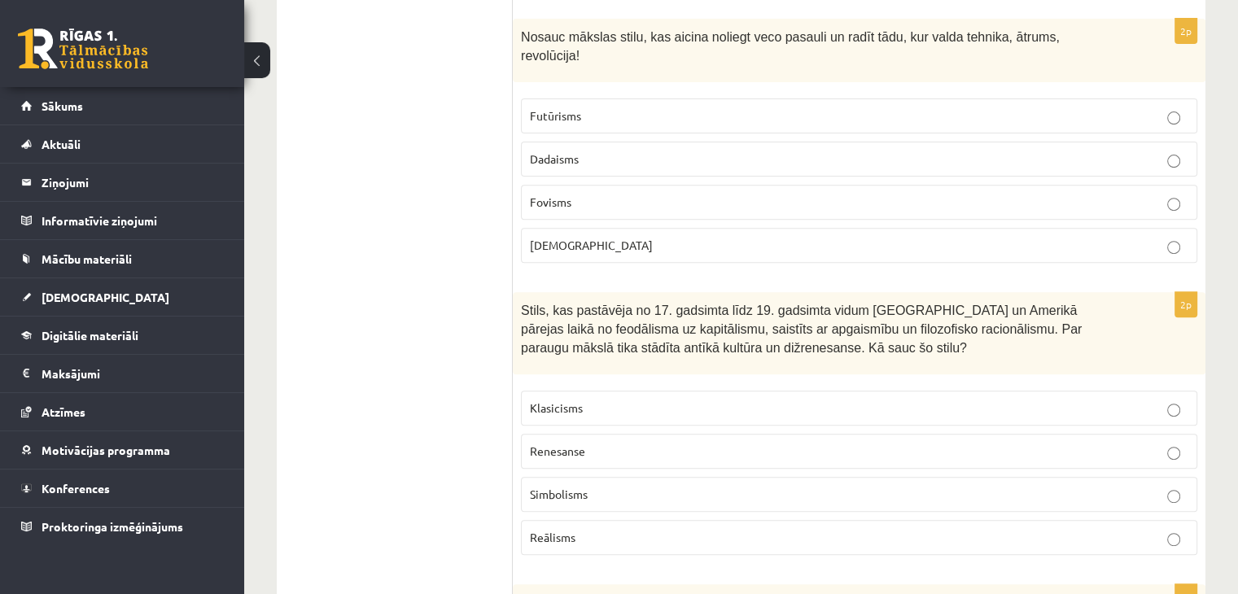
scroll to position [596, 0]
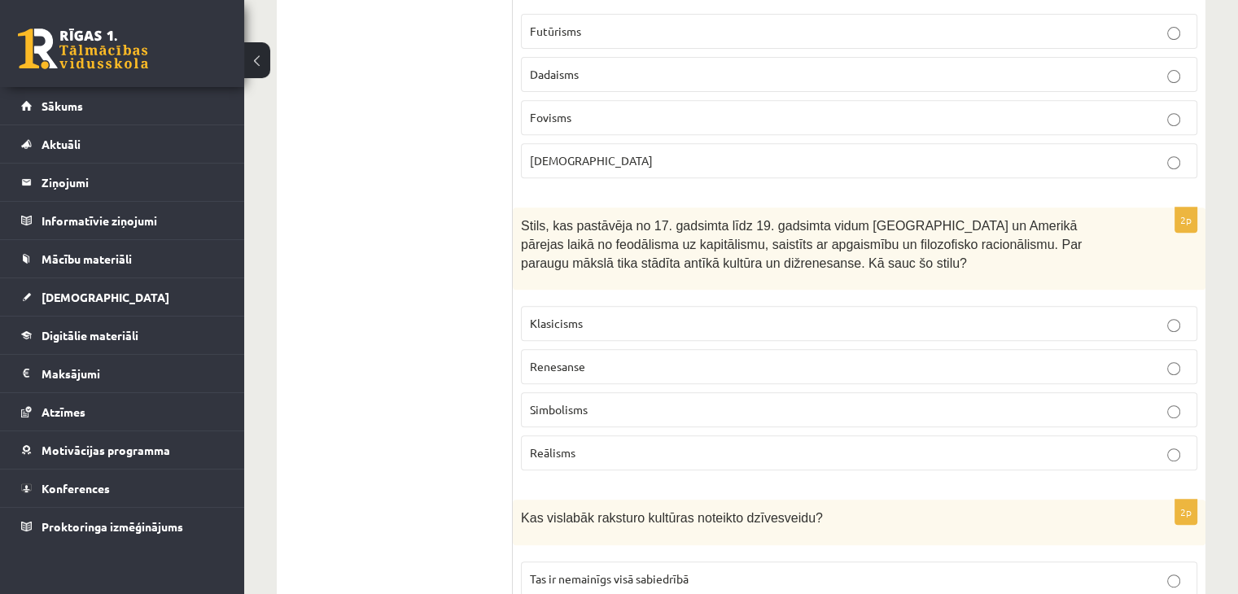
click at [602, 315] on p "Klasicisms" at bounding box center [859, 323] width 658 height 17
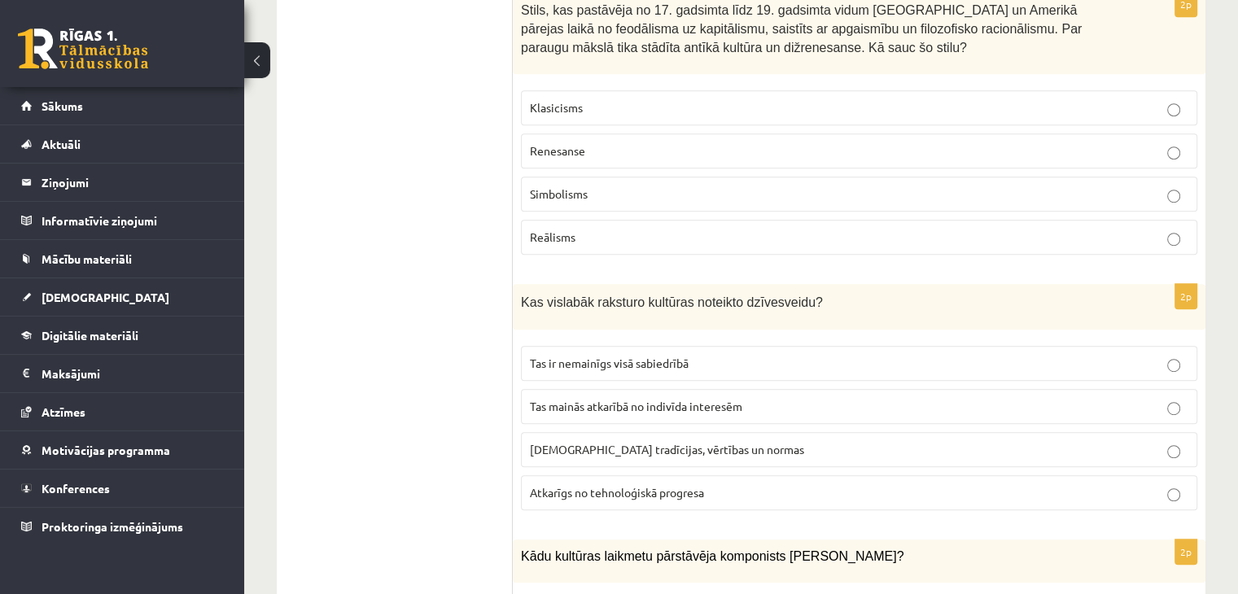
scroll to position [922, 0]
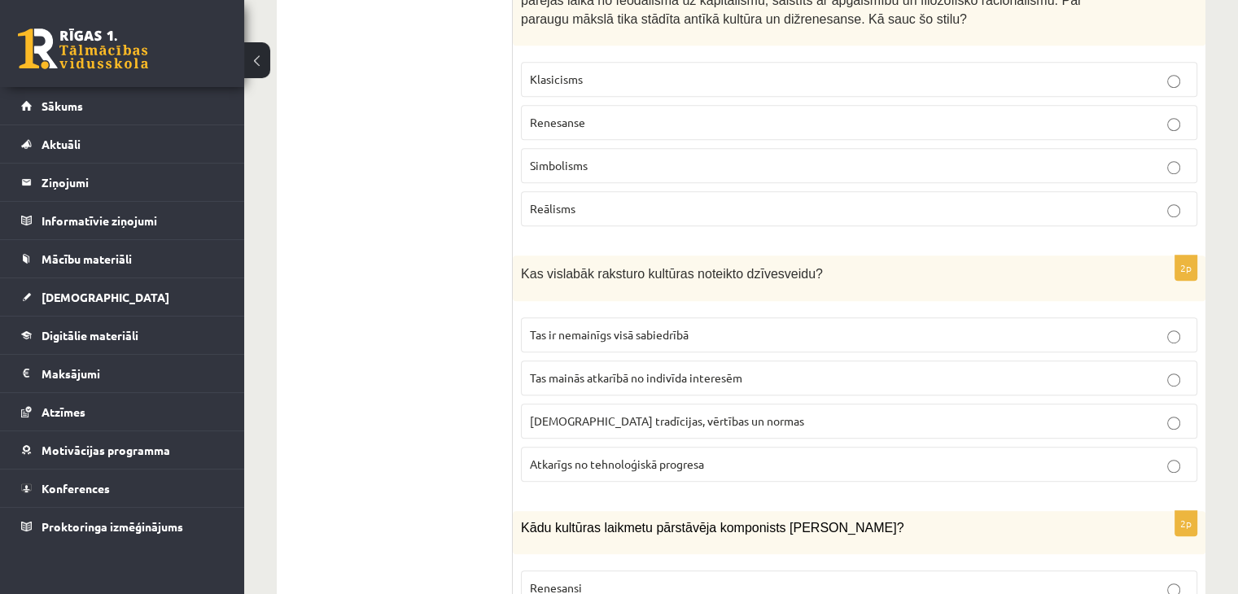
click at [644, 413] on span "Sabiedrības tradīcijas, vērtības un normas" at bounding box center [667, 420] width 274 height 15
click at [639, 370] on span "Tas mainās atkarībā no indivīda interesēm" at bounding box center [636, 377] width 212 height 15
click at [637, 413] on span "Sabiedrības tradīcijas, vērtības un normas" at bounding box center [667, 420] width 274 height 15
click at [646, 370] on span "Tas mainās atkarībā no indivīda interesēm" at bounding box center [636, 377] width 212 height 15
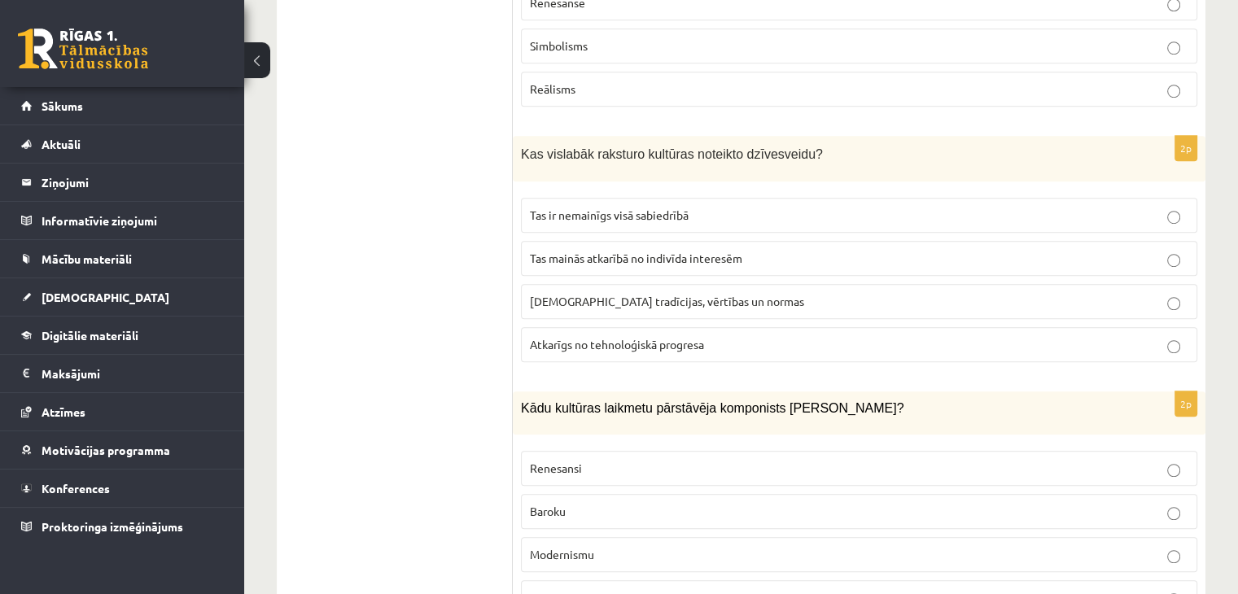
scroll to position [1166, 0]
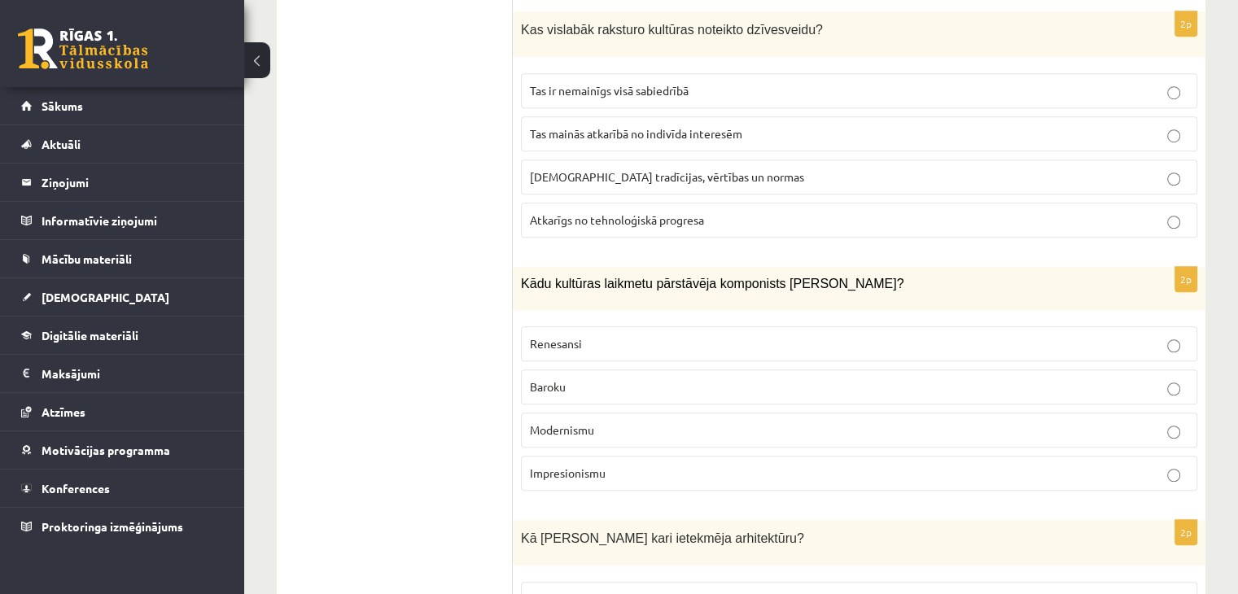
drag, startPoint x: 846, startPoint y: 260, endPoint x: 767, endPoint y: 257, distance: 79.0
click at [767, 277] on span "Kādu kultūras laikmetu pārstāvēja komponists Antonio Vivaldi?" at bounding box center [712, 284] width 382 height 14
copy span "Antonio Vivaldi"
click at [570, 378] on p "Baroku" at bounding box center [859, 386] width 658 height 17
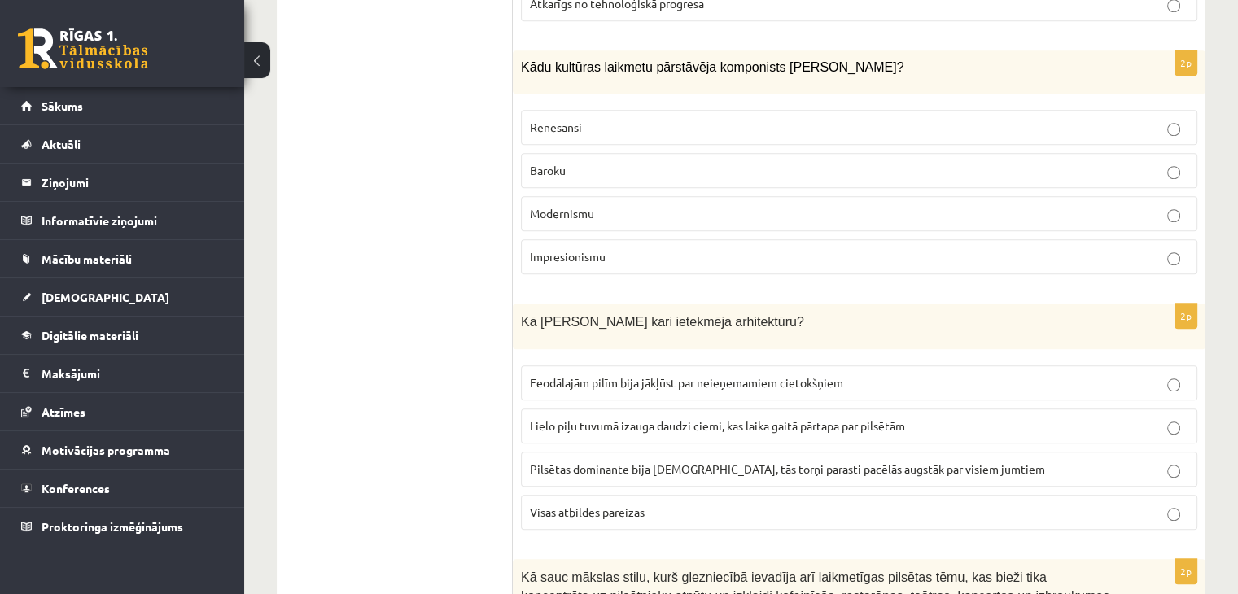
scroll to position [1410, 0]
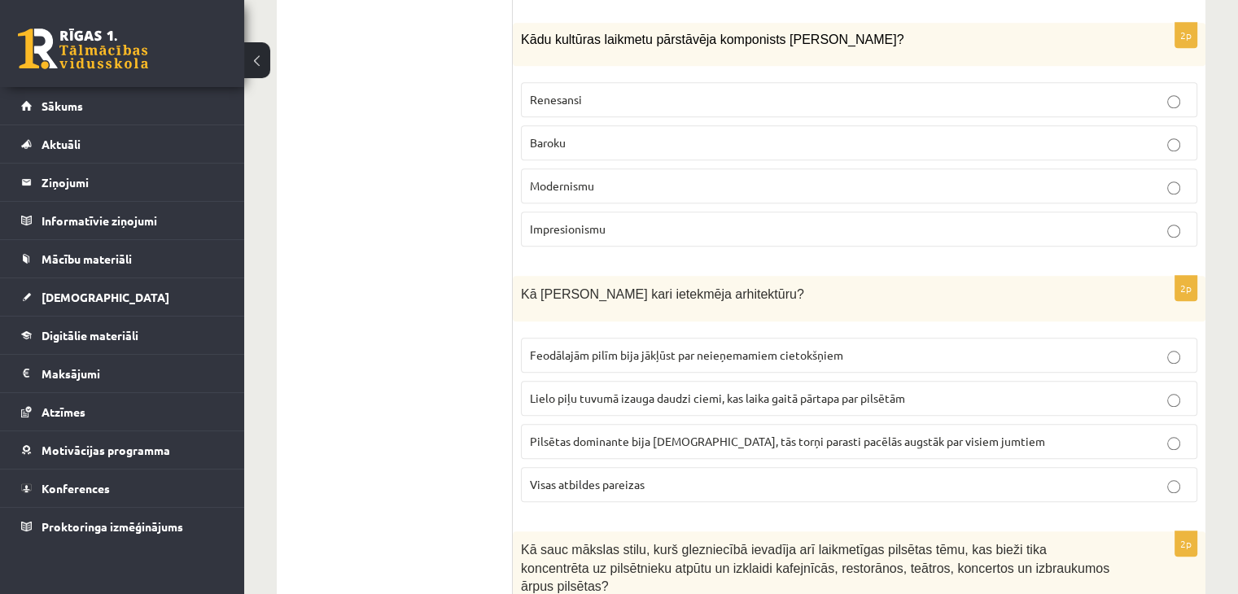
click at [669, 476] on p "Visas atbildes pareizas" at bounding box center [859, 484] width 658 height 17
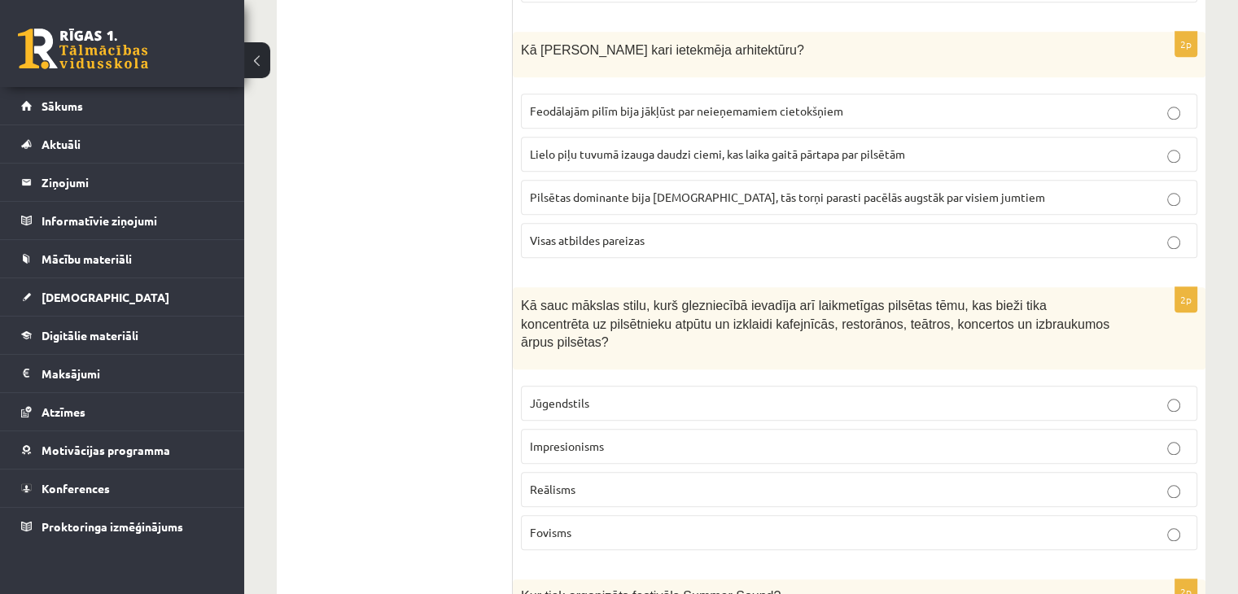
click at [615, 438] on p "Impresionisms" at bounding box center [859, 446] width 658 height 17
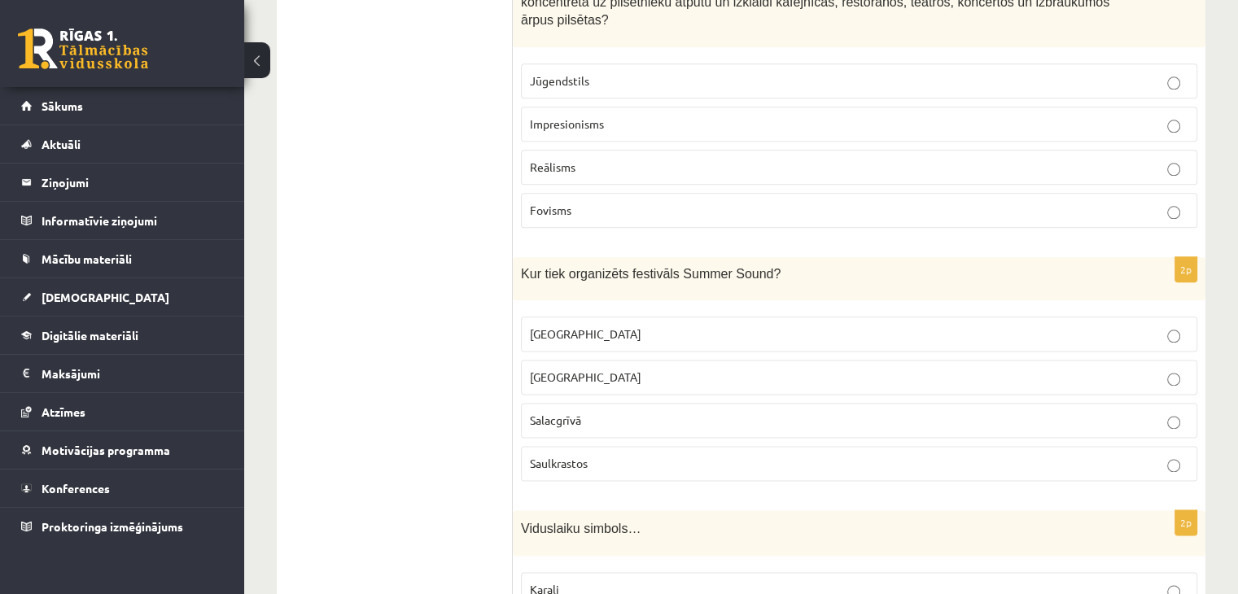
scroll to position [1980, 0]
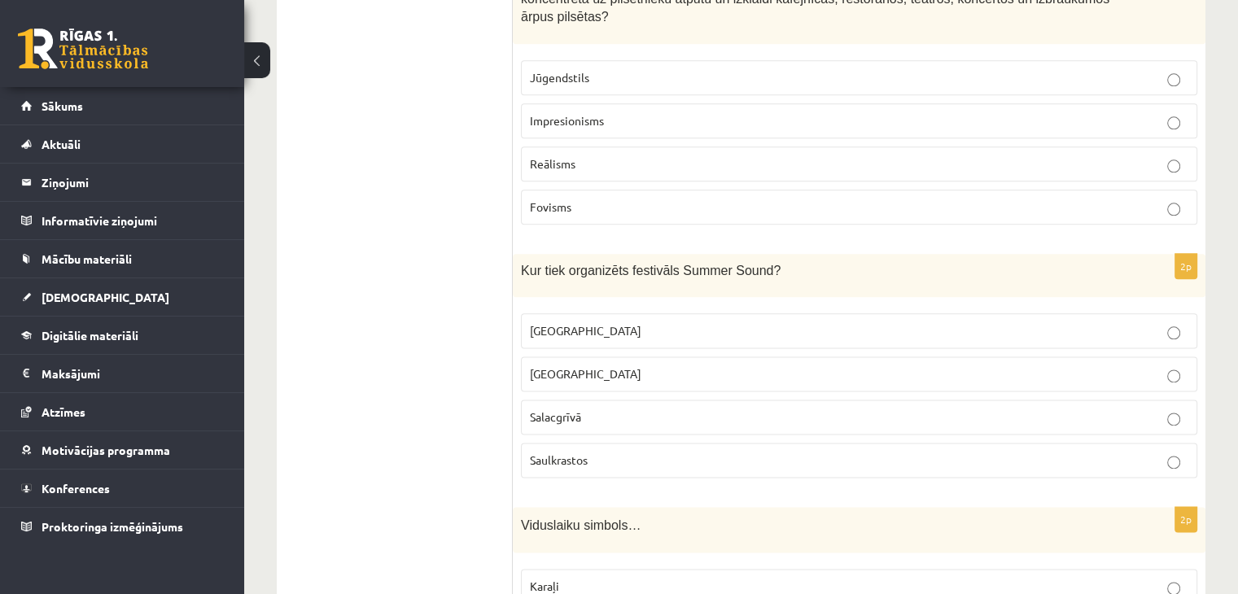
click at [579, 365] on p "Liepājā" at bounding box center [859, 373] width 658 height 17
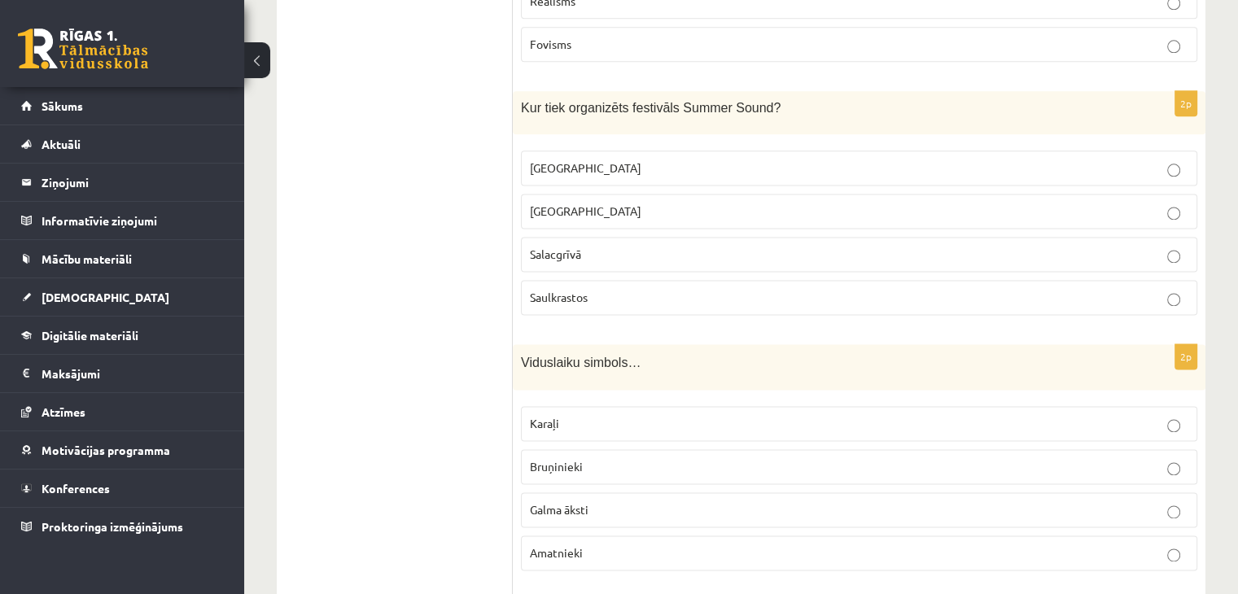
scroll to position [2224, 0]
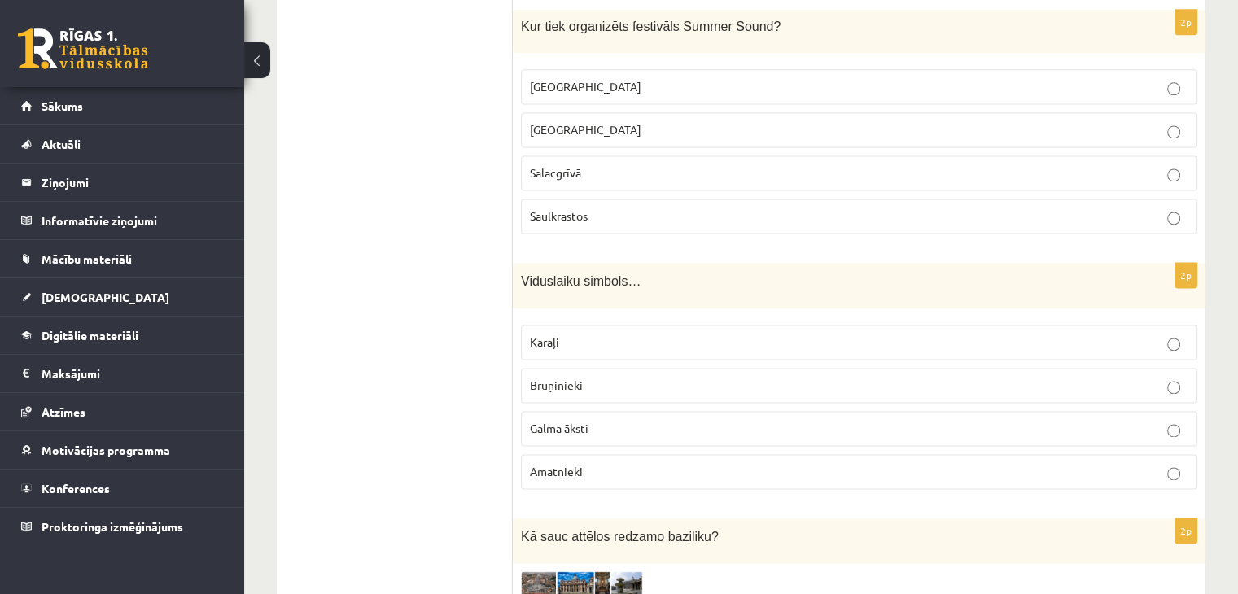
click at [589, 377] on p "Bruņinieki" at bounding box center [859, 385] width 658 height 17
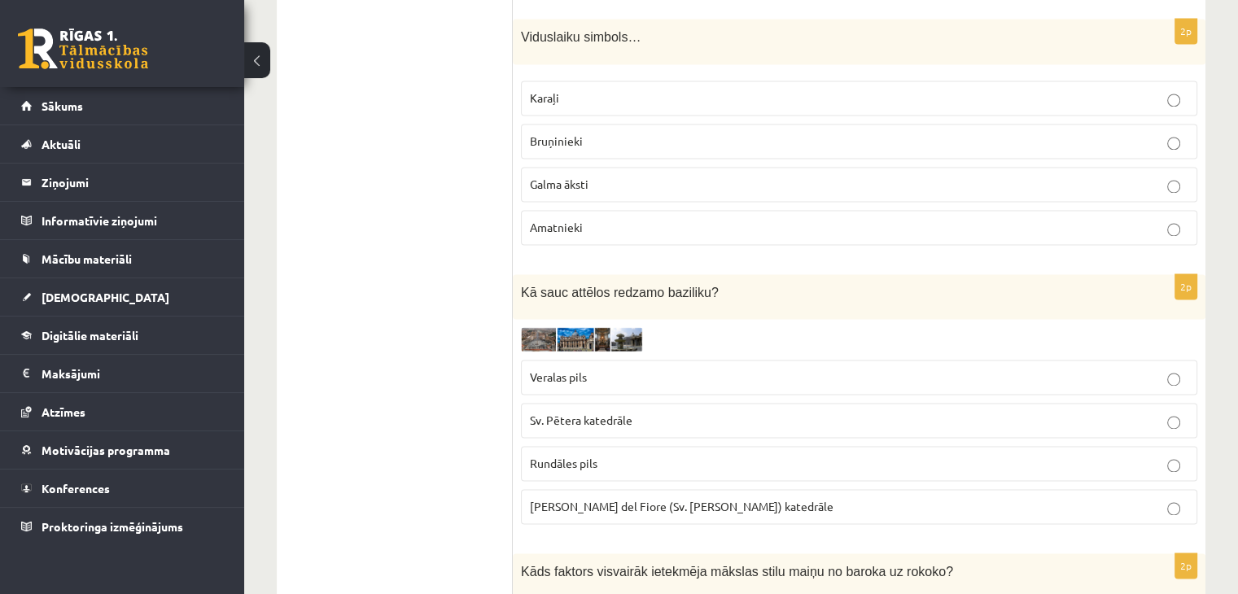
click at [589, 327] on img at bounding box center [582, 339] width 122 height 24
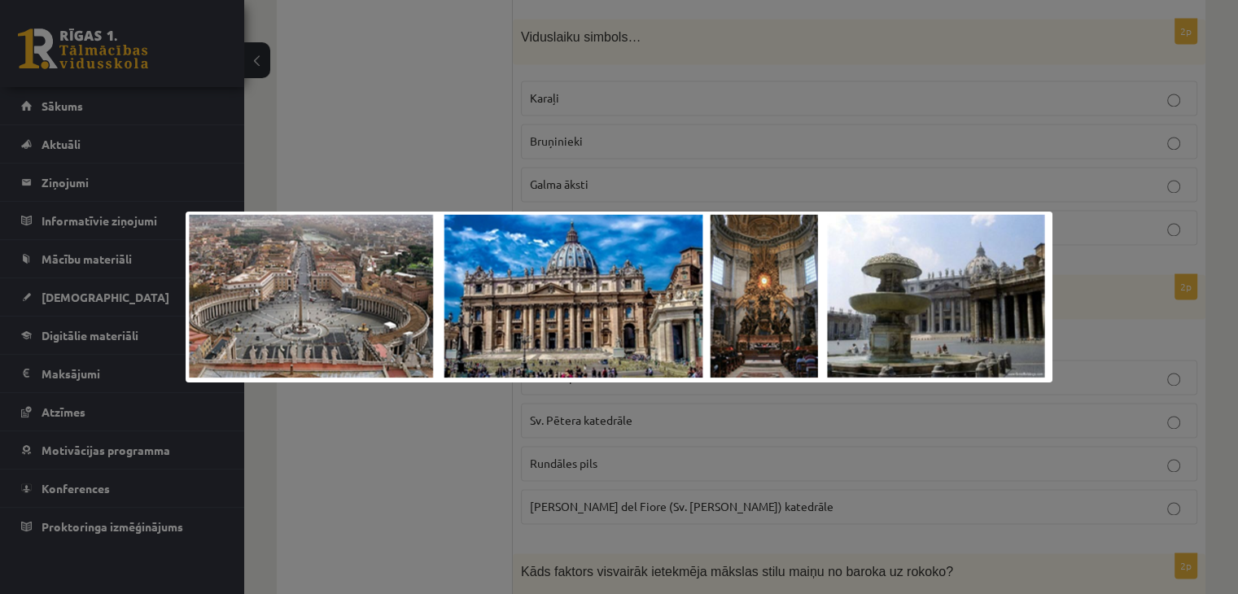
click at [425, 443] on div at bounding box center [619, 297] width 1238 height 594
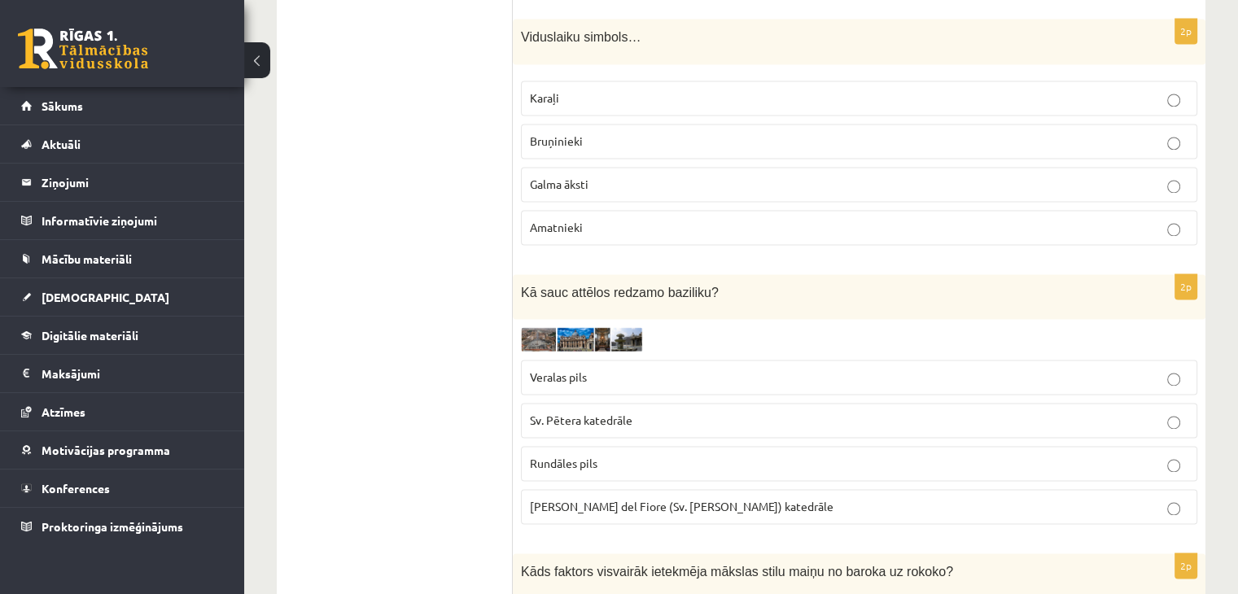
click at [586, 327] on img at bounding box center [582, 339] width 122 height 24
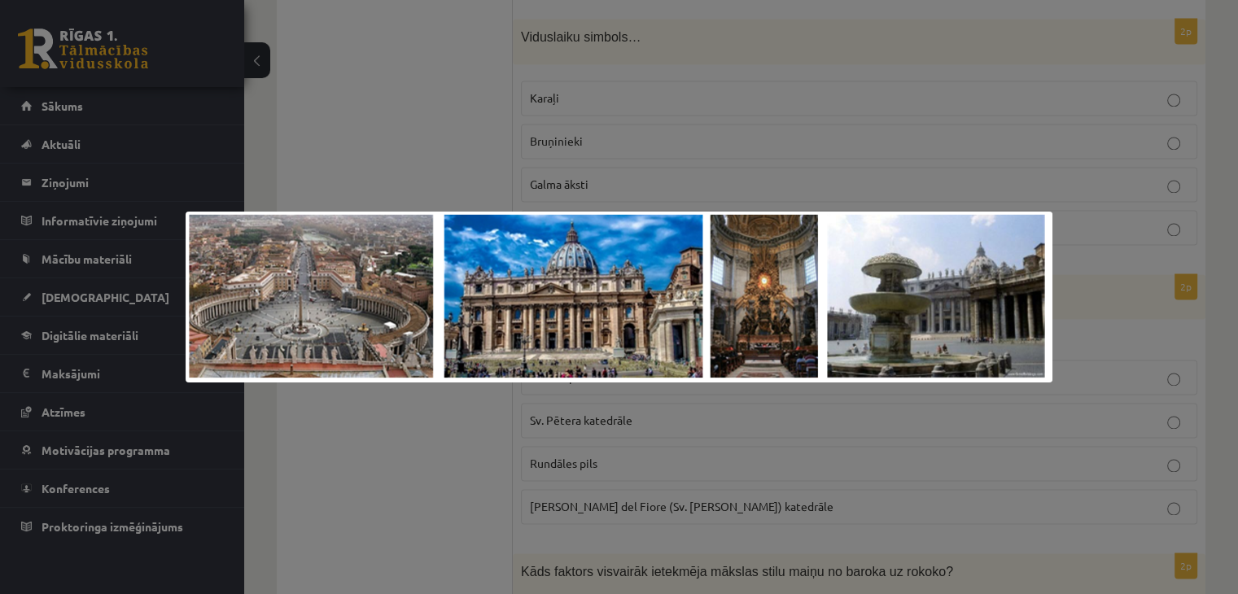
click at [426, 435] on div at bounding box center [619, 297] width 1238 height 594
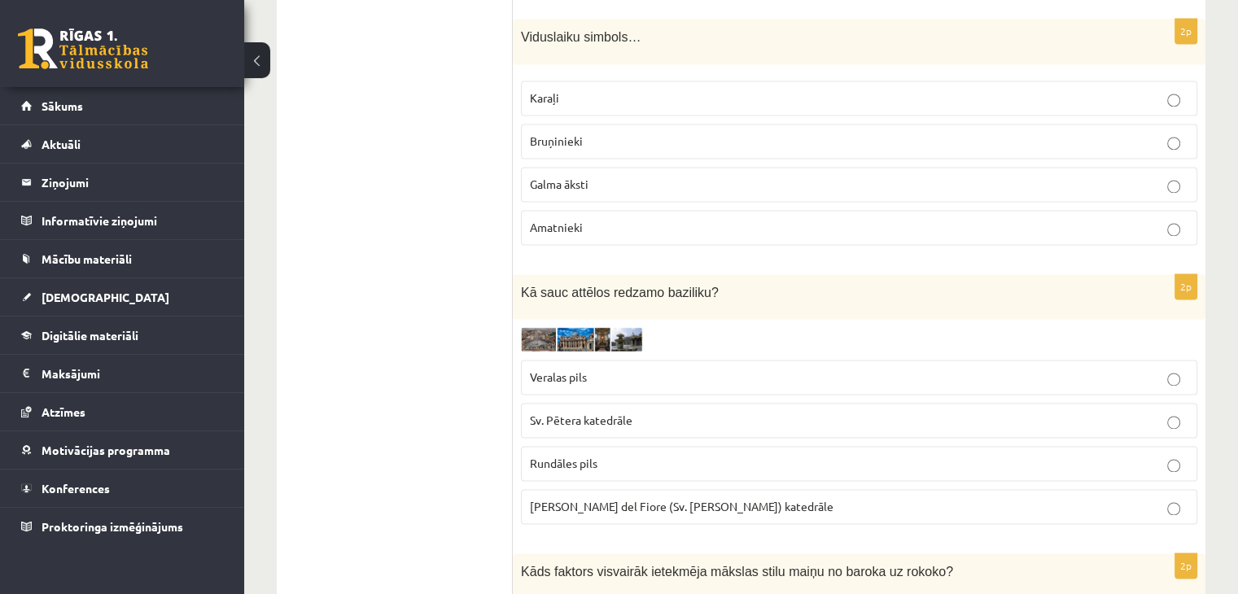
click at [557, 499] on span "Santa Maria del Fiore (Sv. Marijas Ziedu) katedrāle" at bounding box center [682, 506] width 304 height 15
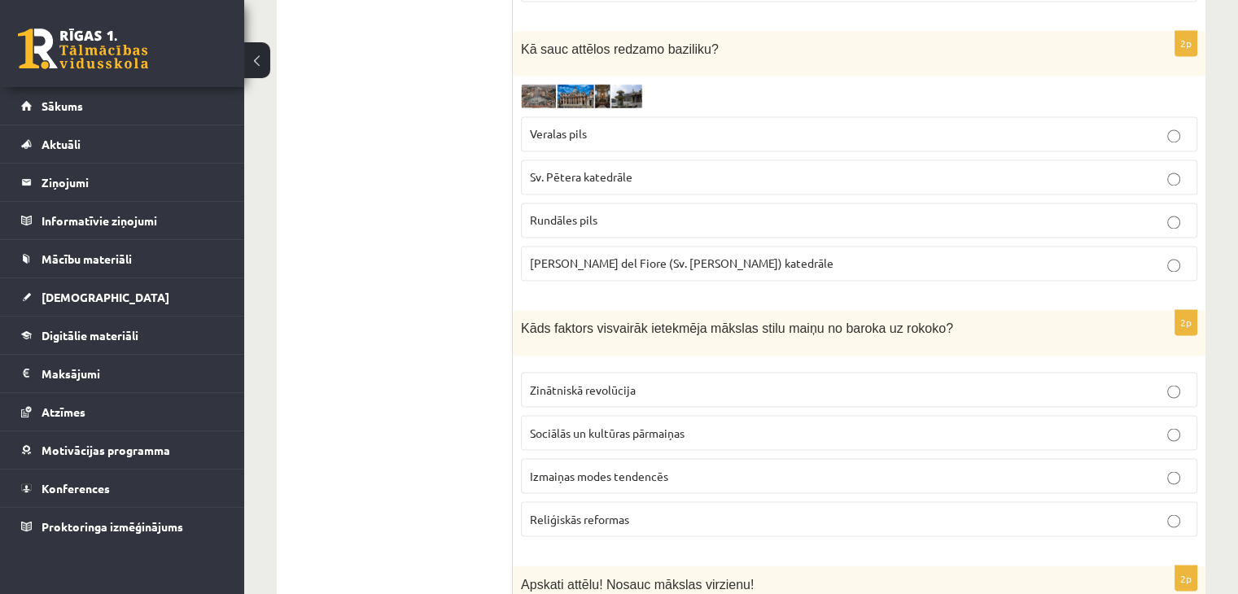
scroll to position [2712, 0]
click at [653, 168] on p "Sv. Pētera katedrāle" at bounding box center [859, 176] width 658 height 17
click at [690, 466] on p "Izmaiņas modes tendencēs" at bounding box center [859, 474] width 658 height 17
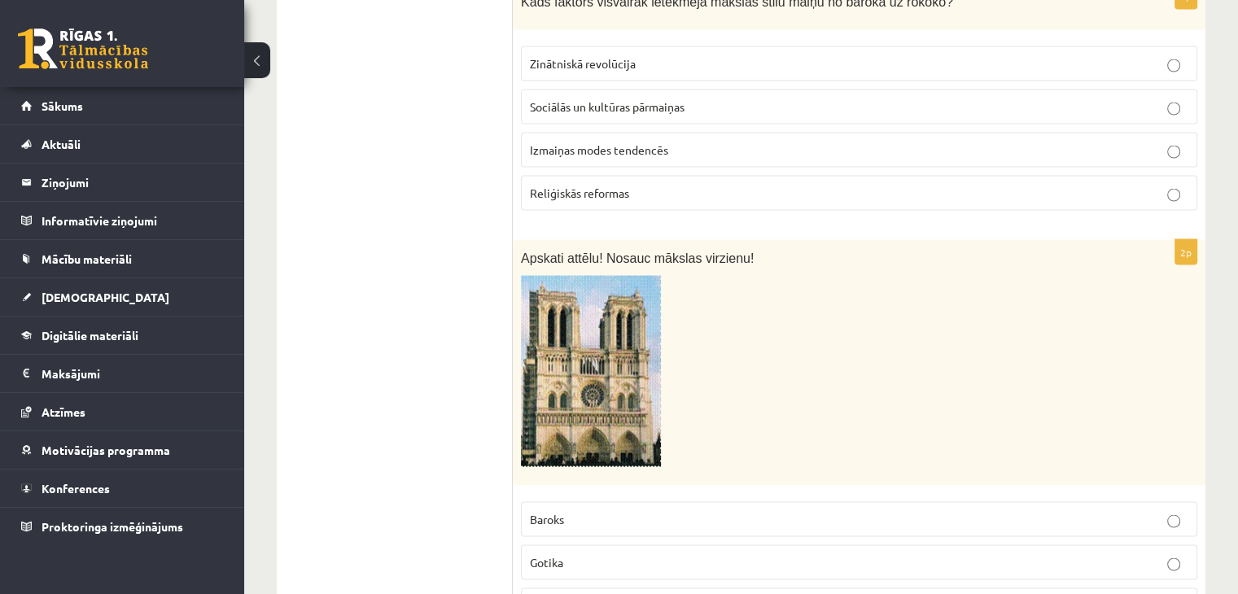
scroll to position [3119, 0]
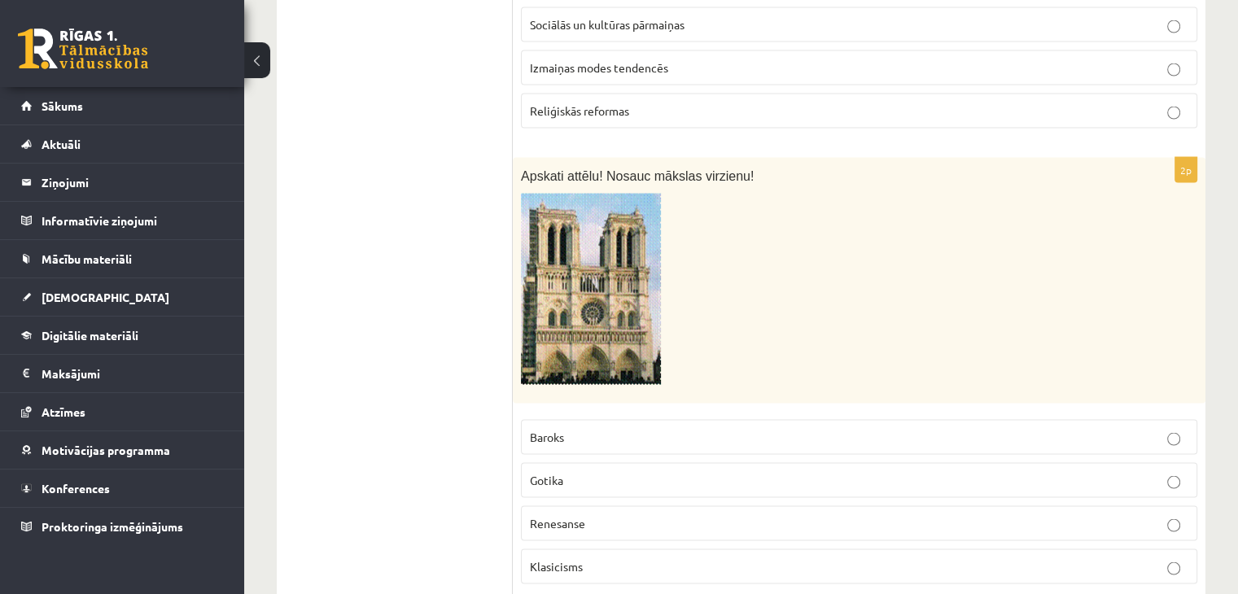
click at [589, 245] on img at bounding box center [591, 289] width 140 height 191
click at [585, 277] on img at bounding box center [591, 289] width 140 height 191
click at [566, 472] on p "Gotika" at bounding box center [859, 480] width 658 height 17
click at [550, 430] on span "Baroks" at bounding box center [547, 437] width 34 height 15
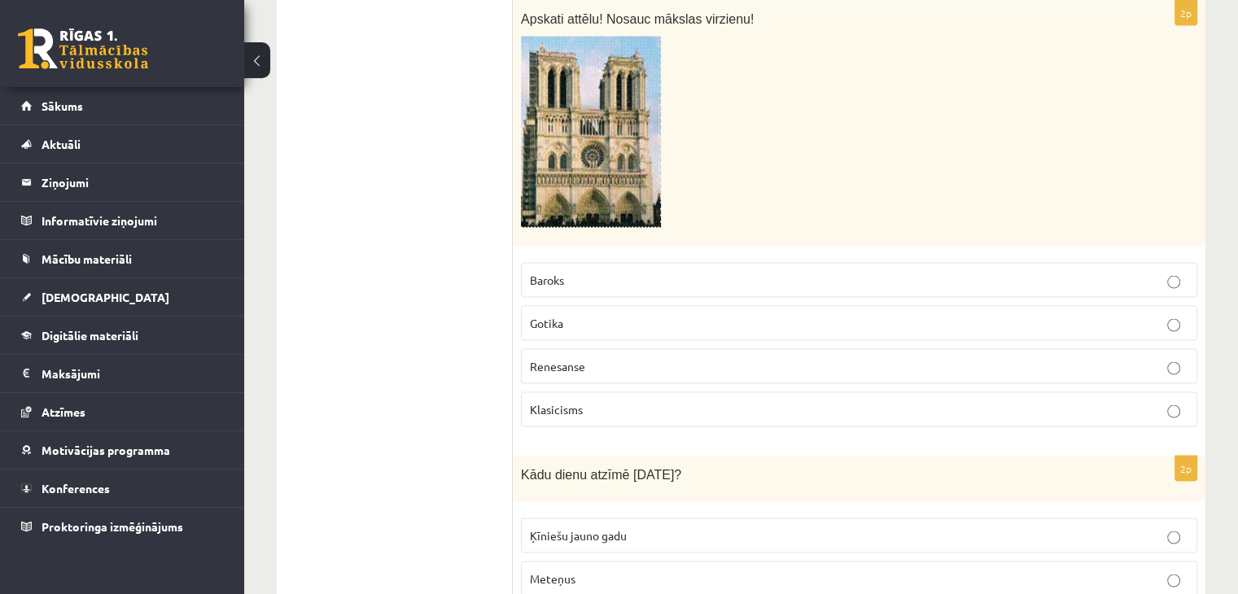
scroll to position [3445, 0]
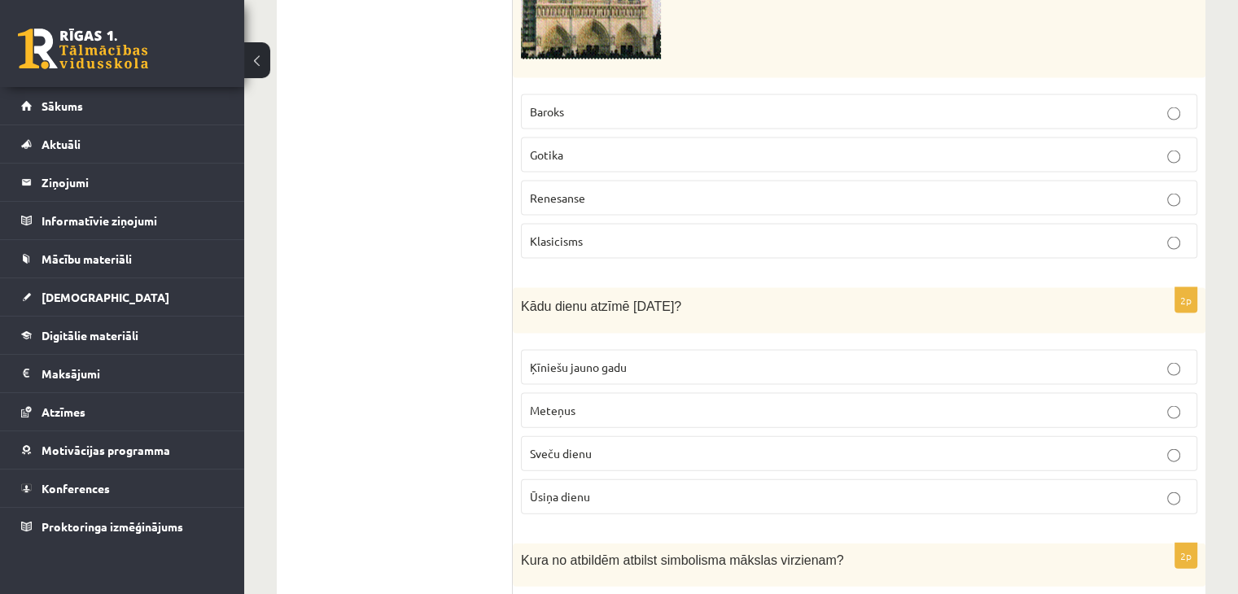
drag, startPoint x: 674, startPoint y: 251, endPoint x: 518, endPoint y: 250, distance: 156.2
click at [518, 288] on div "Kādu dienu atzīmē 2.februārī?" at bounding box center [859, 311] width 693 height 46
copy span "Kādu dienu atzīmē 2.februārī"
click at [583, 446] on span "Sveču dienu" at bounding box center [561, 453] width 62 height 15
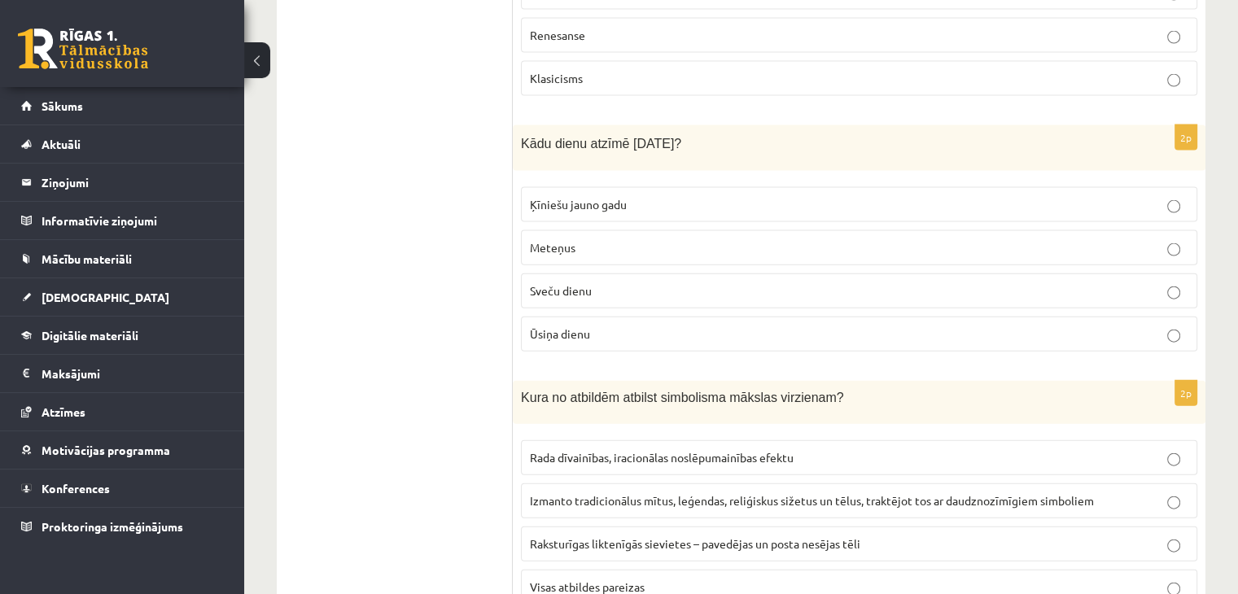
scroll to position [3689, 0]
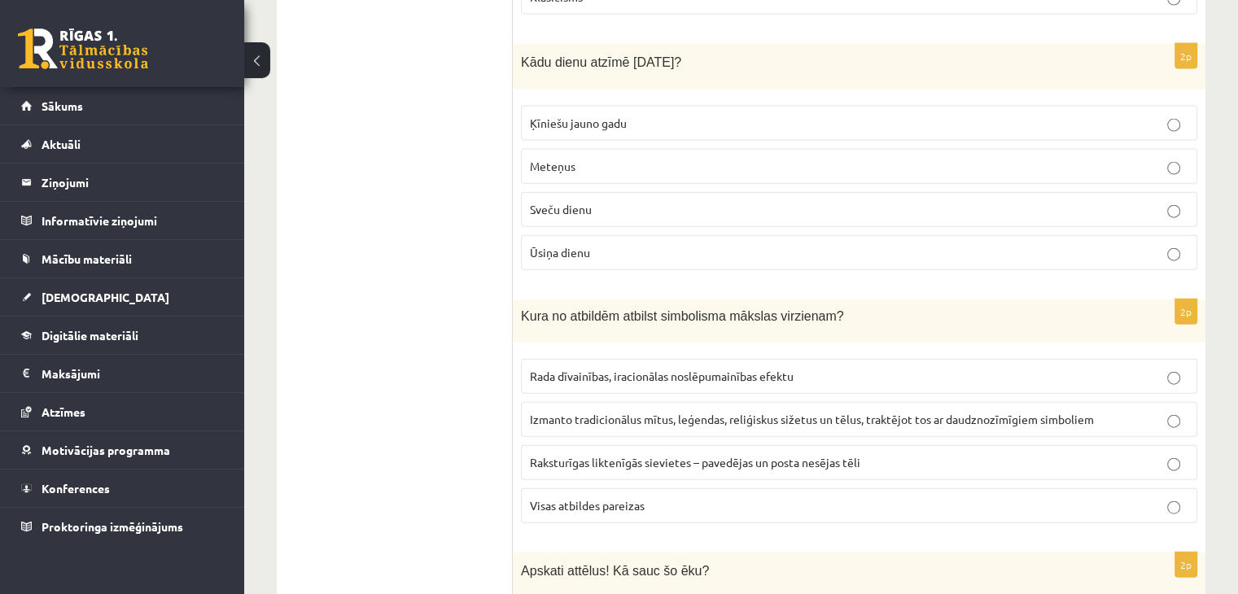
click at [557, 368] on p "Rada dīvainības, iracionālas noslēpumainības efektu" at bounding box center [859, 376] width 658 height 17
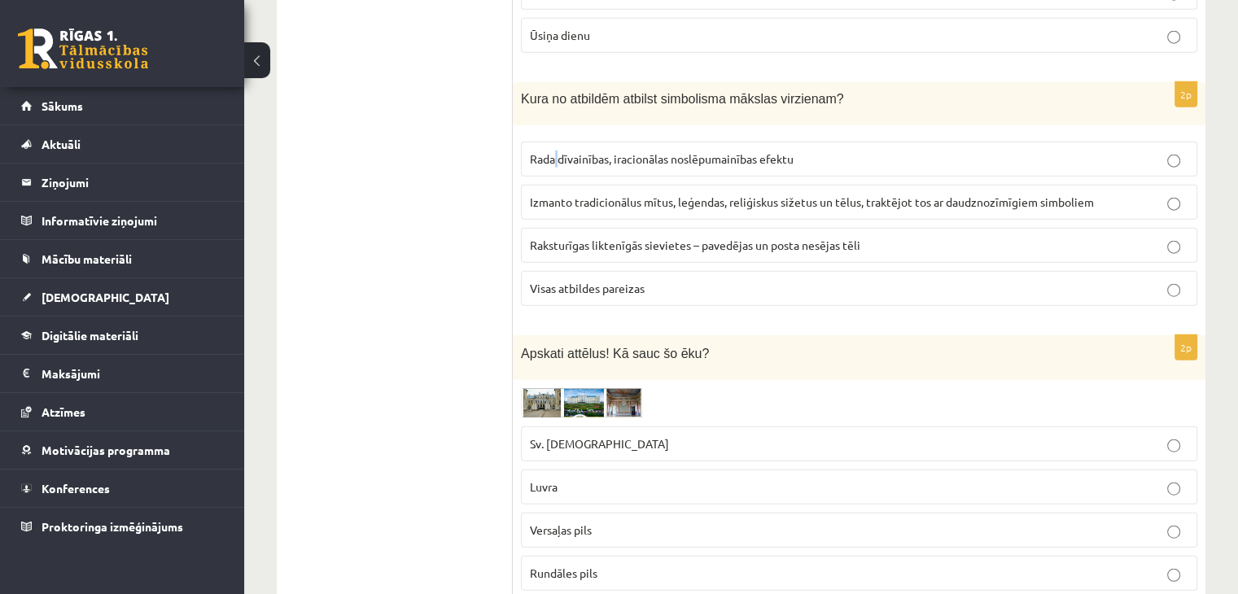
scroll to position [3907, 0]
click at [583, 387] on img at bounding box center [582, 402] width 122 height 30
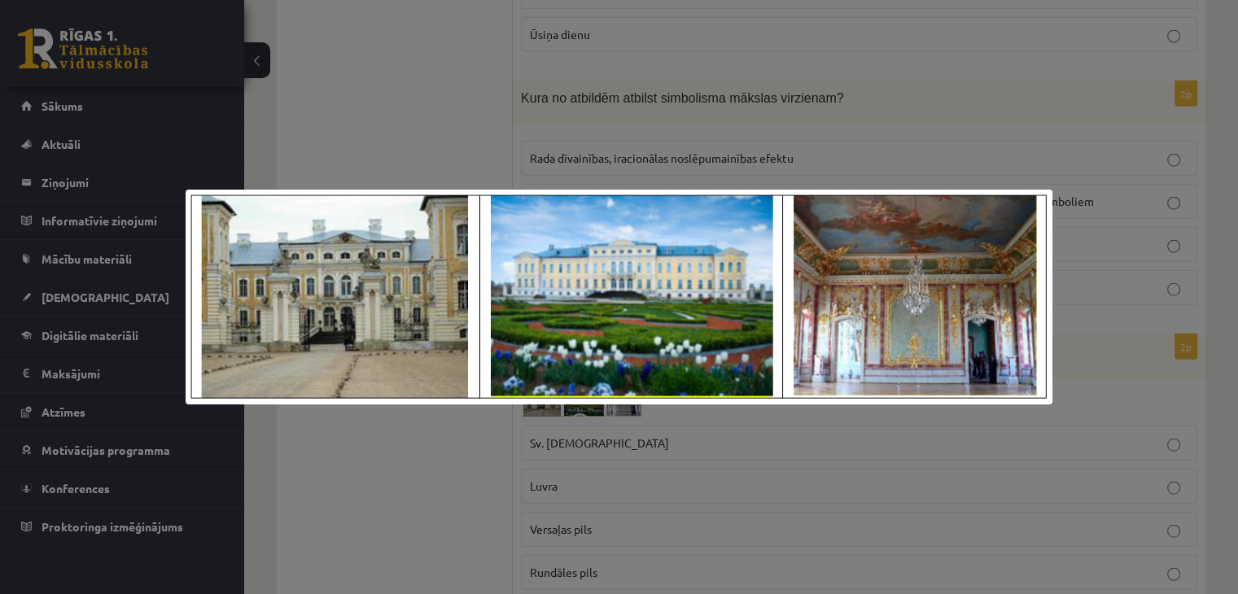
click at [424, 512] on div at bounding box center [619, 297] width 1238 height 594
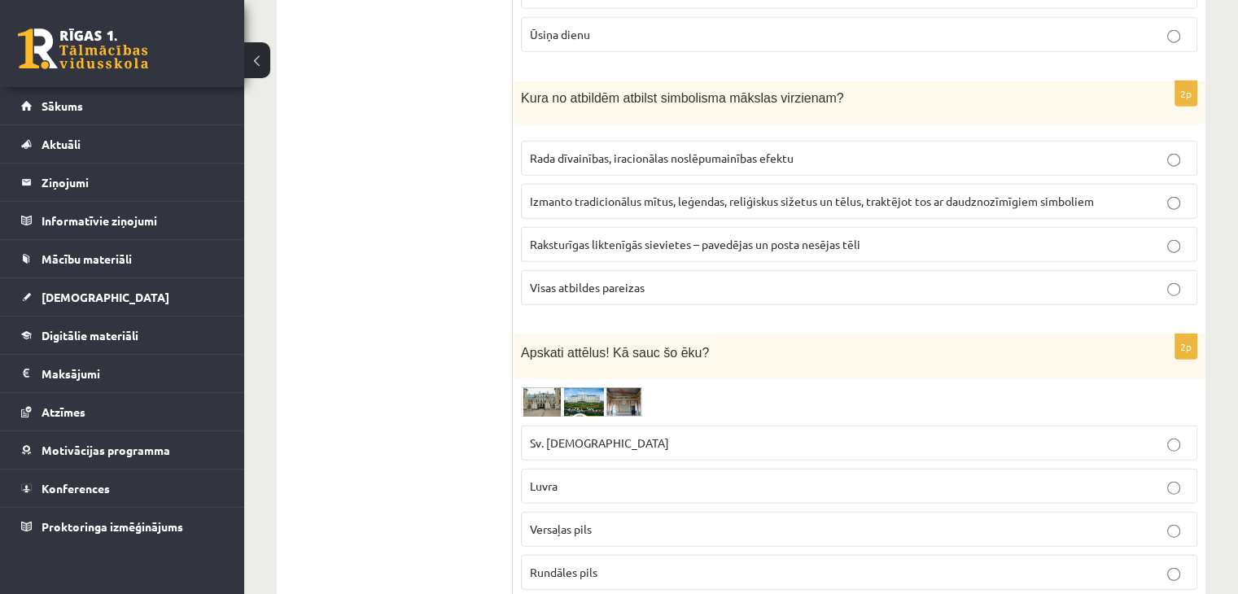
click at [560, 564] on p "Rundāles pils" at bounding box center [859, 572] width 658 height 17
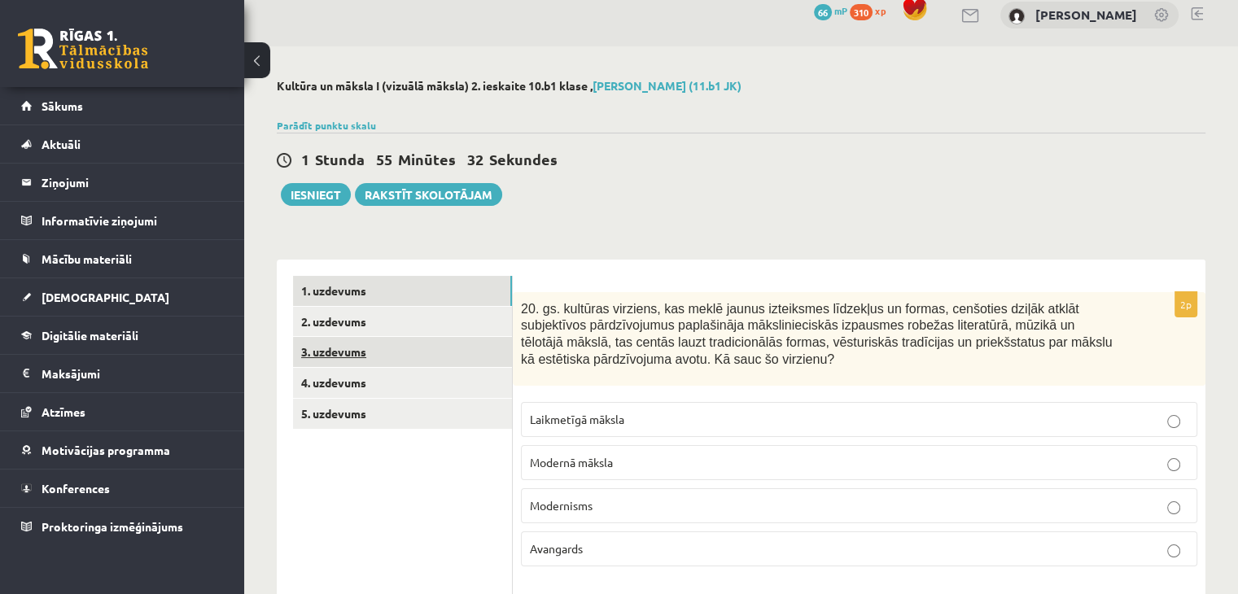
scroll to position [0, 0]
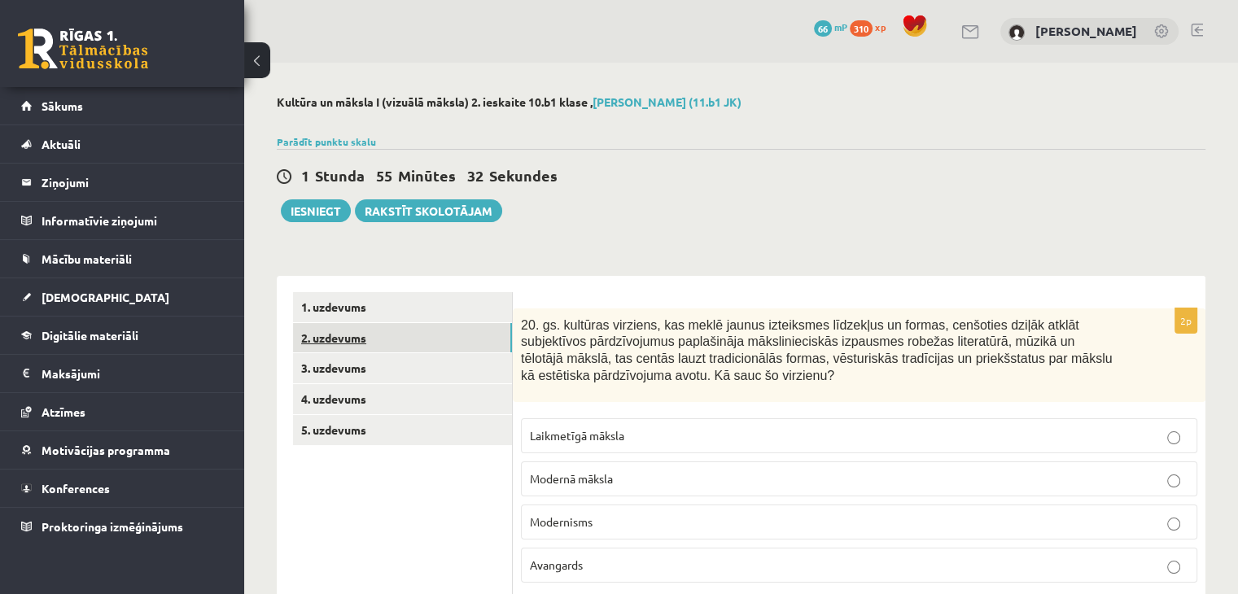
click at [345, 342] on link "2. uzdevums" at bounding box center [402, 338] width 219 height 30
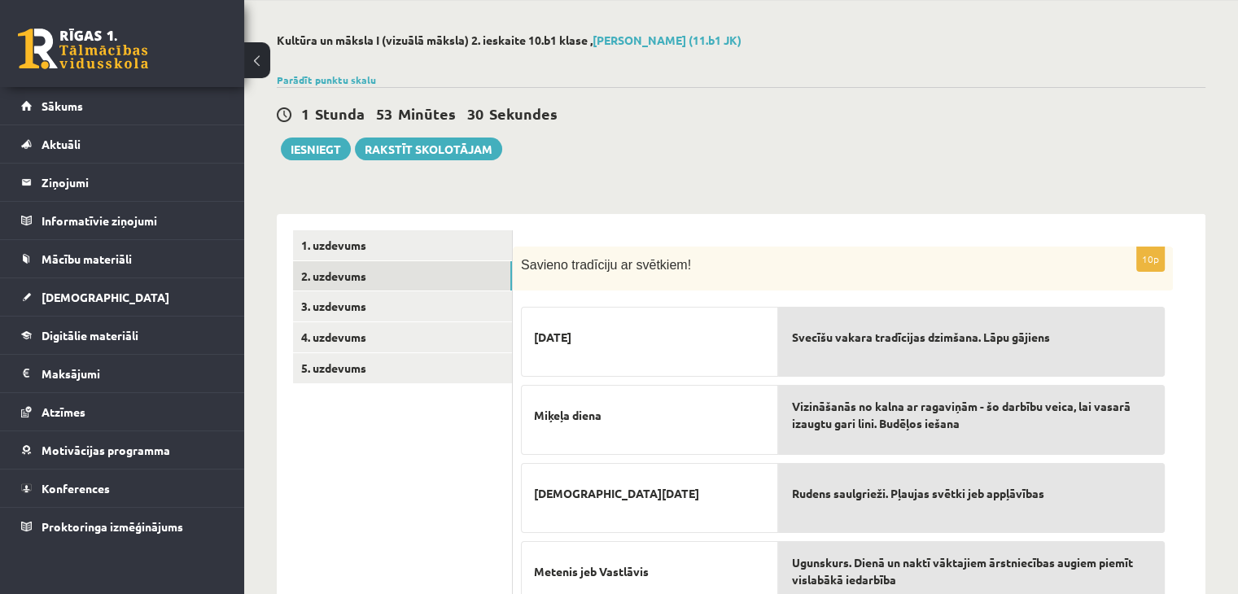
scroll to position [33, 0]
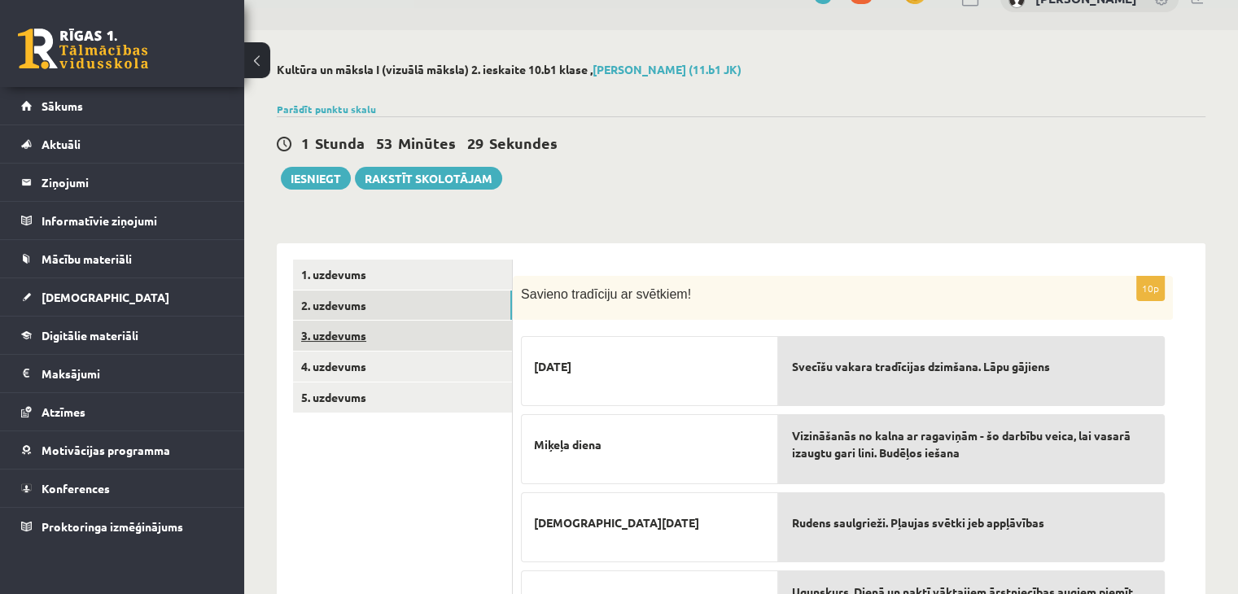
click at [344, 341] on link "3. uzdevums" at bounding box center [402, 336] width 219 height 30
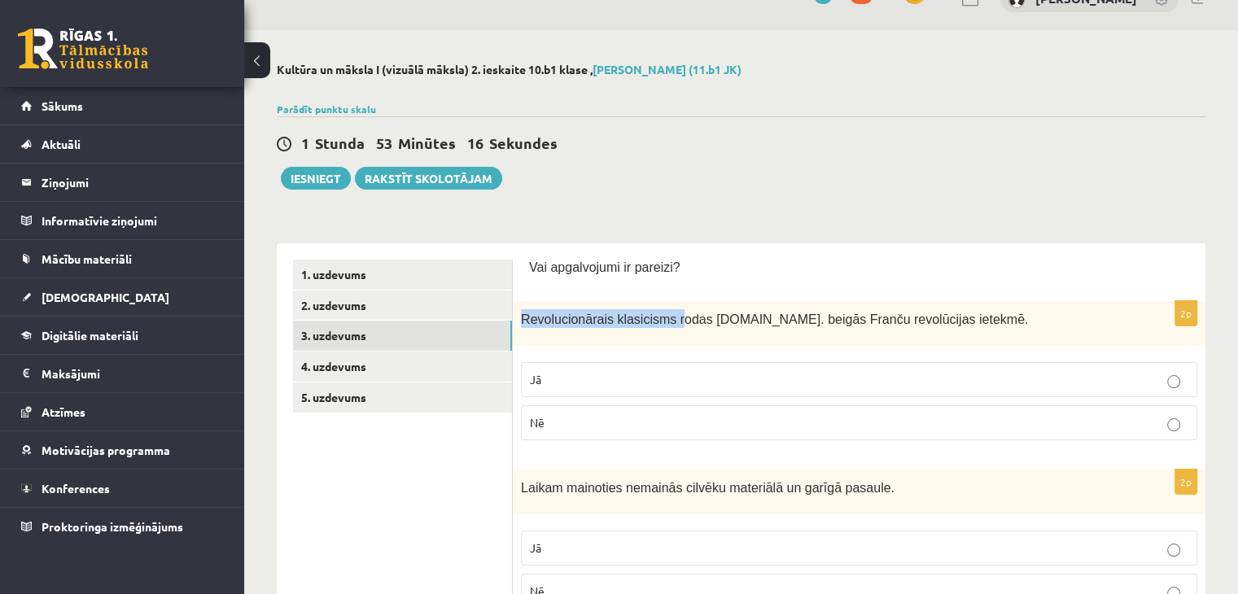
drag, startPoint x: 664, startPoint y: 321, endPoint x: 521, endPoint y: 335, distance: 144.0
click at [521, 335] on div "Revolucionārais klasicisms rodas 18.gs. beigās Franču revolūcijas ietekmē." at bounding box center [859, 323] width 693 height 45
copy span "Revolucionārais klasicisms r"
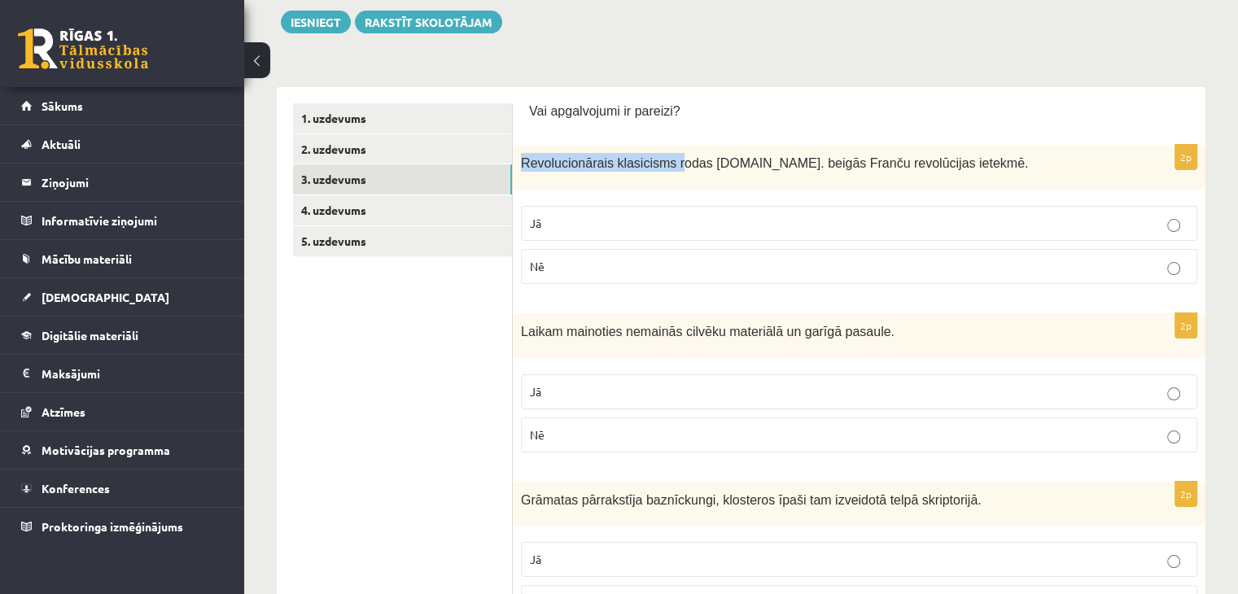
scroll to position [195, 0]
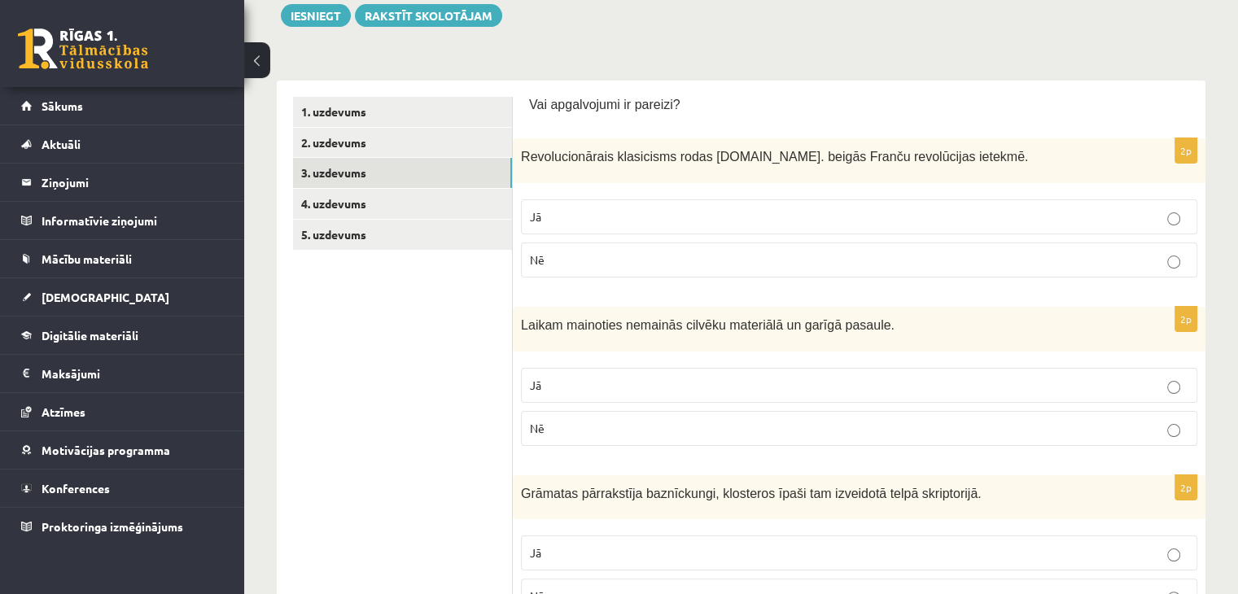
click at [544, 205] on label "Jā" at bounding box center [859, 216] width 676 height 35
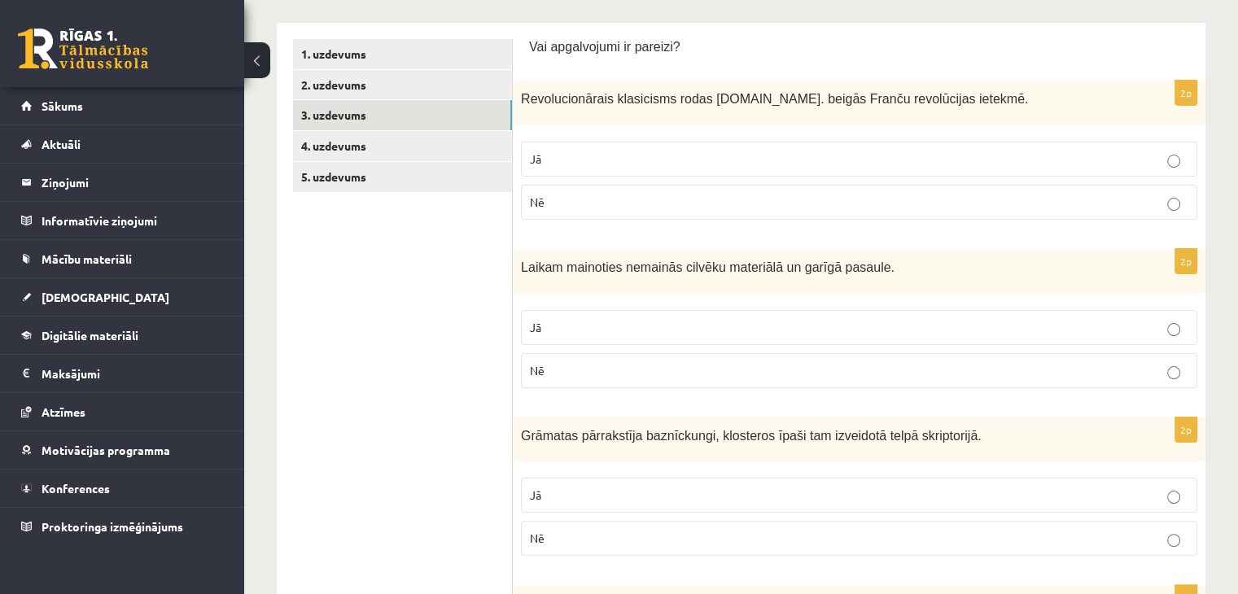
scroll to position [277, 0]
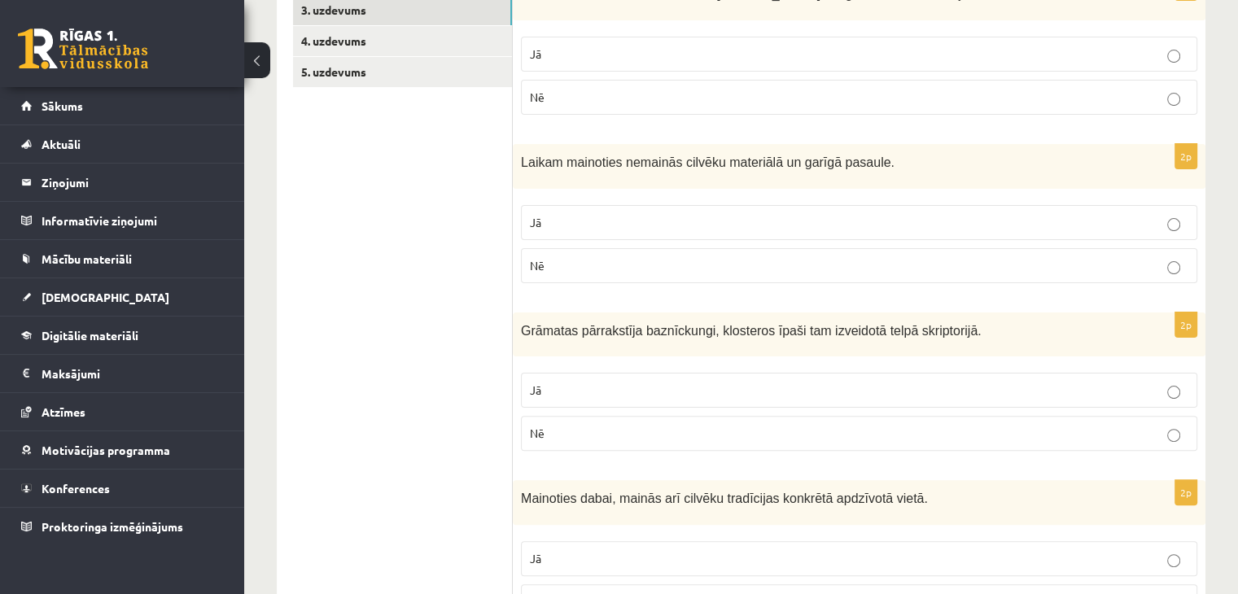
click at [573, 261] on p "Nē" at bounding box center [859, 265] width 658 height 17
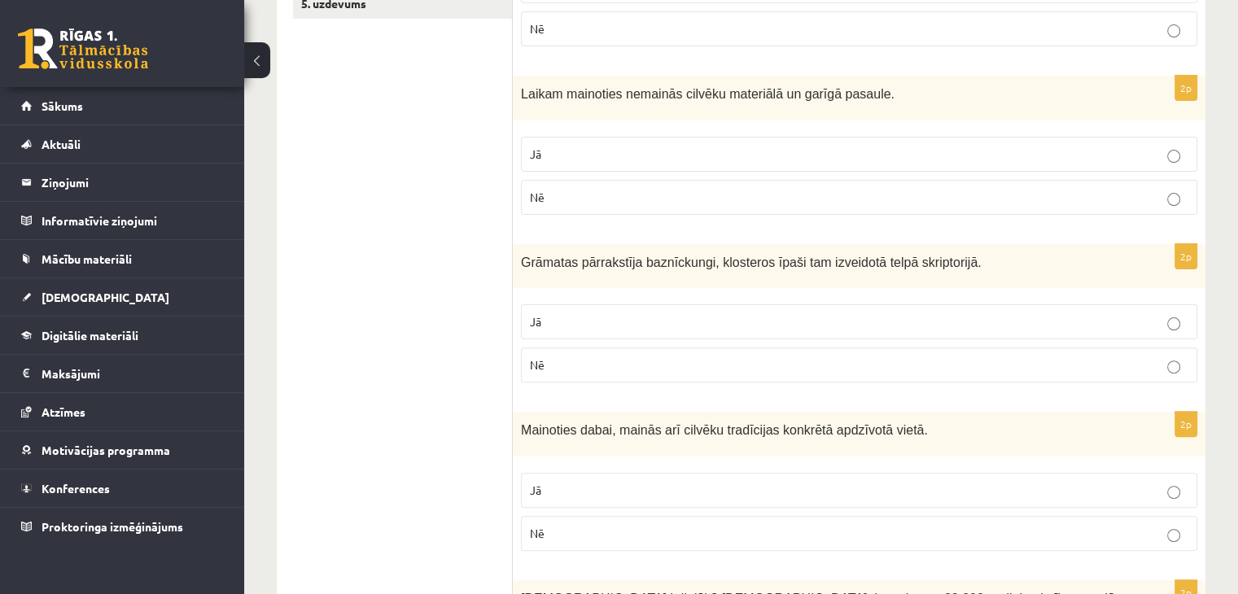
scroll to position [521, 0]
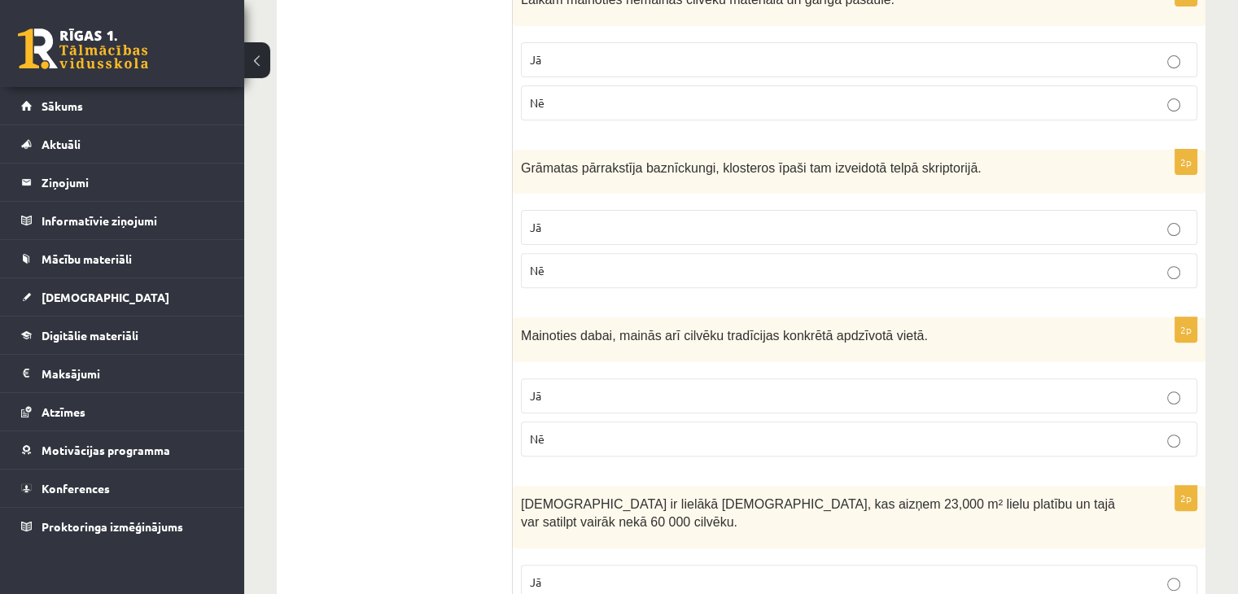
click at [651, 215] on label "Jā" at bounding box center [859, 227] width 676 height 35
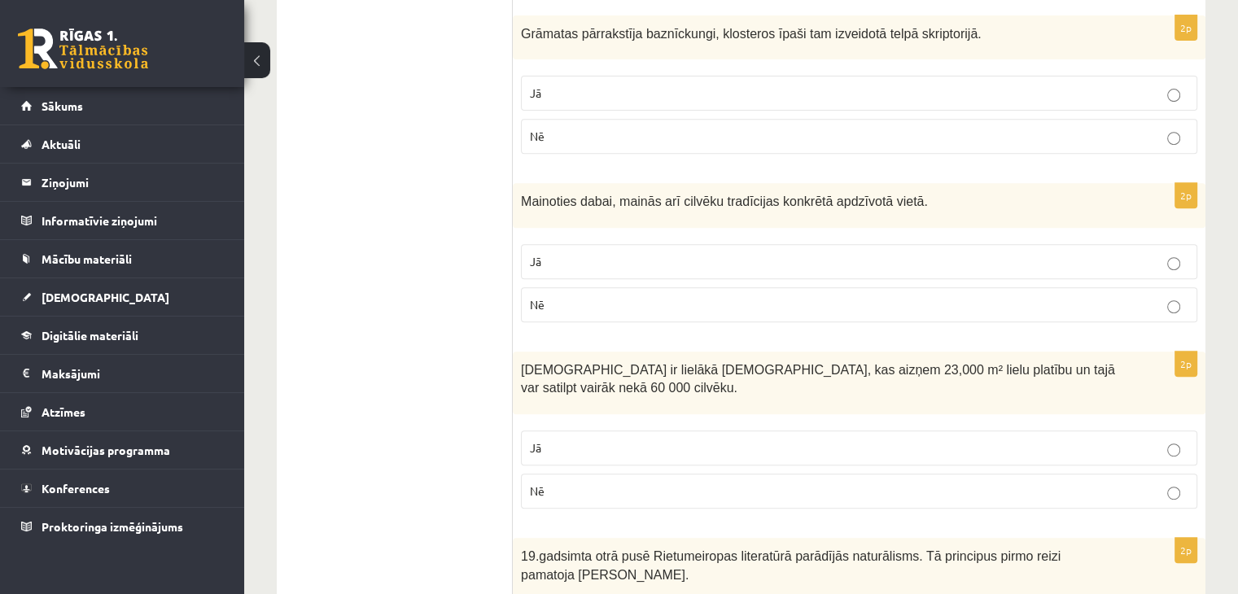
scroll to position [684, 0]
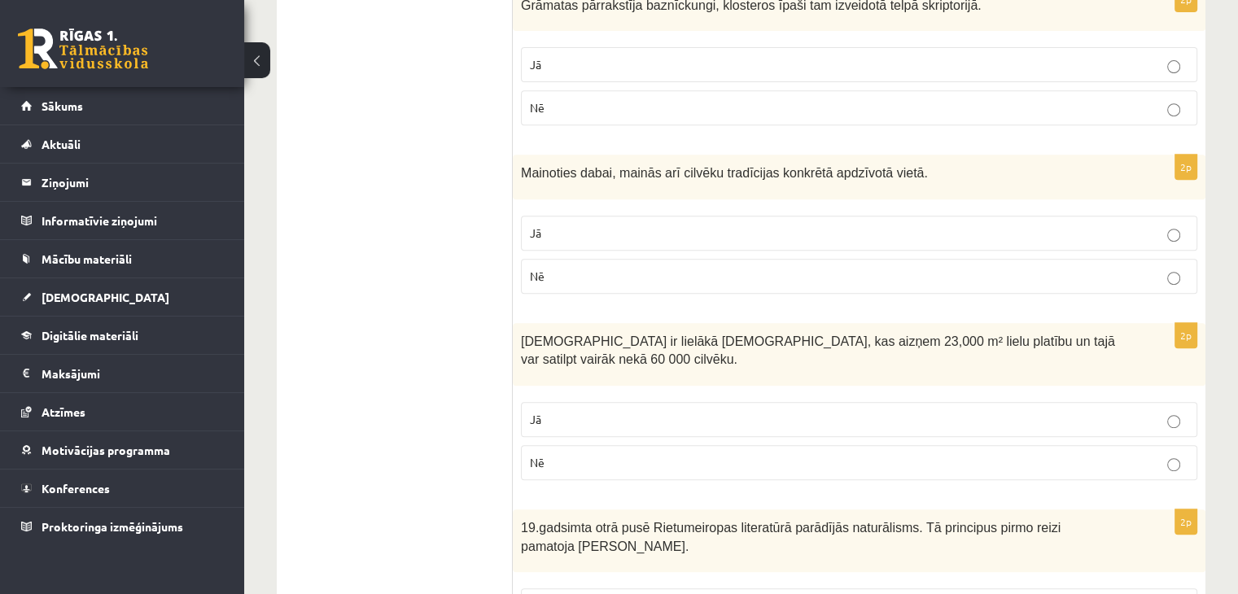
click at [660, 232] on p "Jā" at bounding box center [859, 233] width 658 height 17
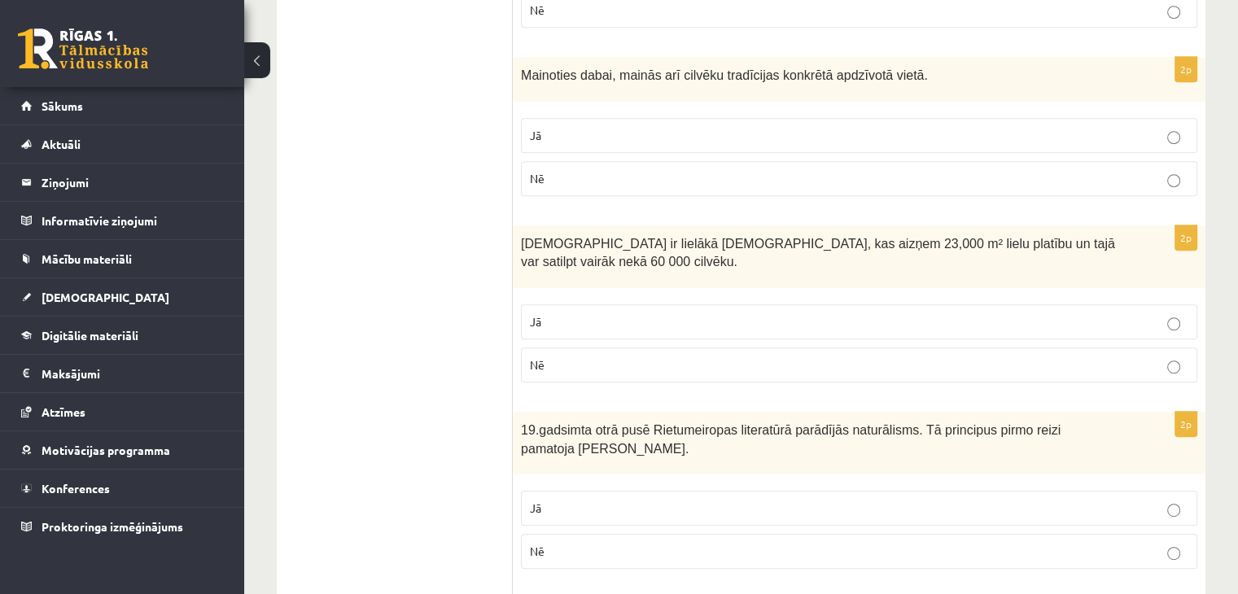
scroll to position [846, 0]
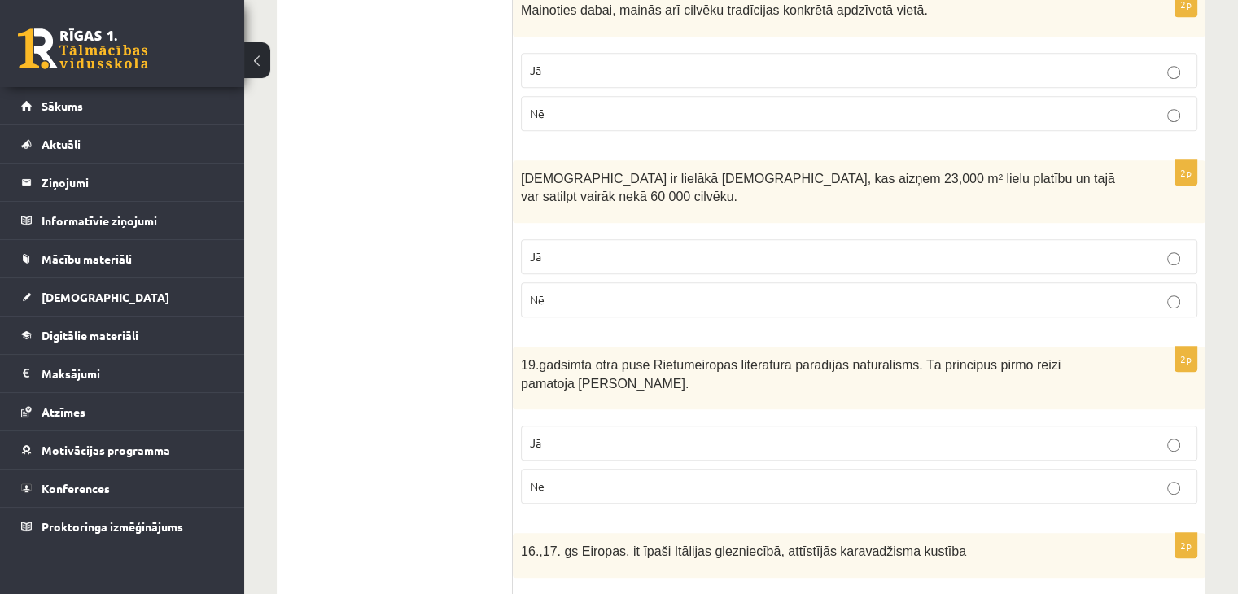
click at [537, 248] on p "Jā" at bounding box center [859, 256] width 658 height 17
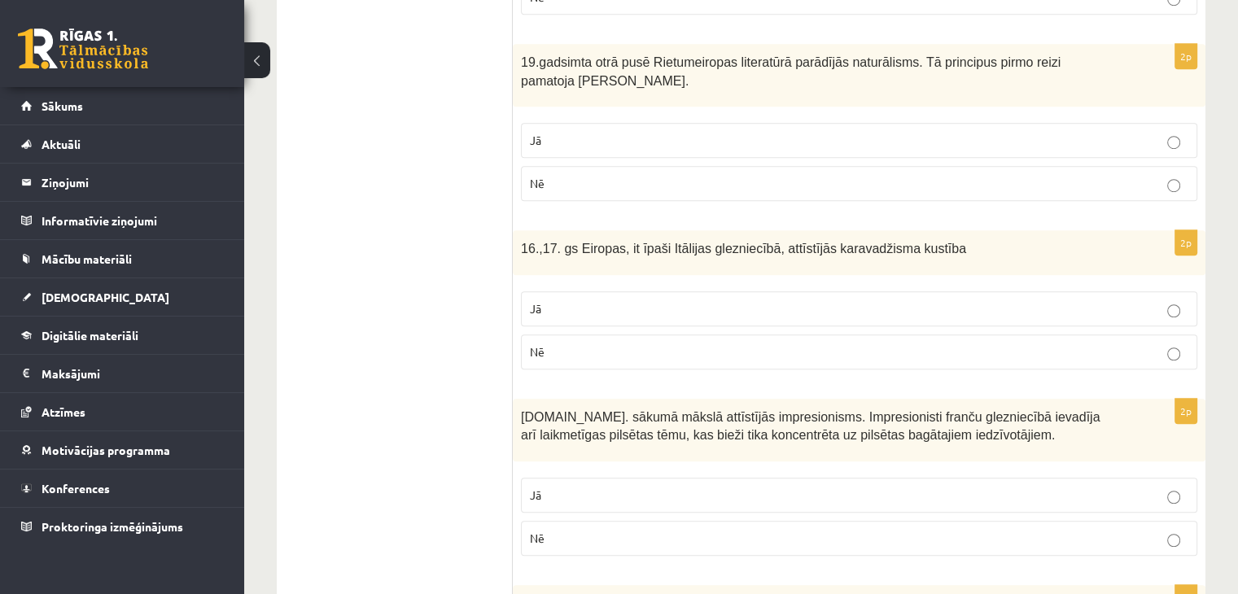
scroll to position [1172, 0]
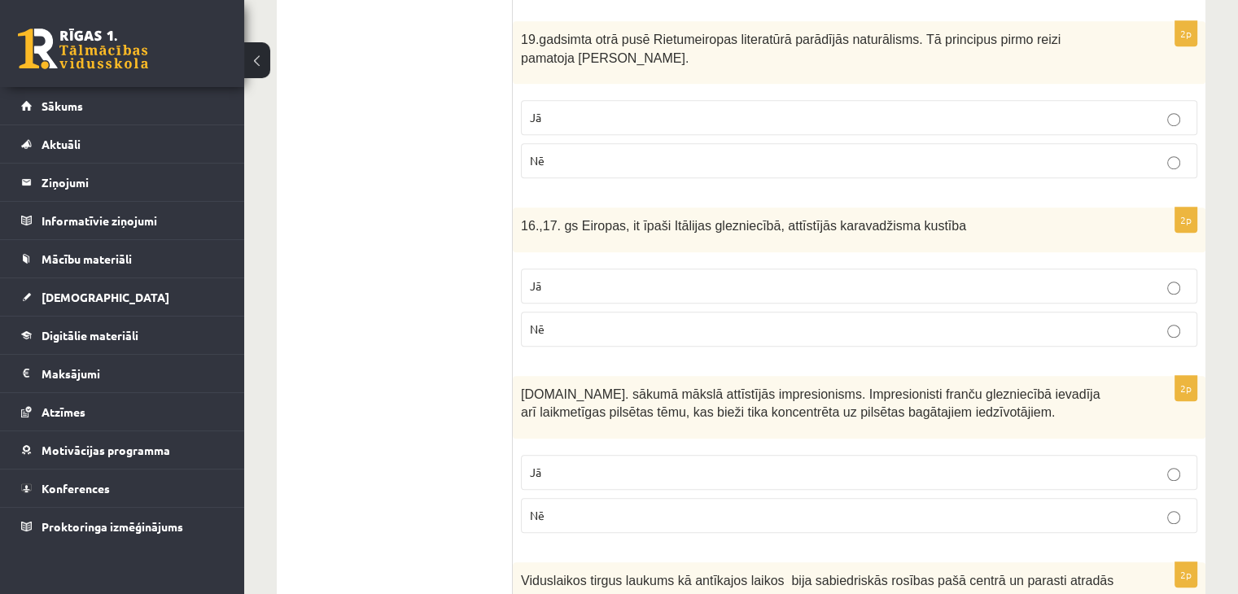
click at [711, 277] on p "Jā" at bounding box center [859, 285] width 658 height 17
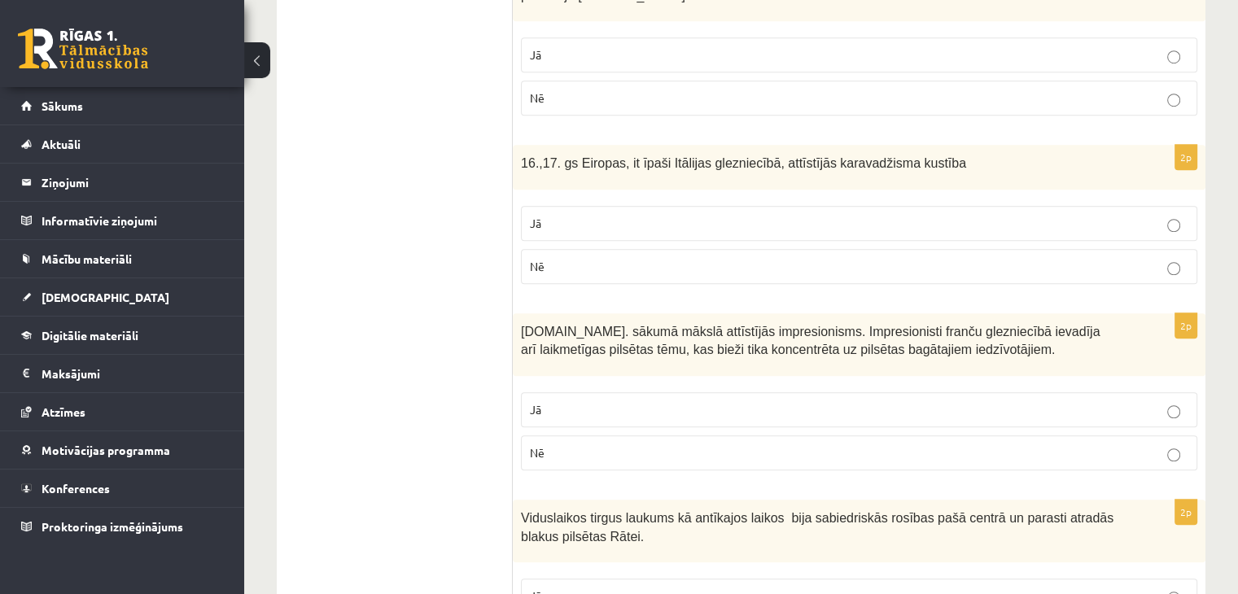
scroll to position [1335, 0]
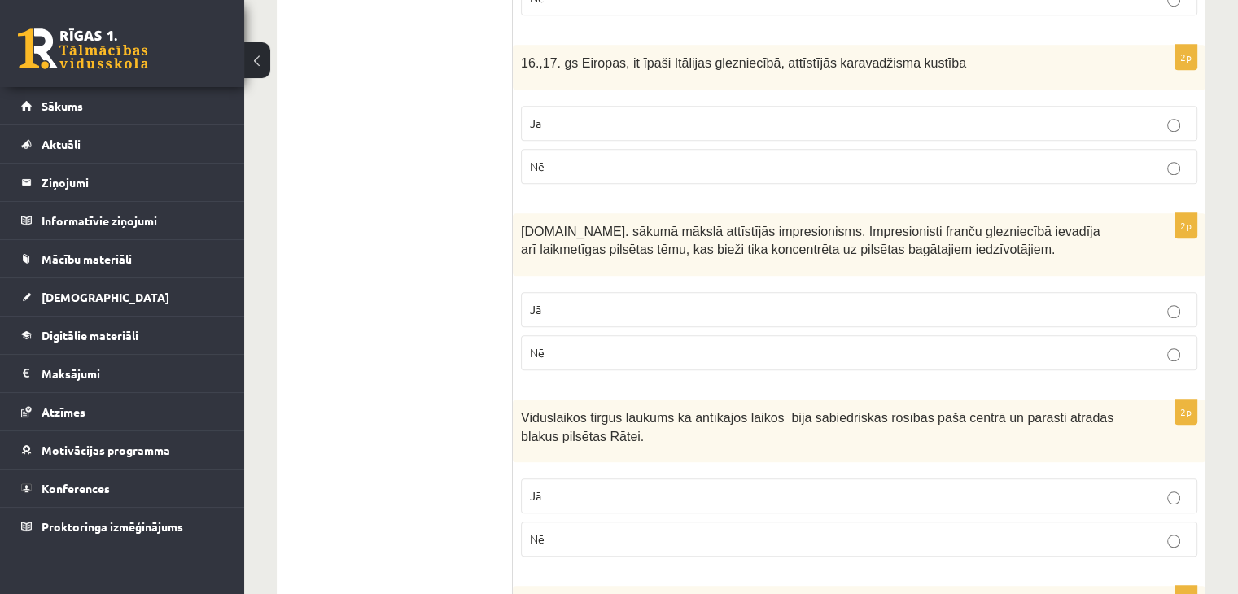
click at [667, 292] on label "Jā" at bounding box center [859, 309] width 676 height 35
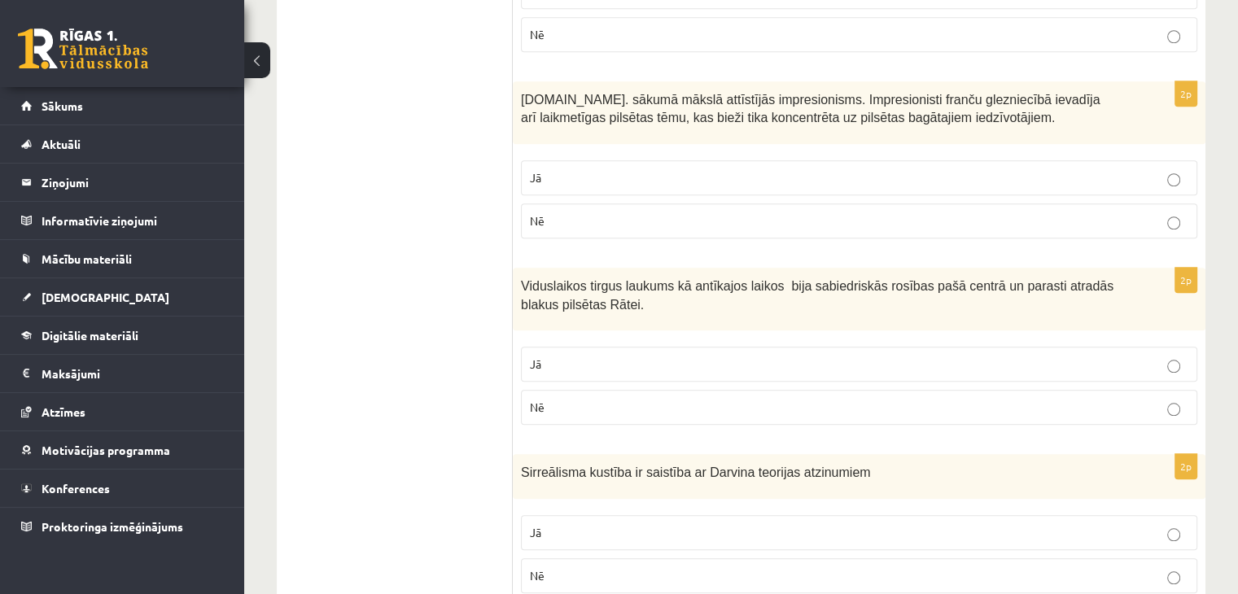
scroll to position [1497, 0]
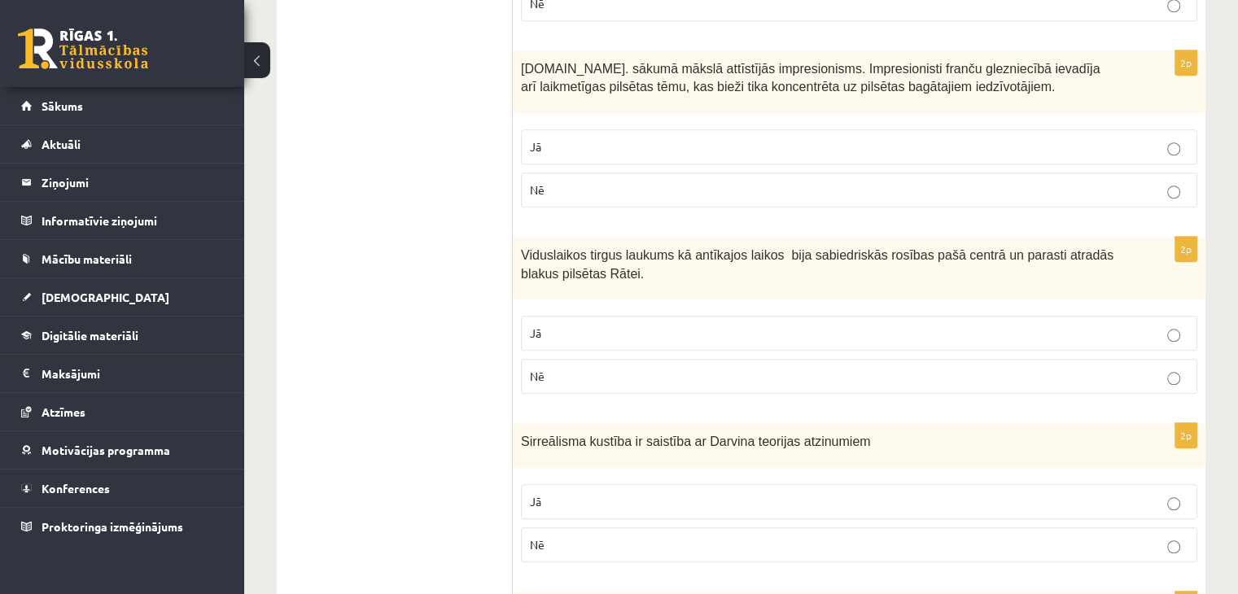
click at [550, 326] on p "Jā" at bounding box center [859, 333] width 658 height 17
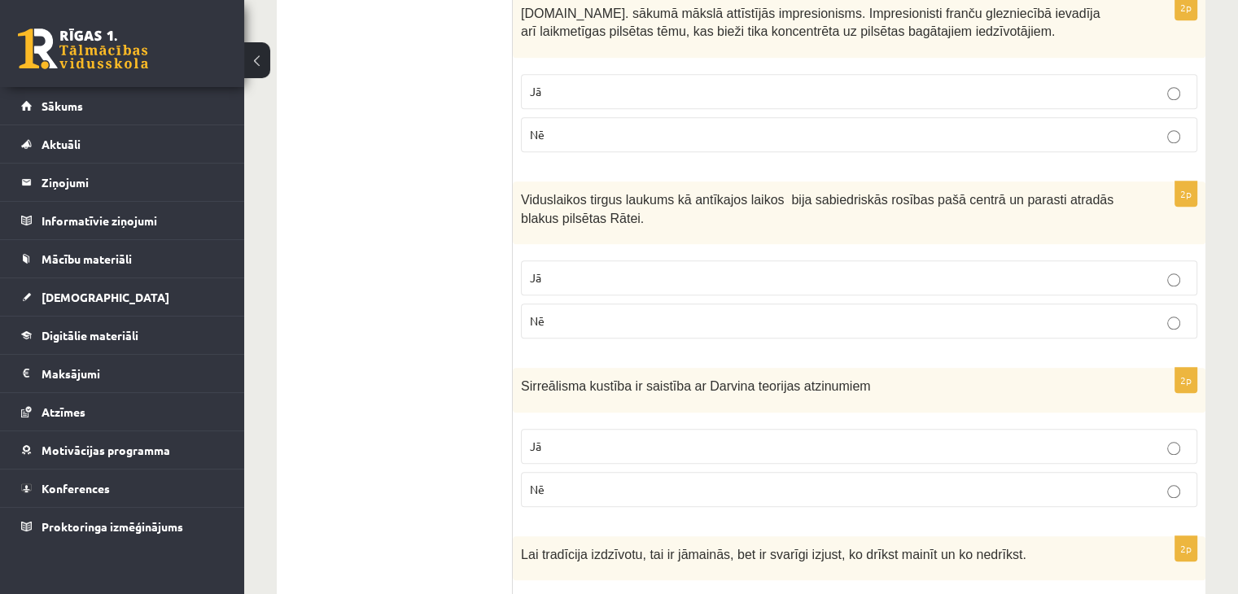
scroll to position [1660, 0]
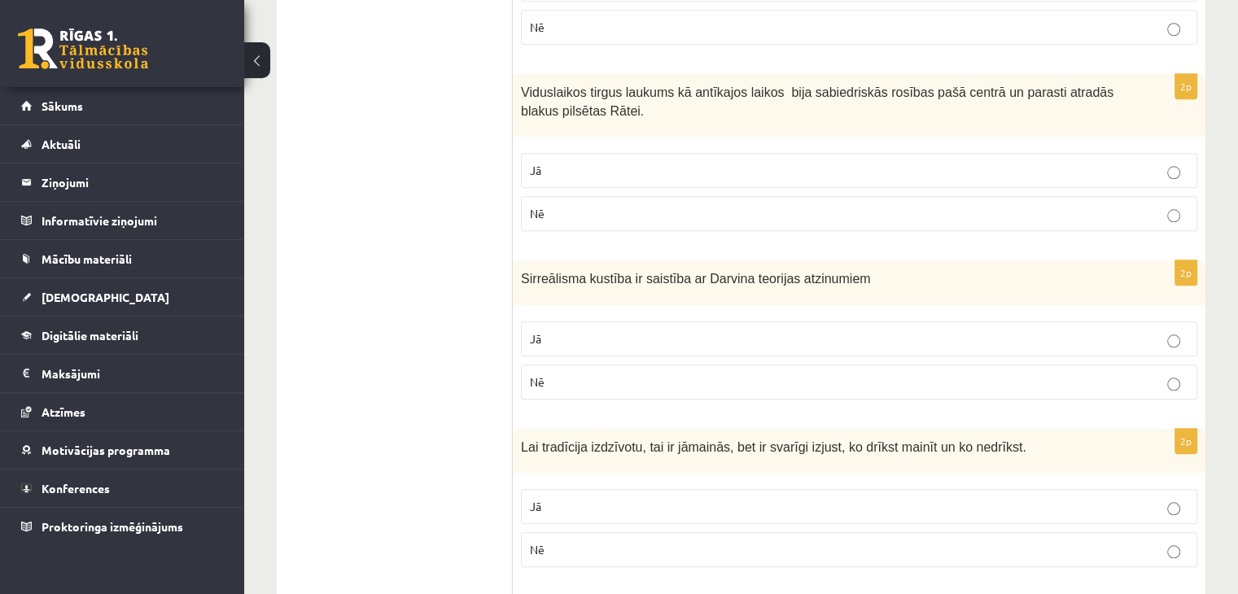
drag, startPoint x: 618, startPoint y: 271, endPoint x: 501, endPoint y: 284, distance: 117.9
click at [501, 284] on div "**********" at bounding box center [741, 391] width 928 height 3550
click at [610, 269] on p "Sirreālisma kustība ir saistība ar Darvina teorijas atzinumiem" at bounding box center [818, 278] width 595 height 19
click at [615, 272] on span "Sirreālisma kustība ir saistība ar Darvina teorijas atzinumiem" at bounding box center [695, 279] width 349 height 14
drag, startPoint x: 618, startPoint y: 271, endPoint x: 522, endPoint y: 262, distance: 96.4
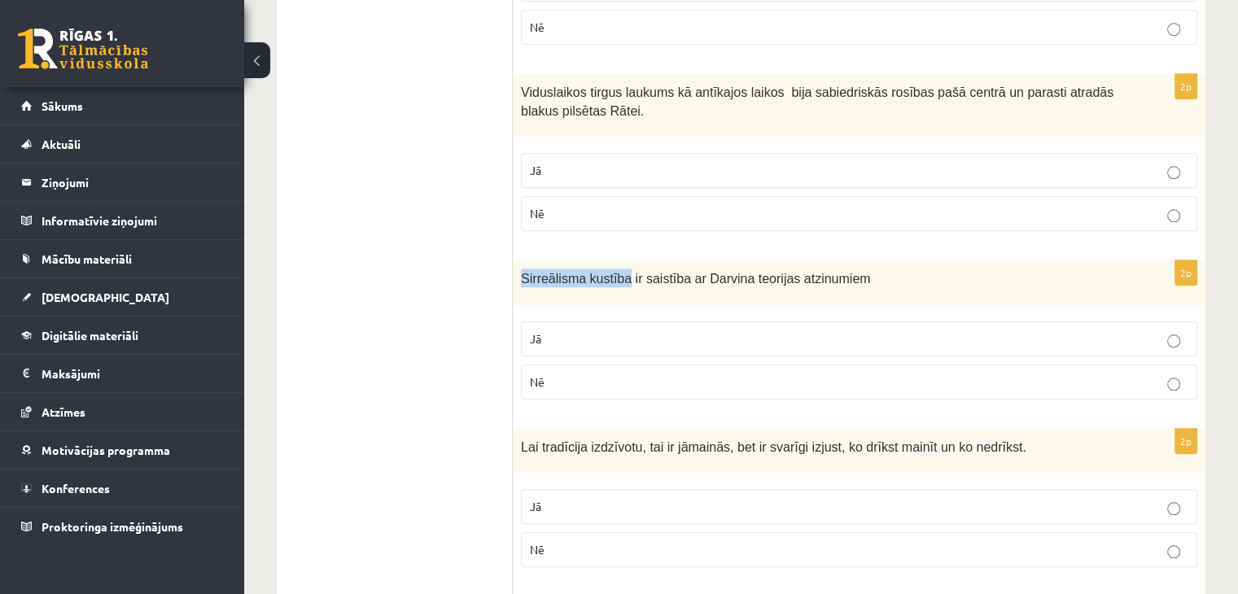
click at [522, 272] on span "Sirreālisma kustība ir saistība ar Darvina teorijas atzinumiem" at bounding box center [695, 279] width 349 height 14
copy span "Sirreālisma kustība"
click at [591, 374] on p "Nē" at bounding box center [859, 382] width 658 height 17
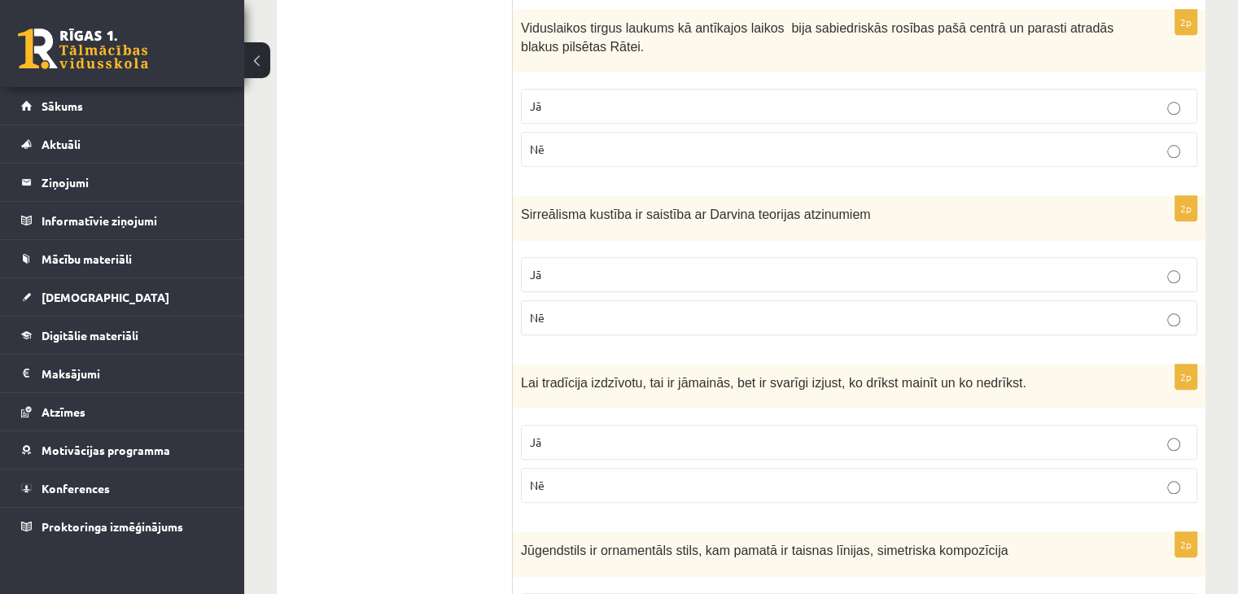
scroll to position [1823, 0]
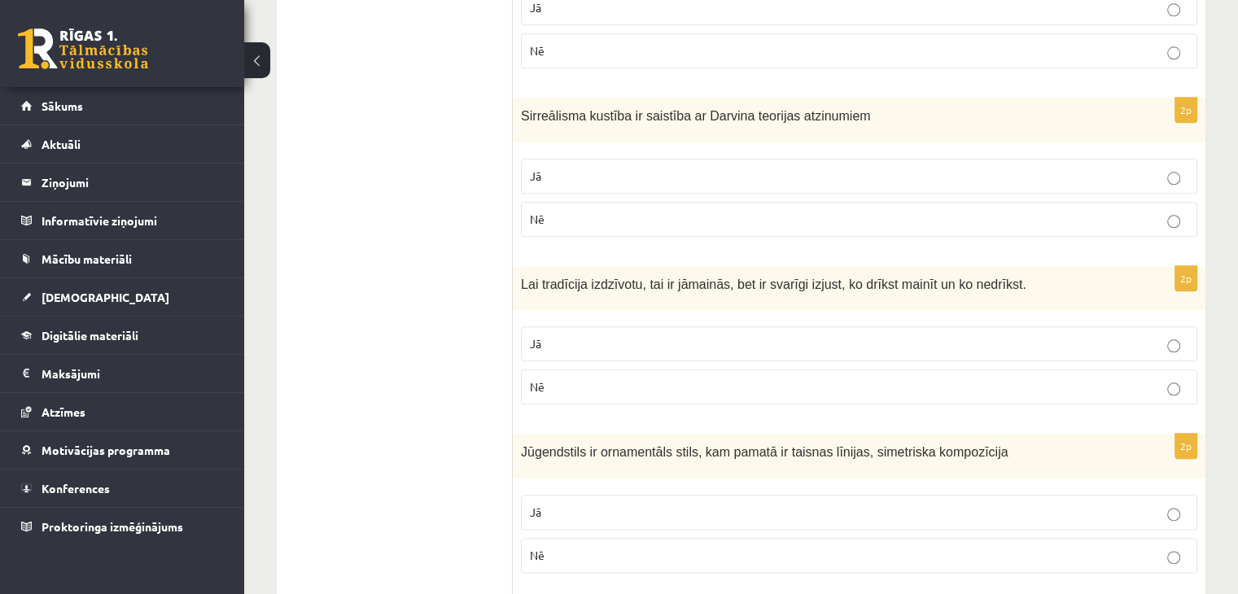
click at [722, 335] on p "Jā" at bounding box center [859, 343] width 658 height 17
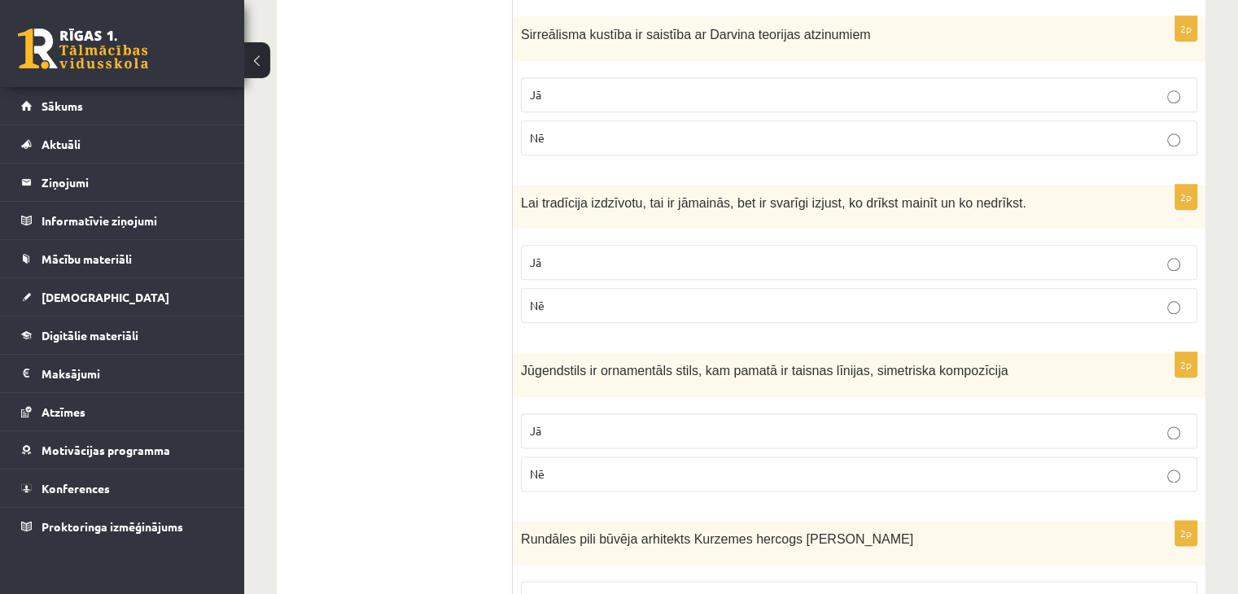
scroll to position [1986, 0]
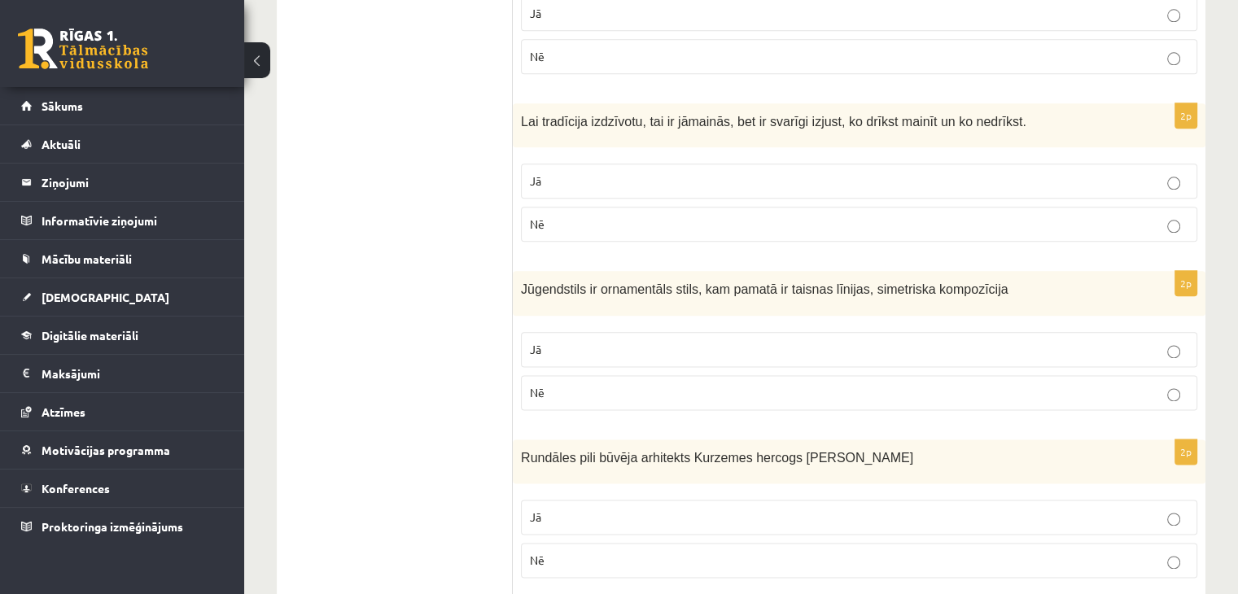
click at [649, 384] on p "Nē" at bounding box center [859, 392] width 658 height 17
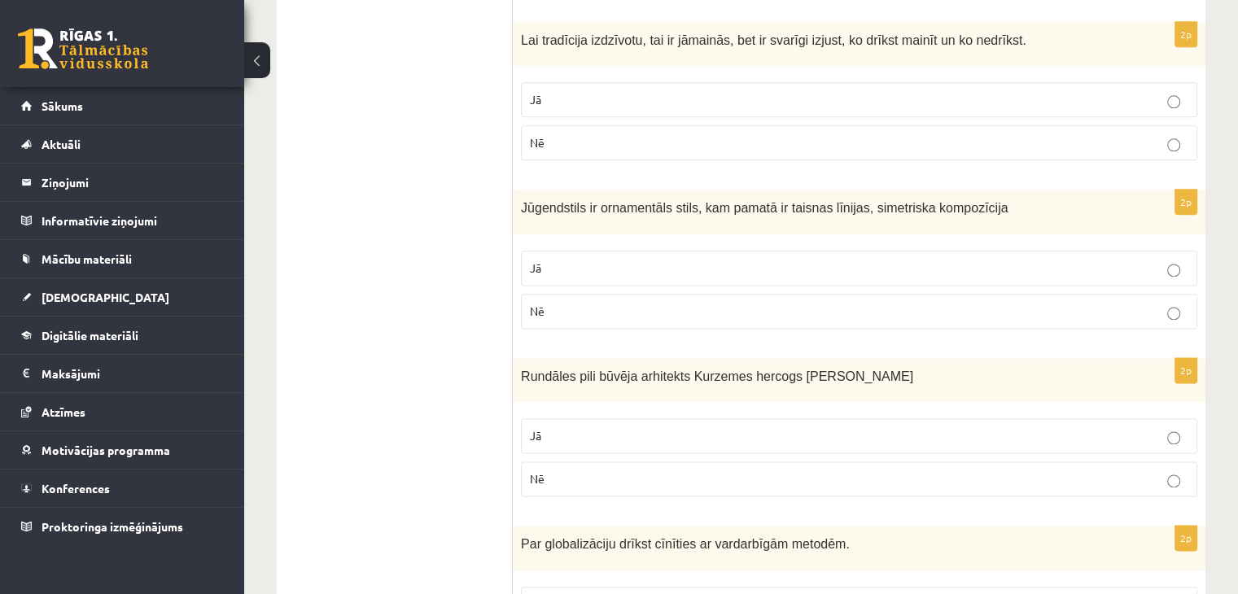
click at [653, 427] on p "Jā" at bounding box center [859, 435] width 658 height 17
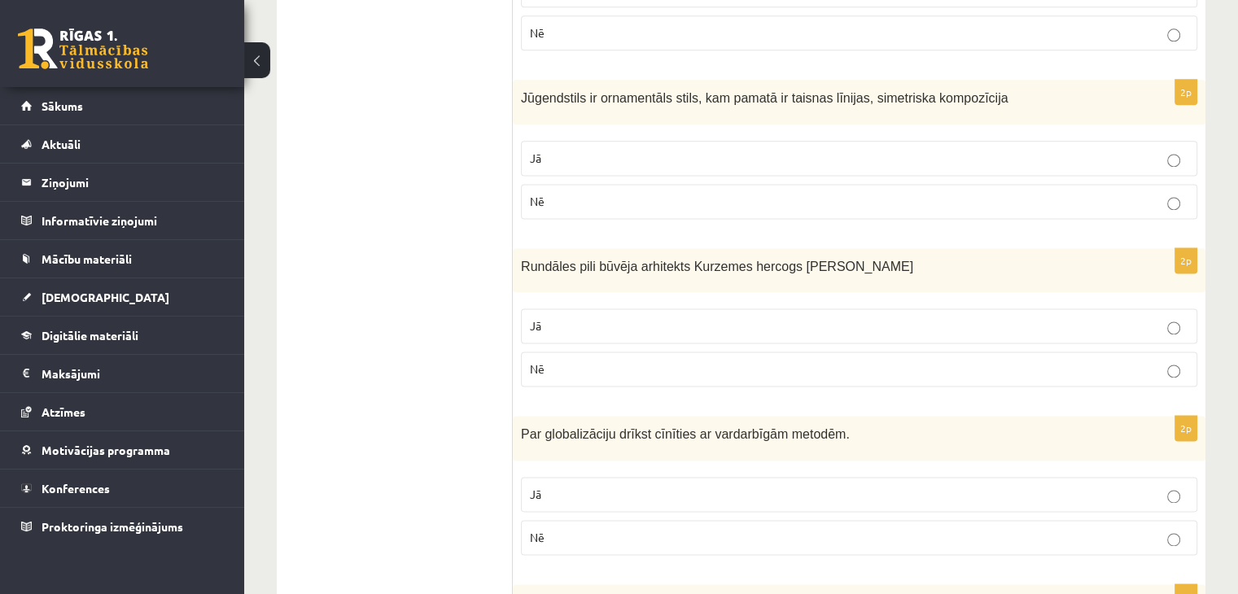
scroll to position [2311, 0]
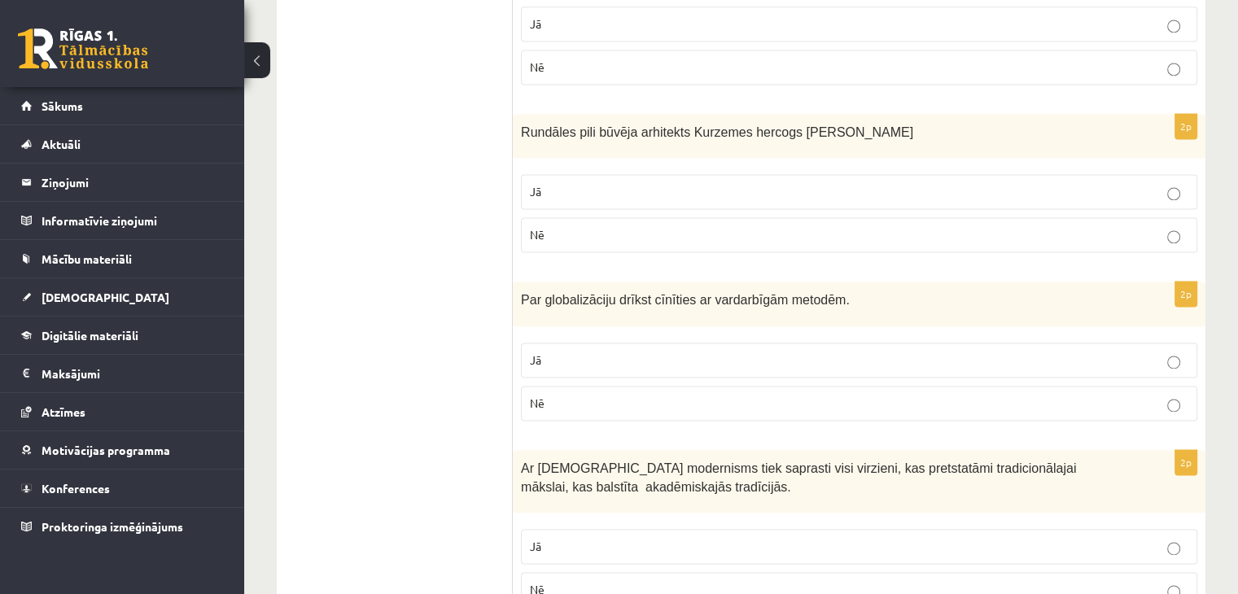
click at [598, 386] on label "Nē" at bounding box center [859, 403] width 676 height 35
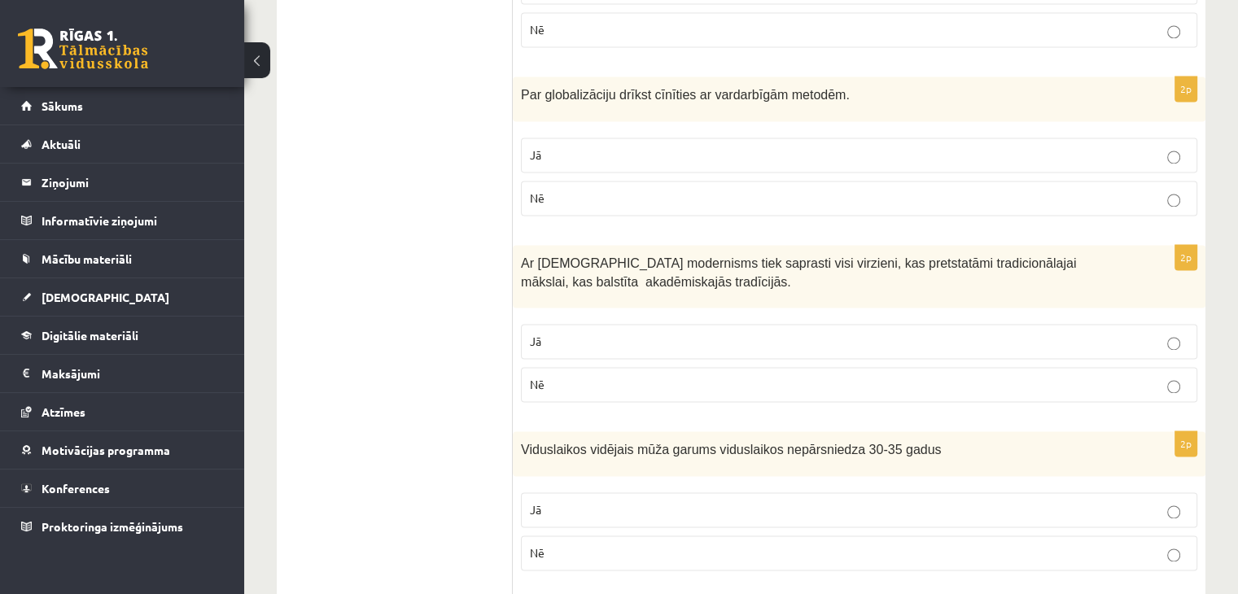
scroll to position [2555, 0]
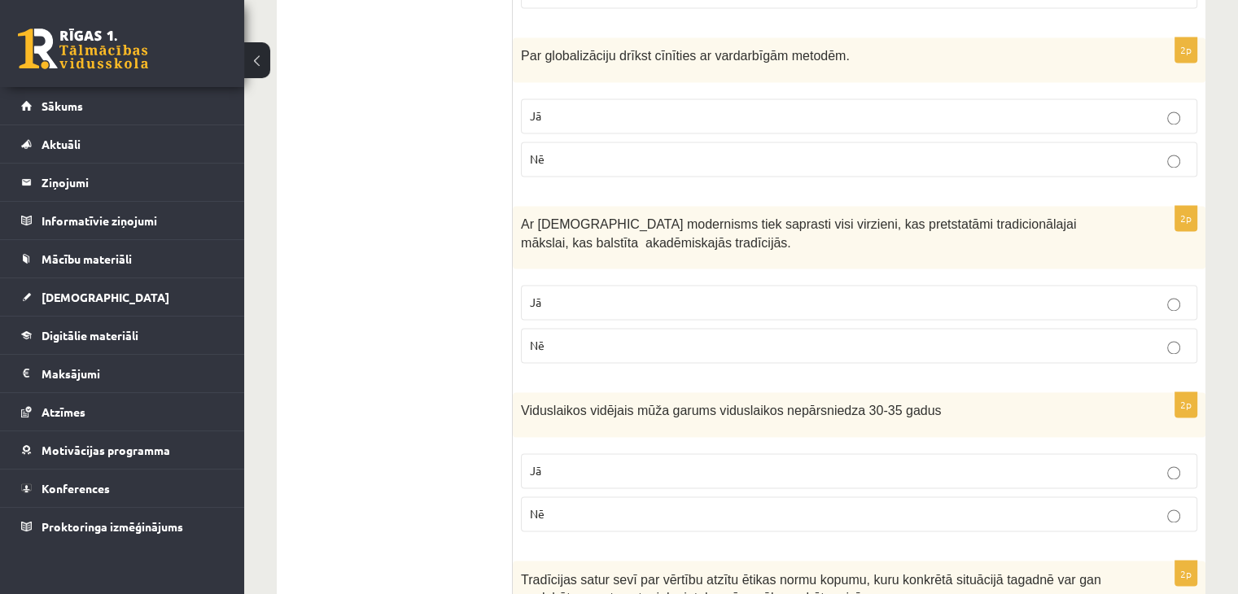
click at [597, 294] on p "Jā" at bounding box center [859, 302] width 658 height 17
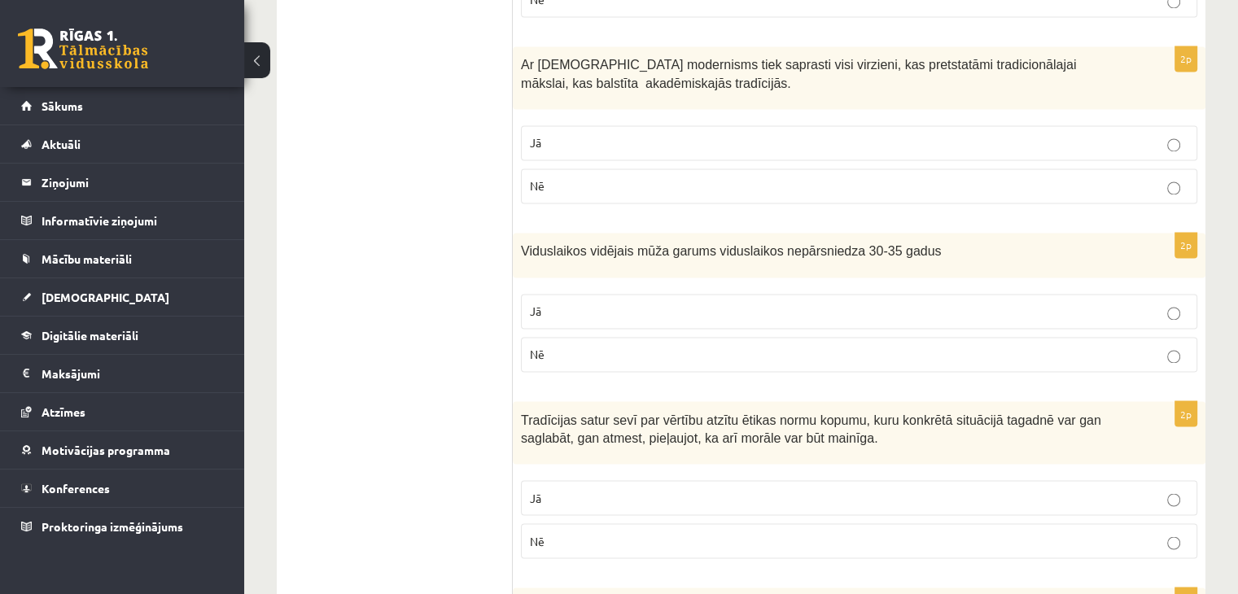
scroll to position [2718, 0]
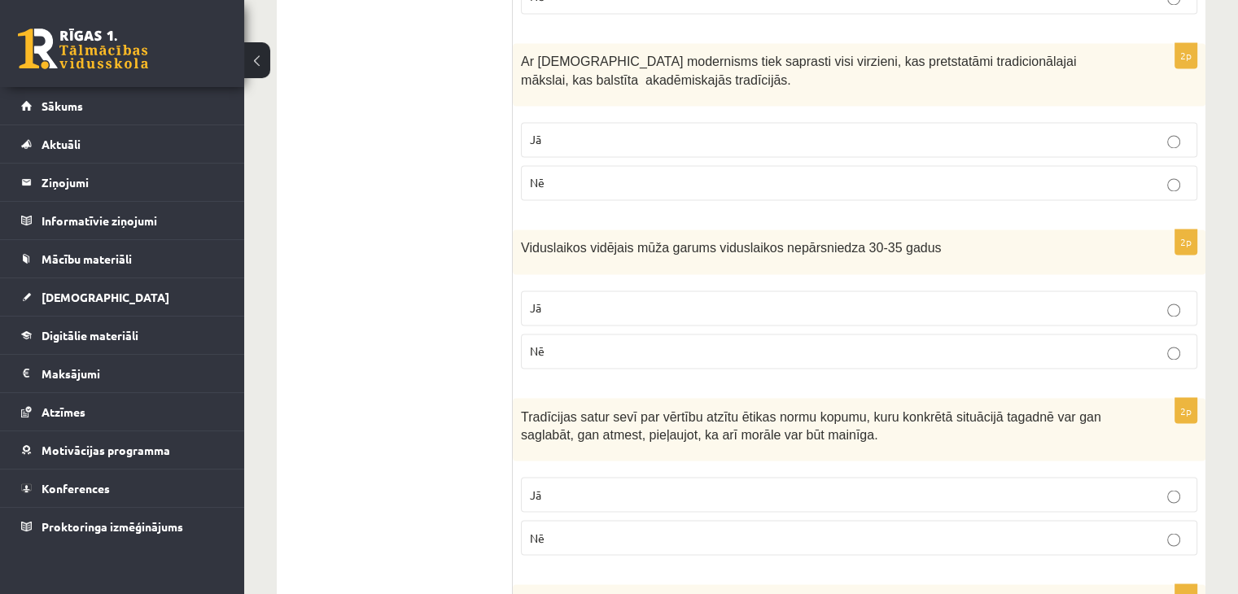
click at [616, 299] on p "Jā" at bounding box center [859, 307] width 658 height 17
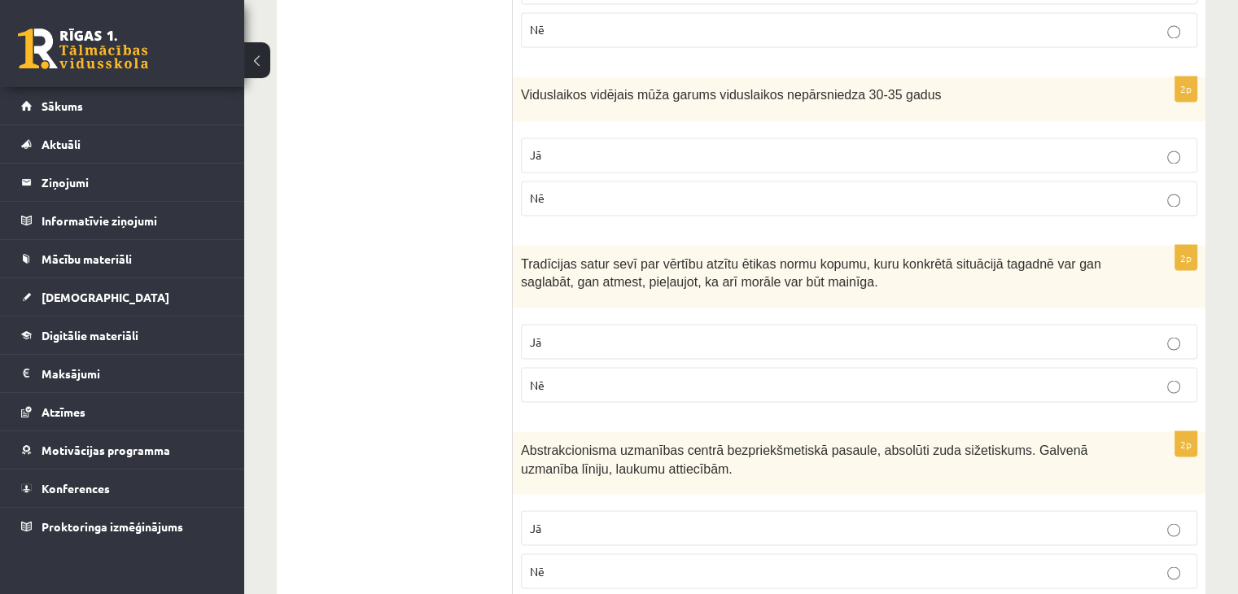
scroll to position [2881, 0]
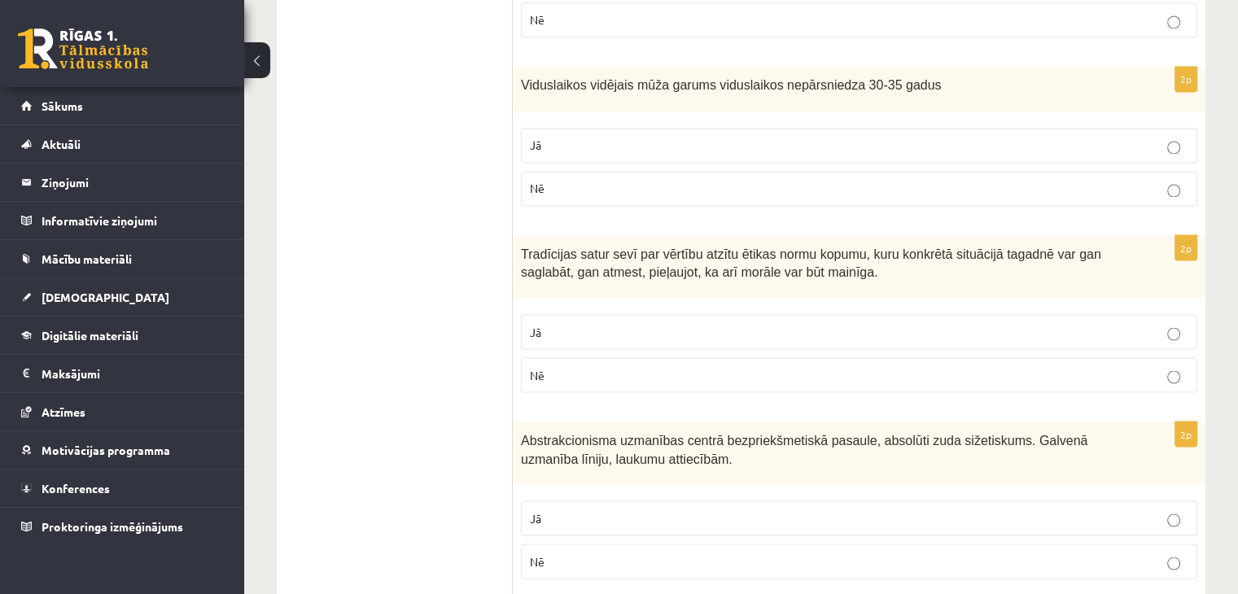
click at [600, 366] on p "Nē" at bounding box center [859, 374] width 658 height 17
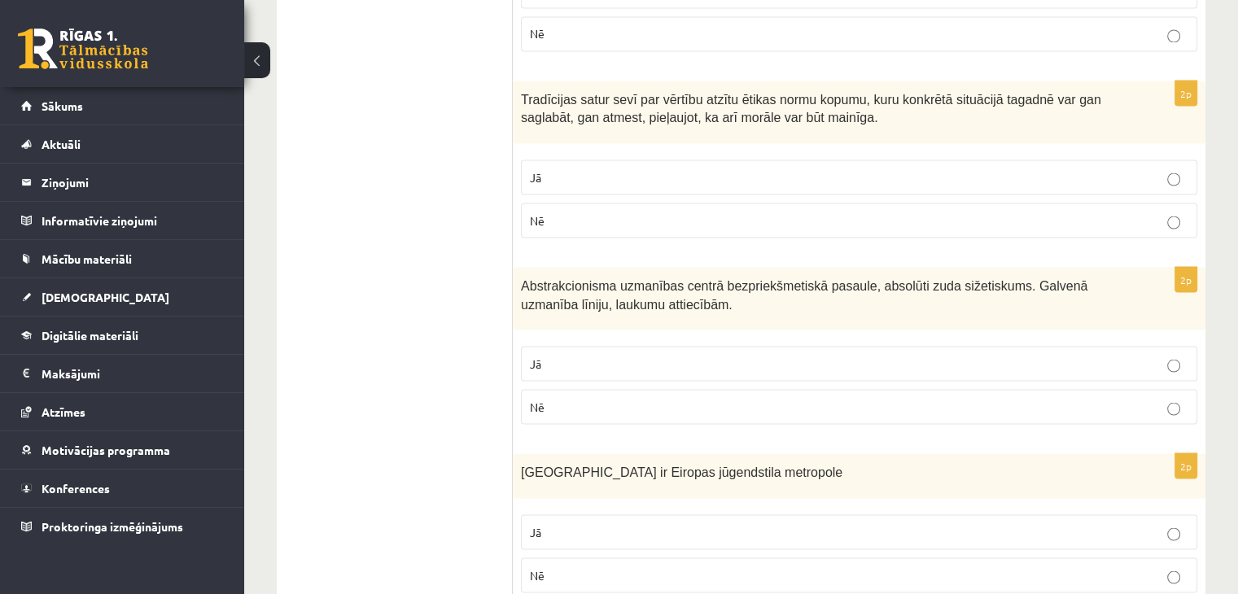
scroll to position [3043, 0]
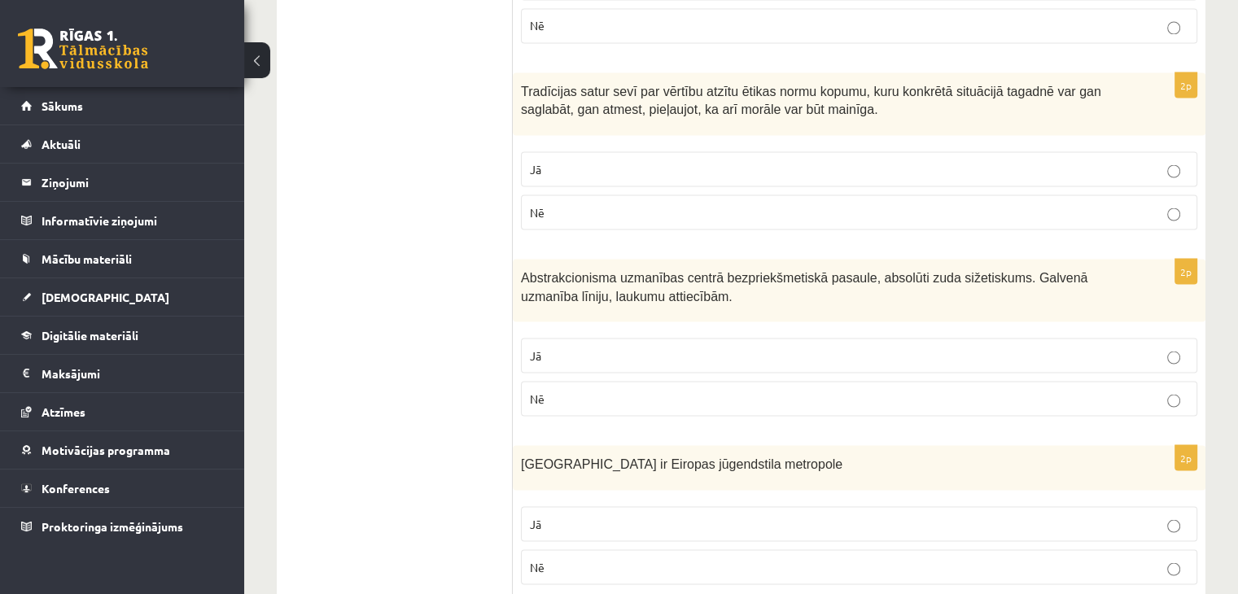
click at [571, 347] on p "Jā" at bounding box center [859, 355] width 658 height 17
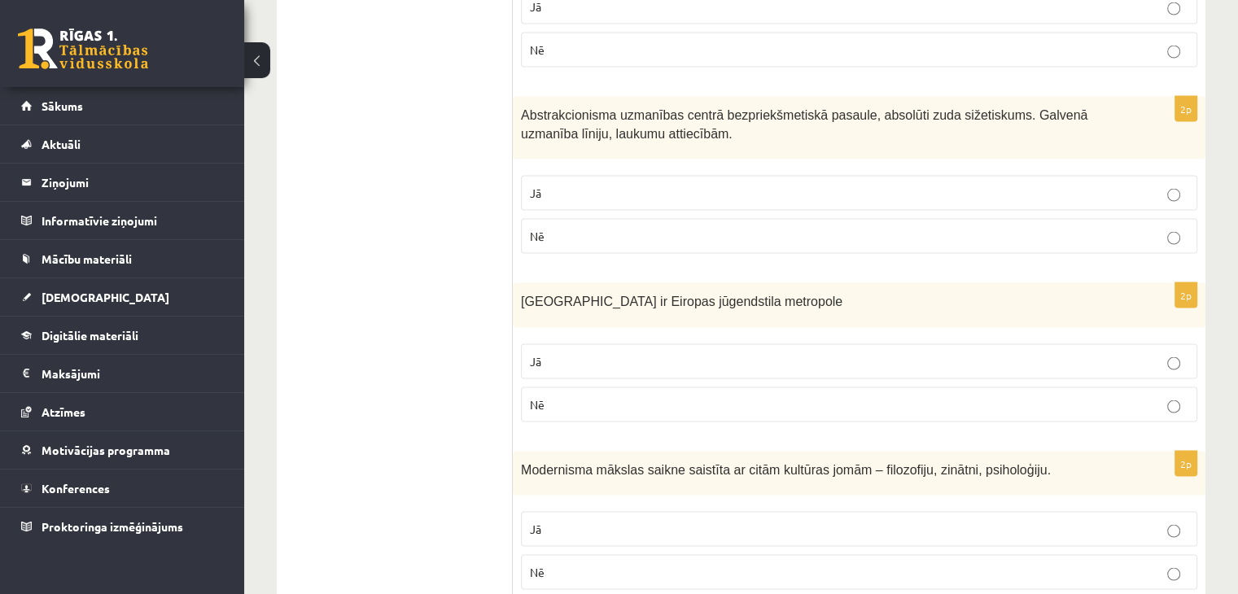
scroll to position [3206, 0]
click at [614, 352] on p "Jā" at bounding box center [859, 360] width 658 height 17
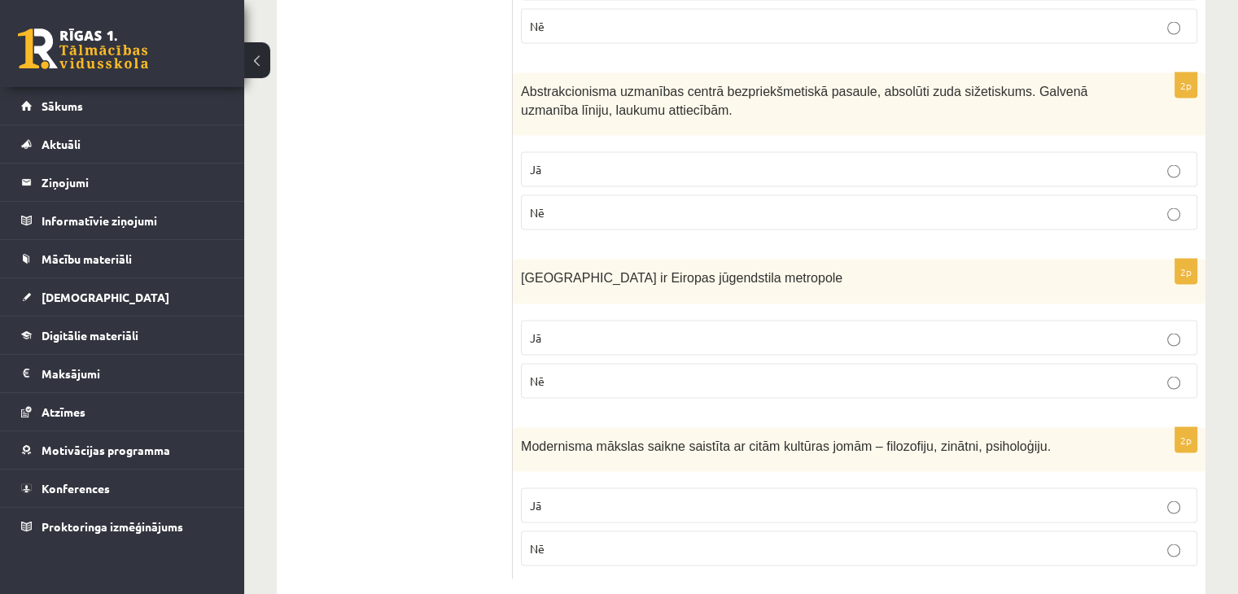
scroll to position [3248, 0]
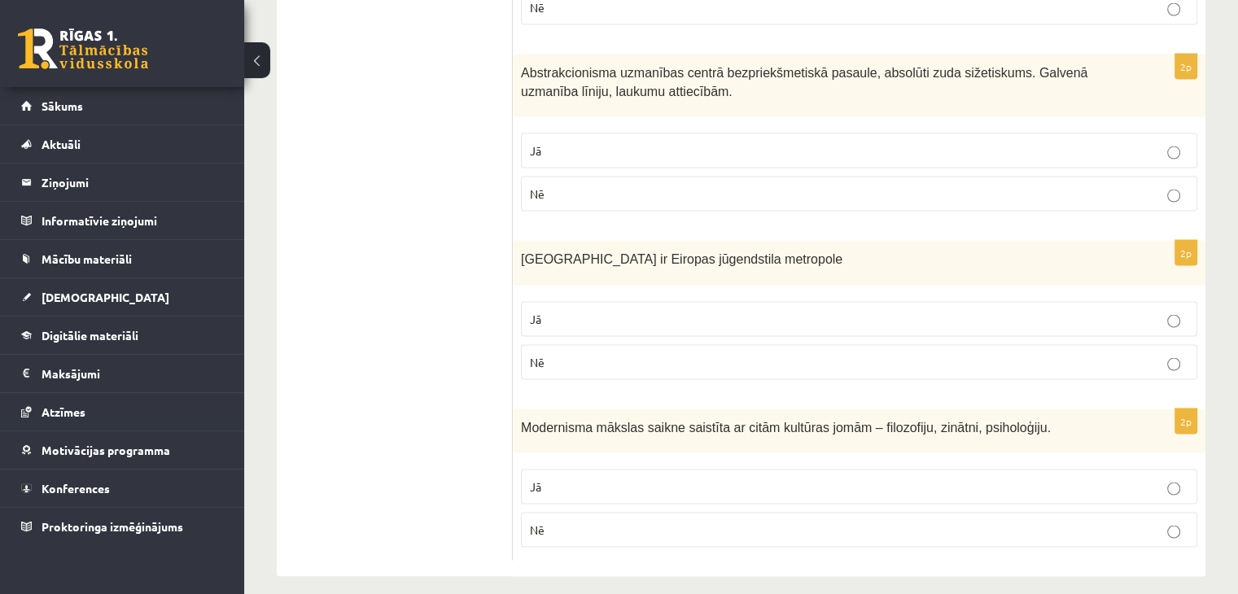
click at [579, 522] on p "Nē" at bounding box center [859, 530] width 658 height 17
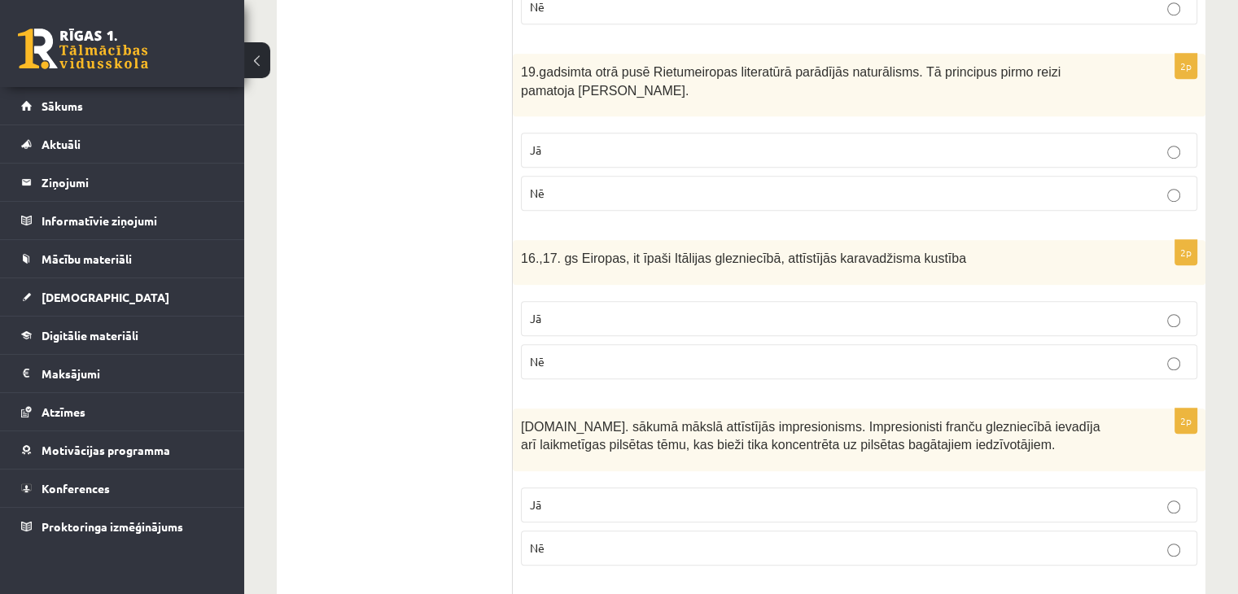
scroll to position [1051, 0]
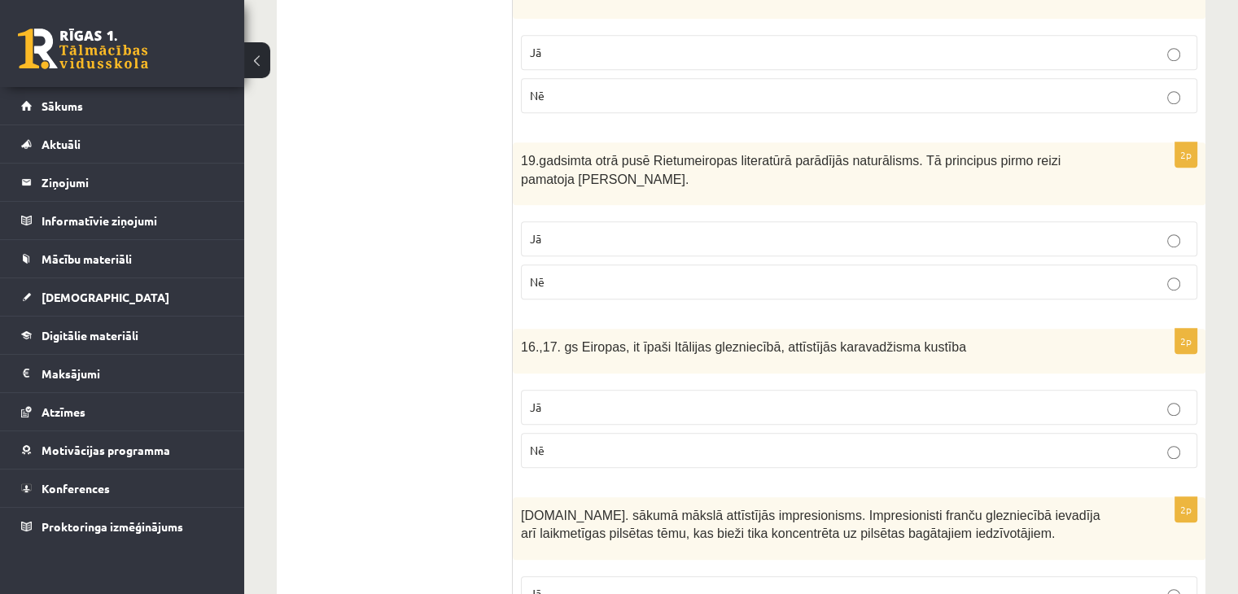
click at [573, 234] on p "Jā" at bounding box center [859, 238] width 658 height 17
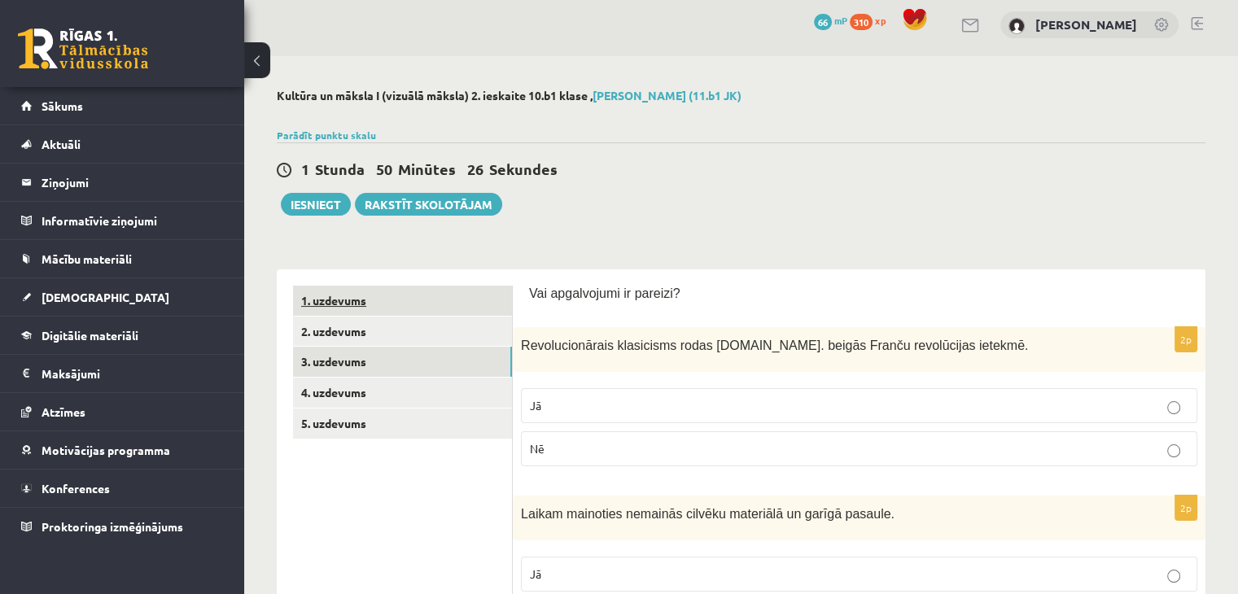
scroll to position [0, 0]
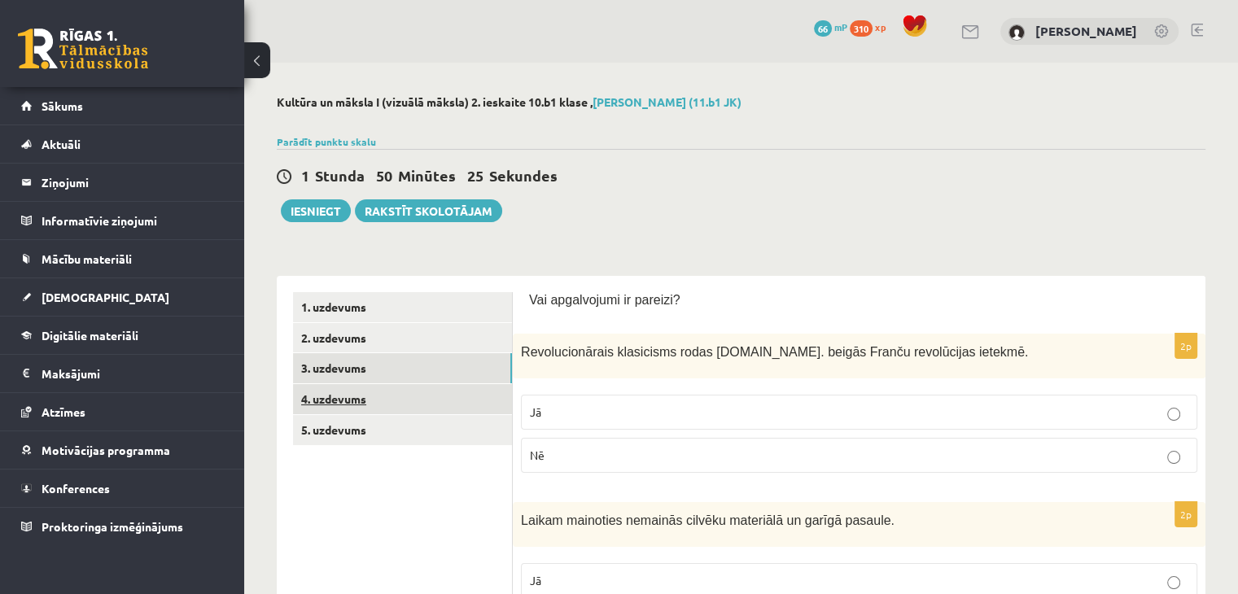
click at [338, 397] on link "4. uzdevums" at bounding box center [402, 399] width 219 height 30
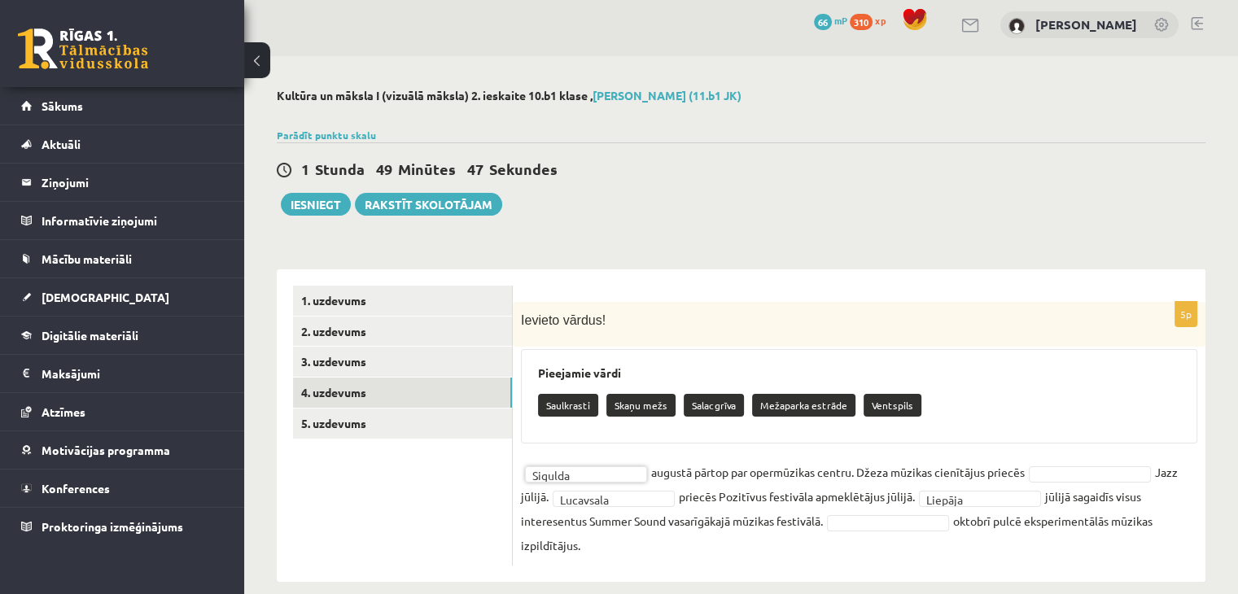
scroll to position [28, 0]
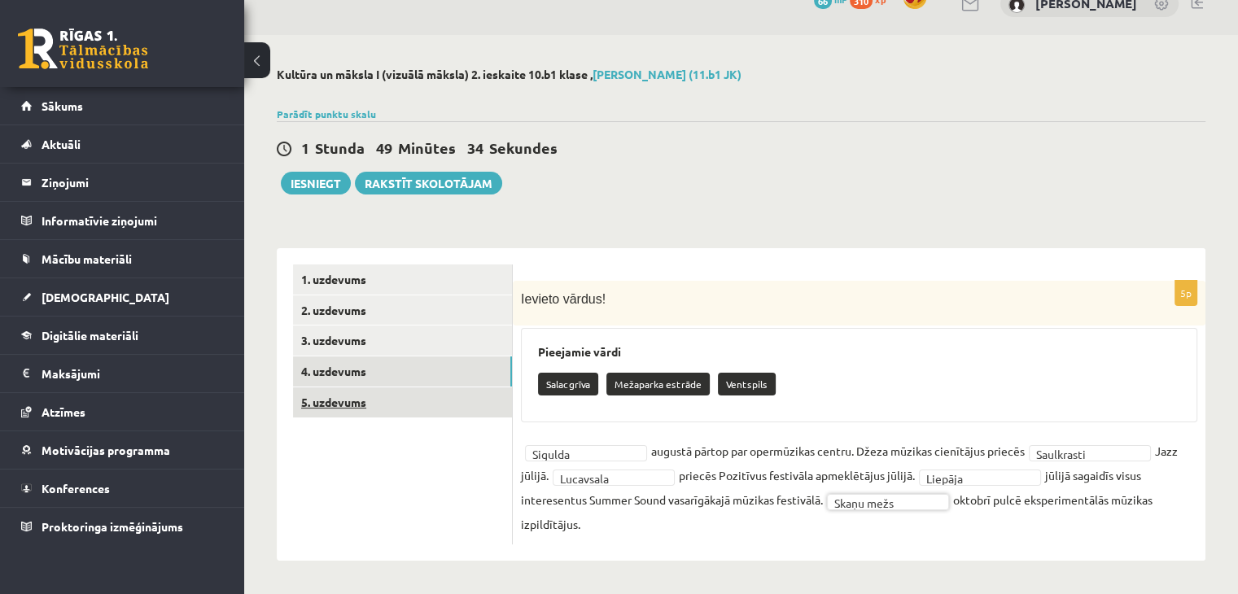
click at [348, 399] on link "5. uzdevums" at bounding box center [402, 402] width 219 height 30
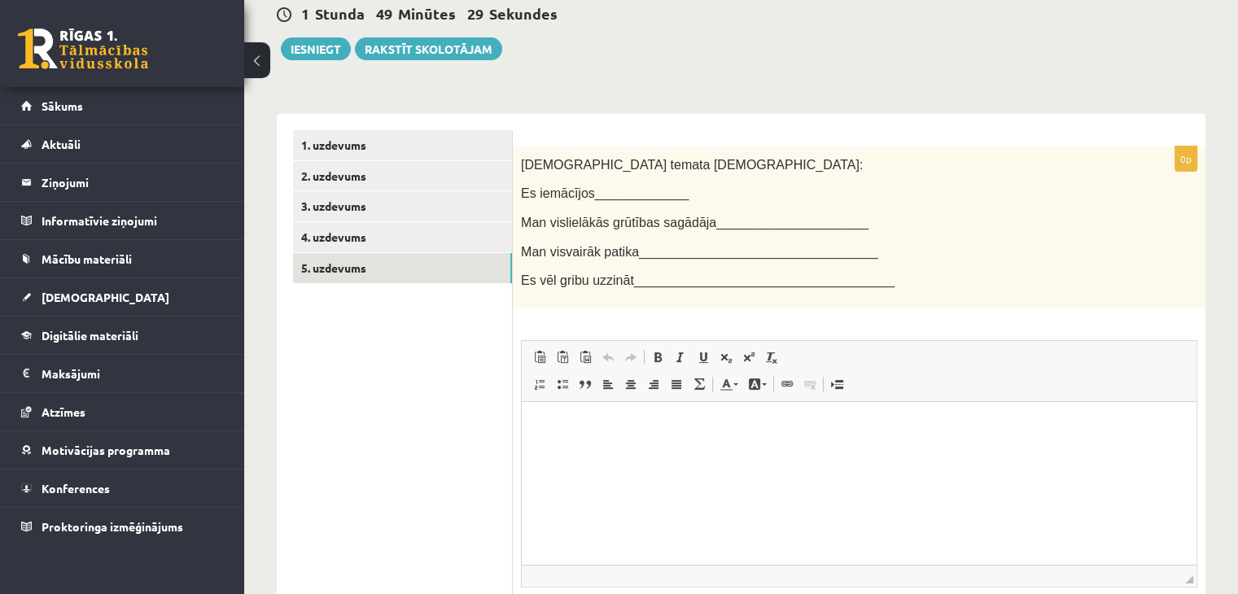
scroll to position [190, 0]
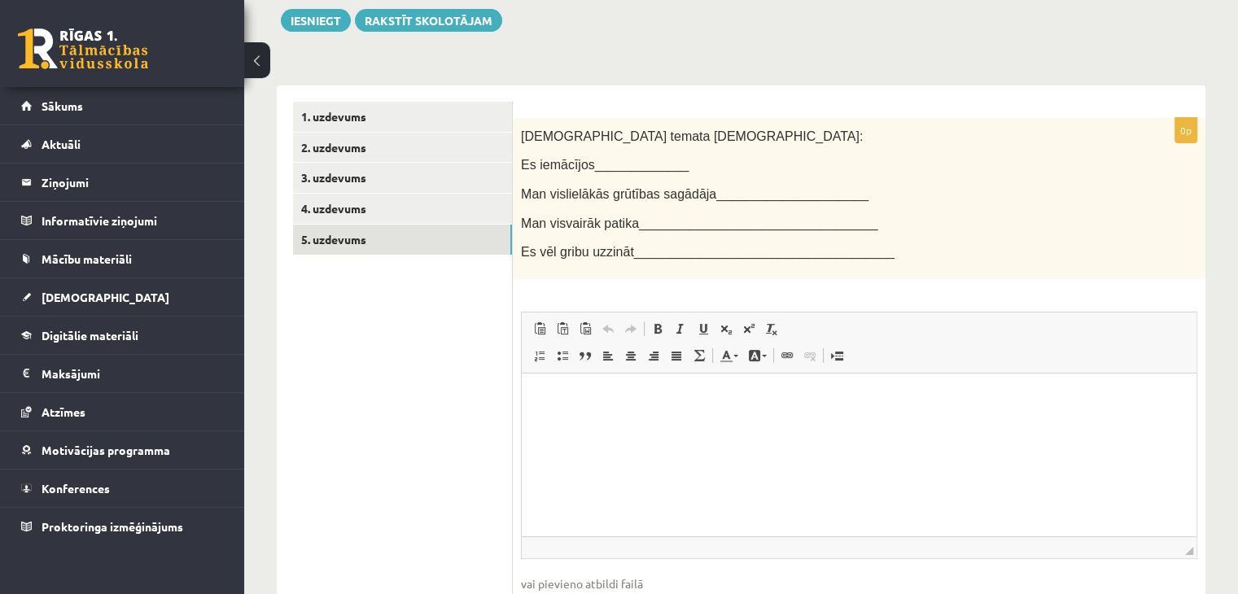
click at [583, 409] on html at bounding box center [859, 398] width 675 height 50
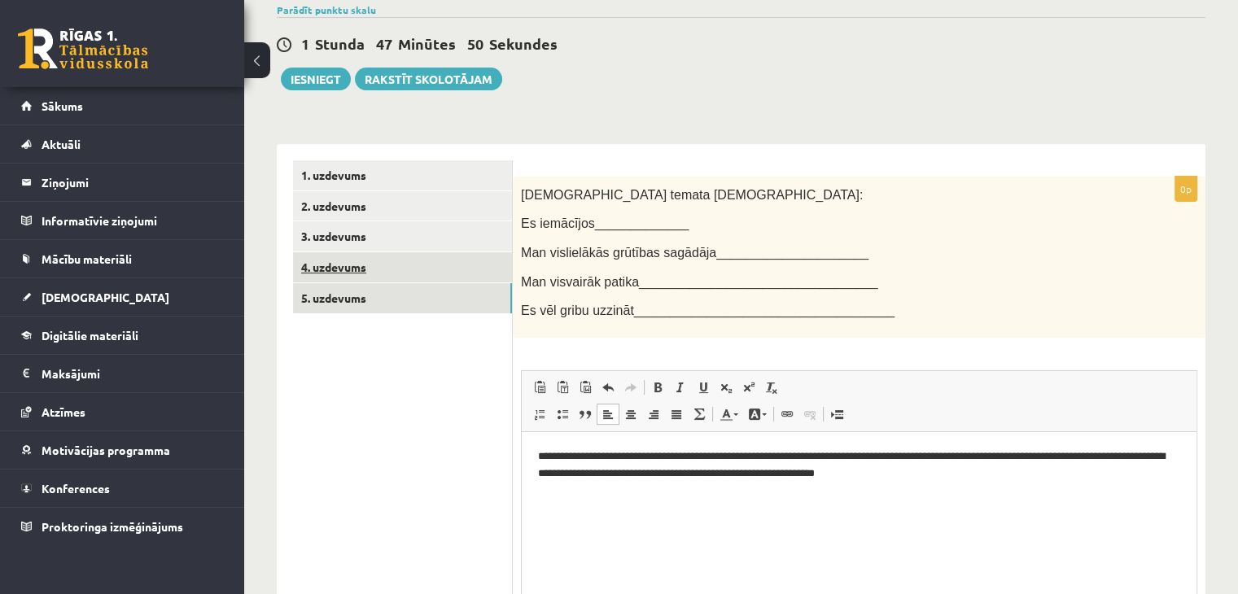
scroll to position [131, 0]
click at [339, 276] on link "4. uzdevums" at bounding box center [402, 268] width 219 height 30
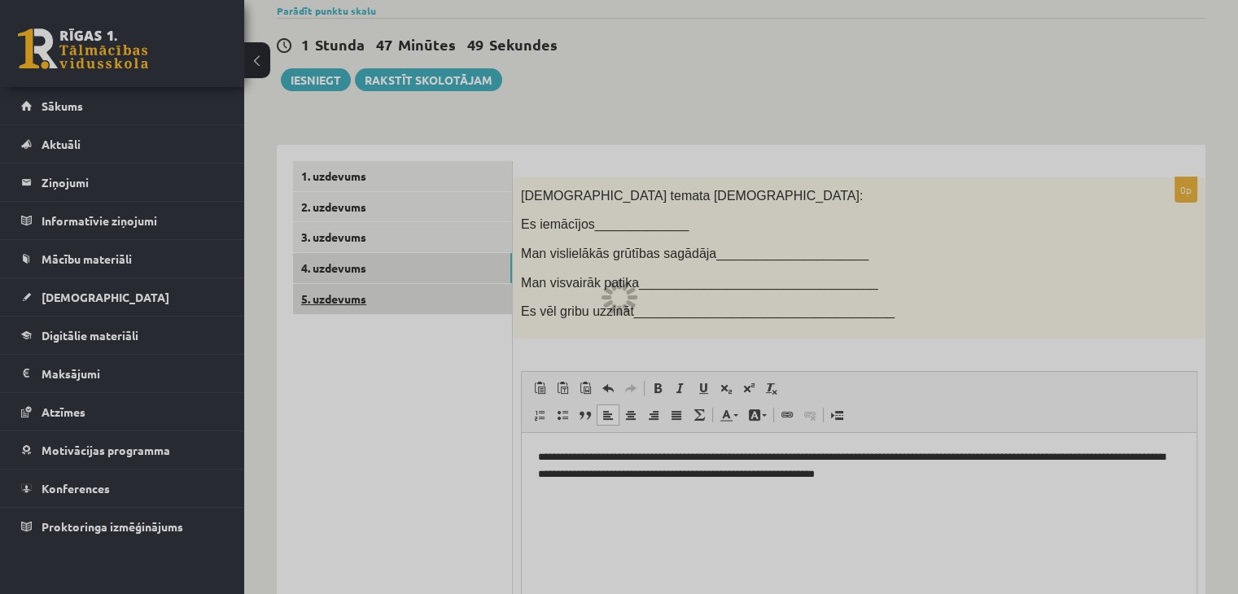
scroll to position [28, 0]
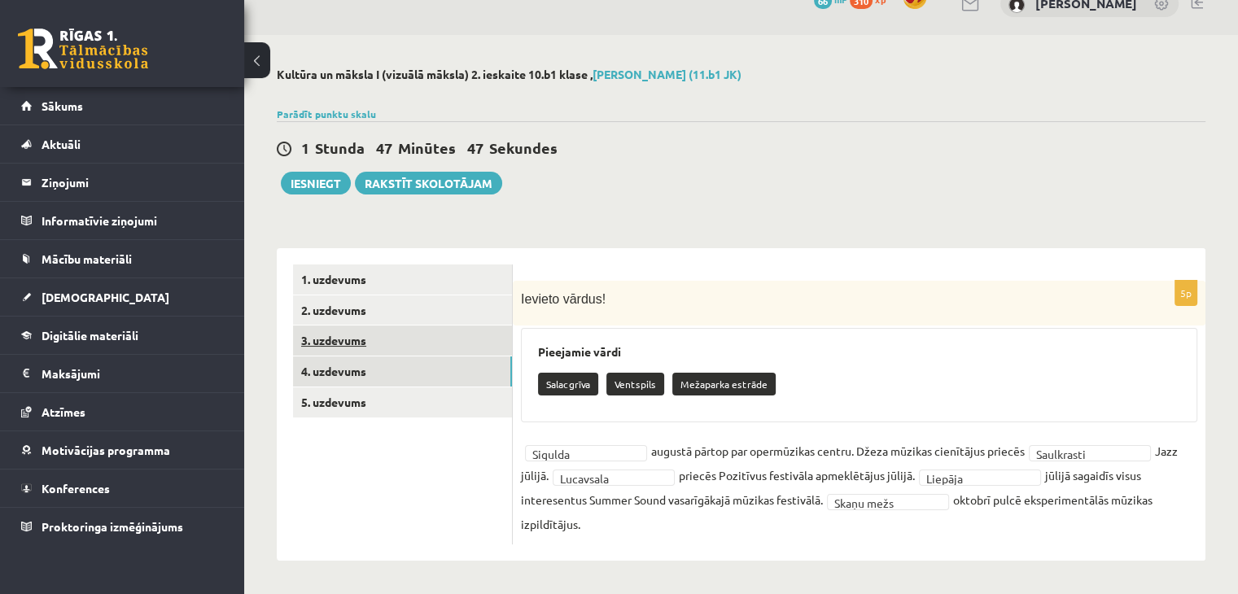
click at [342, 334] on link "3. uzdevums" at bounding box center [402, 341] width 219 height 30
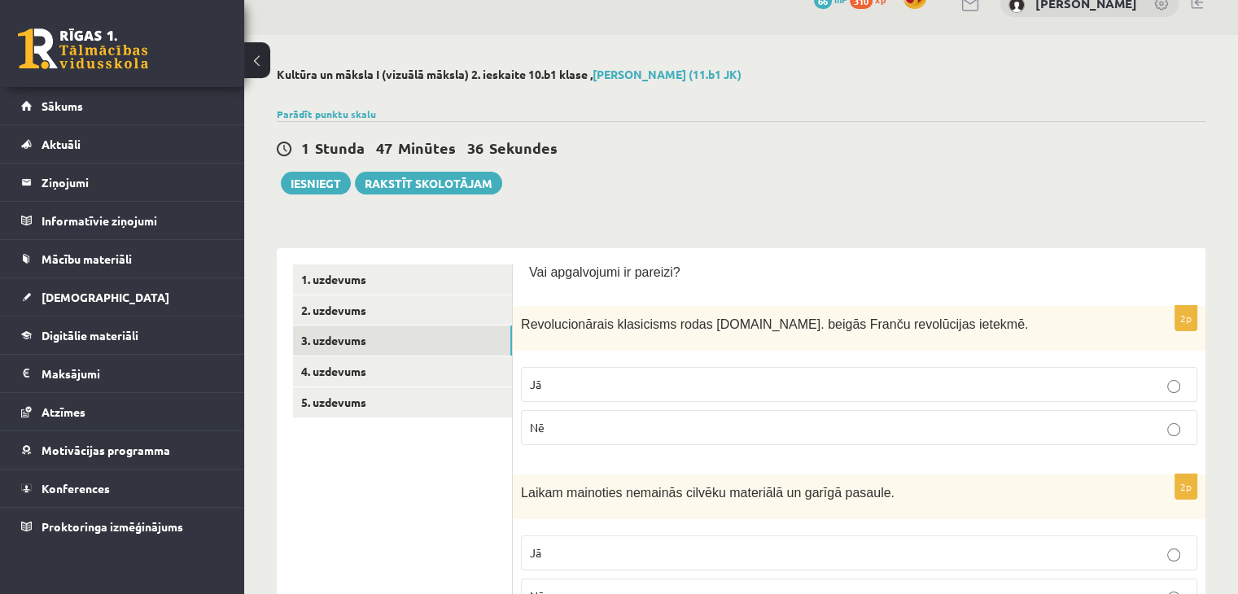
scroll to position [0, 0]
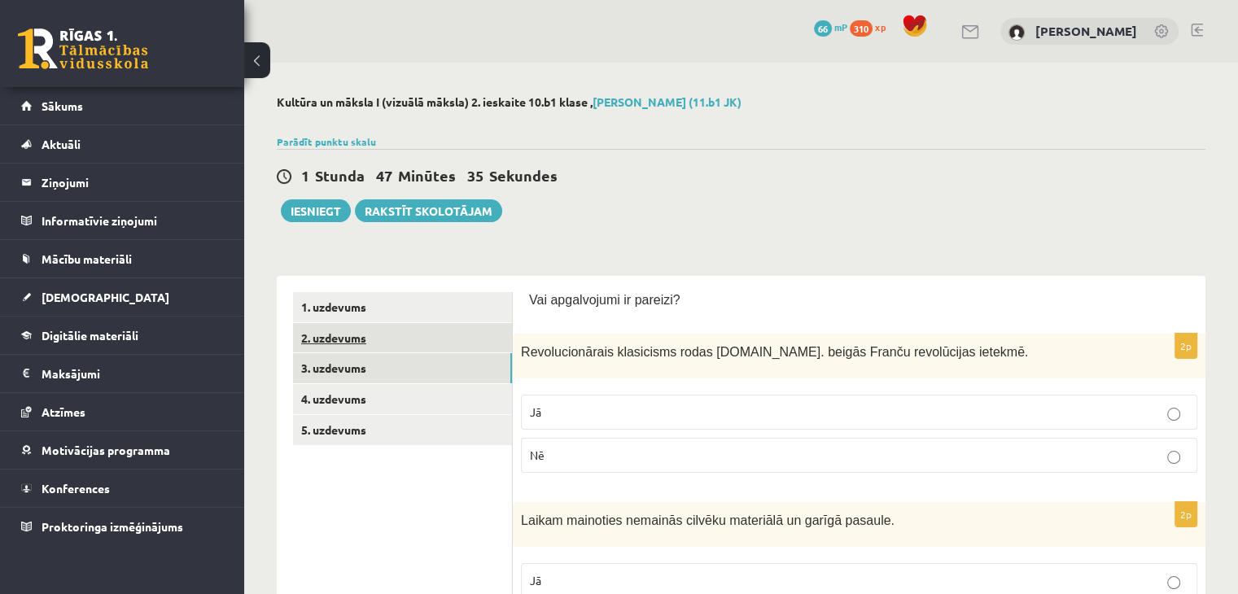
click at [319, 338] on link "2. uzdevums" at bounding box center [402, 338] width 219 height 30
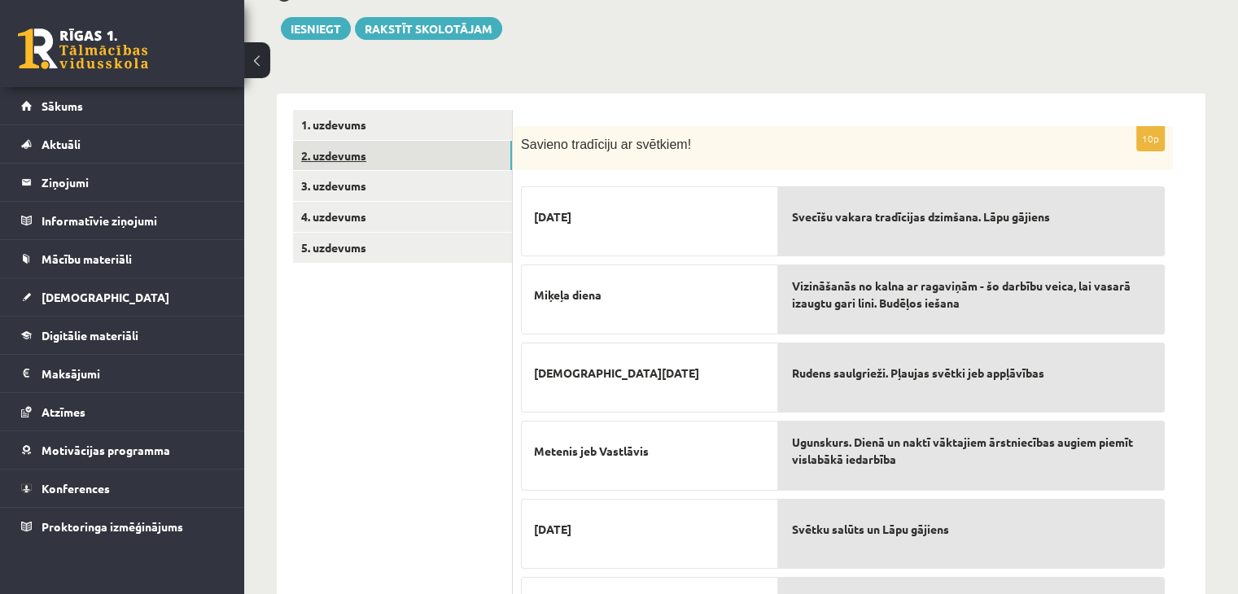
scroll to position [81, 0]
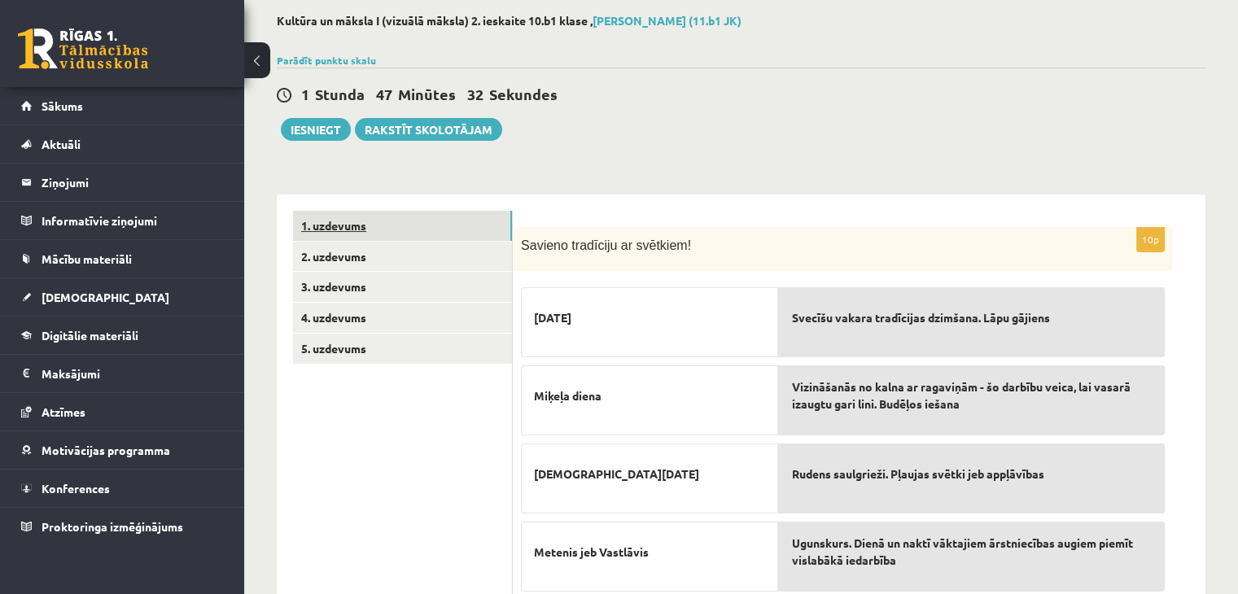
click at [336, 219] on link "1. uzdevums" at bounding box center [402, 226] width 219 height 30
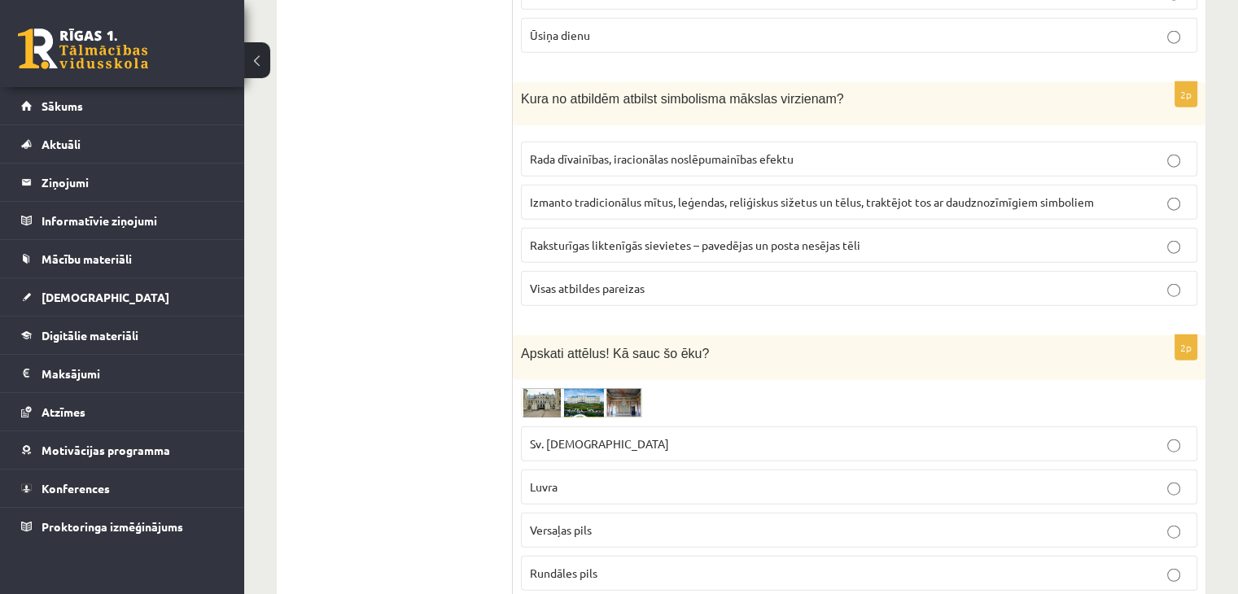
scroll to position [3825, 0]
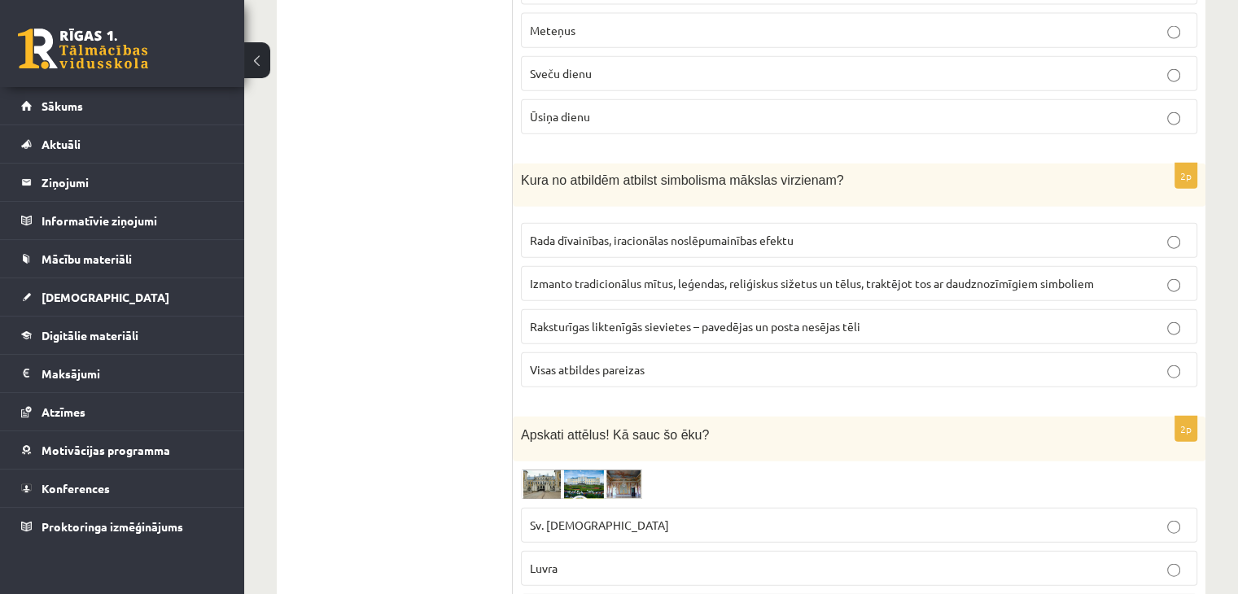
click at [760, 233] on span "Rada dīvainības, iracionālas noslēpumainības efektu" at bounding box center [662, 240] width 264 height 15
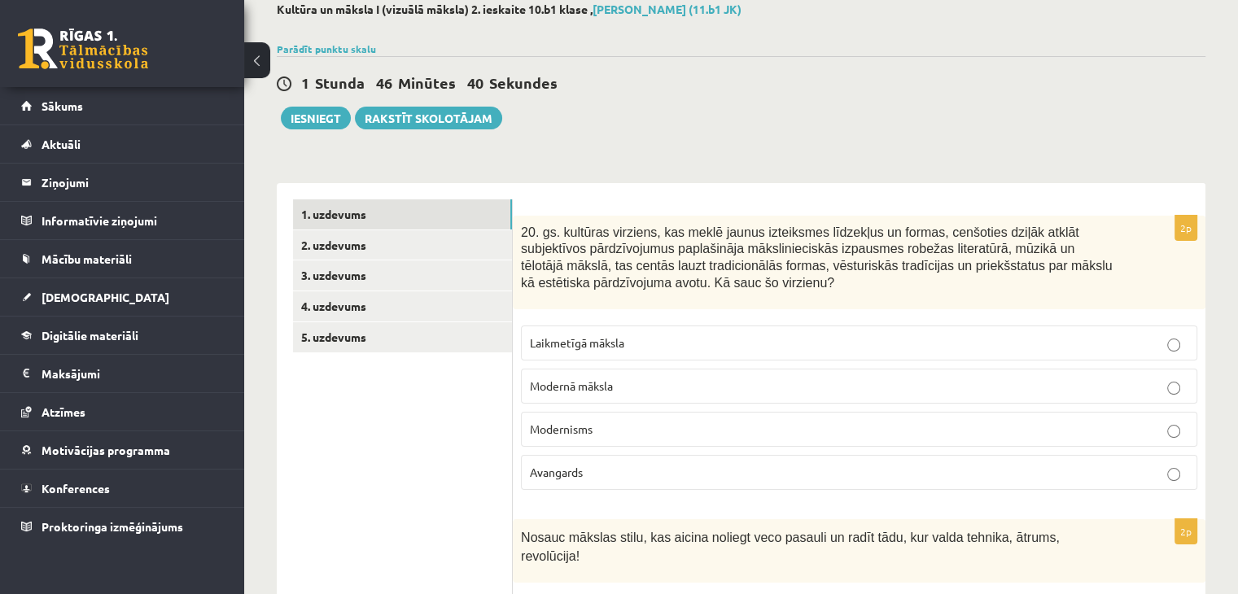
scroll to position [0, 0]
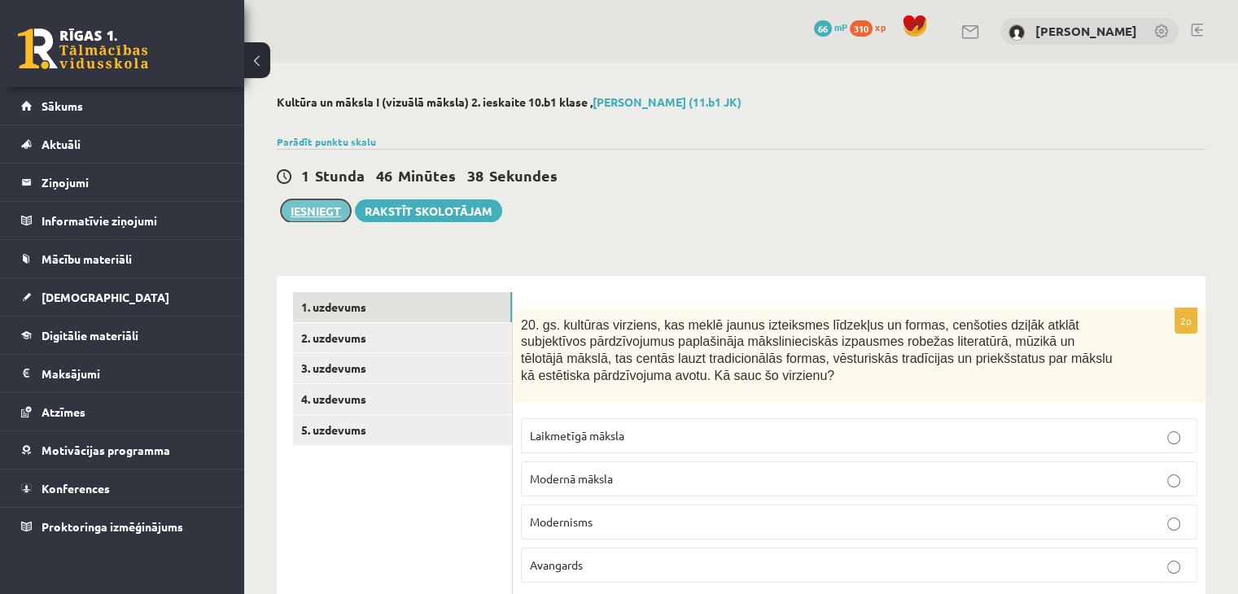
click at [322, 206] on button "Iesniegt" at bounding box center [316, 210] width 70 height 23
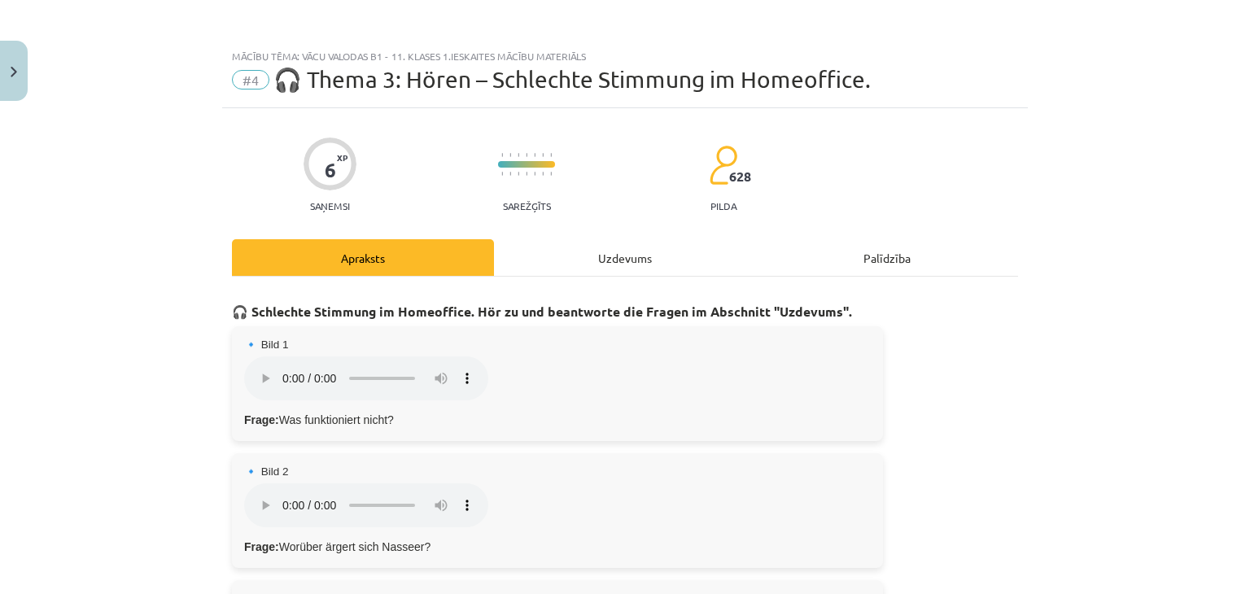
scroll to position [929, 0]
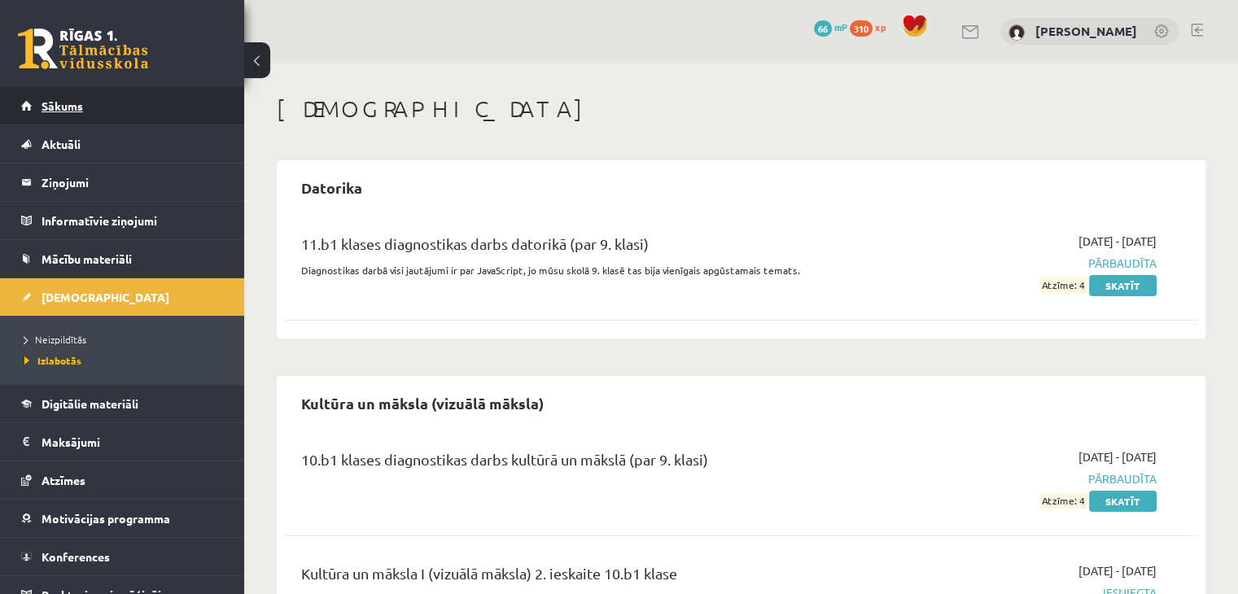
click at [55, 103] on span "Sākums" at bounding box center [63, 105] width 42 height 15
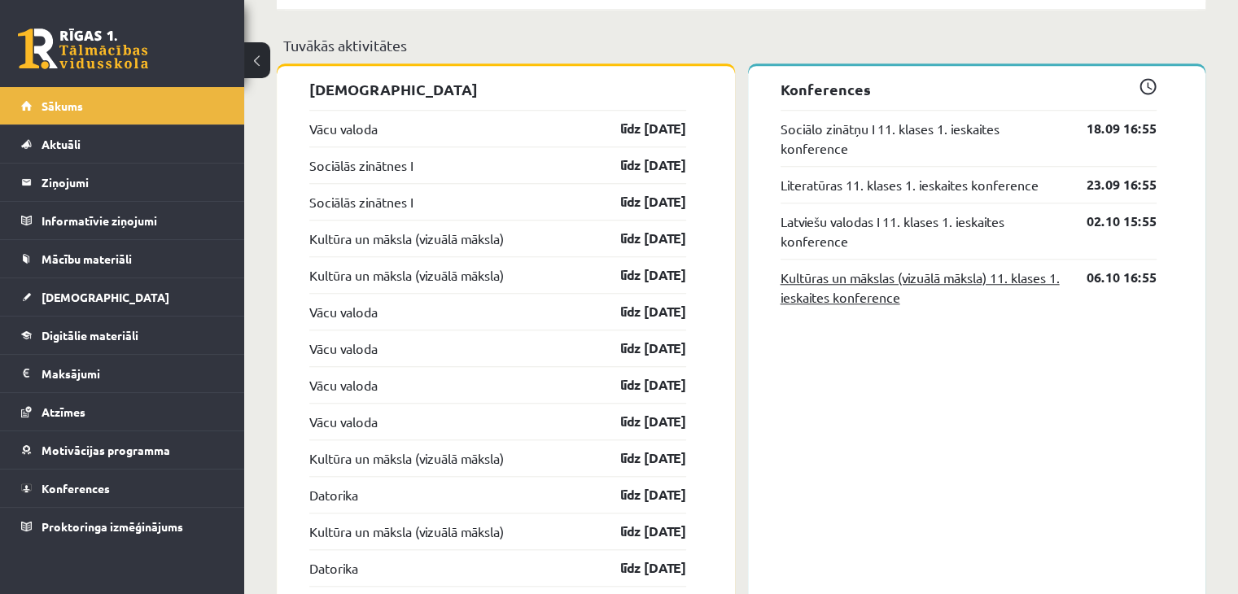
scroll to position [1465, 0]
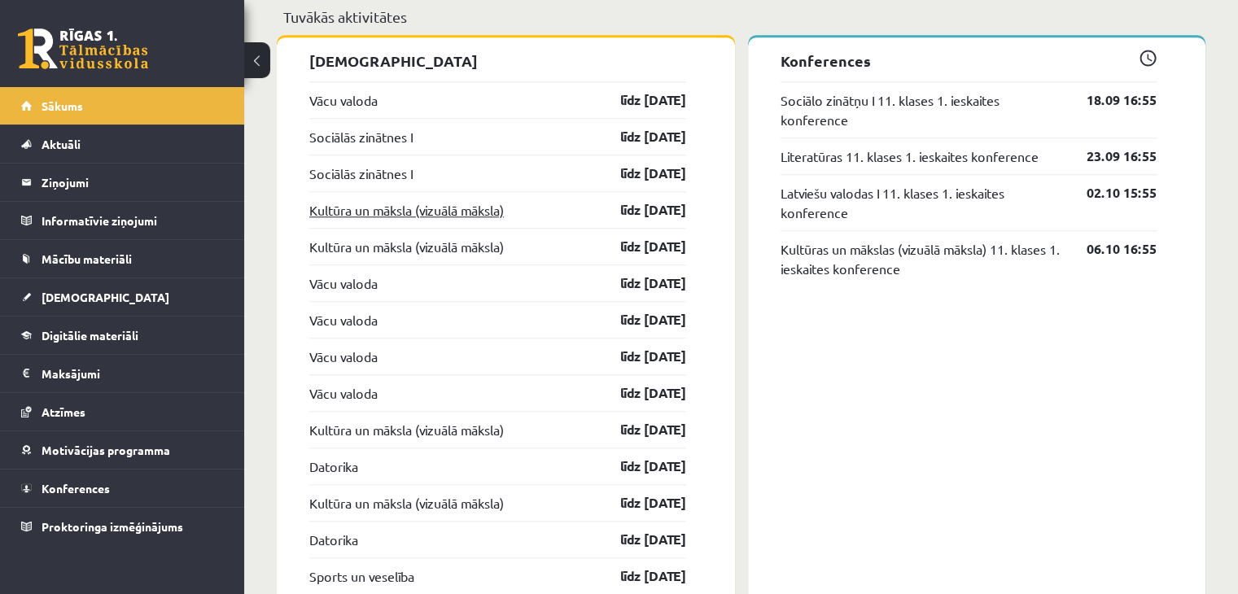
click at [384, 209] on link "Kultūra un māksla (vizuālā māksla)" at bounding box center [406, 210] width 194 height 20
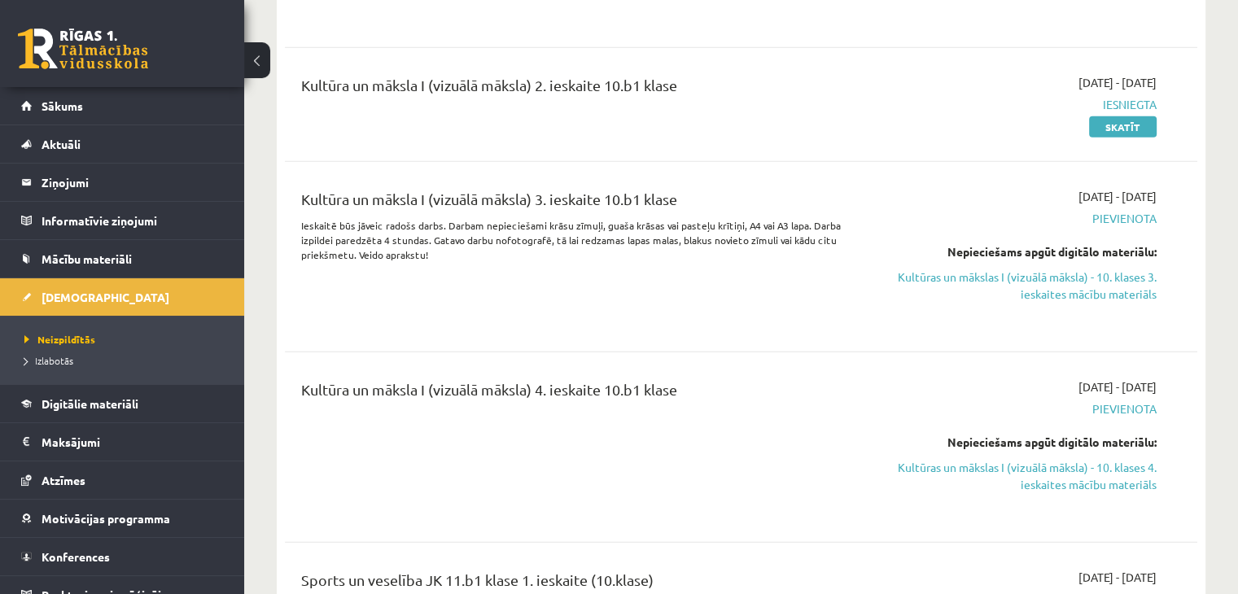
scroll to position [4150, 0]
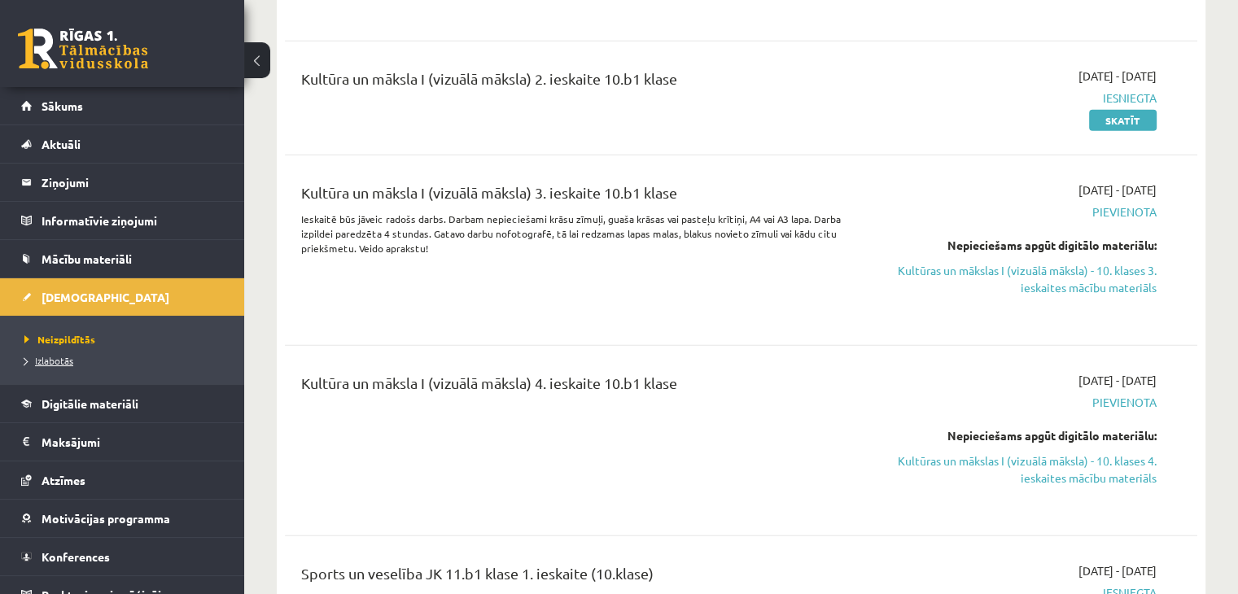
click at [37, 354] on span "Izlabotās" at bounding box center [48, 360] width 49 height 13
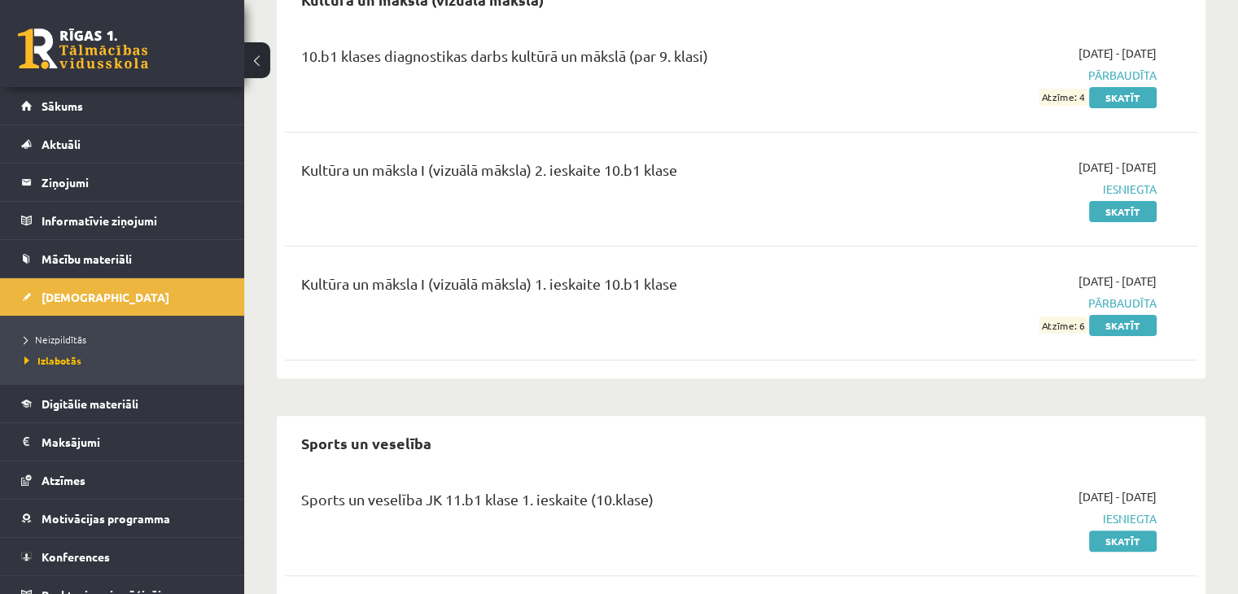
scroll to position [312, 0]
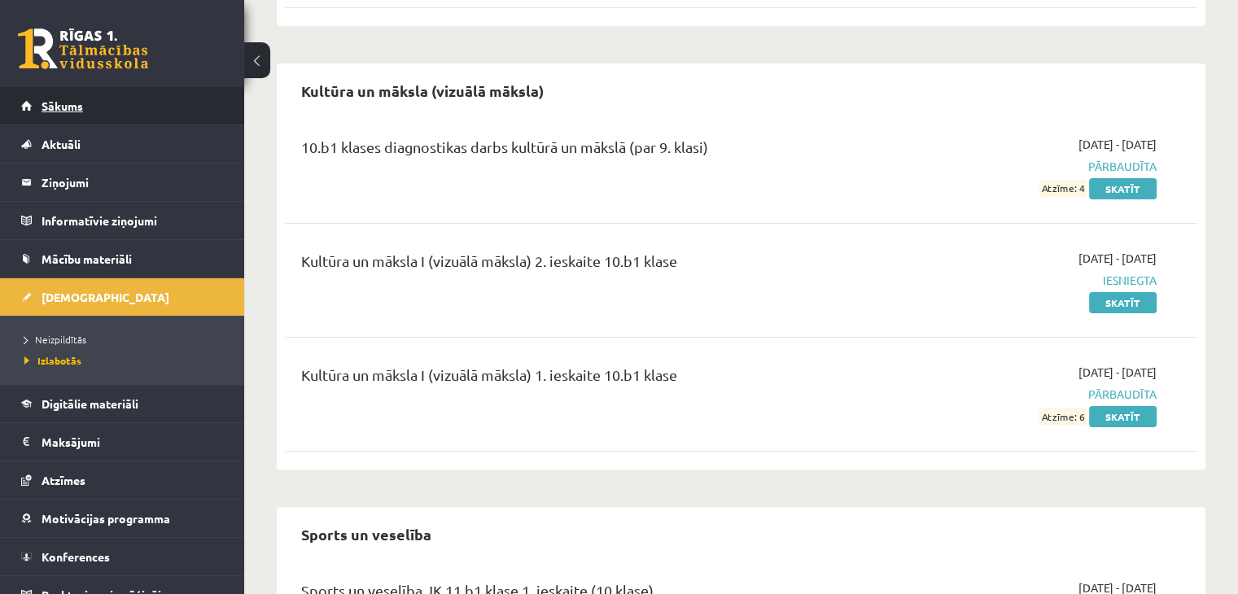
click at [63, 110] on span "Sākums" at bounding box center [63, 105] width 42 height 15
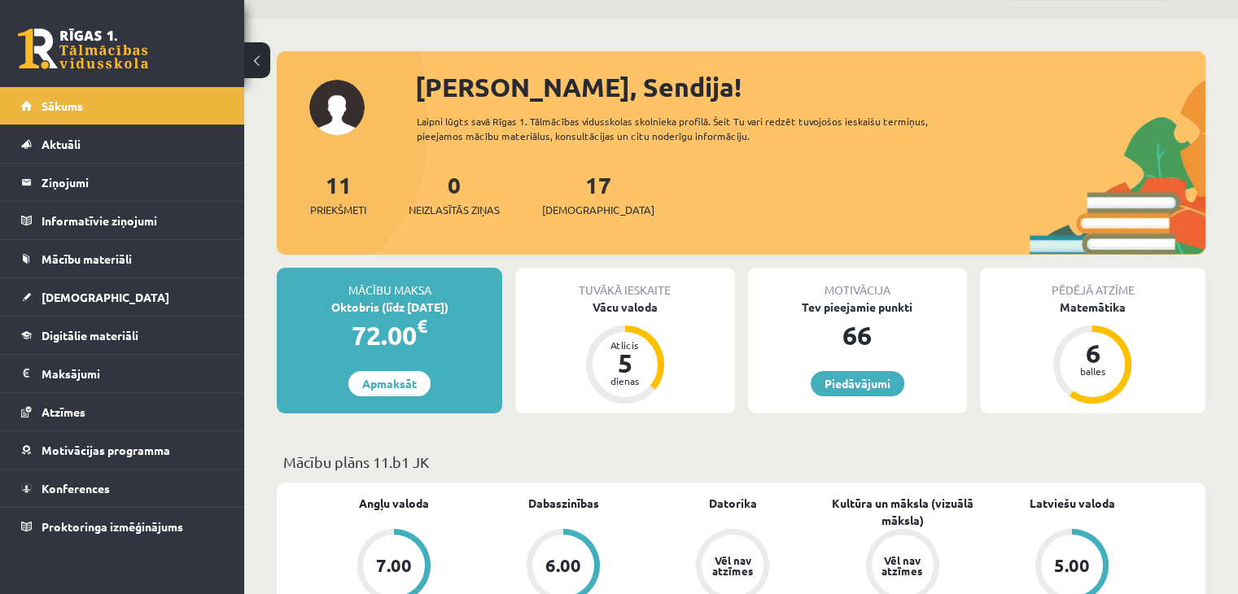
scroll to position [163, 0]
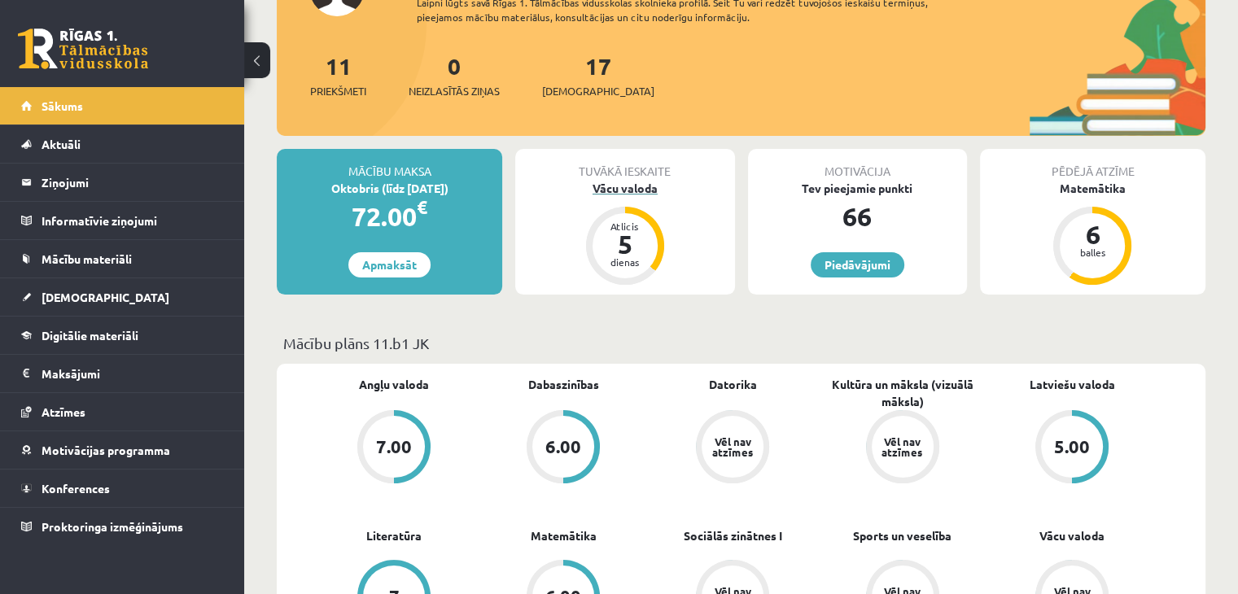
click at [628, 186] on div "Vācu valoda" at bounding box center [624, 188] width 219 height 17
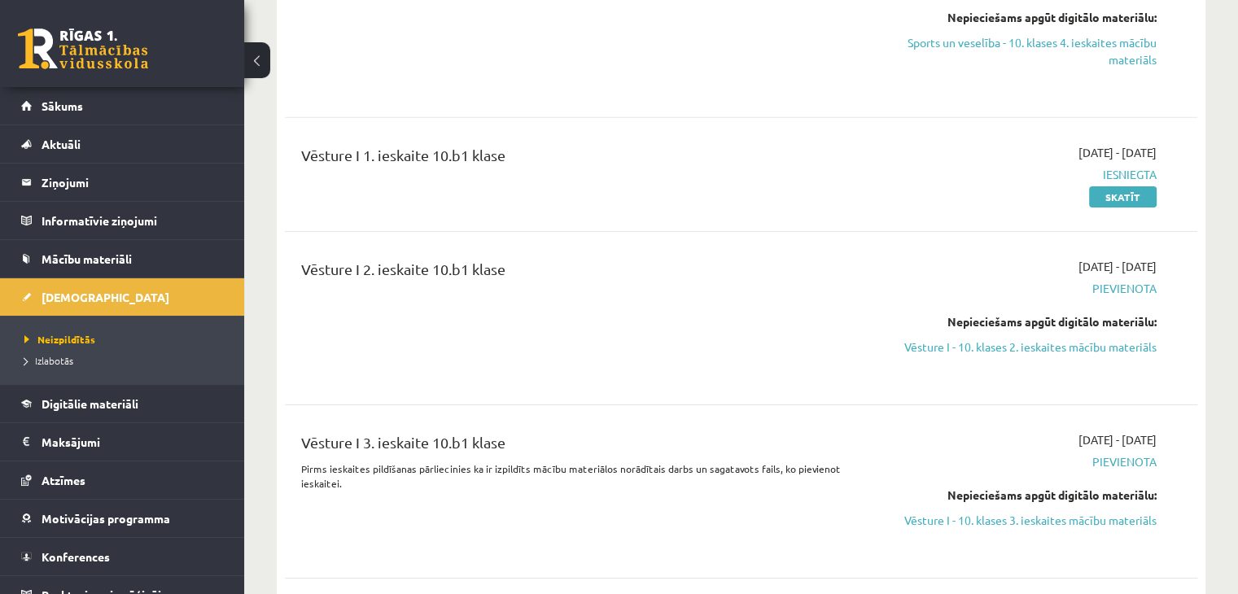
scroll to position [5127, 0]
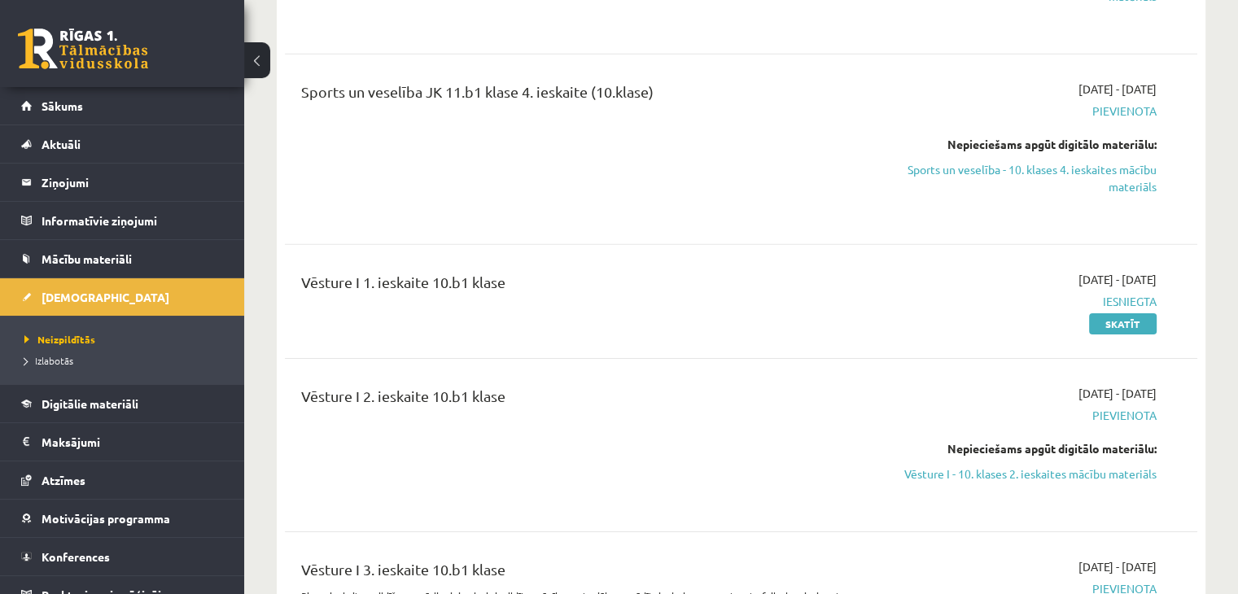
drag, startPoint x: 943, startPoint y: 376, endPoint x: 700, endPoint y: 89, distance: 376.5
click at [943, 465] on link "Vēsture I - 10. klases 2. ieskaites mācību materiāls" at bounding box center [1022, 473] width 269 height 17
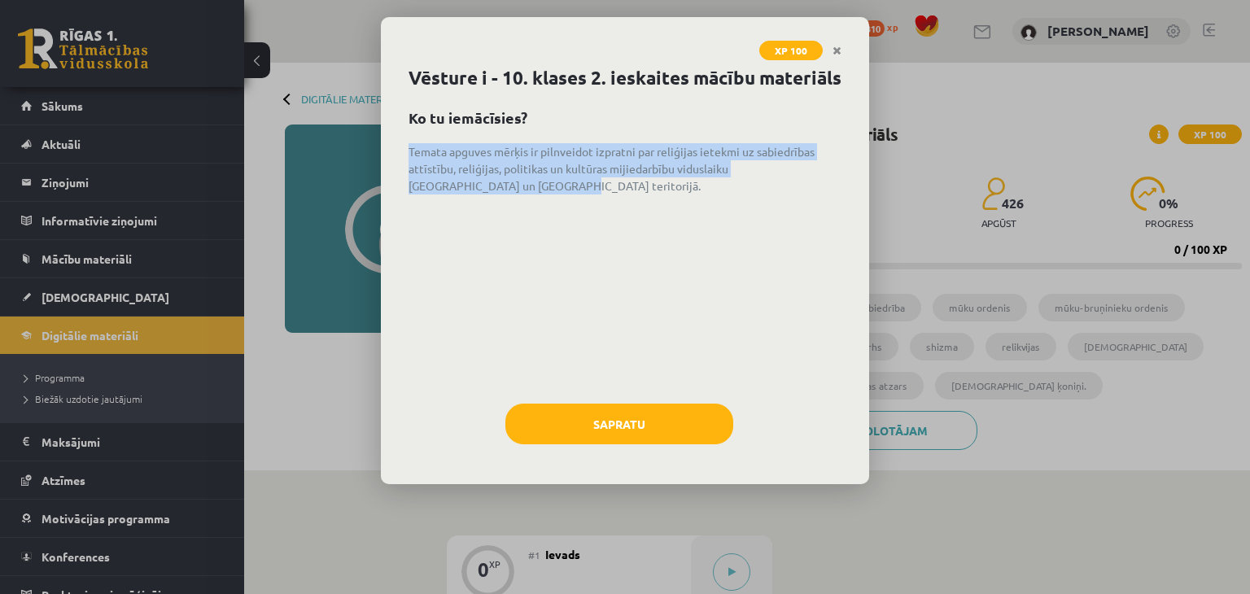
drag, startPoint x: 528, startPoint y: 213, endPoint x: 406, endPoint y: 174, distance: 128.2
click at [406, 174] on div "Vēsture i - 10. klases 2. ieskaites mācību materiāls Ko tu iemācīsies? Temata a…" at bounding box center [625, 274] width 488 height 420
copy p "Temata apguves mērķis ir pilnveidot izpratni par reliģijas ietekmi uz sabiedrīb…"
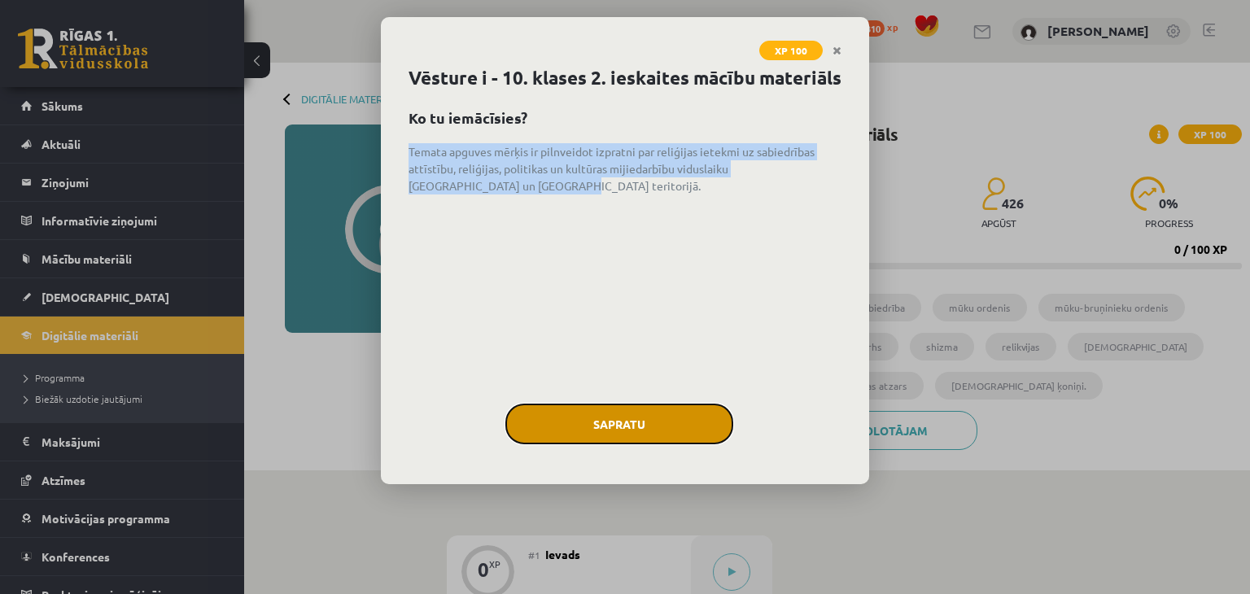
click at [591, 443] on button "Sapratu" at bounding box center [619, 424] width 228 height 41
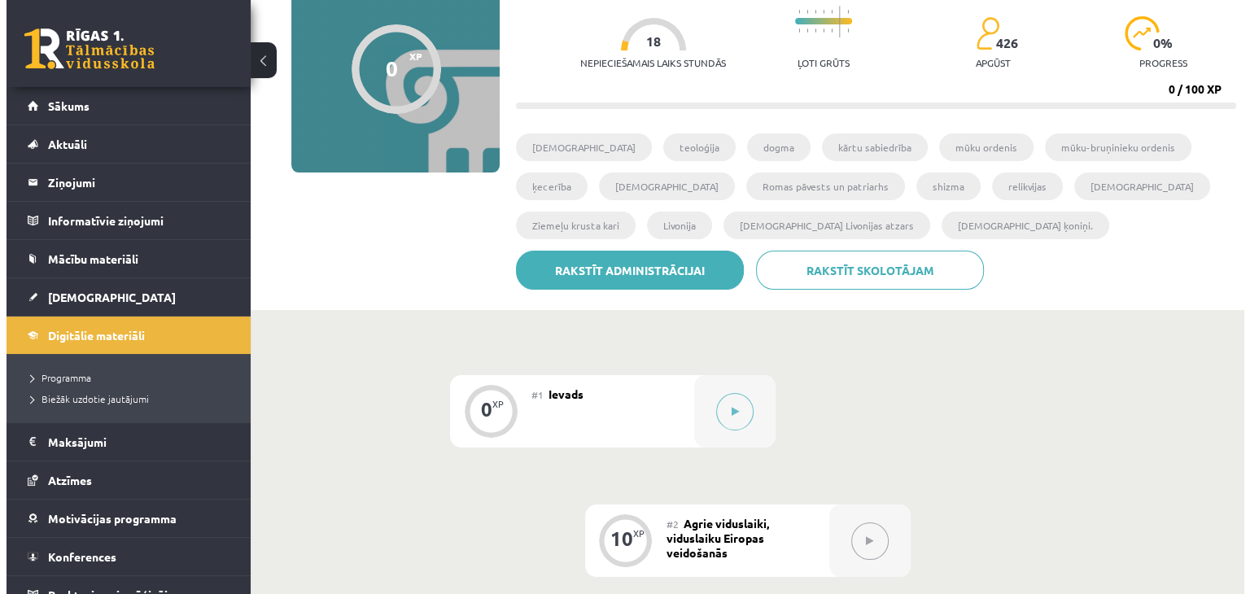
scroll to position [163, 0]
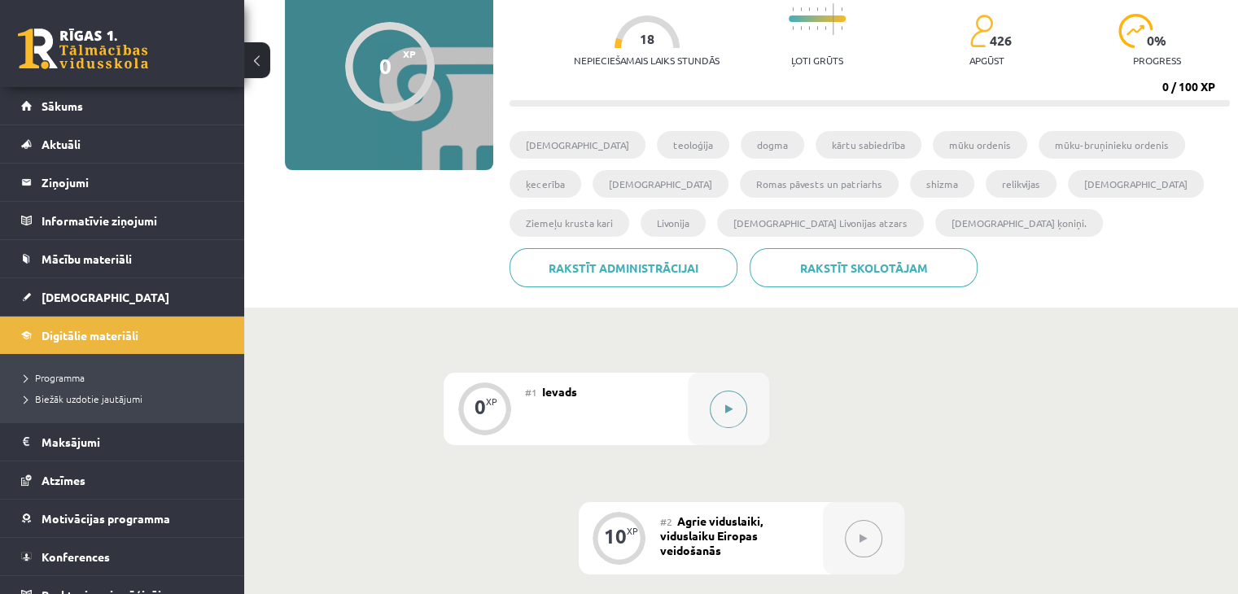
click at [725, 415] on button at bounding box center [728, 409] width 37 height 37
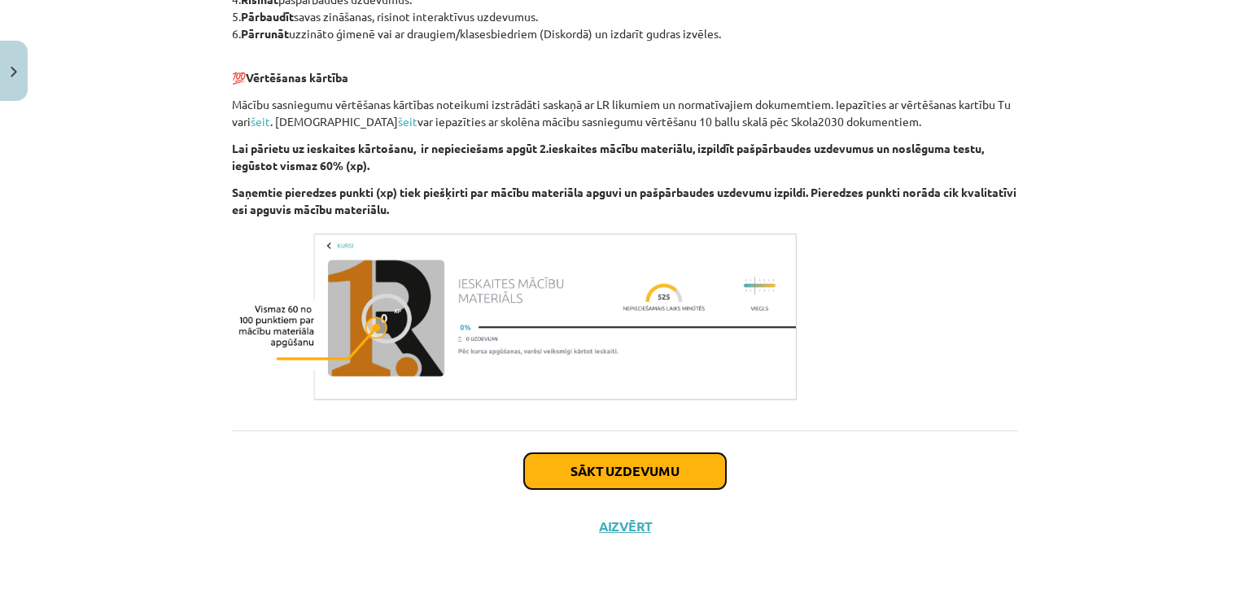
click at [563, 466] on button "Sākt uzdevumu" at bounding box center [625, 471] width 202 height 36
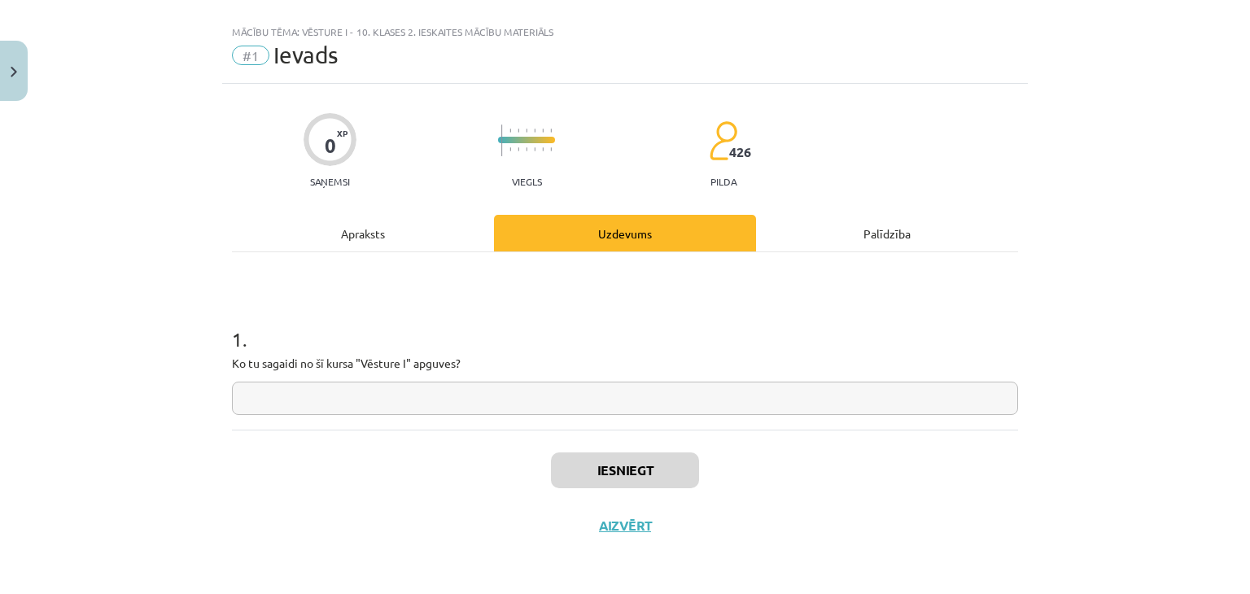
scroll to position [24, 0]
click at [426, 401] on input "text" at bounding box center [625, 398] width 786 height 33
paste input "**********"
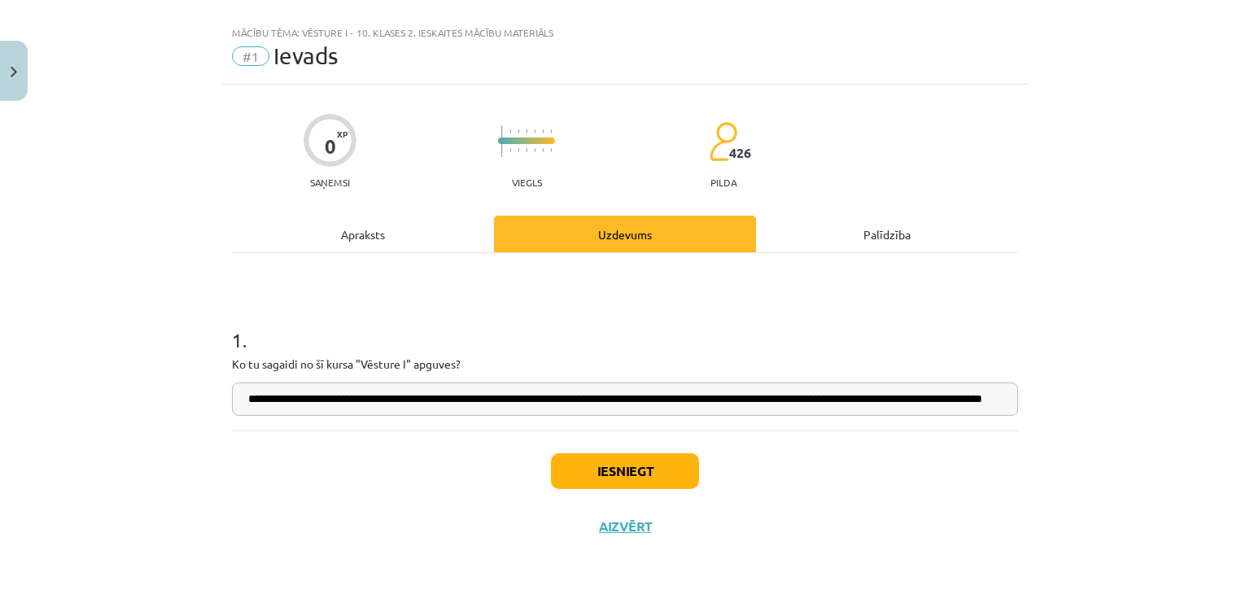
scroll to position [0, 0]
drag, startPoint x: 326, startPoint y: 400, endPoint x: 211, endPoint y: 411, distance: 115.2
click at [211, 411] on div "**********" at bounding box center [625, 297] width 1250 height 594
drag, startPoint x: 281, startPoint y: 401, endPoint x: 226, endPoint y: 400, distance: 54.5
click at [232, 400] on input "**********" at bounding box center [625, 398] width 786 height 33
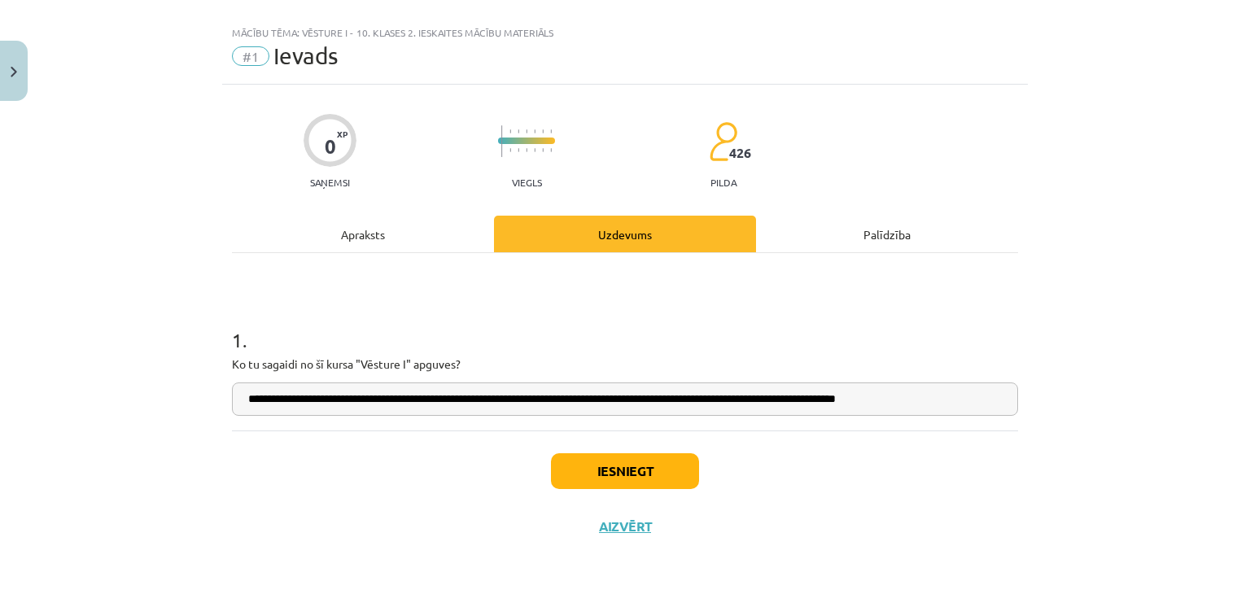
click at [296, 406] on input "**********" at bounding box center [625, 398] width 786 height 33
drag, startPoint x: 479, startPoint y: 400, endPoint x: 749, endPoint y: 395, distance: 269.4
click at [749, 395] on input "**********" at bounding box center [625, 398] width 786 height 33
type input "**********"
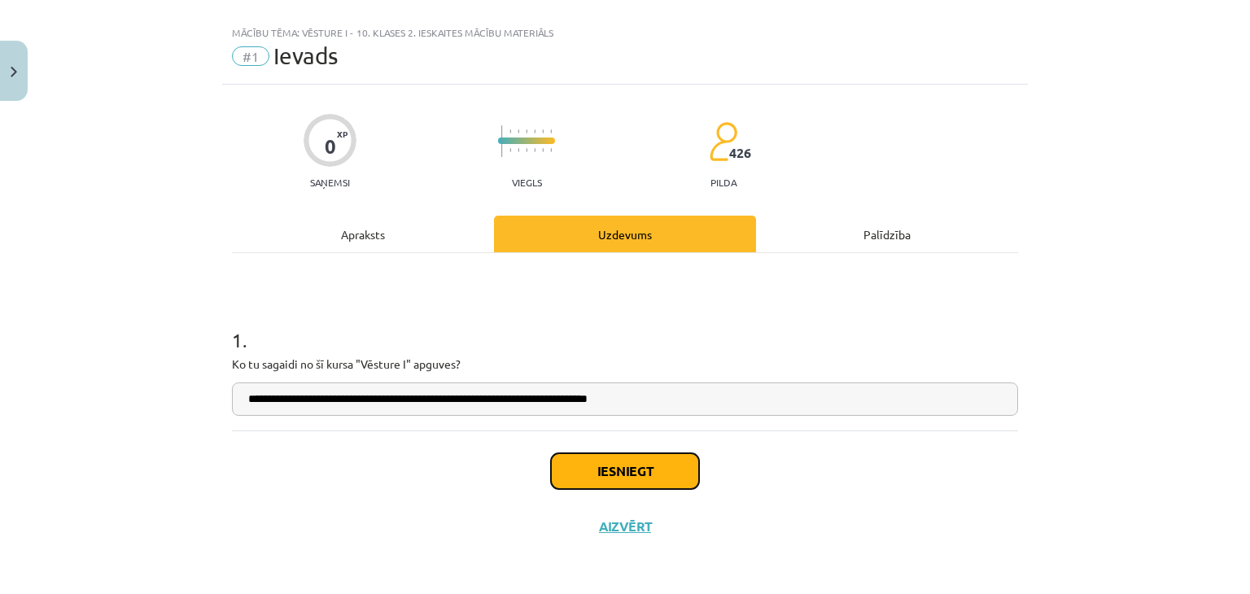
click at [636, 465] on button "Iesniegt" at bounding box center [625, 471] width 148 height 36
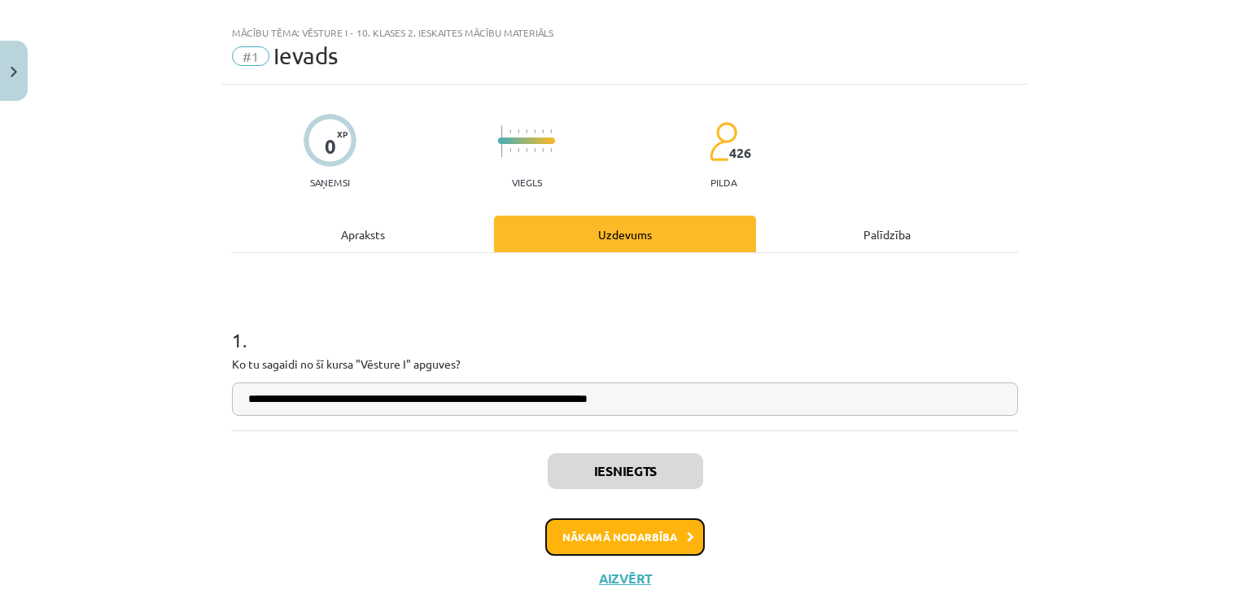
click at [617, 528] on button "Nākamā nodarbība" at bounding box center [624, 536] width 159 height 37
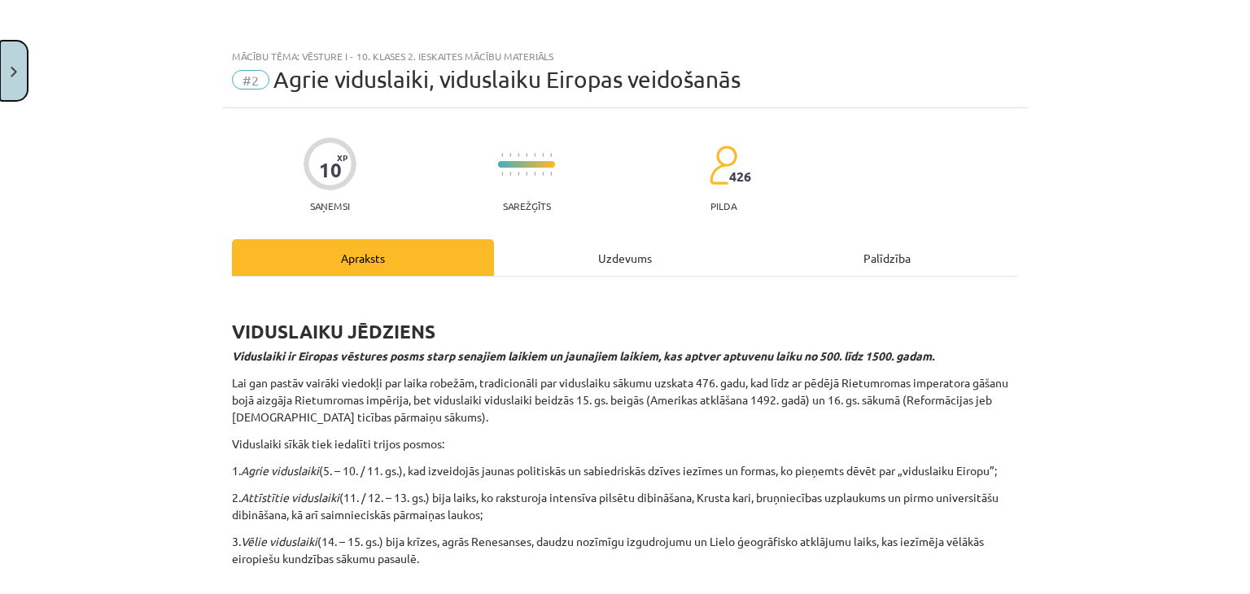
click at [13, 67] on img "Close" at bounding box center [14, 72] width 7 height 11
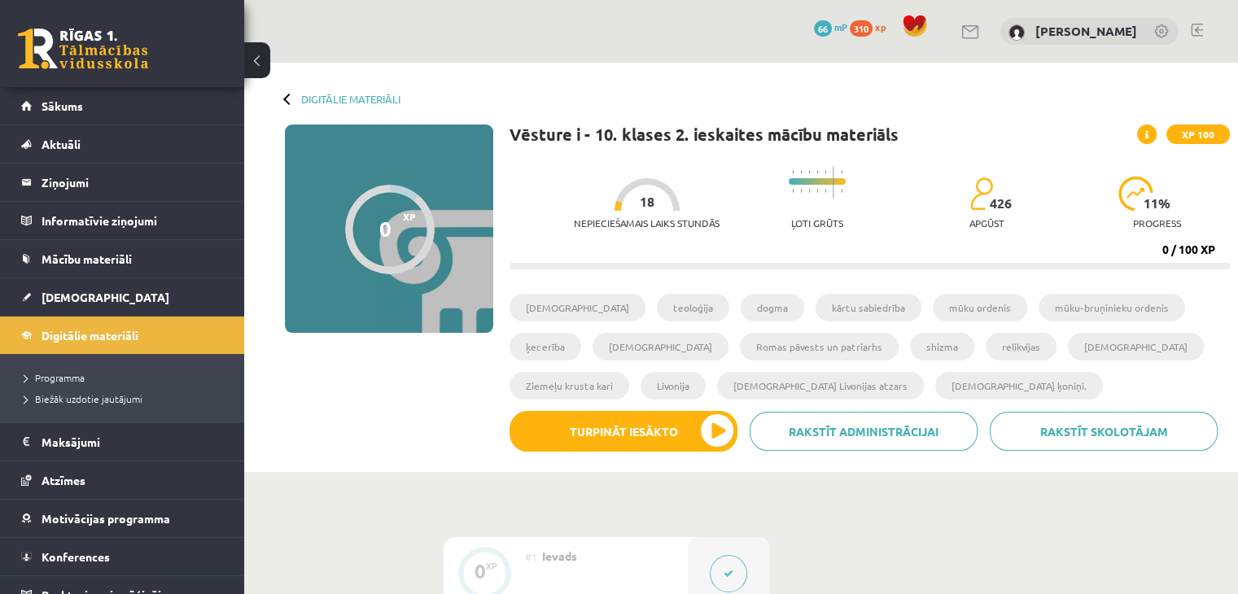
click at [885, 24] on link "310 xp" at bounding box center [872, 26] width 44 height 13
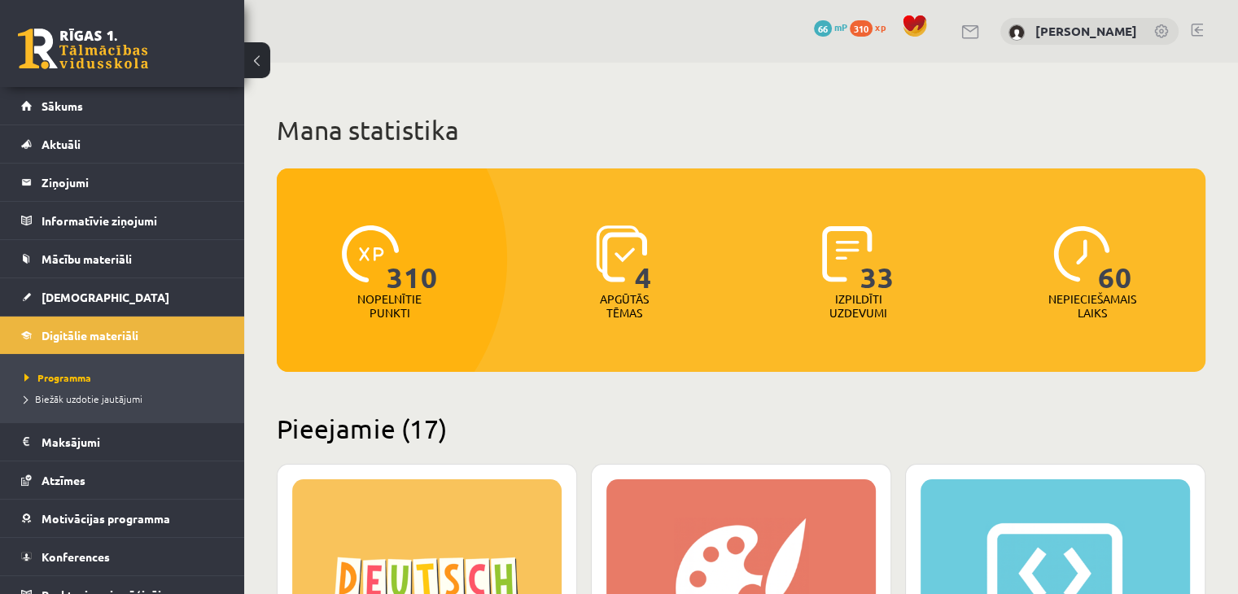
click at [848, 294] on p "Izpildīti uzdevumi" at bounding box center [857, 306] width 63 height 28
click at [878, 277] on span "33" at bounding box center [877, 258] width 34 height 67
click at [859, 258] on img at bounding box center [847, 253] width 50 height 57
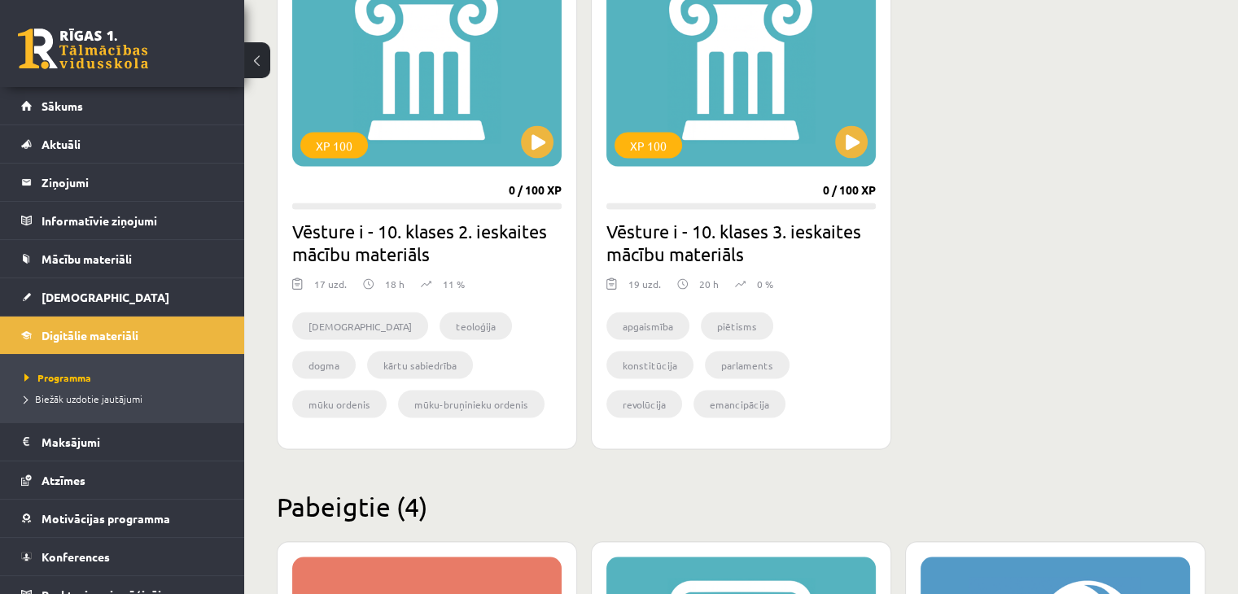
scroll to position [3125, 0]
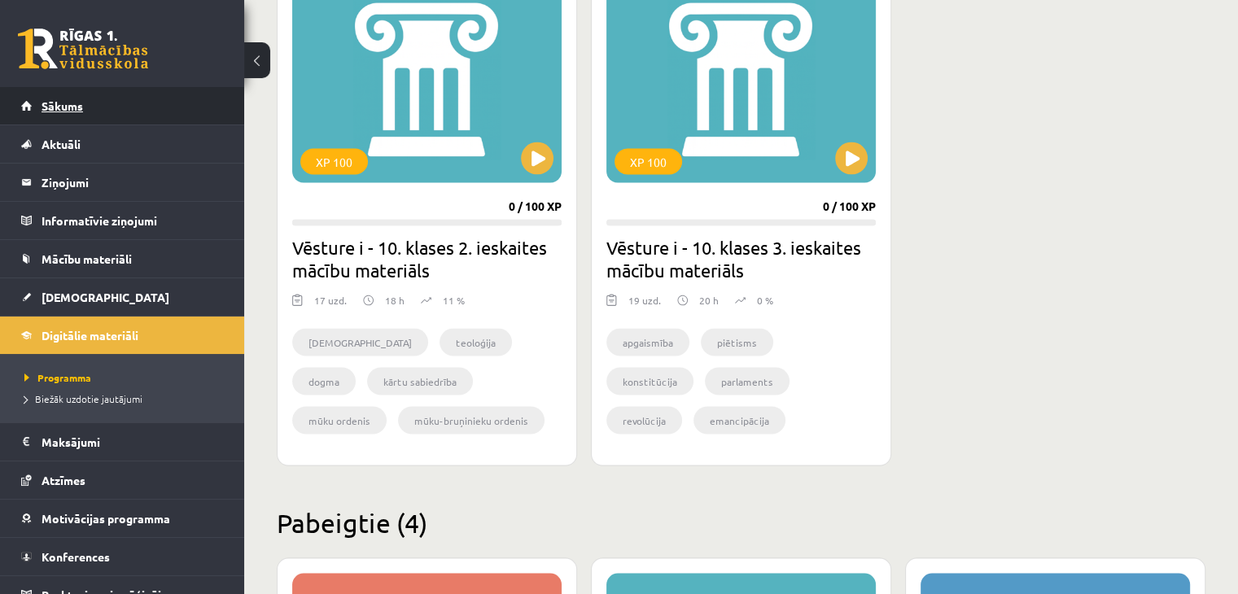
click at [72, 113] on link "Sākums" at bounding box center [122, 105] width 203 height 37
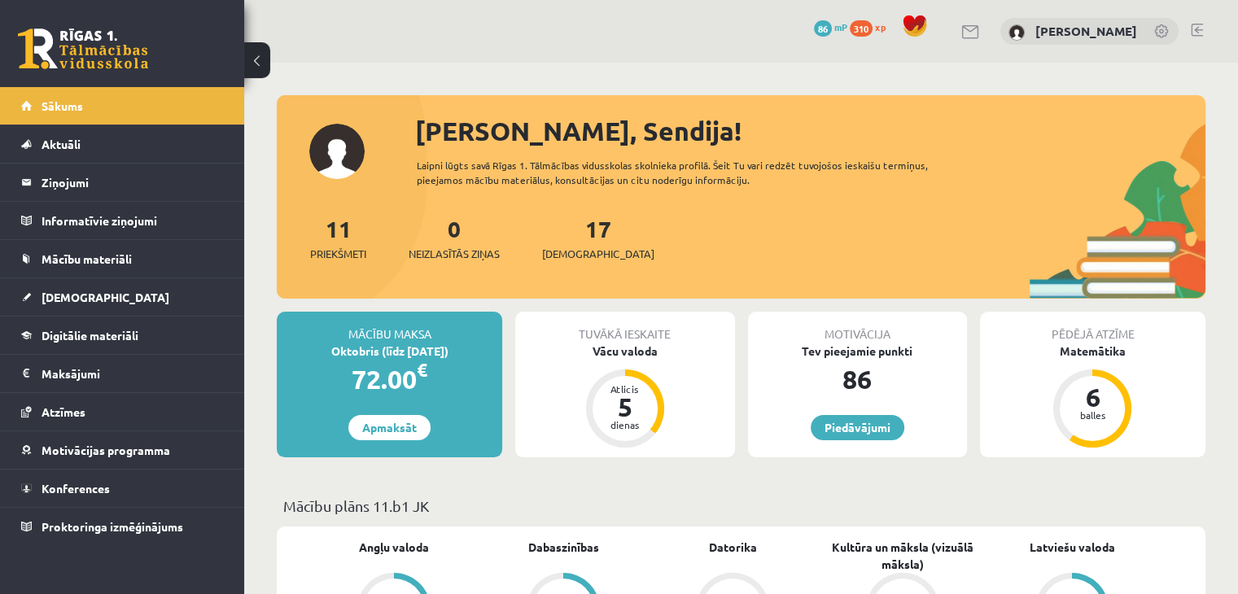
click at [67, 291] on span "[DEMOGRAPHIC_DATA]" at bounding box center [106, 297] width 128 height 15
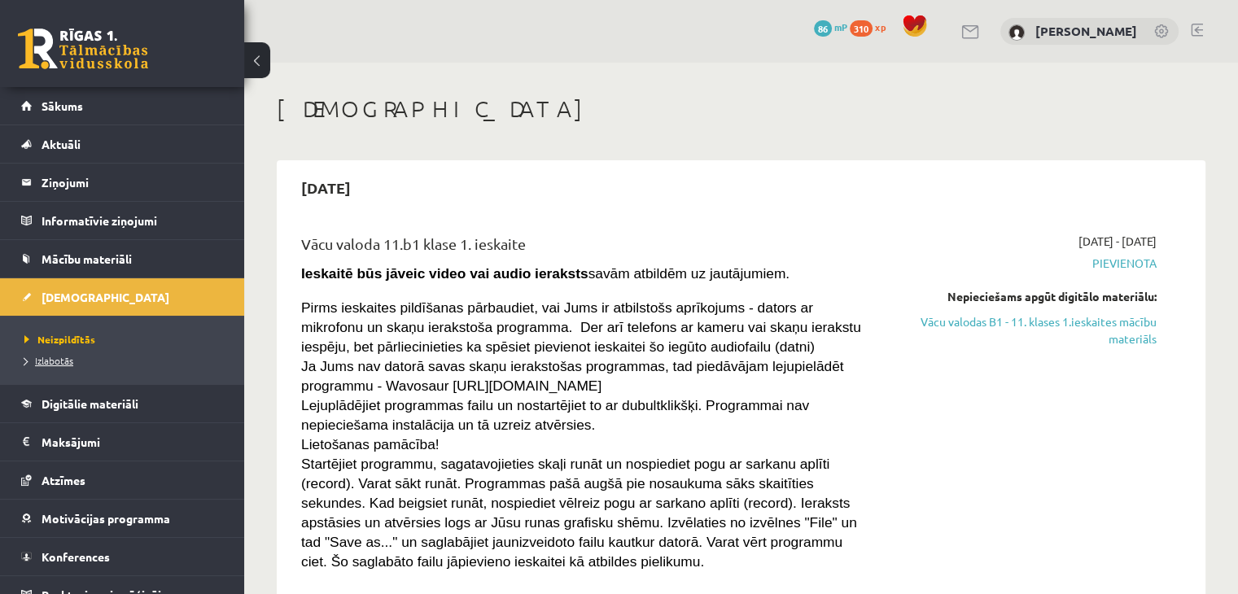
click at [58, 362] on span "Izlabotās" at bounding box center [48, 360] width 49 height 13
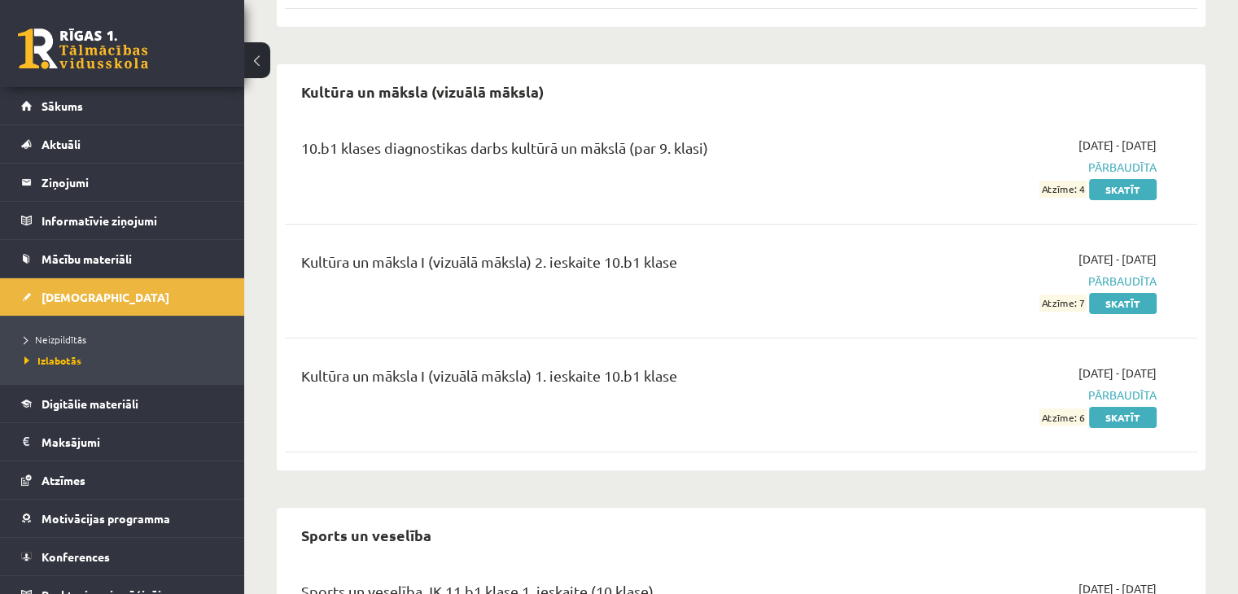
scroll to position [326, 0]
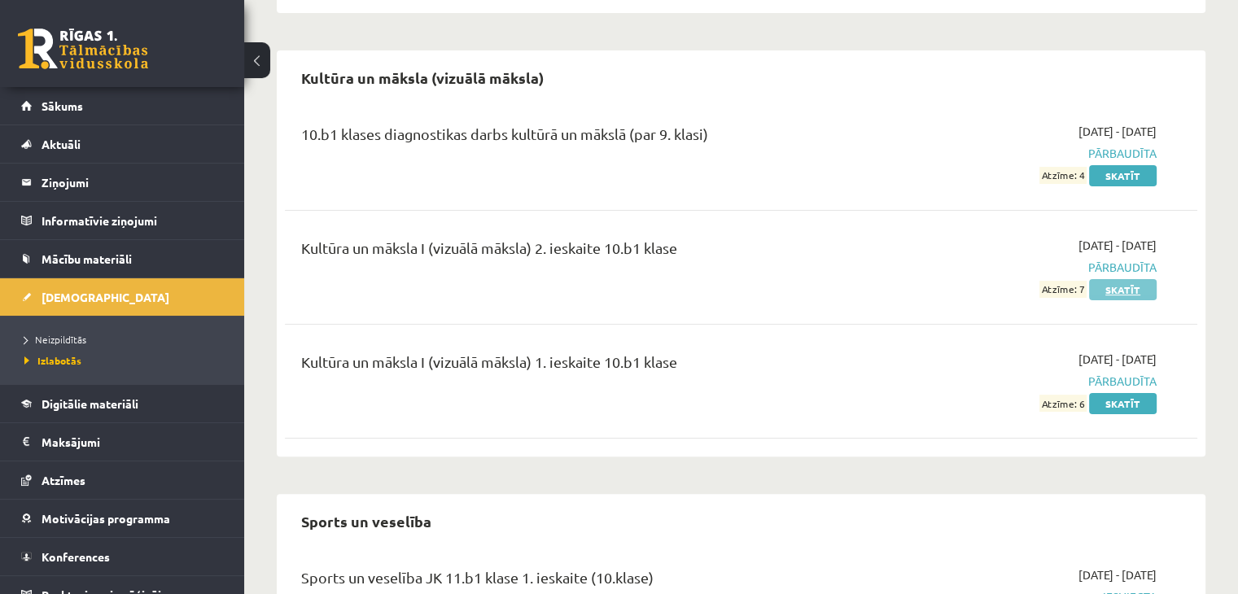
click at [1114, 286] on link "Skatīt" at bounding box center [1123, 289] width 68 height 21
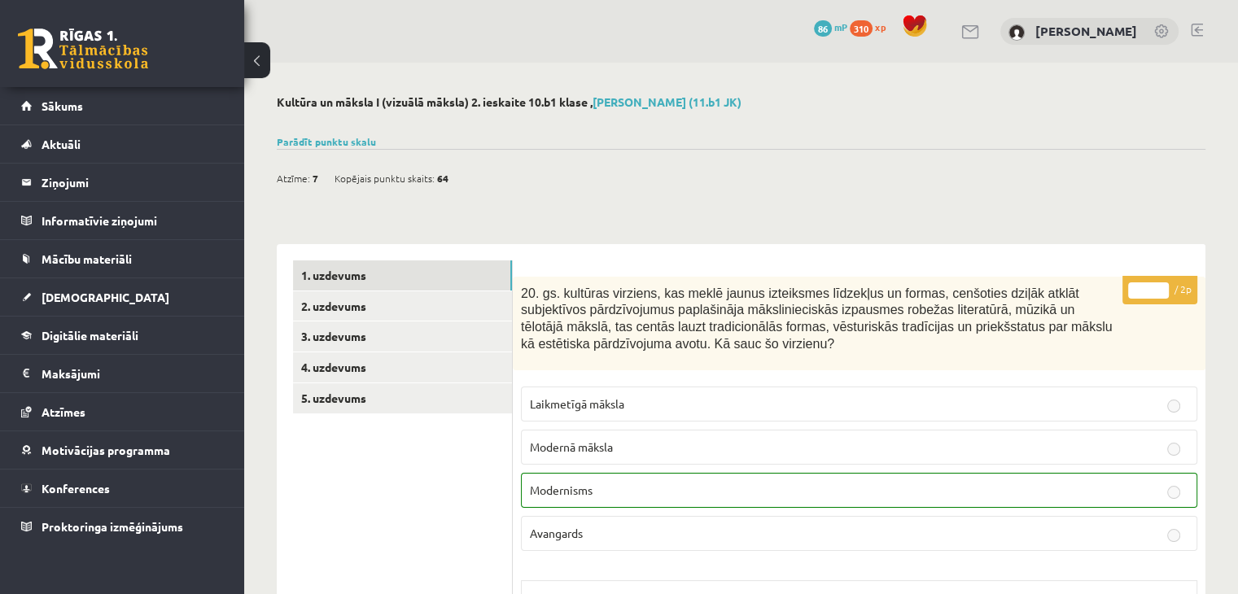
click at [313, 134] on div "Parādīt punktu skalu Atzīme No Līdz 1 0 17 2 18 25 3 26 34 4 35 42 5 43 51 6 52…" at bounding box center [741, 141] width 928 height 15
click at [316, 140] on link "Parādīt punktu skalu" at bounding box center [326, 141] width 99 height 13
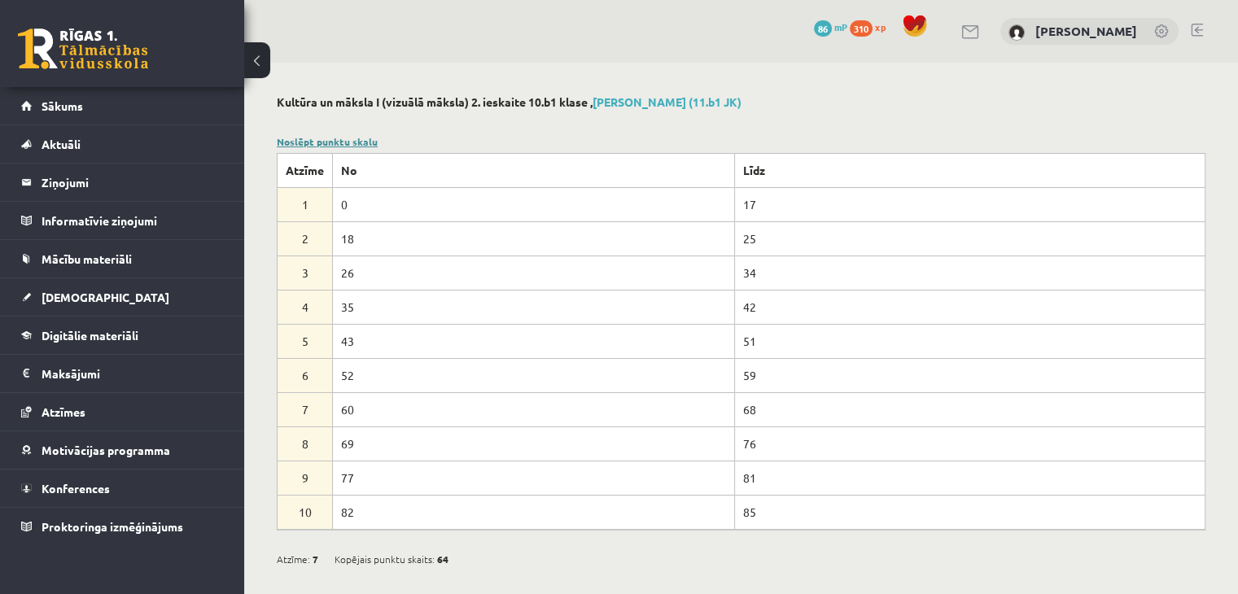
click at [324, 141] on link "Noslēpt punktu skalu" at bounding box center [327, 141] width 101 height 13
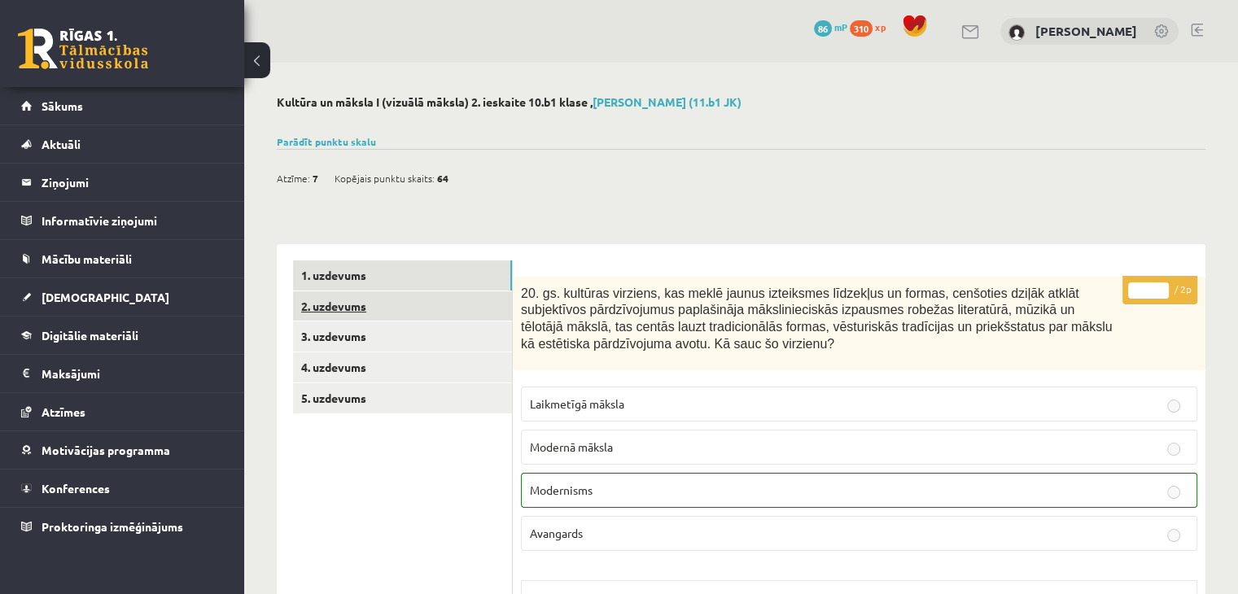
click at [342, 307] on link "2. uzdevums" at bounding box center [402, 306] width 219 height 30
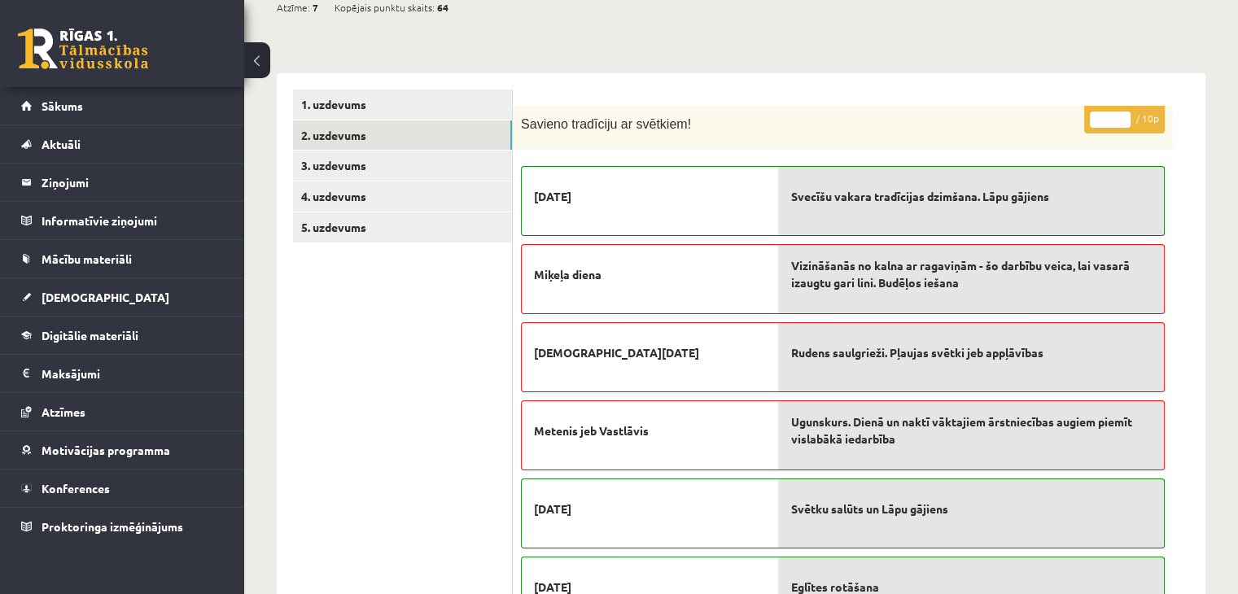
scroll to position [163, 0]
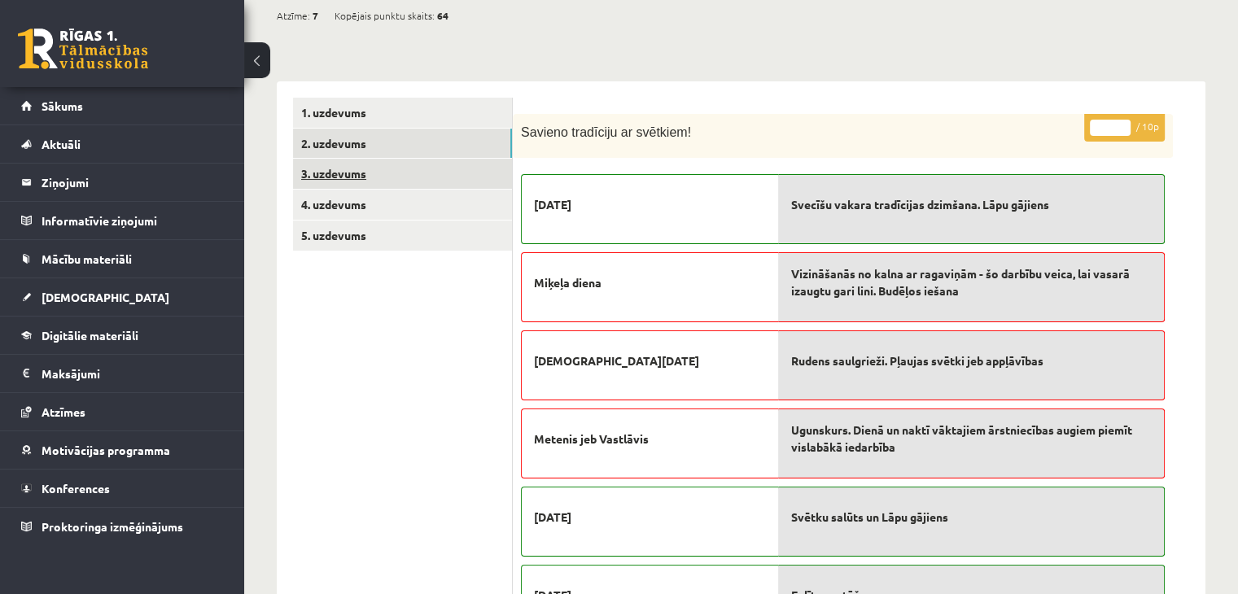
click at [338, 173] on link "3. uzdevums" at bounding box center [402, 174] width 219 height 30
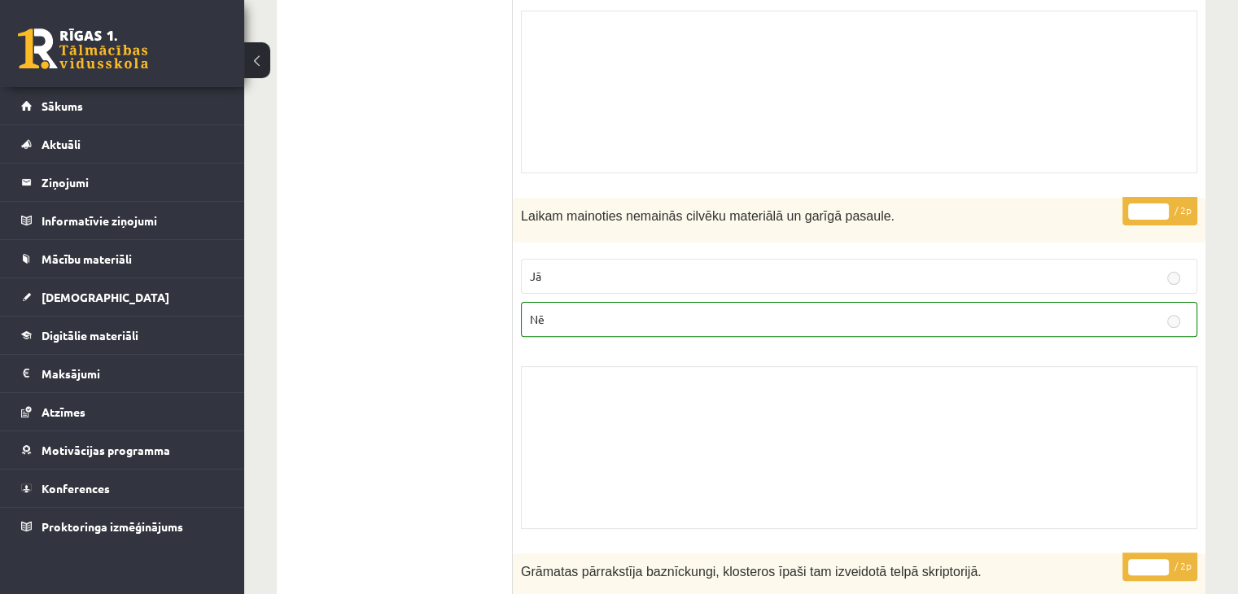
scroll to position [0, 0]
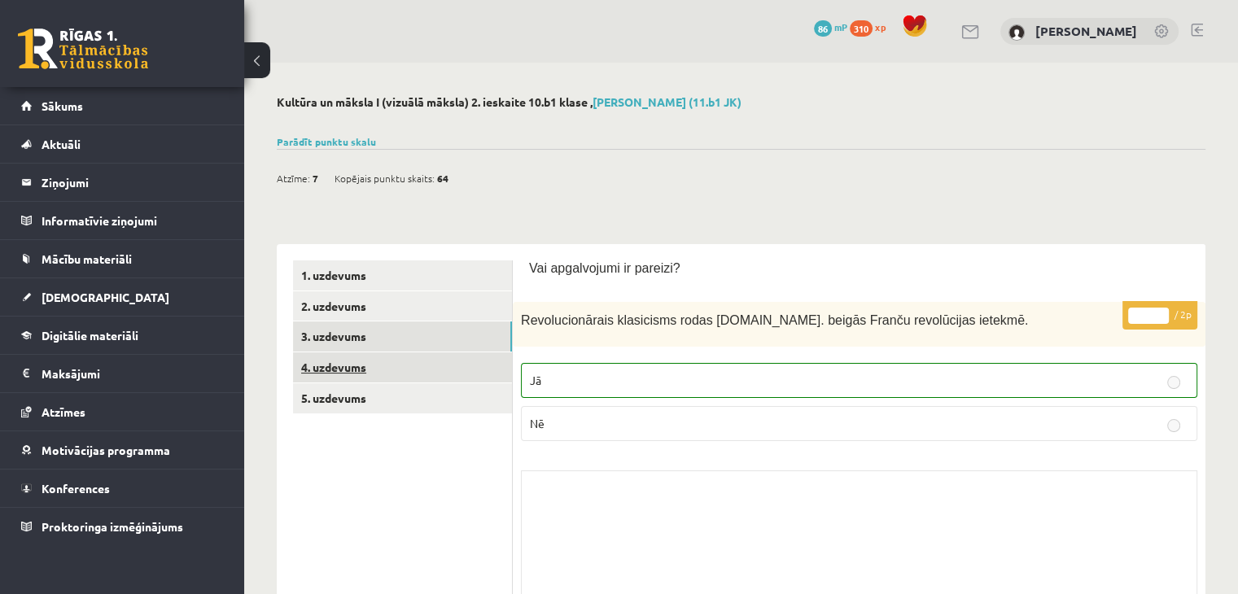
click at [343, 367] on link "4. uzdevums" at bounding box center [402, 367] width 219 height 30
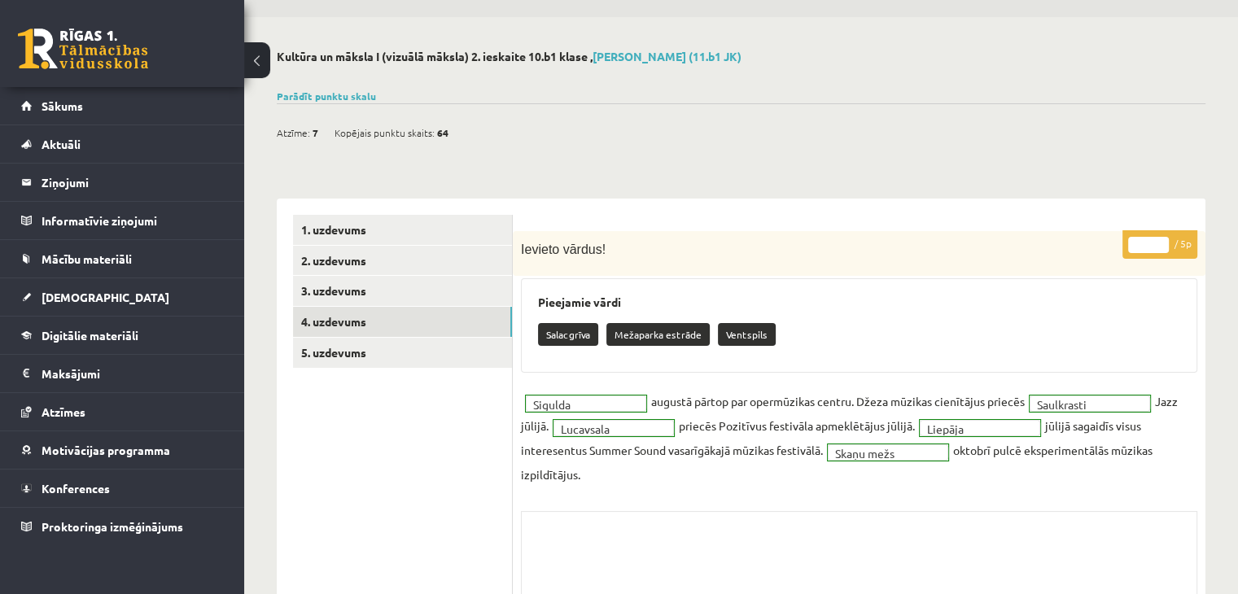
scroll to position [163, 0]
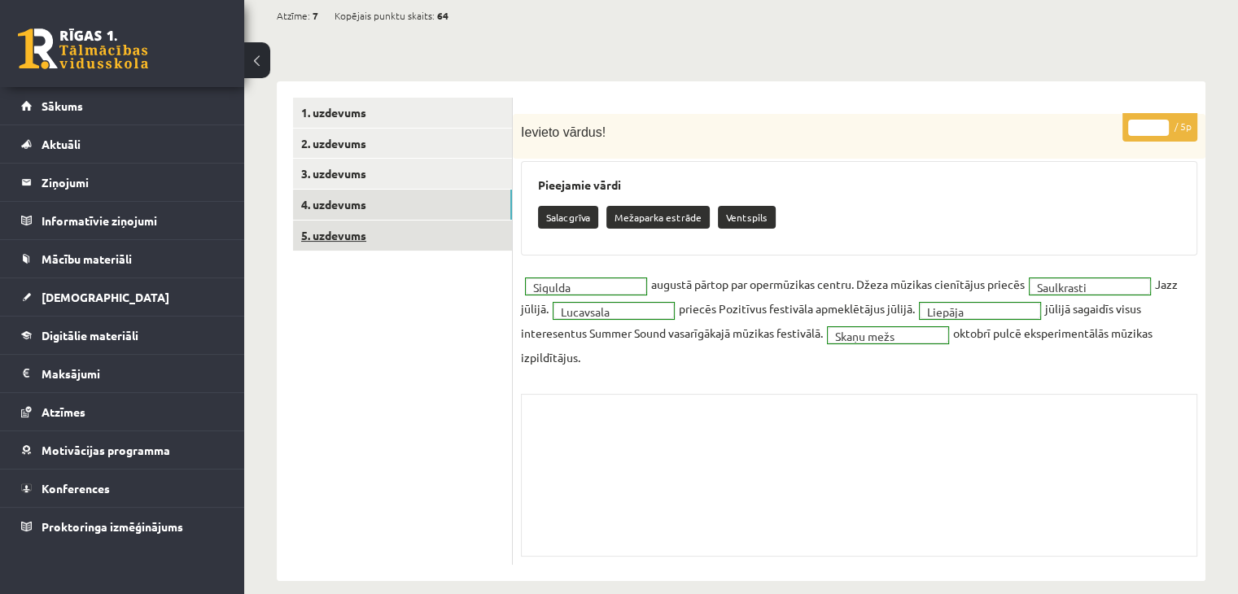
click at [353, 240] on link "5. uzdevums" at bounding box center [402, 236] width 219 height 30
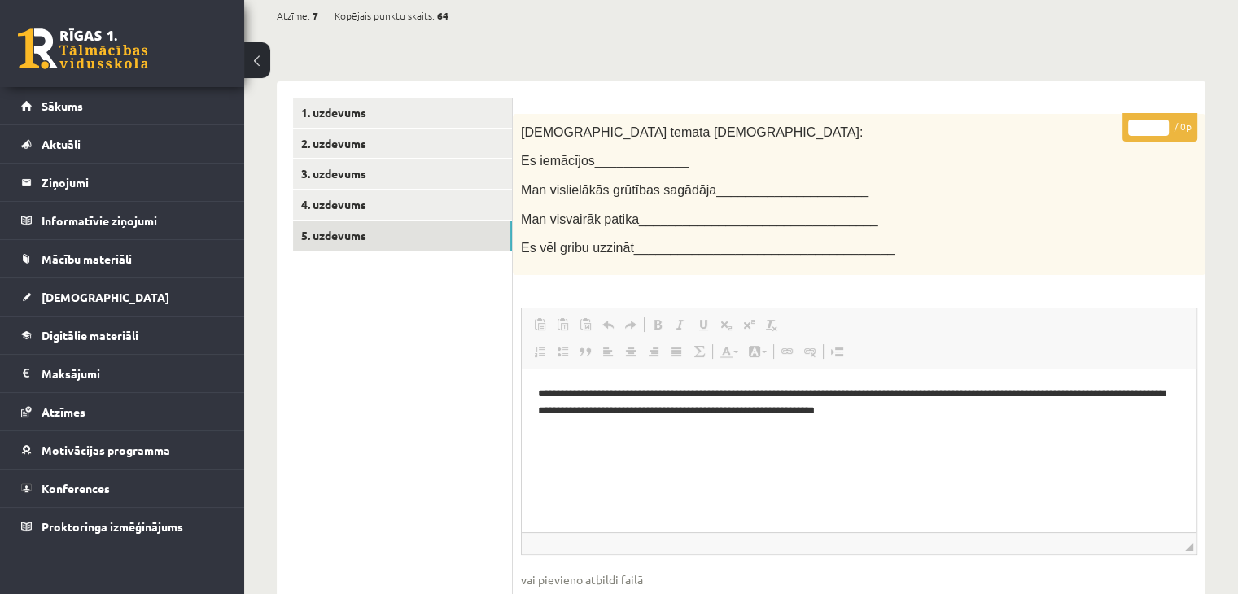
scroll to position [0, 0]
click at [361, 212] on link "4. uzdevums" at bounding box center [402, 205] width 219 height 30
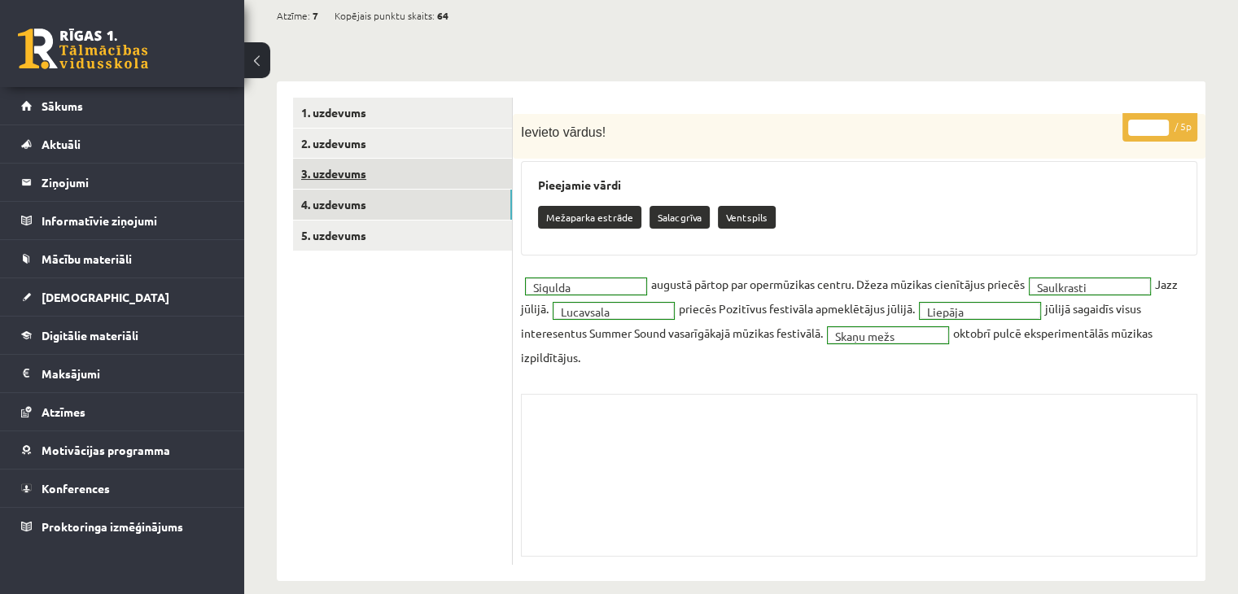
click at [349, 177] on link "3. uzdevums" at bounding box center [402, 174] width 219 height 30
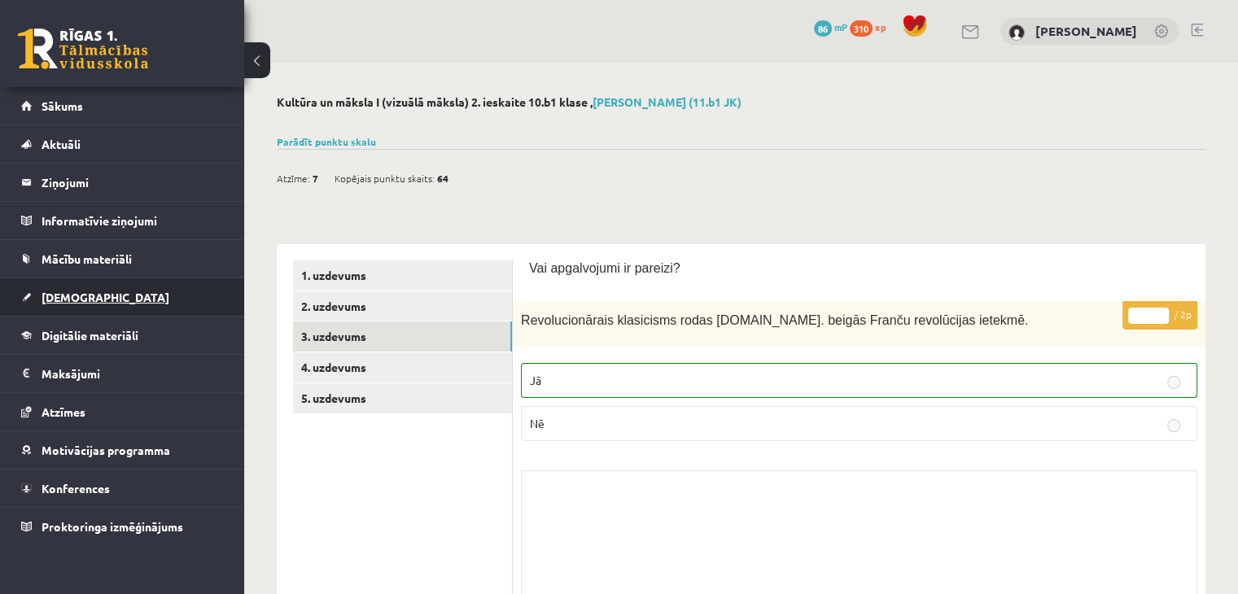
click at [76, 291] on span "[DEMOGRAPHIC_DATA]" at bounding box center [106, 297] width 128 height 15
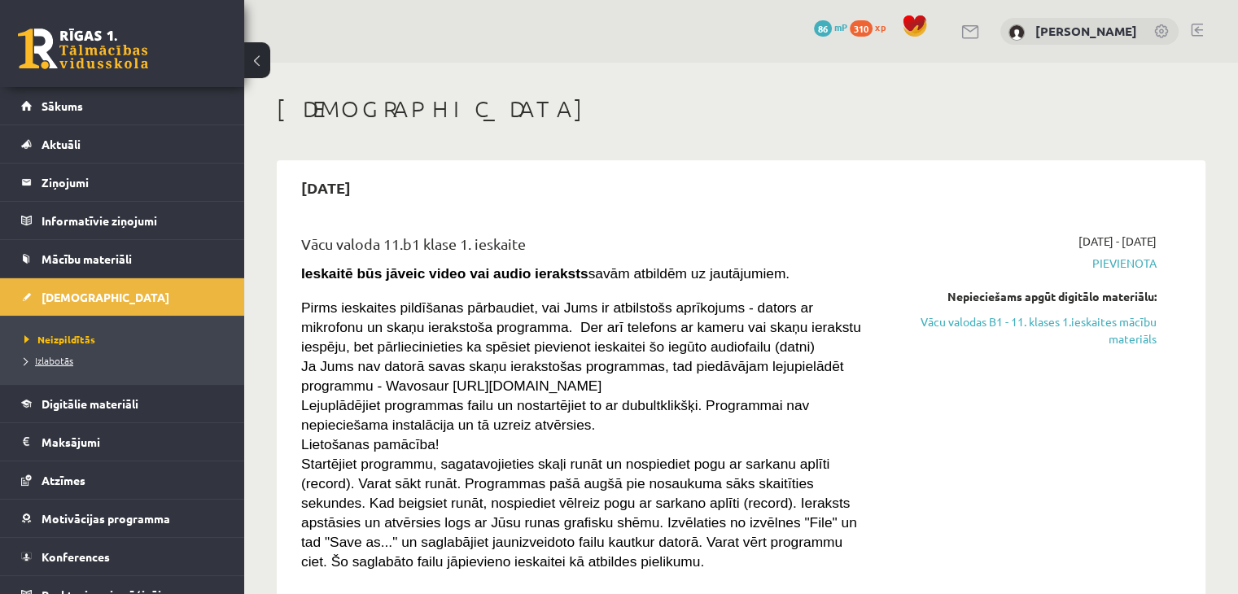
click at [60, 358] on span "Izlabotās" at bounding box center [48, 360] width 49 height 13
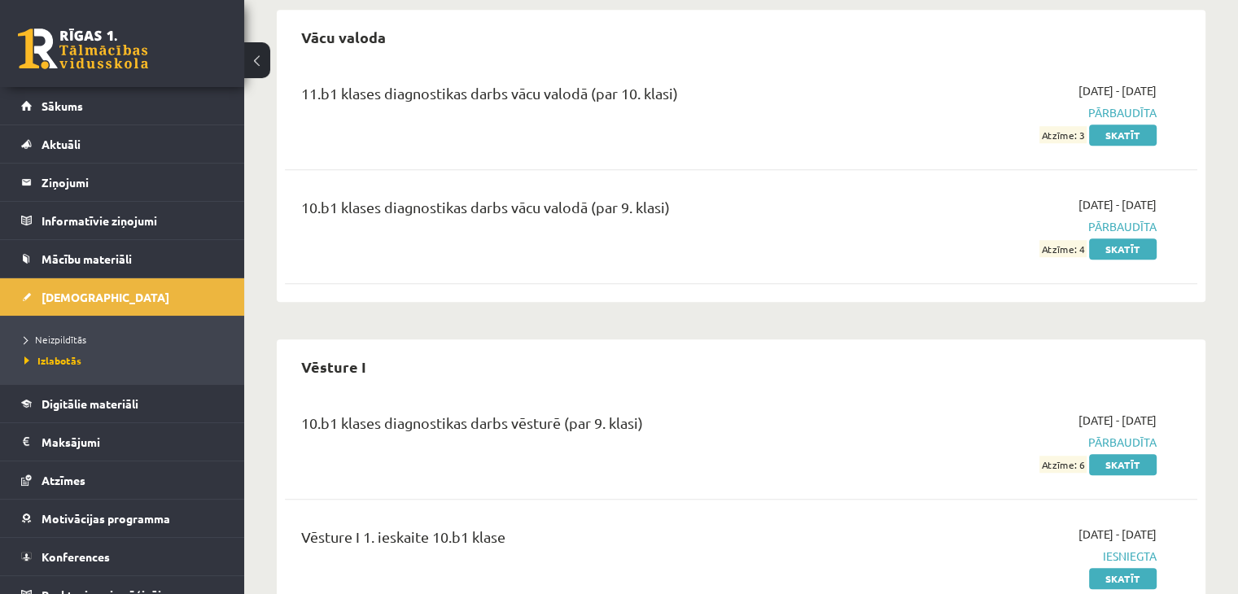
scroll to position [1208, 0]
